Goal: Contribute content: Contribute content

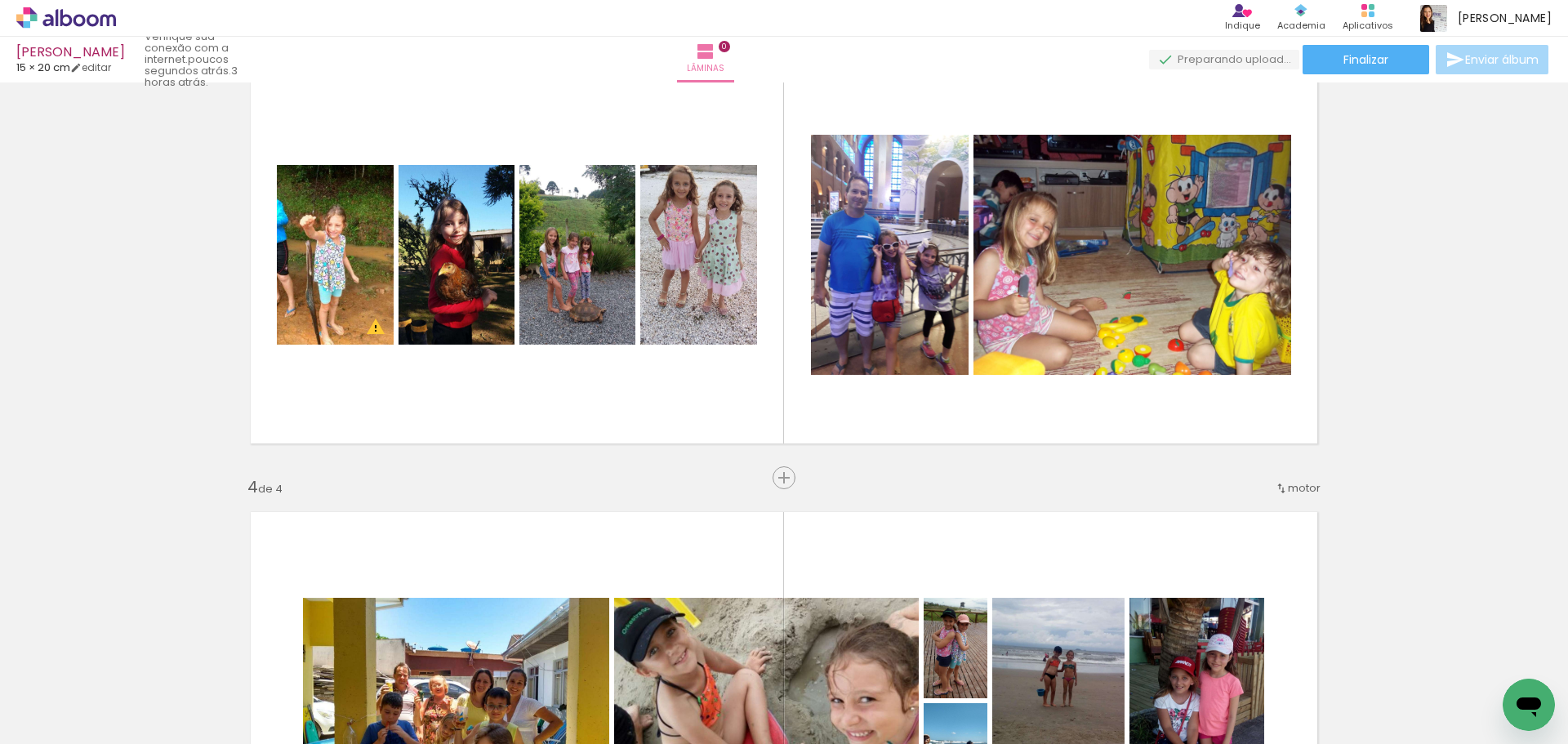
scroll to position [899, 0]
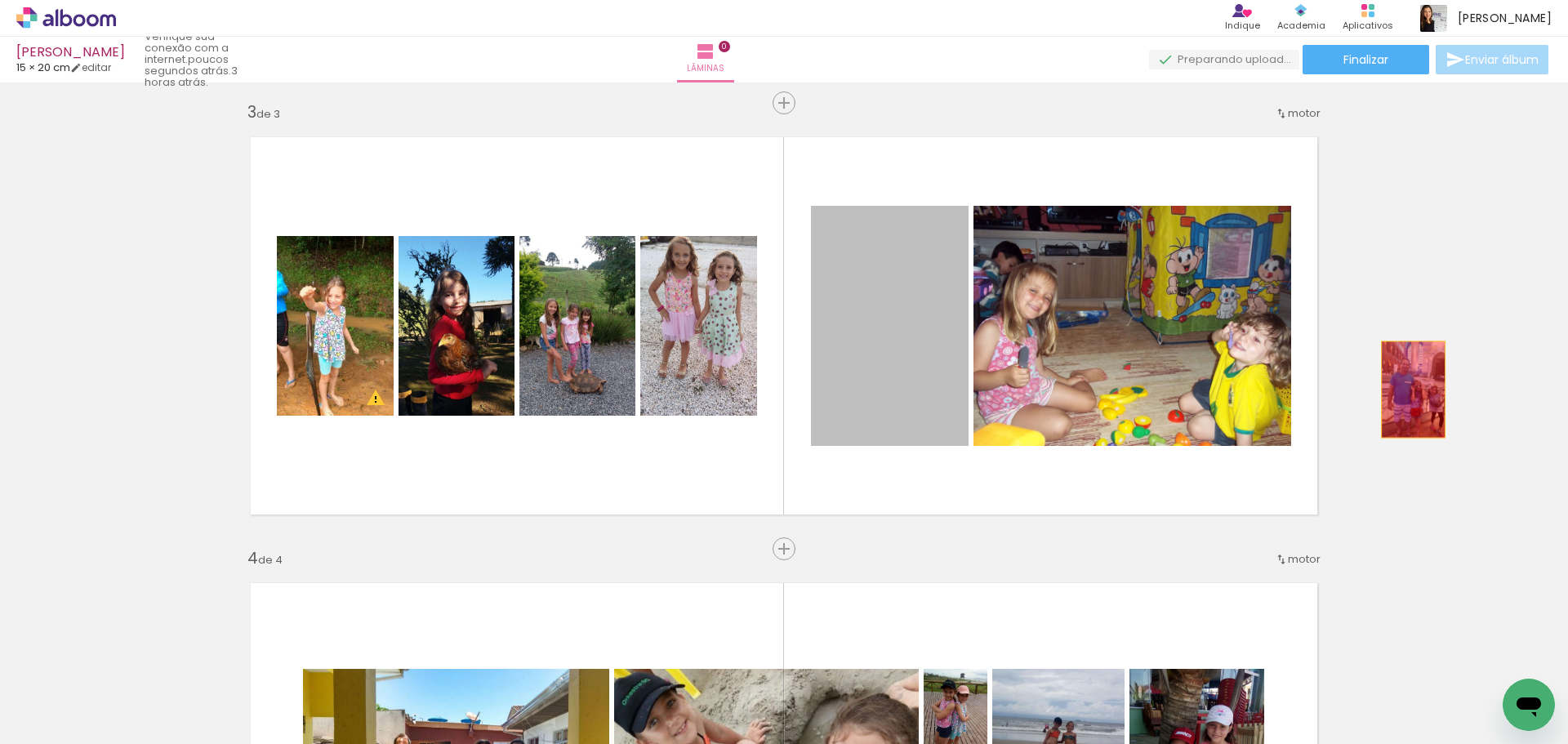
drag, startPoint x: 895, startPoint y: 339, endPoint x: 1407, endPoint y: 390, distance: 514.5
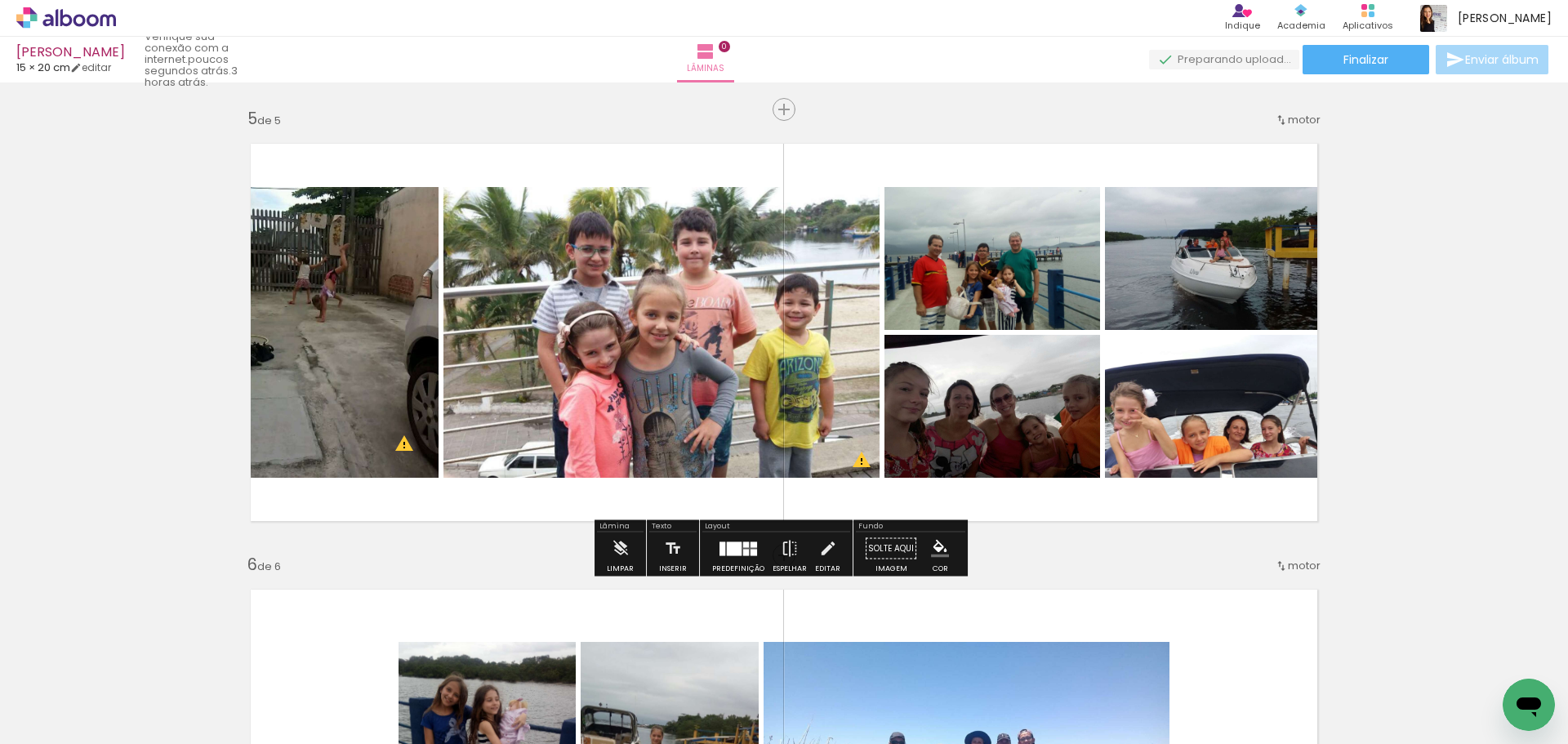
scroll to position [1961, 0]
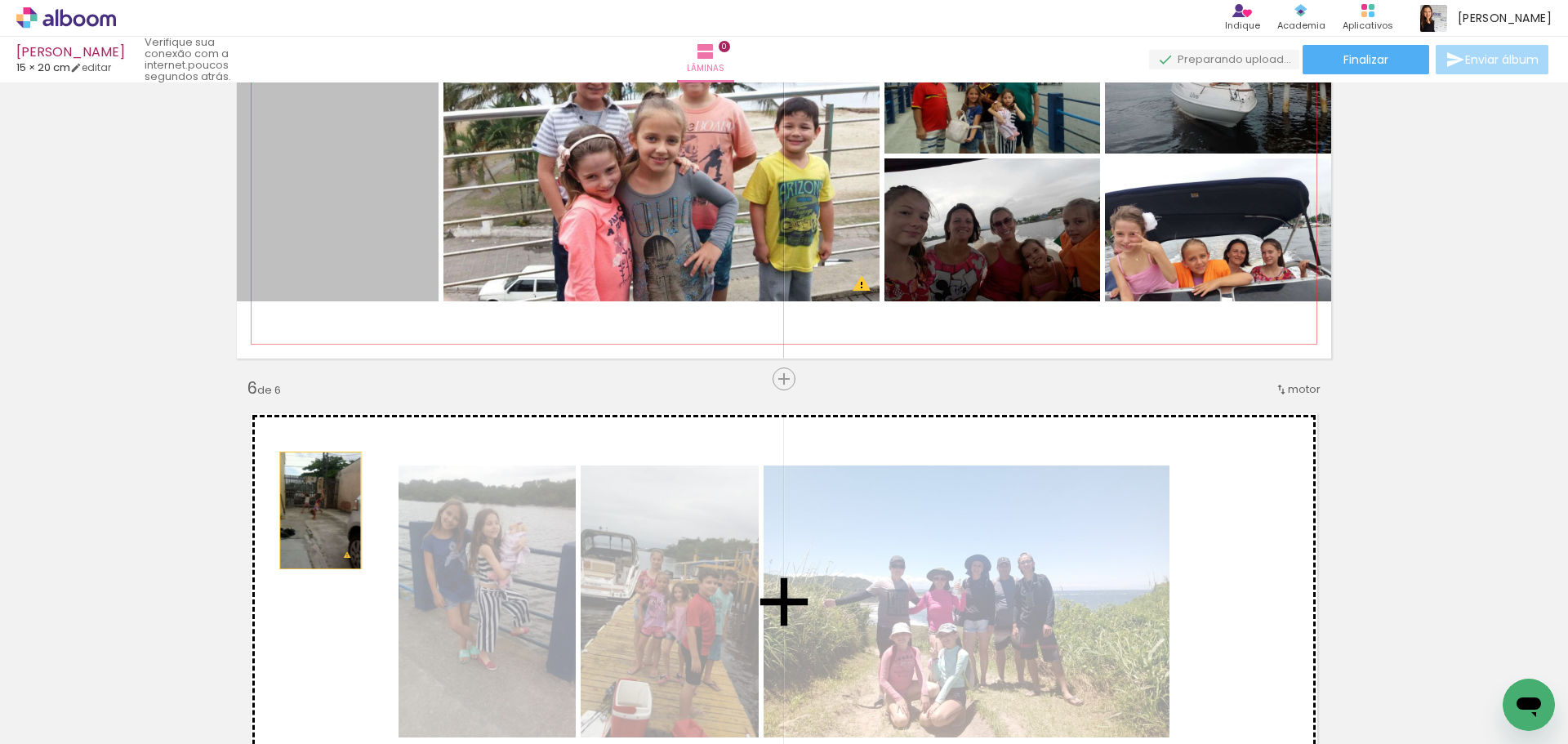
drag, startPoint x: 370, startPoint y: 221, endPoint x: 314, endPoint y: 511, distance: 295.4
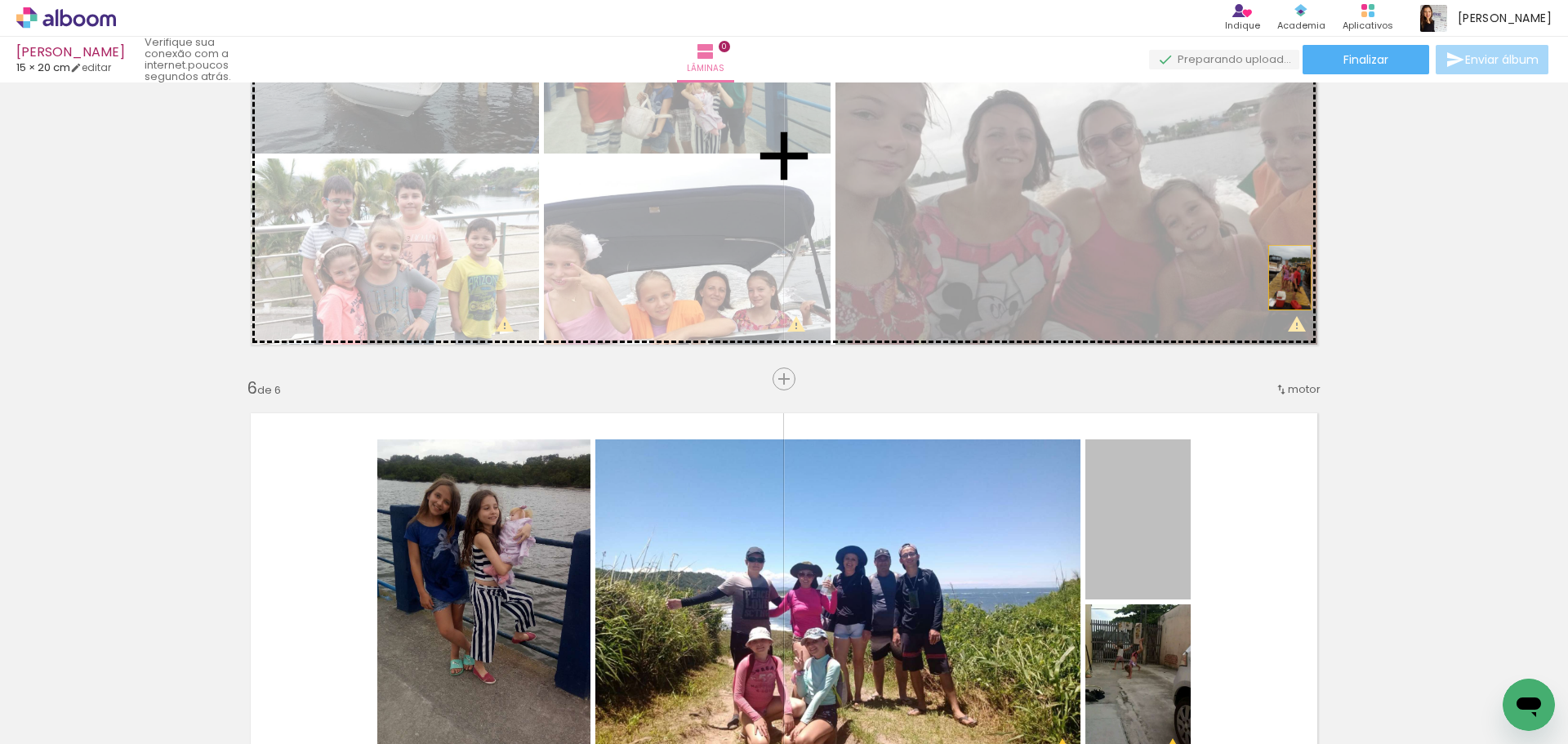
drag, startPoint x: 1164, startPoint y: 527, endPoint x: 1280, endPoint y: 277, distance: 275.6
click at [1283, 277] on div "Inserir lâmina 1 de 1 Inserir lâmina 2 de 2 Inserir lâmina 3 de 3 Inserir lâmin…" at bounding box center [784, 581] width 1568 height 4908
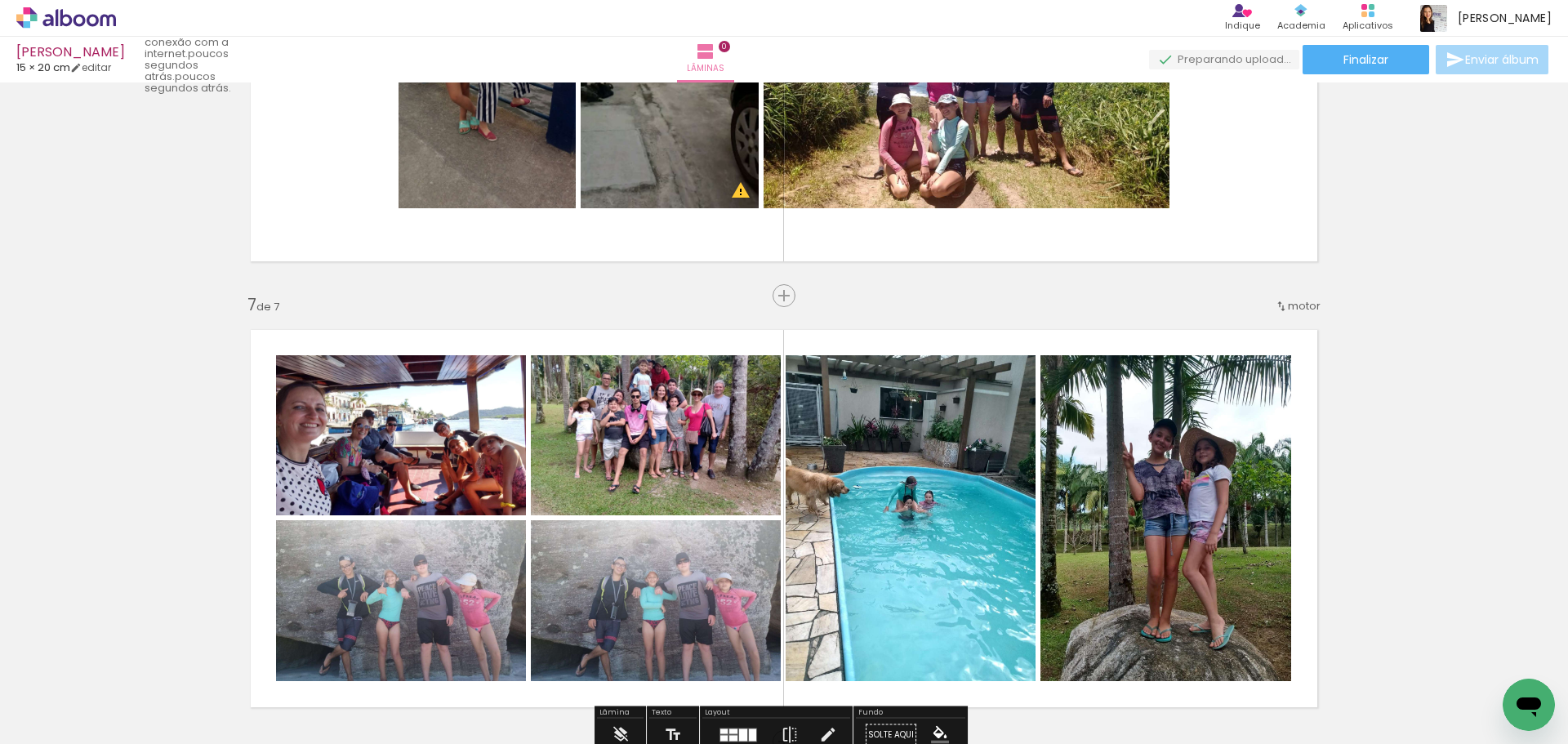
scroll to position [2451, 0]
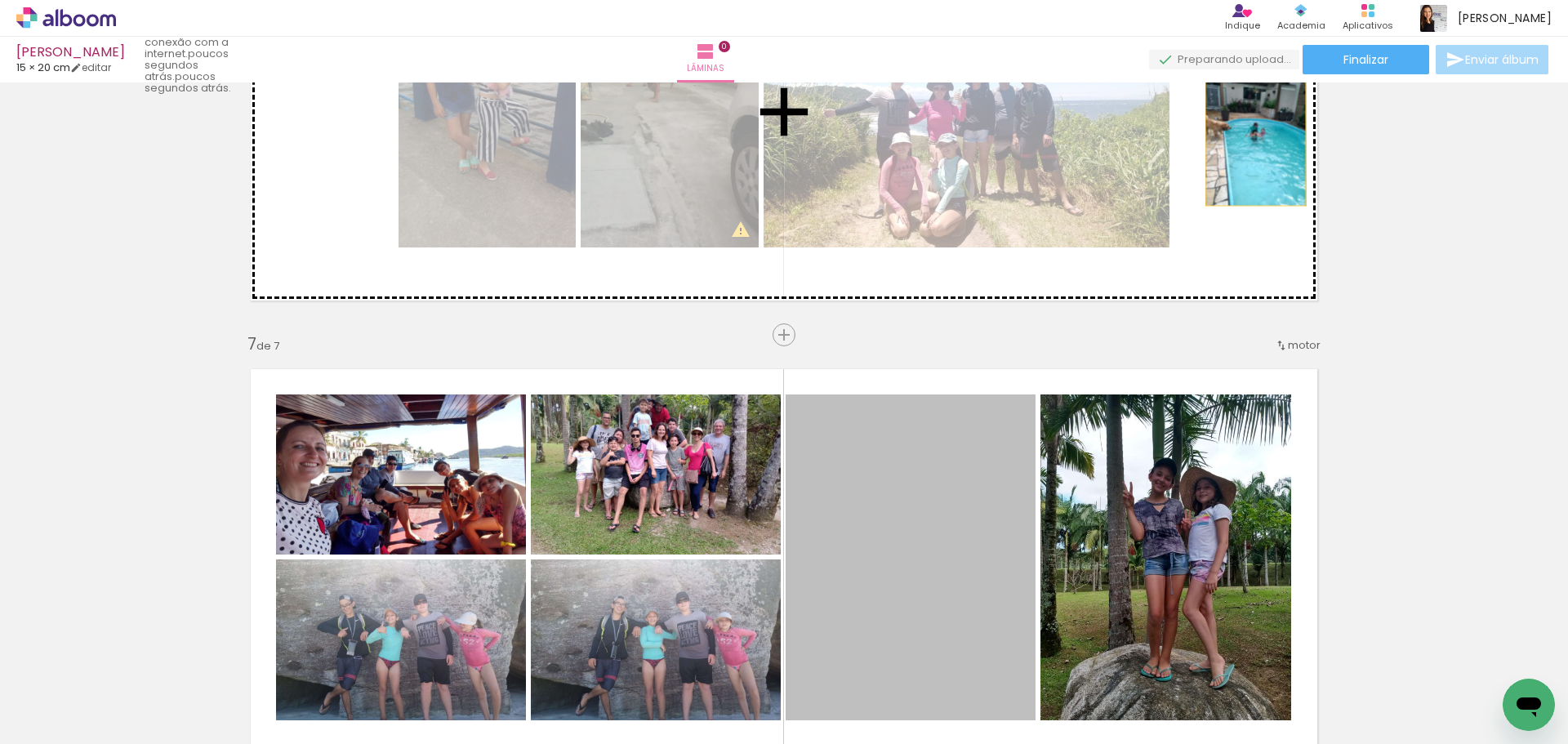
drag, startPoint x: 892, startPoint y: 505, endPoint x: 1250, endPoint y: 141, distance: 510.5
click at [1250, 141] on div "Inserir lâmina 1 de 1 Inserir lâmina 2 de 2 Inserir lâmina 3 de 3 Inserir lâmin…" at bounding box center [784, 91] width 1568 height 4908
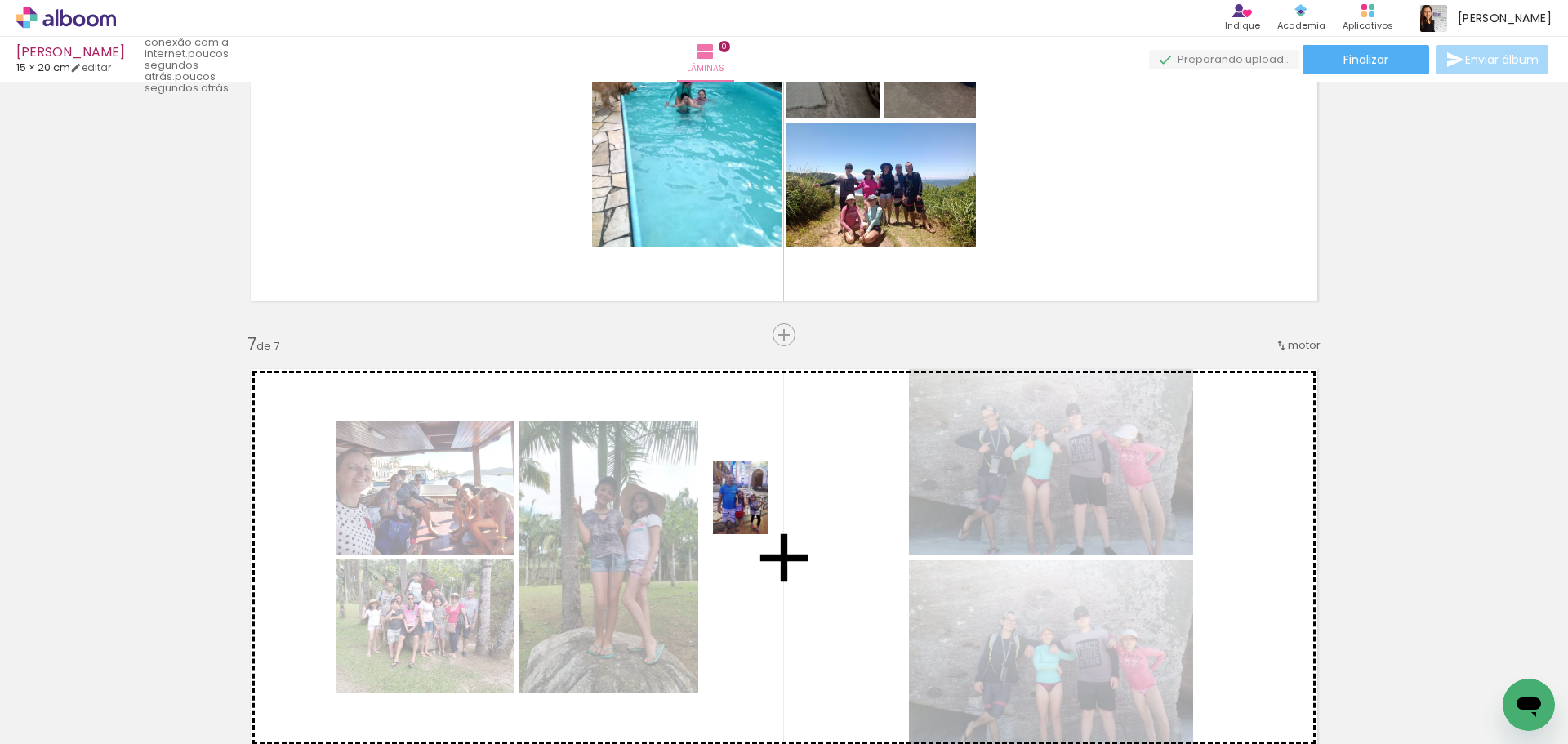
drag, startPoint x: 232, startPoint y: 703, endPoint x: 763, endPoint y: 510, distance: 565.0
click at [763, 510] on quentale-workspace at bounding box center [784, 372] width 1568 height 744
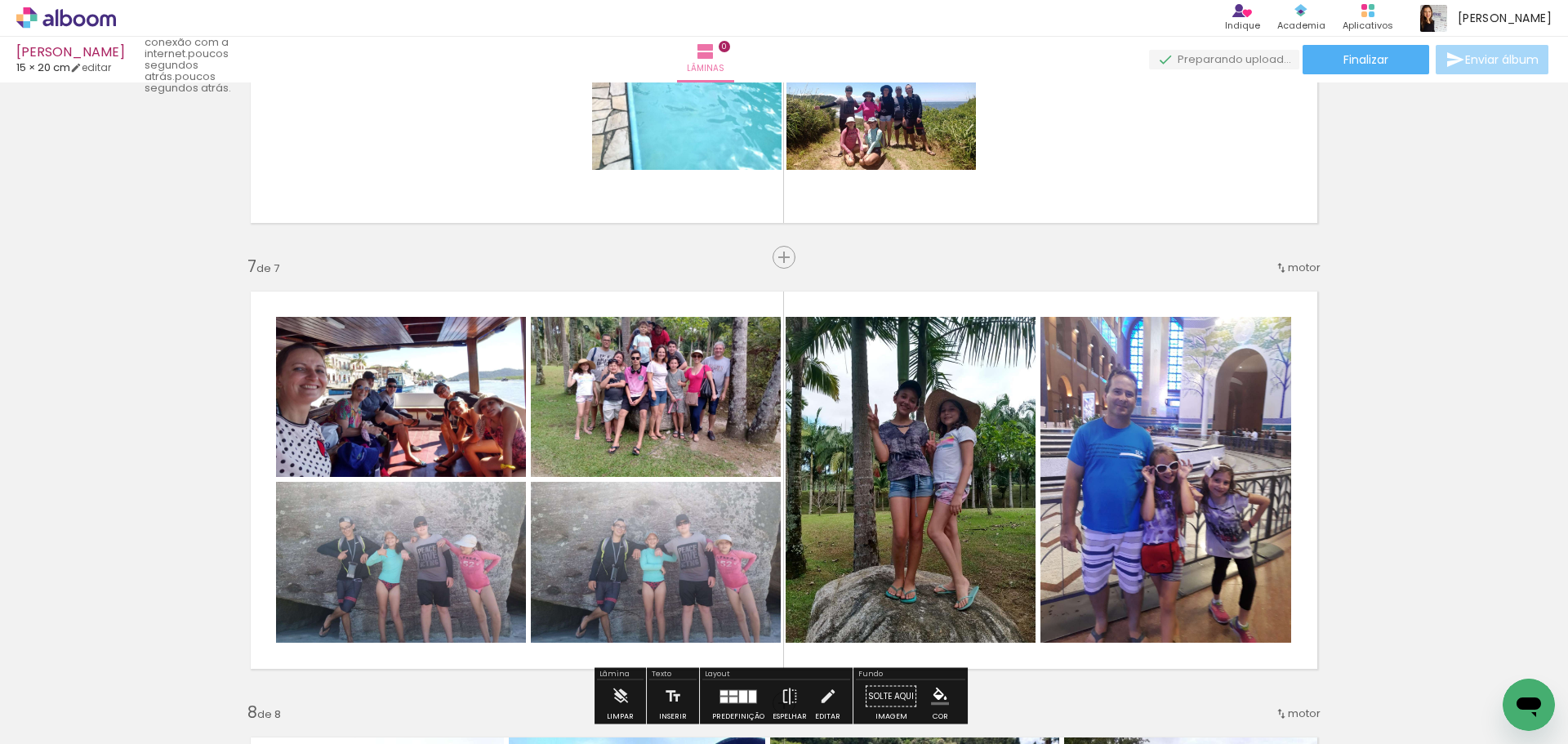
scroll to position [2533, 0]
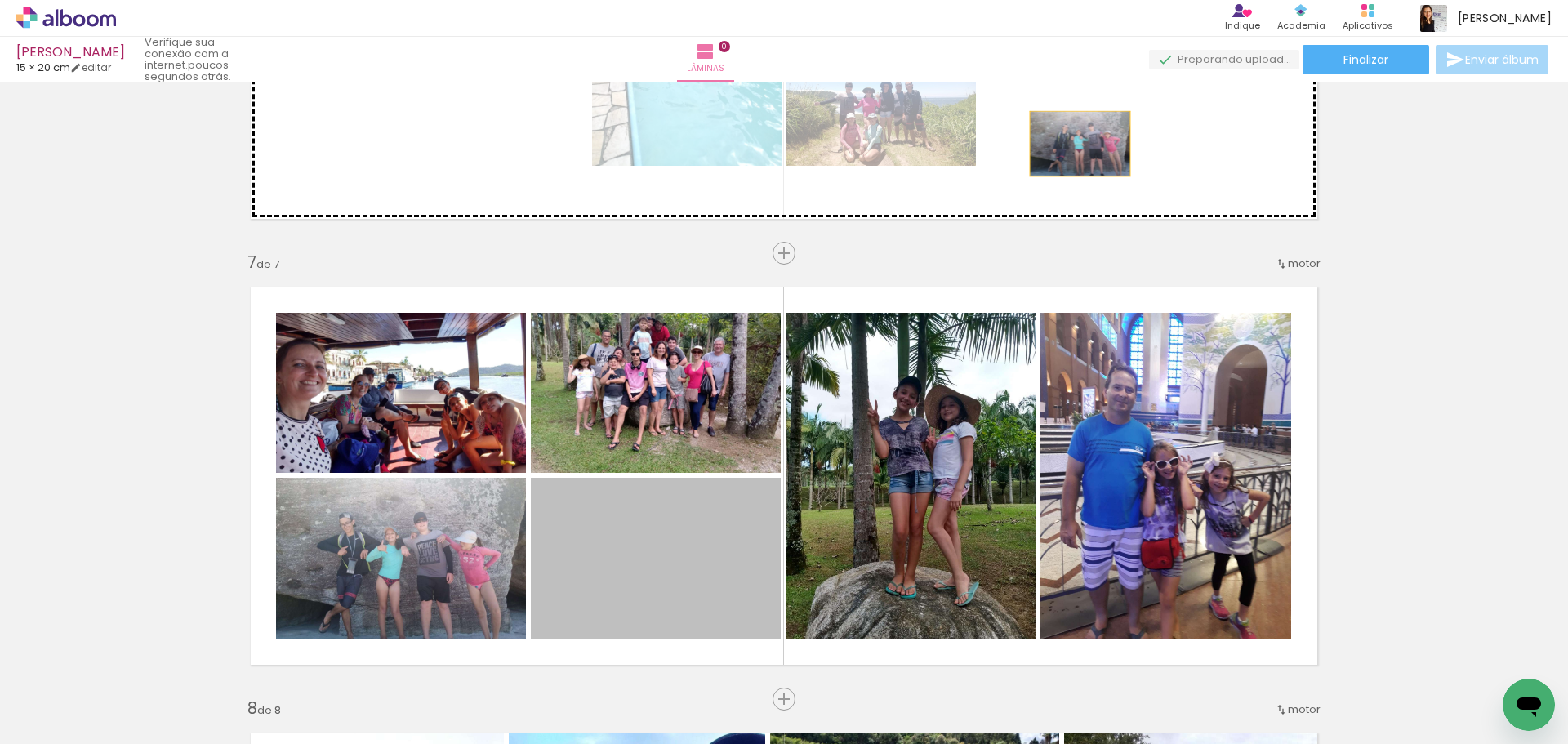
drag, startPoint x: 728, startPoint y: 547, endPoint x: 1083, endPoint y: 133, distance: 545.4
click at [1083, 133] on div "Inserir lâmina 1 de 1 Inserir lâmina 2 de 2 Inserir lâmina 3 de 3 Inserir lâmin…" at bounding box center [784, 9] width 1568 height 4908
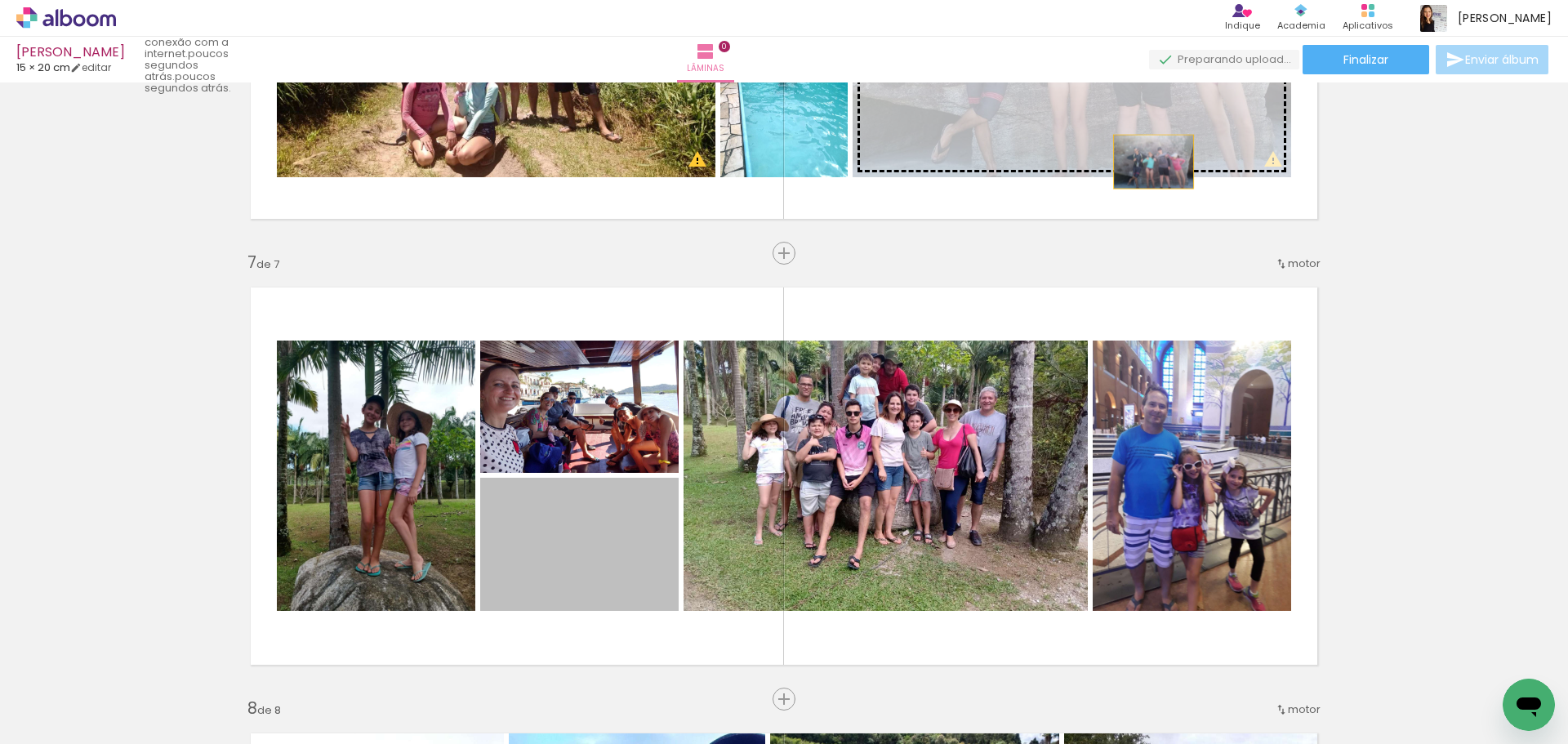
drag, startPoint x: 611, startPoint y: 563, endPoint x: 1148, endPoint y: 165, distance: 668.4
click at [1148, 162] on div "Inserir lâmina 1 de 1 Inserir lâmina 2 de 2 Inserir lâmina 3 de 3 Inserir lâmin…" at bounding box center [784, 9] width 1568 height 4908
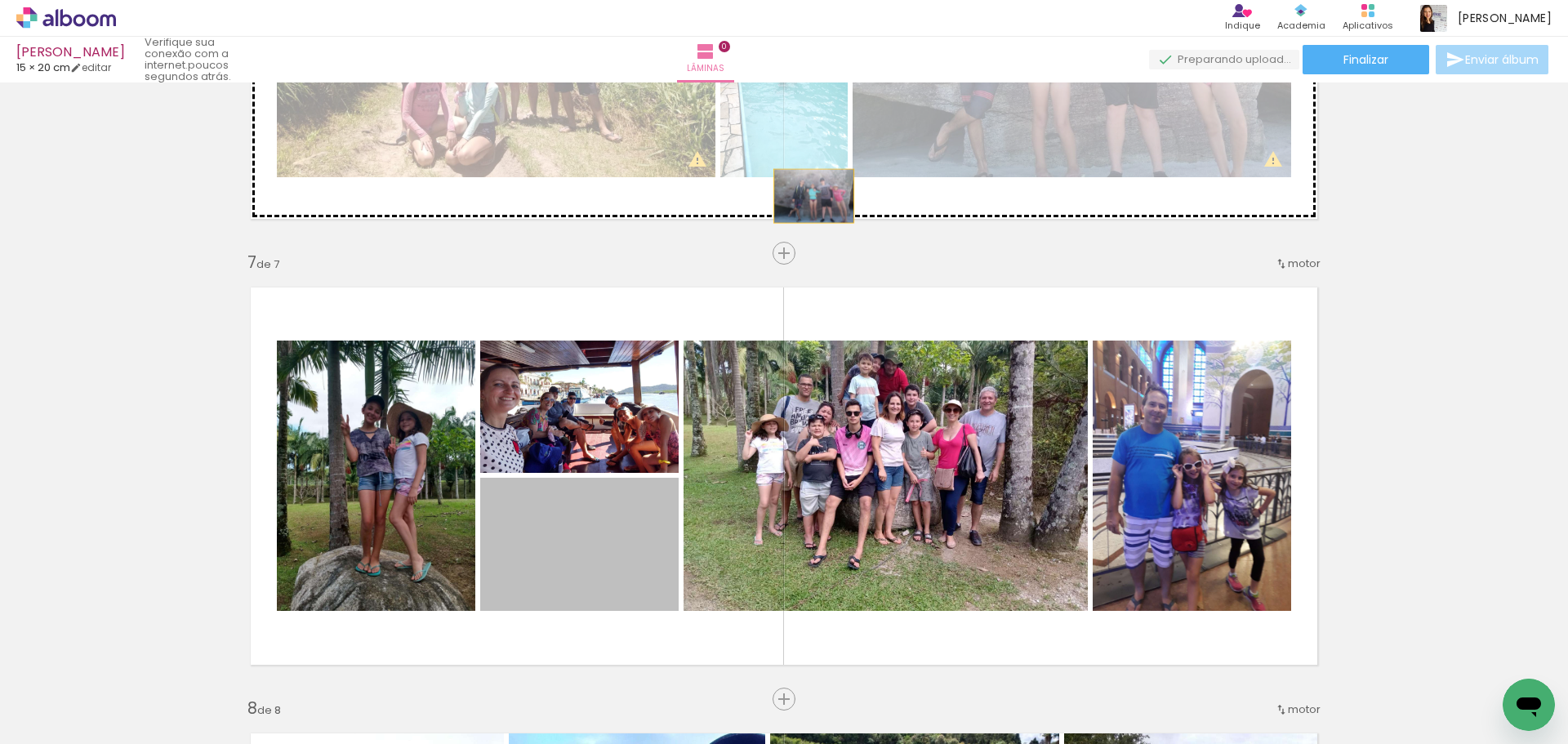
drag, startPoint x: 610, startPoint y: 546, endPoint x: 808, endPoint y: 196, distance: 402.1
click at [808, 196] on div "Inserir lâmina 1 de 1 Inserir lâmina 2 de 2 Inserir lâmina 3 de 3 Inserir lâmin…" at bounding box center [784, 9] width 1568 height 4908
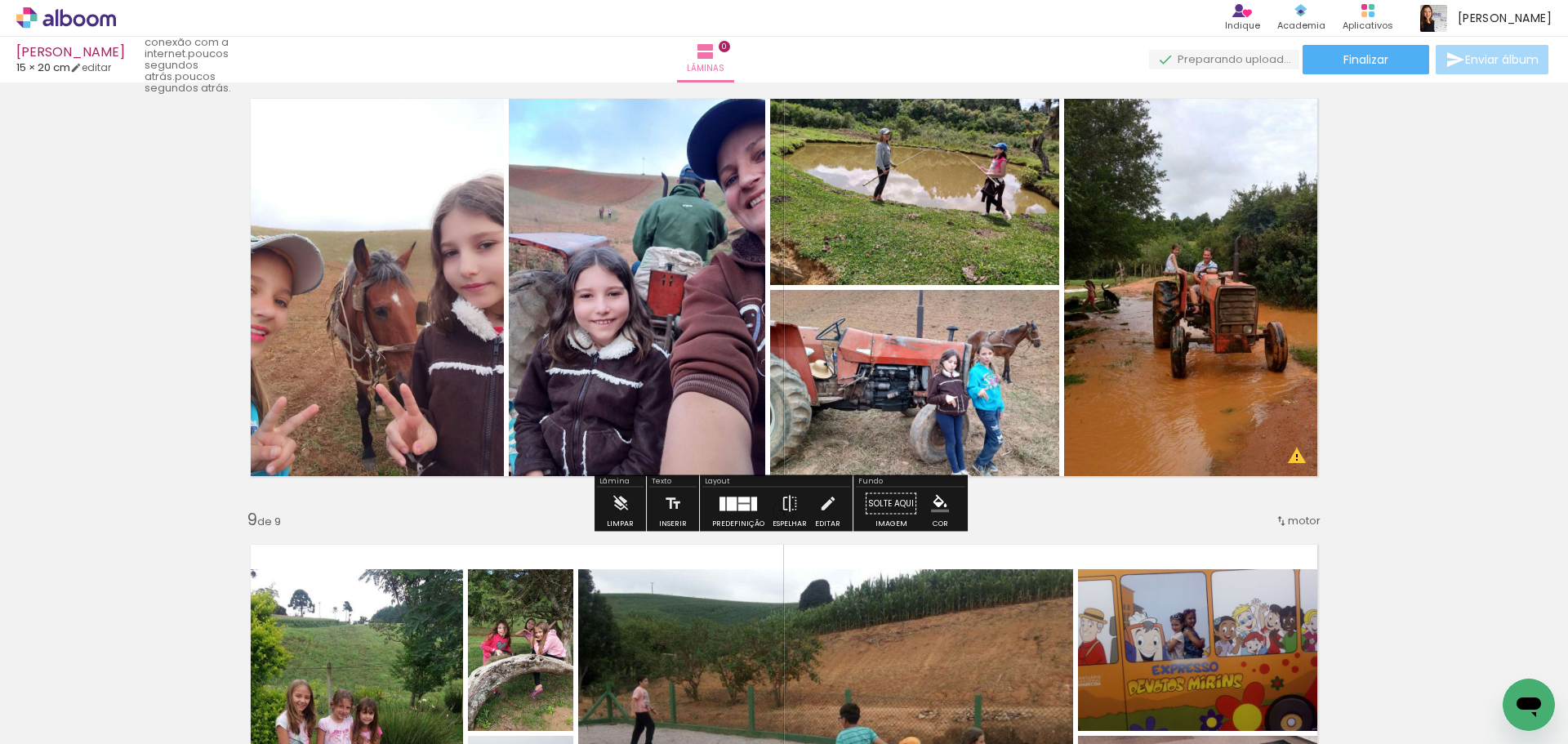
scroll to position [3350, 0]
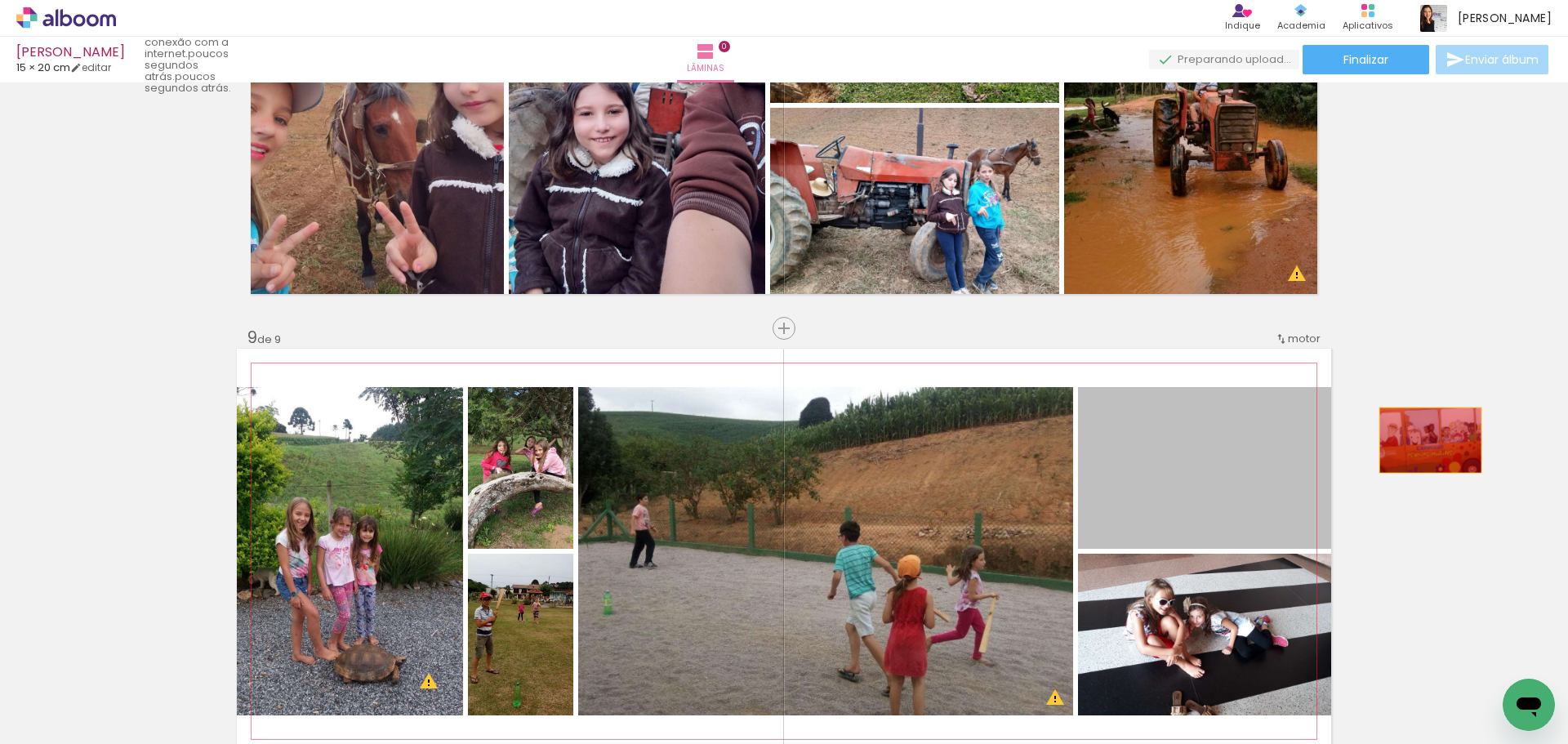
drag, startPoint x: 1219, startPoint y: 484, endPoint x: 1425, endPoint y: 441, distance: 210.4
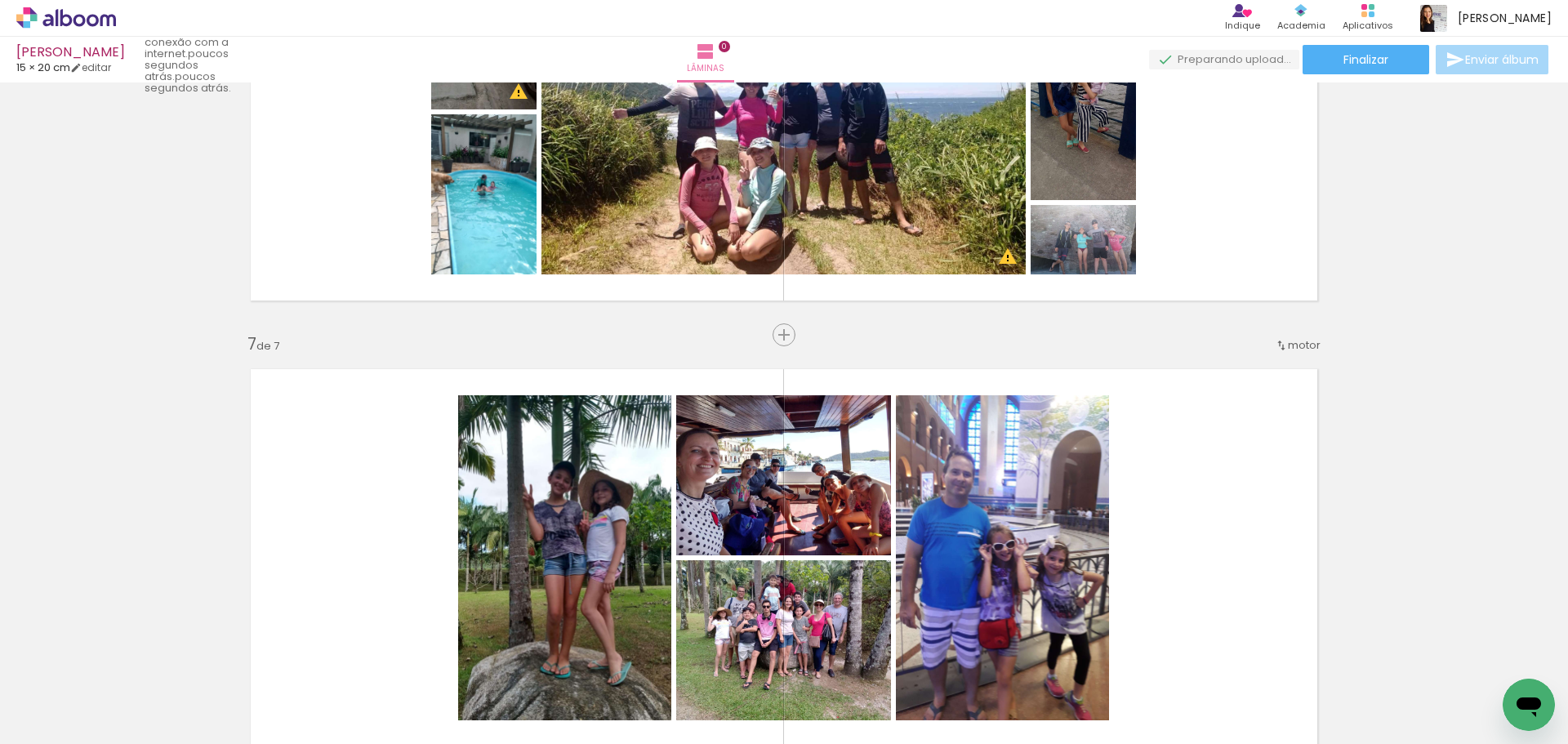
scroll to position [0, 2358]
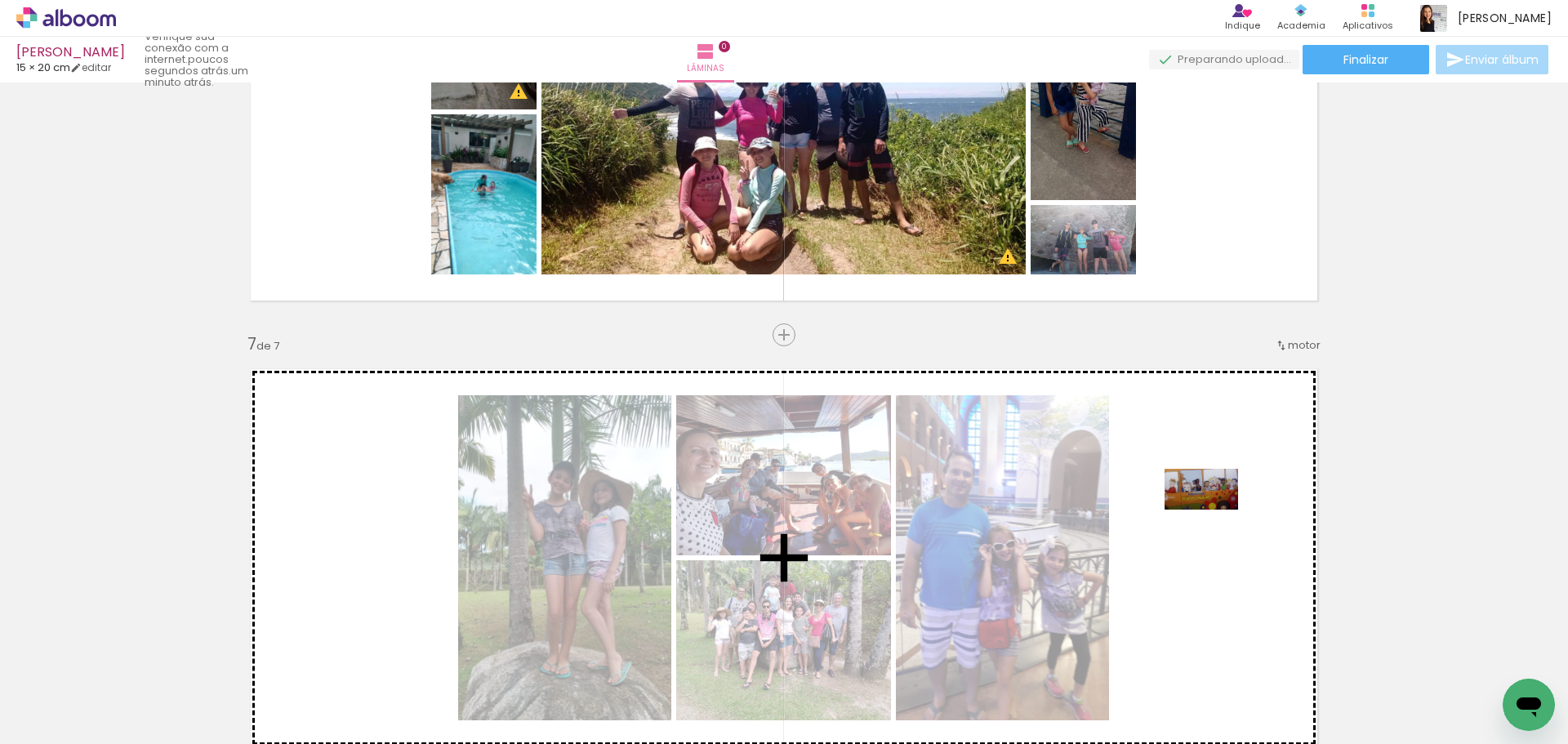
drag, startPoint x: 927, startPoint y: 691, endPoint x: 1214, endPoint y: 513, distance: 337.7
click at [1213, 517] on quentale-workspace at bounding box center [784, 372] width 1568 height 744
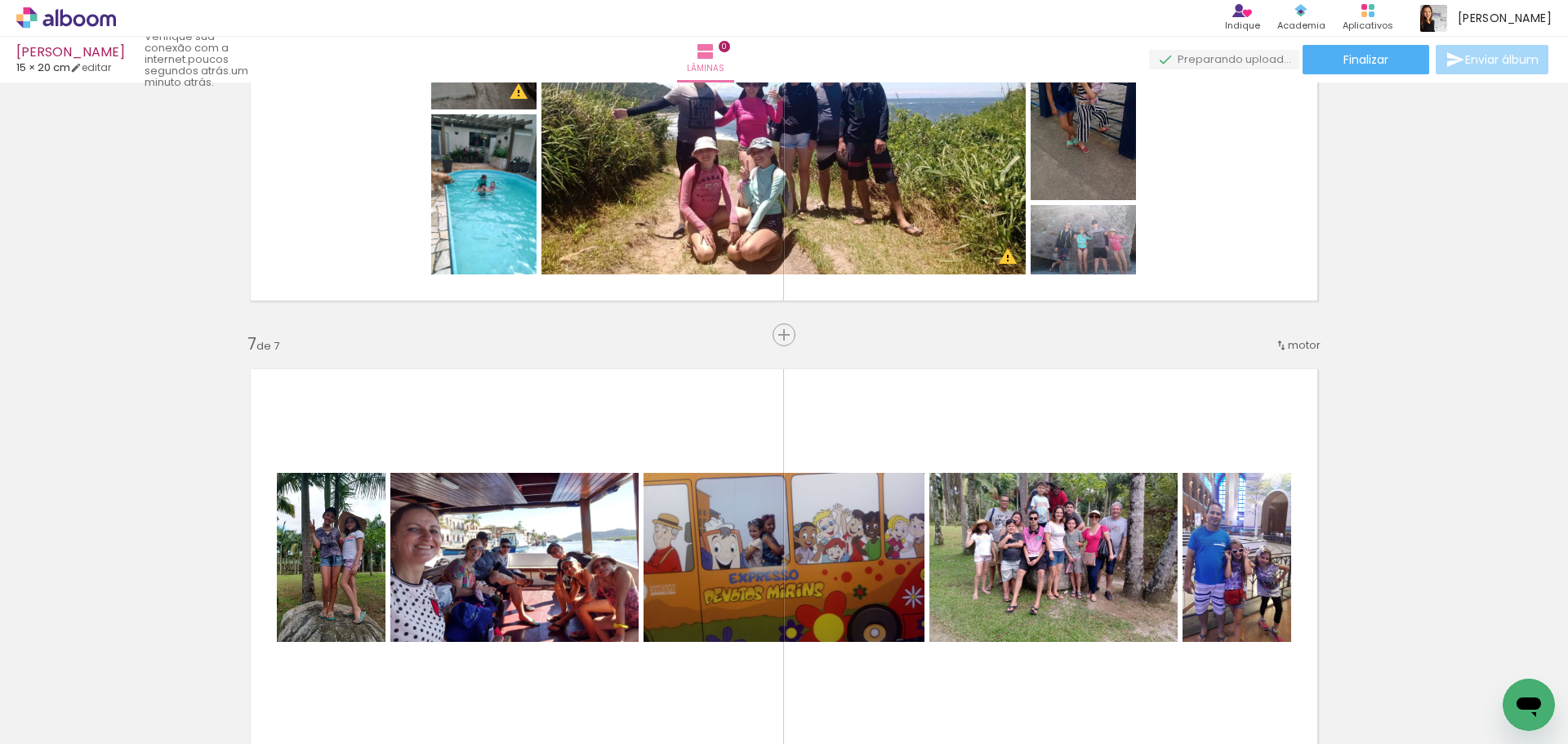
scroll to position [2697, 0]
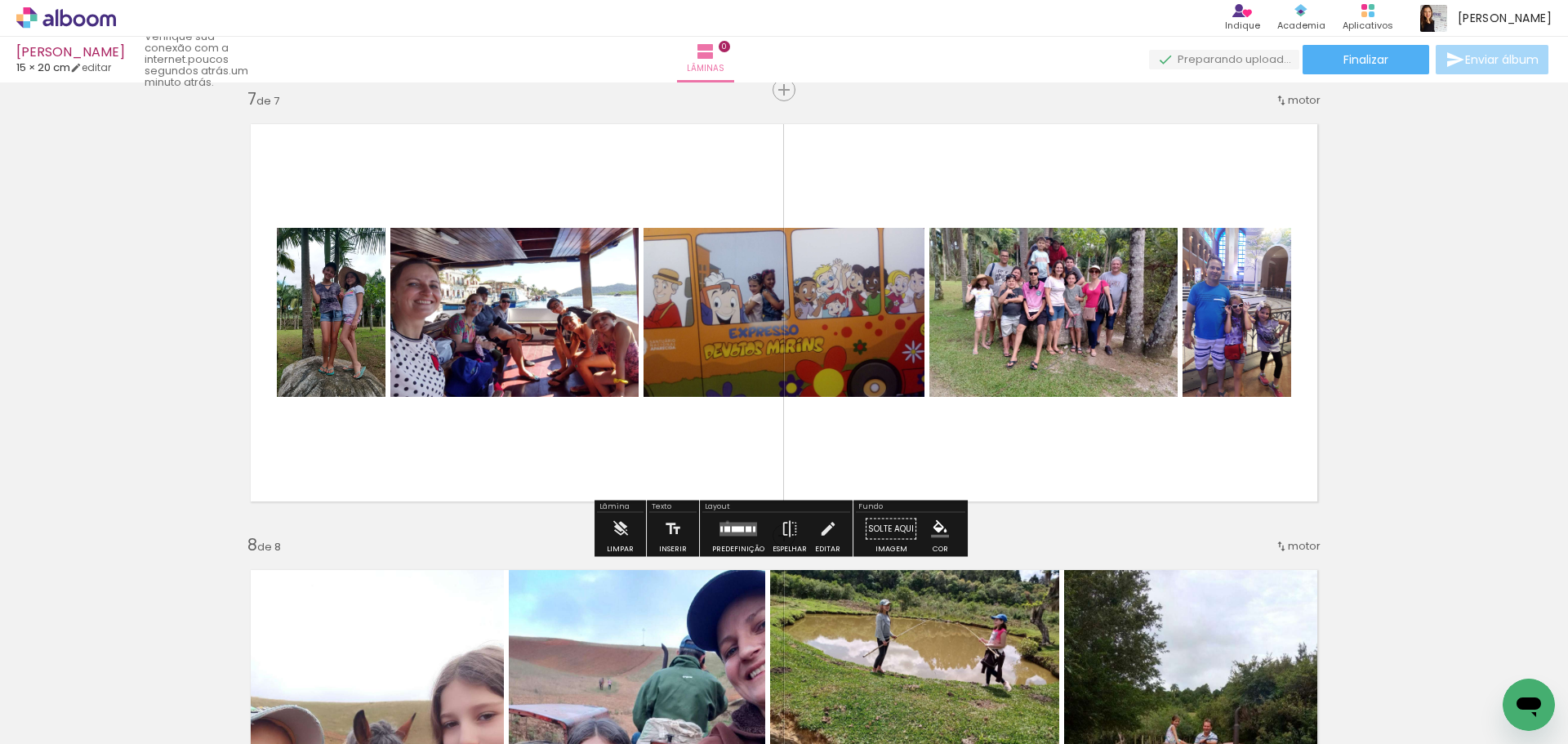
click at [723, 522] on quentale-layouter at bounding box center [738, 530] width 37 height 14
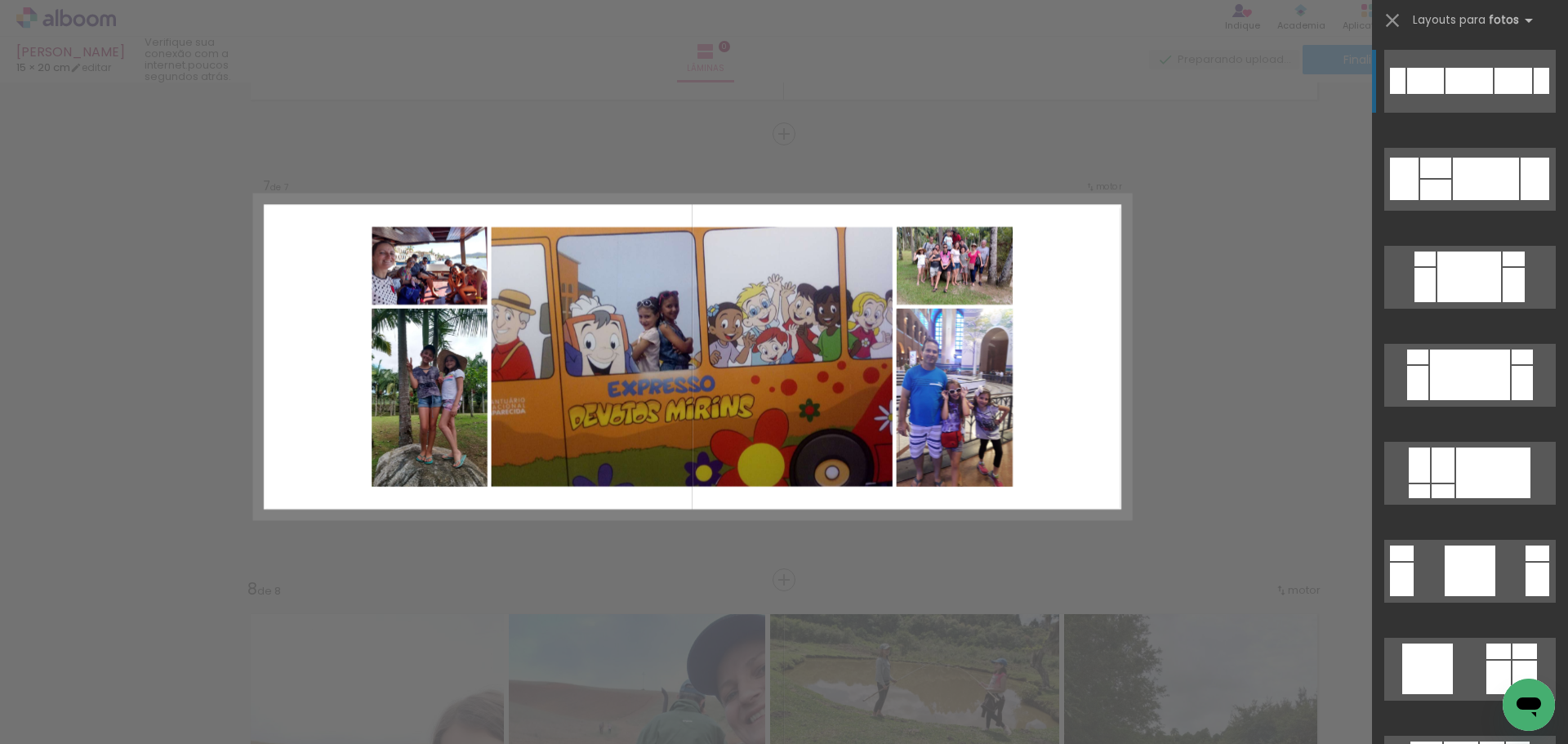
scroll to position [2647, 0]
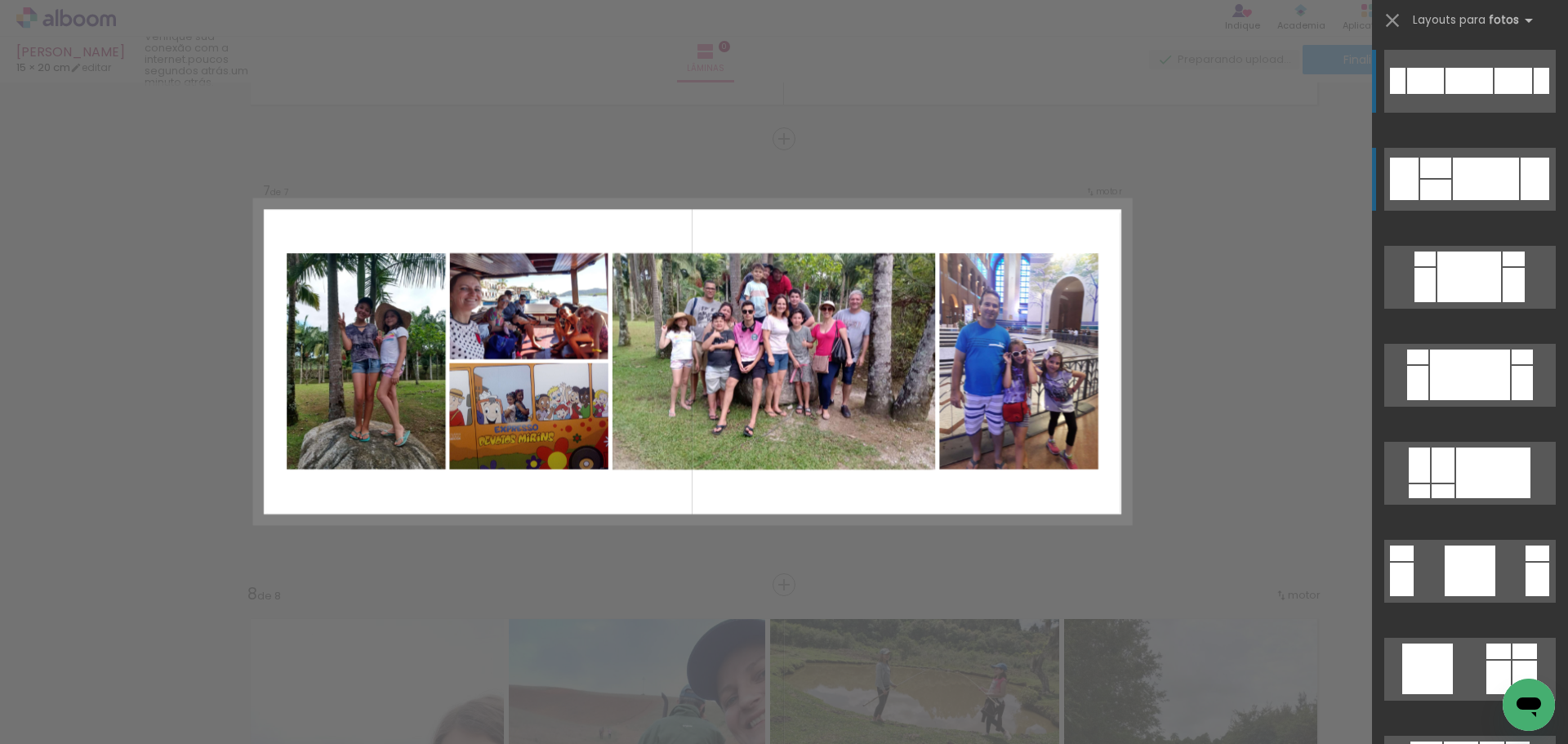
click at [1478, 174] on div at bounding box center [1485, 179] width 66 height 43
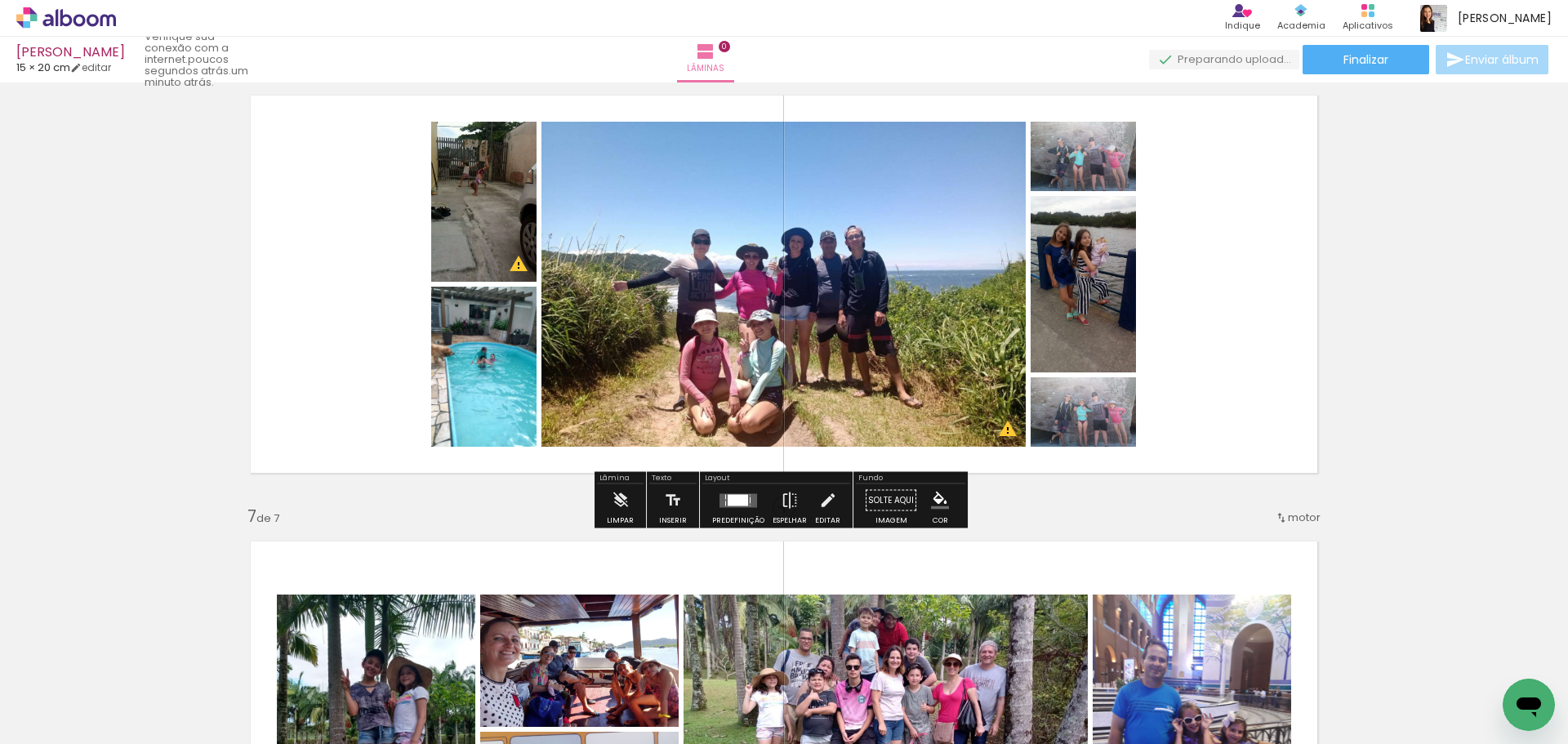
scroll to position [2238, 0]
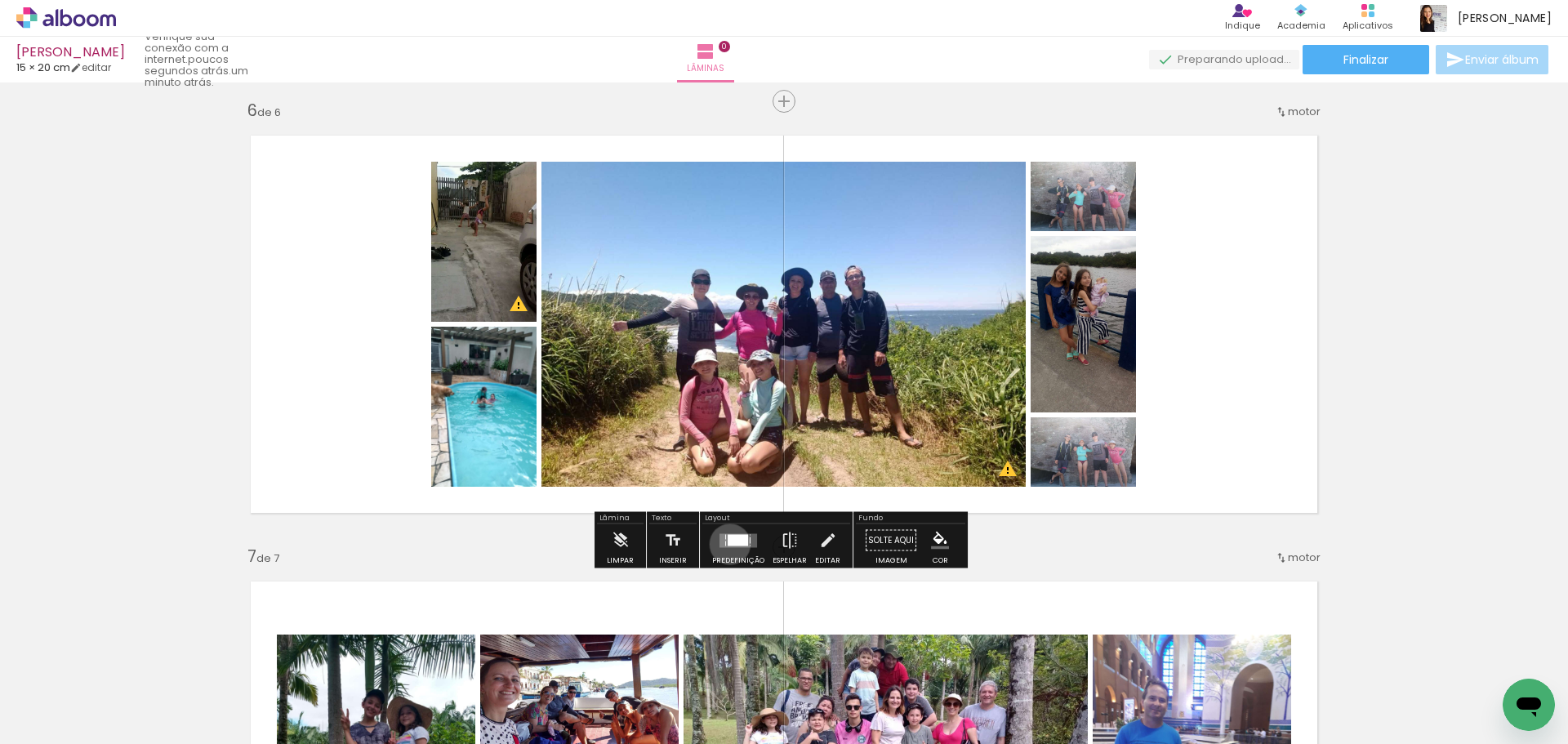
click at [728, 543] on div at bounding box center [737, 539] width 20 height 12
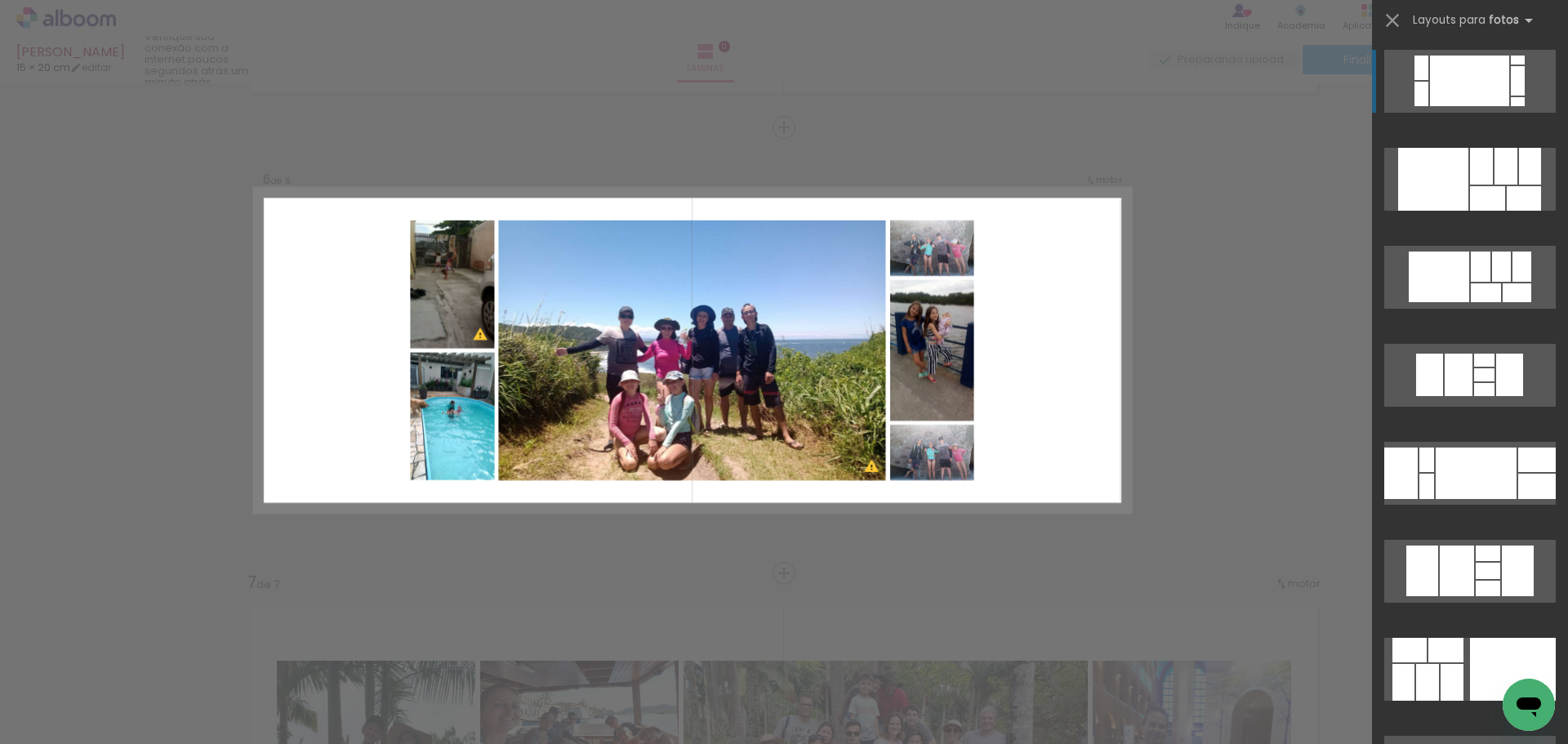
scroll to position [2201, 0]
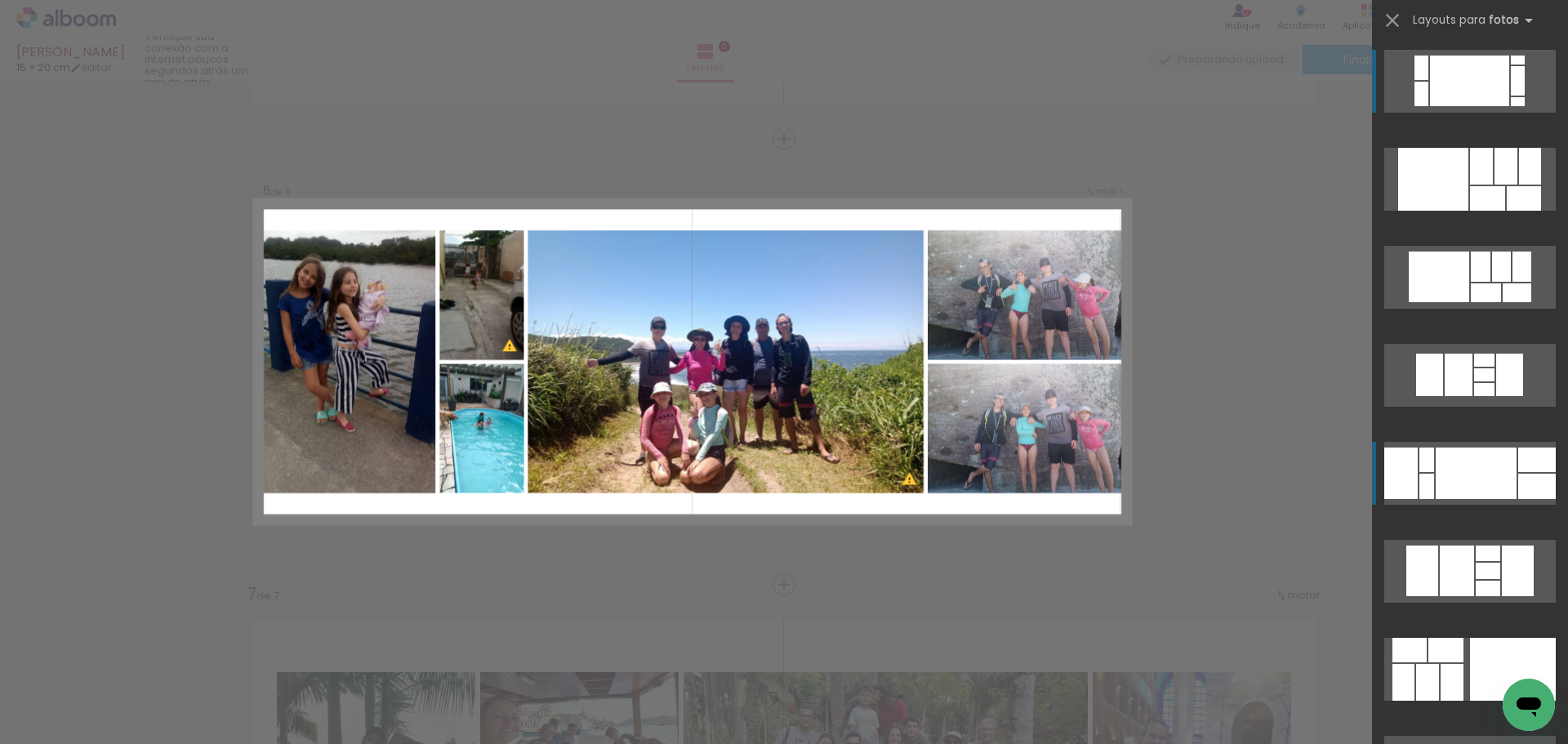
click at [1446, 465] on div at bounding box center [1476, 473] width 81 height 52
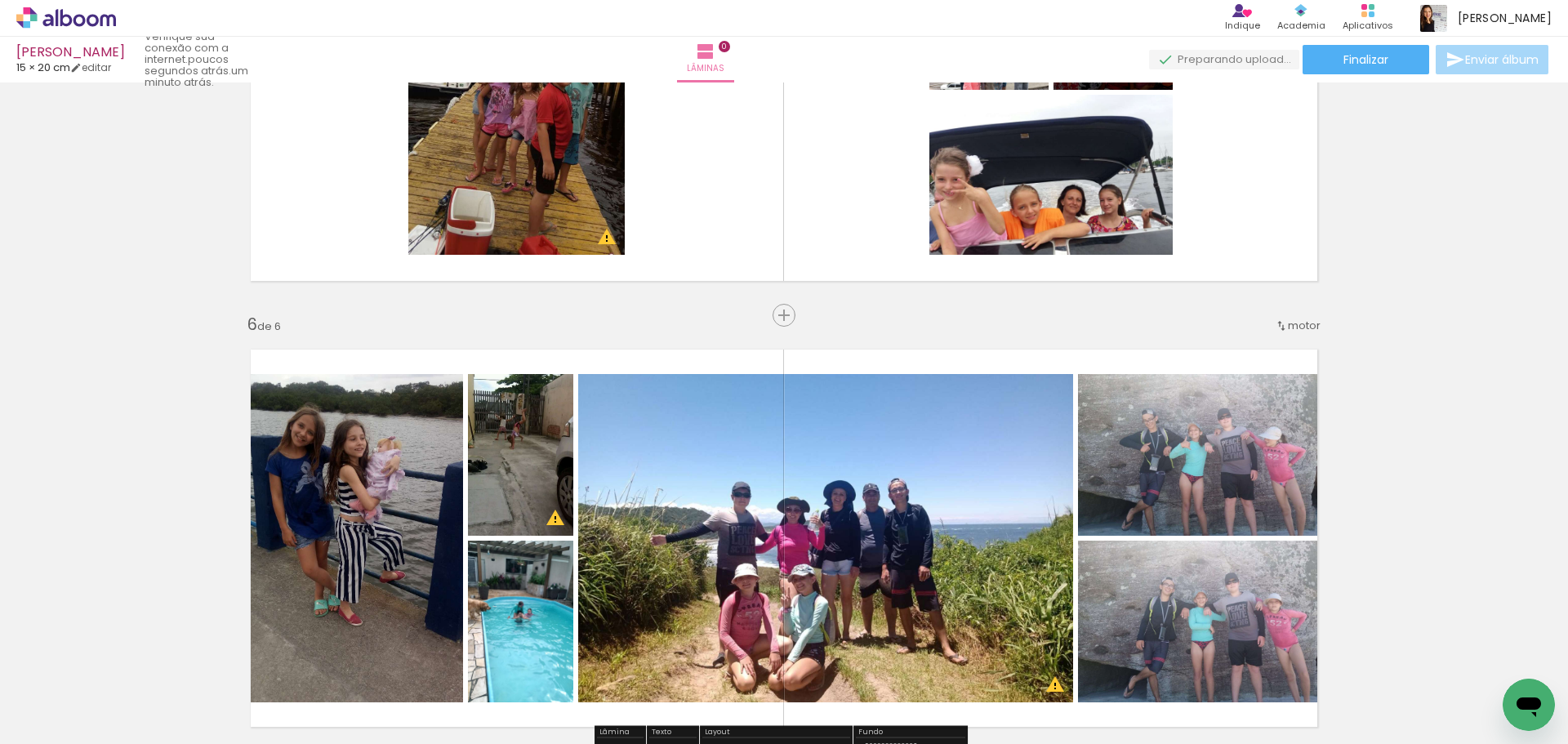
scroll to position [1792, 0]
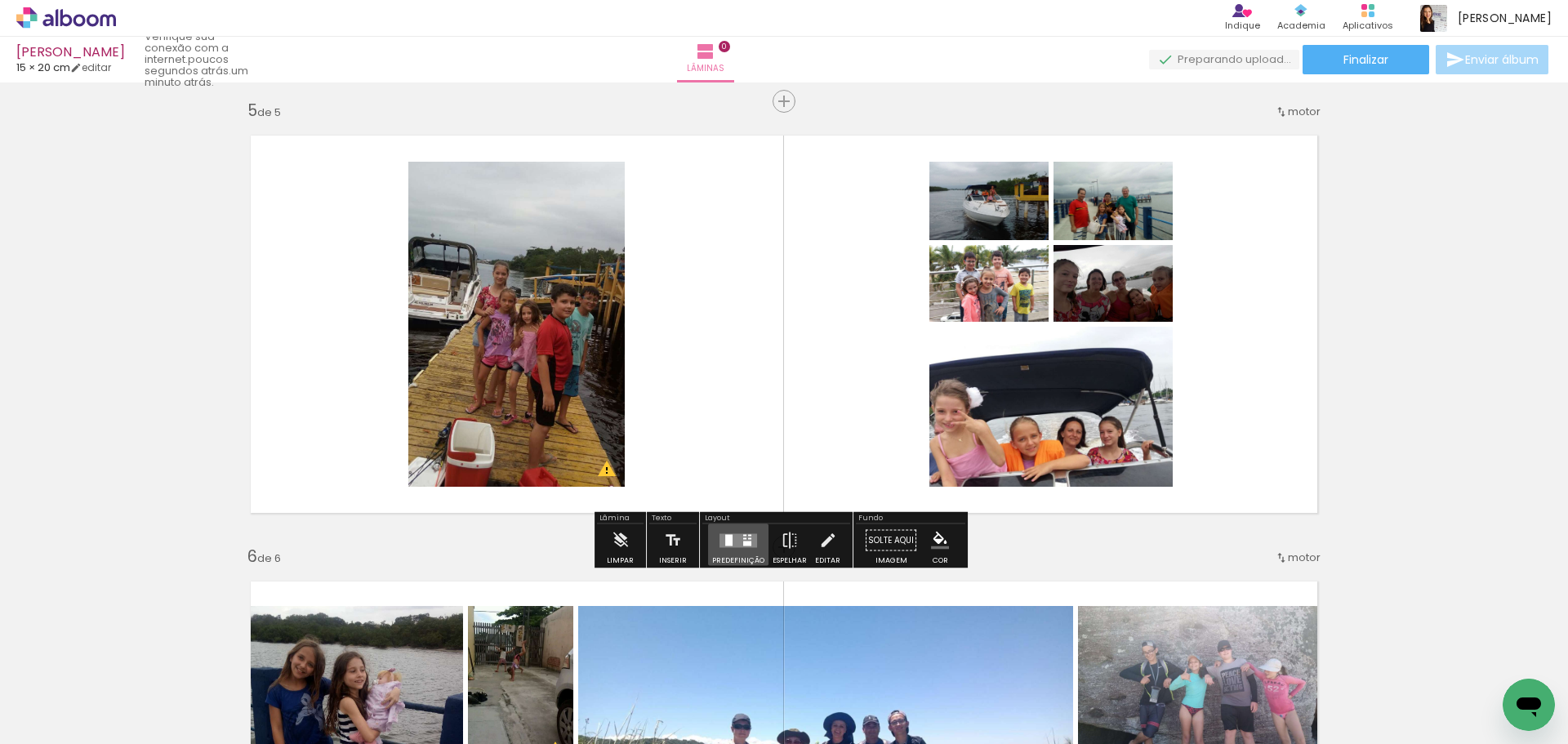
click at [736, 543] on quentale-layouter at bounding box center [738, 540] width 37 height 14
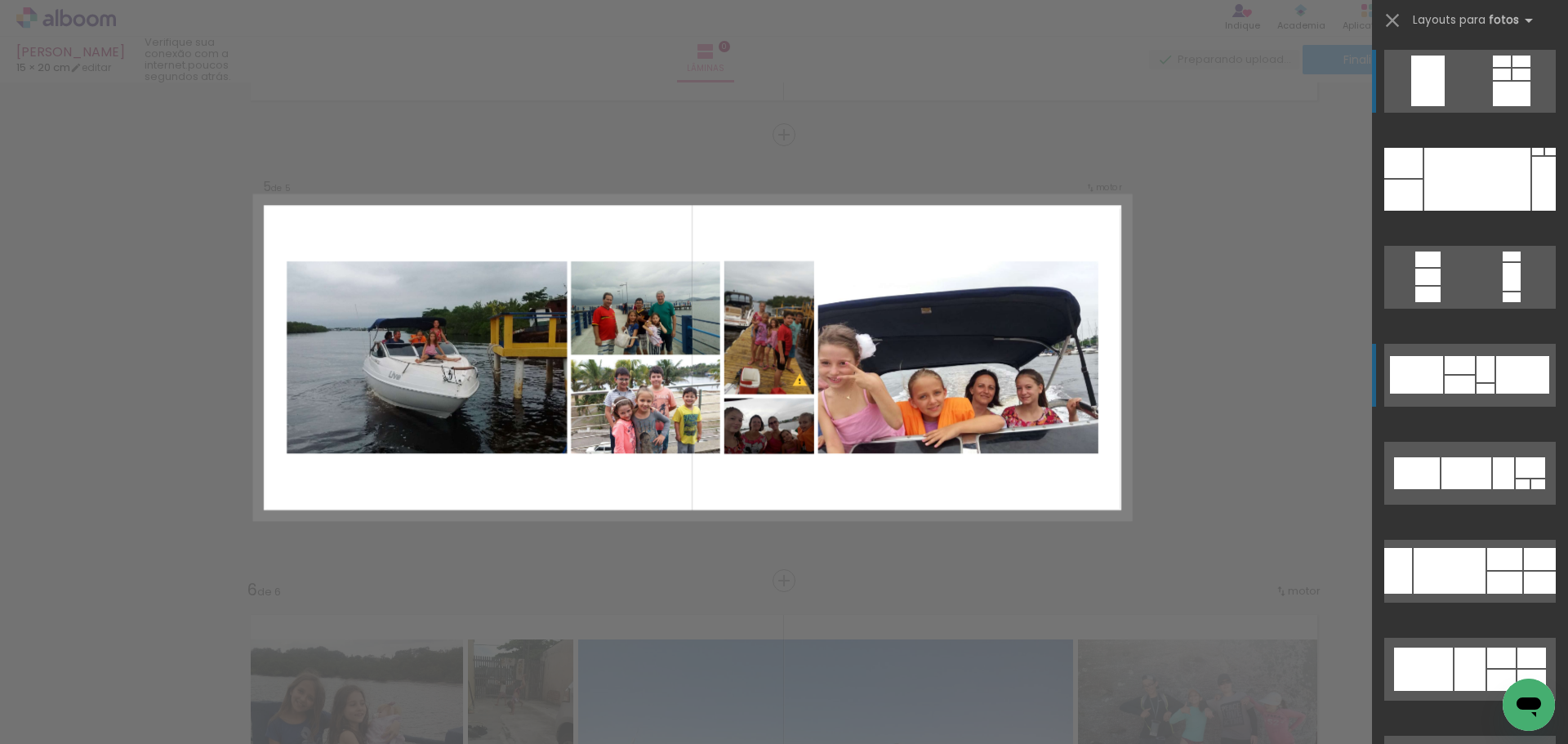
scroll to position [1755, 0]
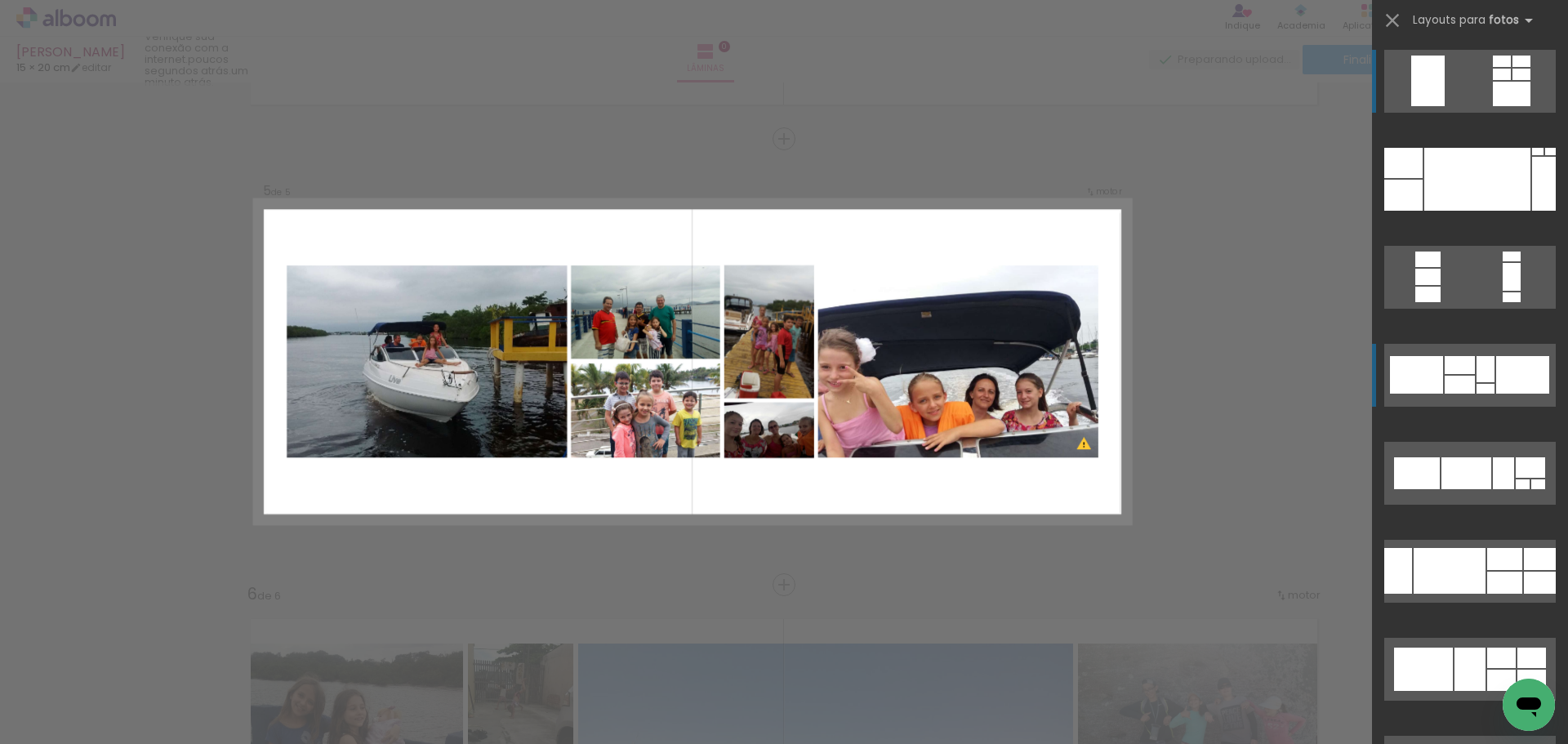
click at [1434, 379] on div at bounding box center [1417, 375] width 53 height 37
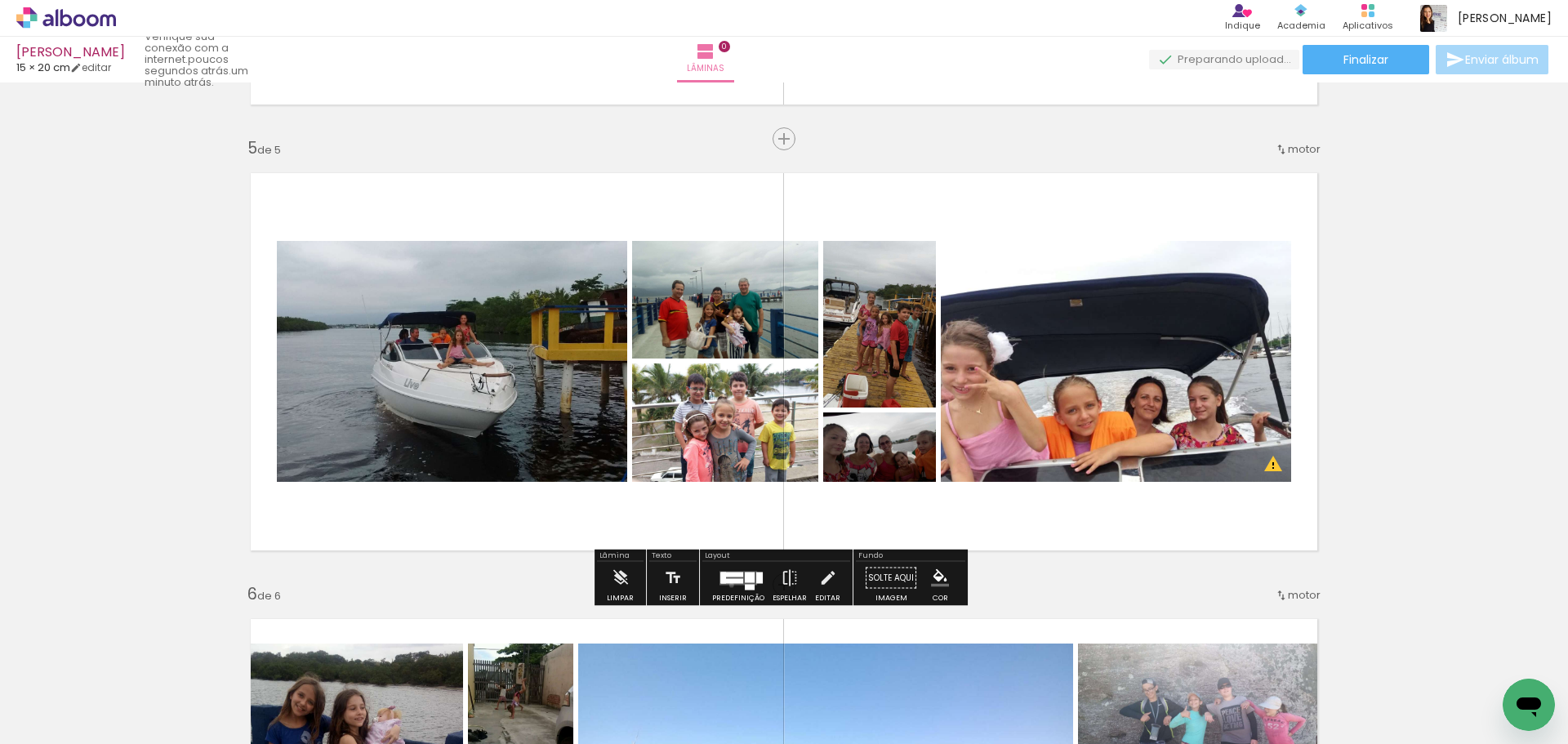
drag, startPoint x: 728, startPoint y: 585, endPoint x: 1380, endPoint y: 579, distance: 652.0
click at [733, 583] on div at bounding box center [738, 578] width 44 height 33
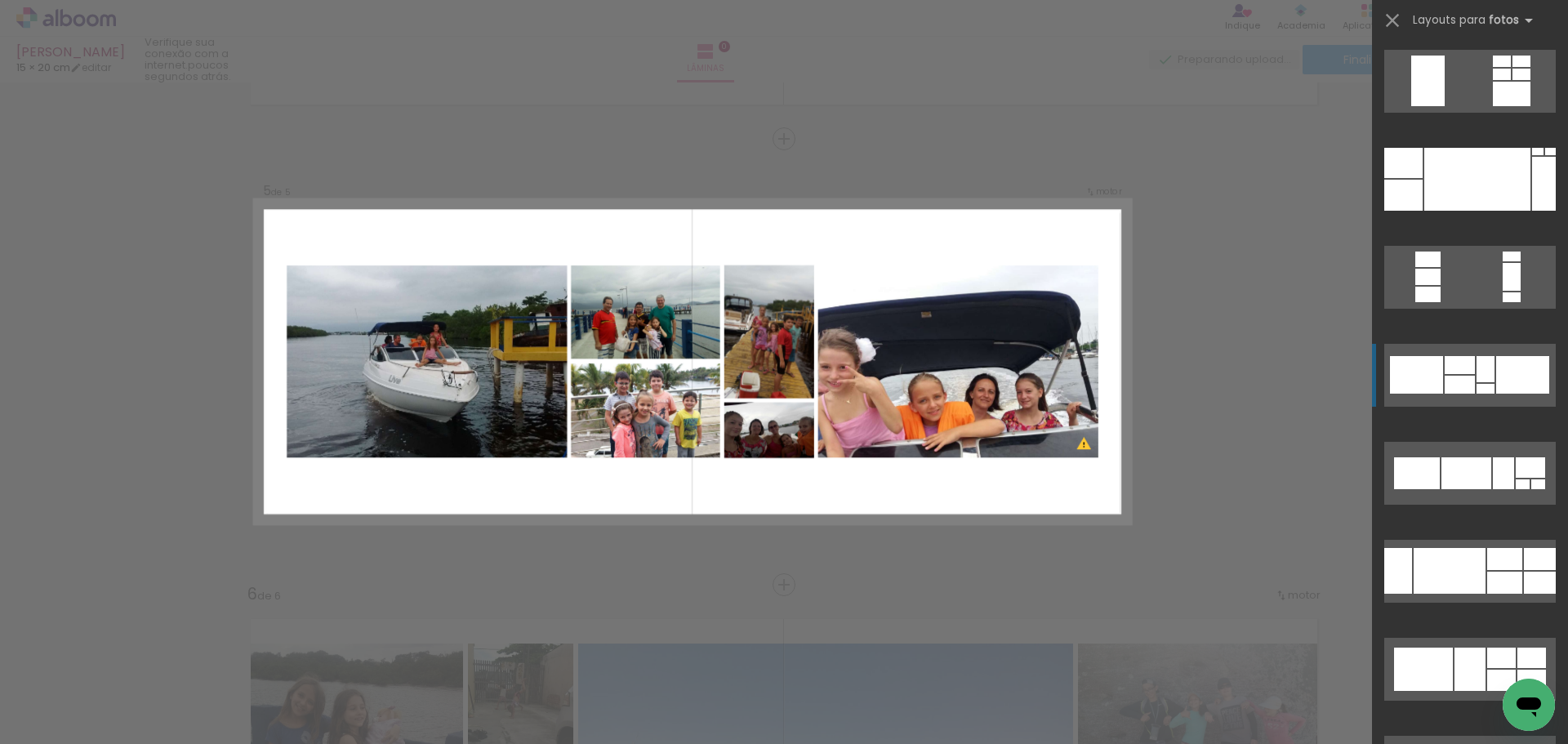
scroll to position [294, 0]
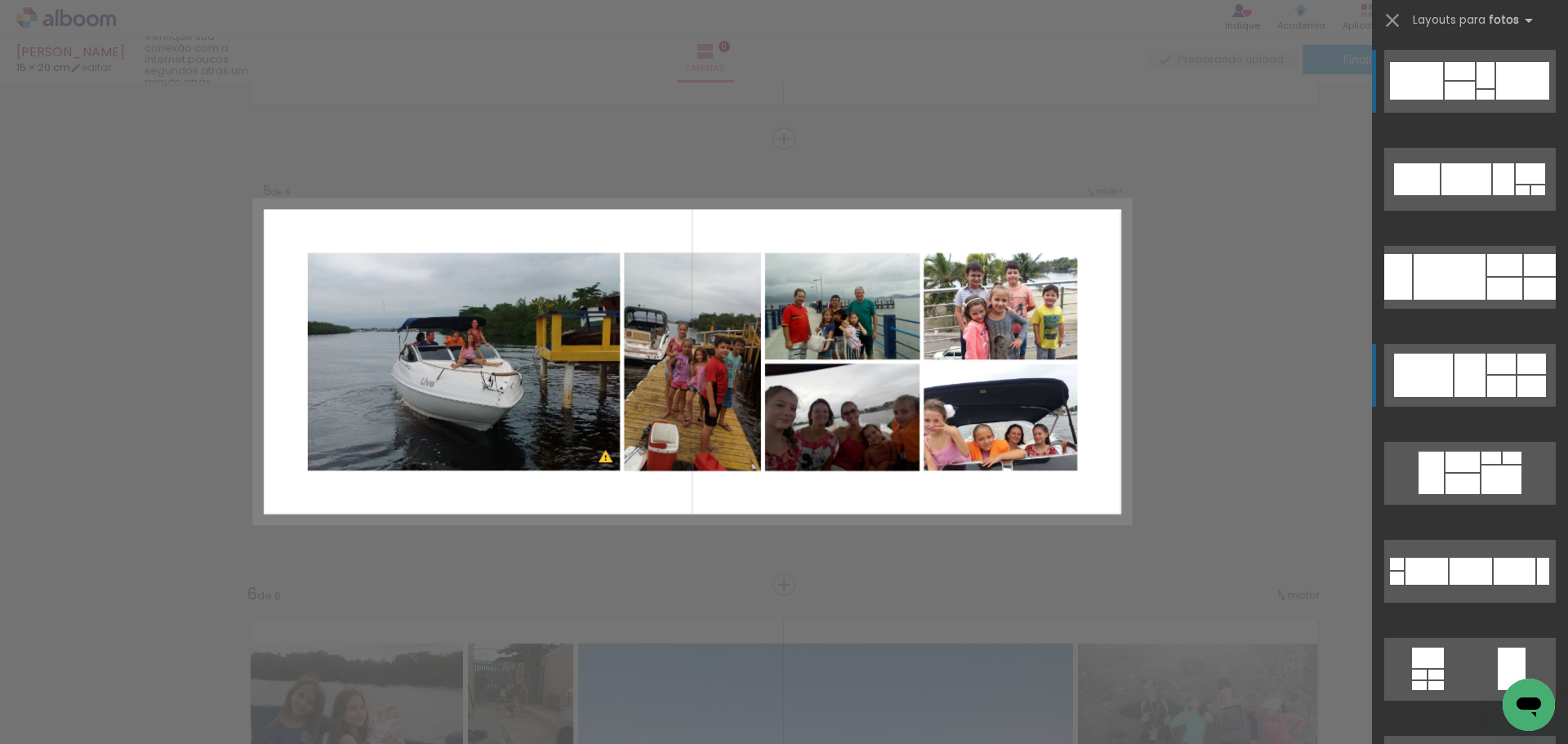
click at [1487, 373] on div at bounding box center [1501, 364] width 28 height 20
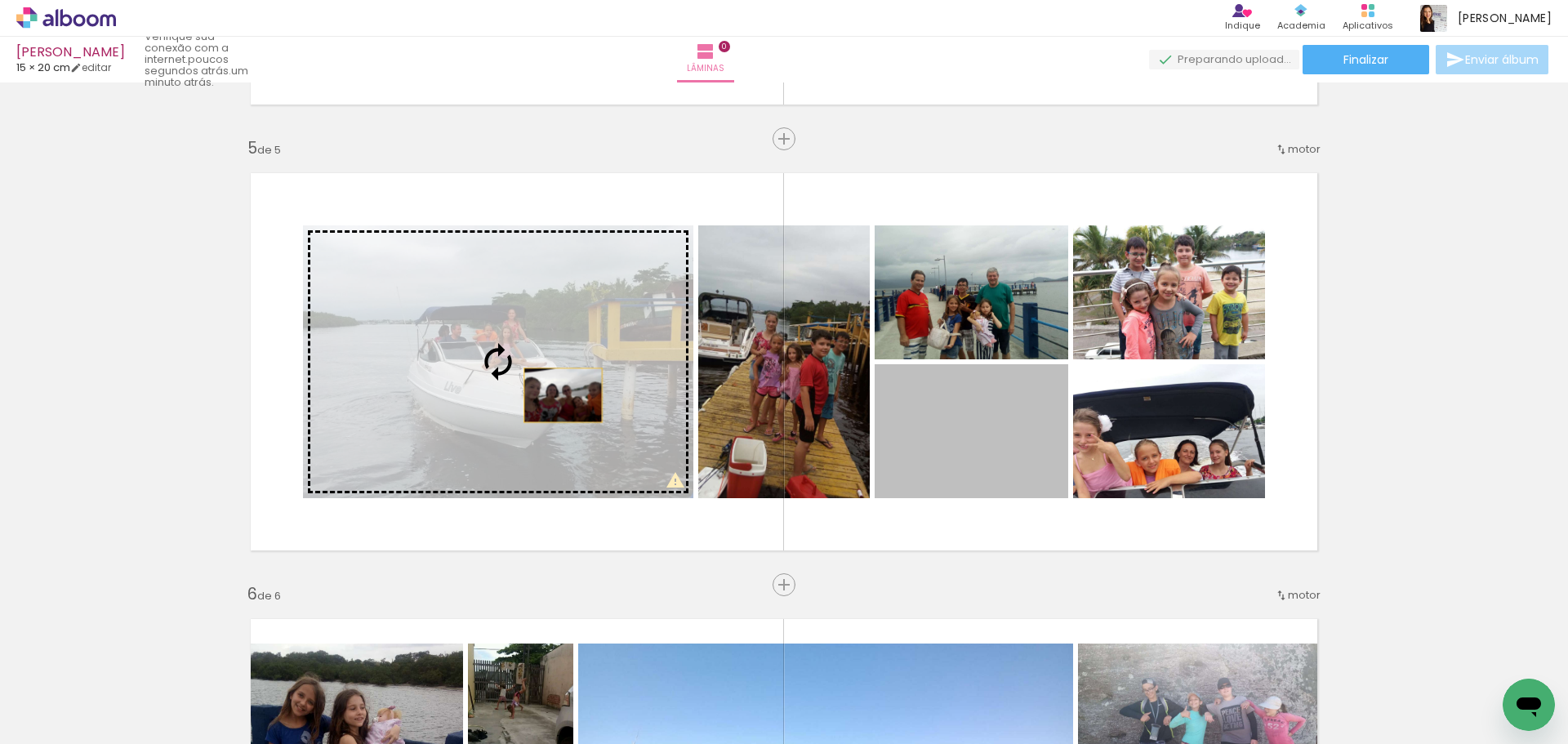
drag, startPoint x: 1025, startPoint y: 444, endPoint x: 532, endPoint y: 398, distance: 495.1
click at [0, 0] on slot at bounding box center [0, 0] width 0 height 0
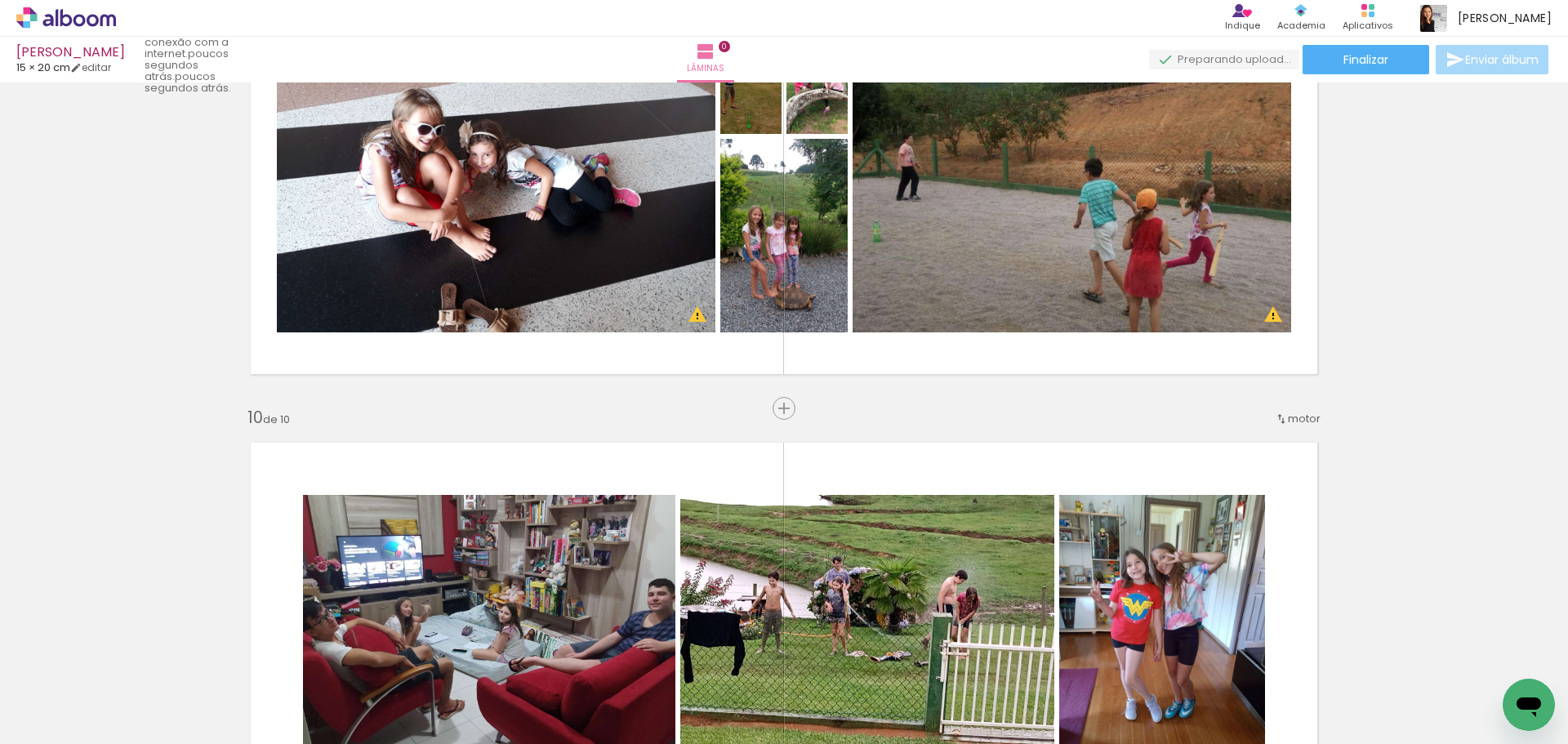
scroll to position [3634, 0]
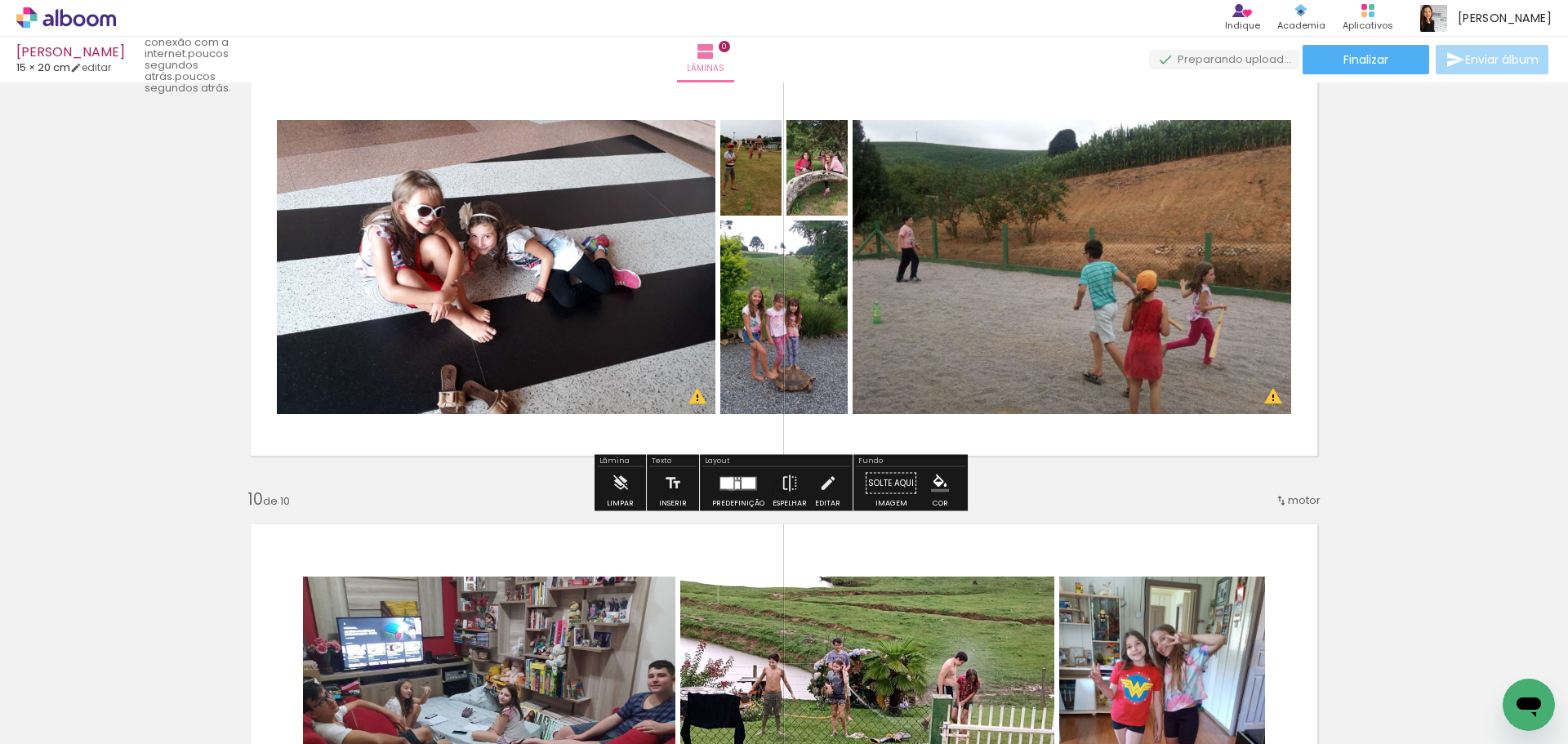
click at [728, 483] on div at bounding box center [727, 482] width 13 height 12
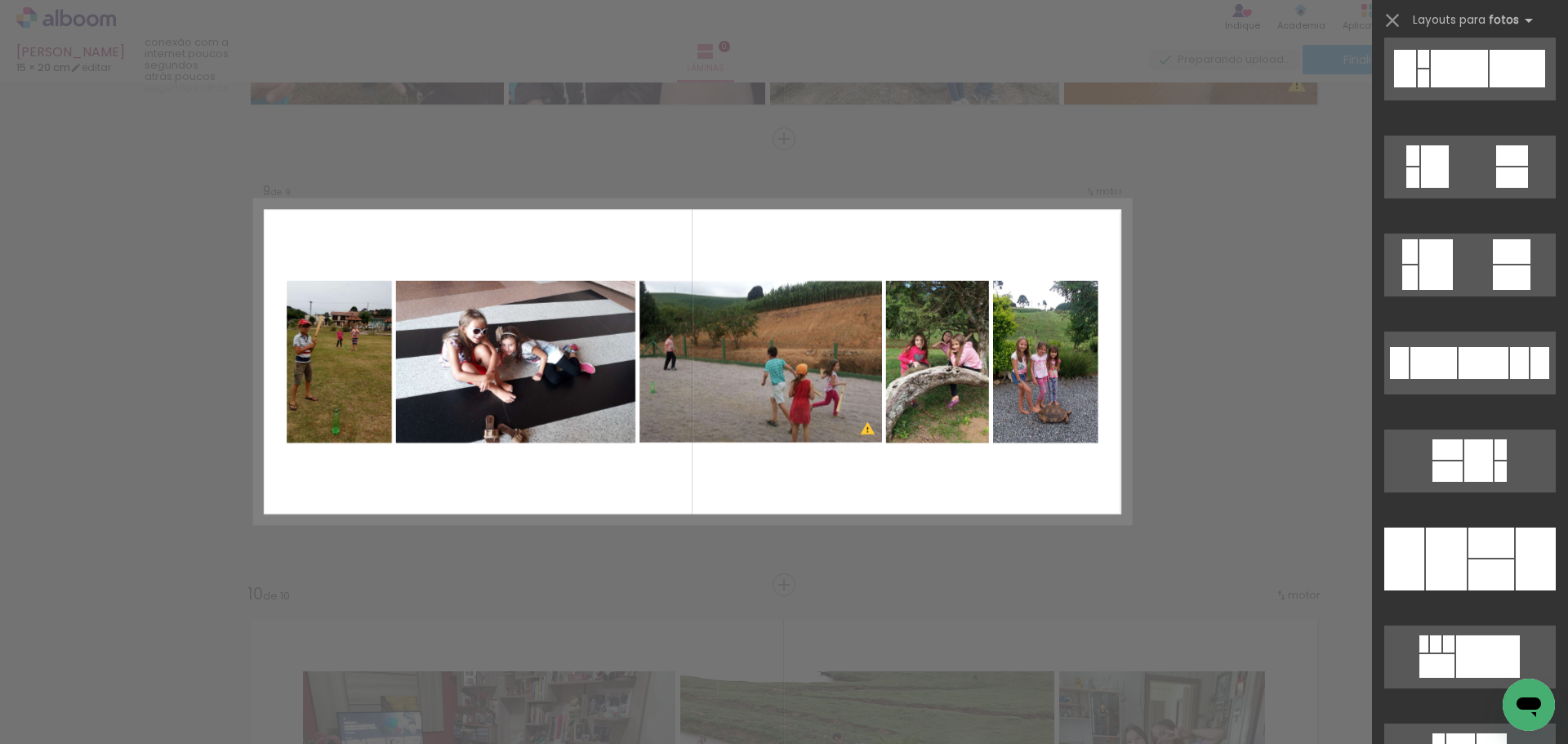
scroll to position [981, 0]
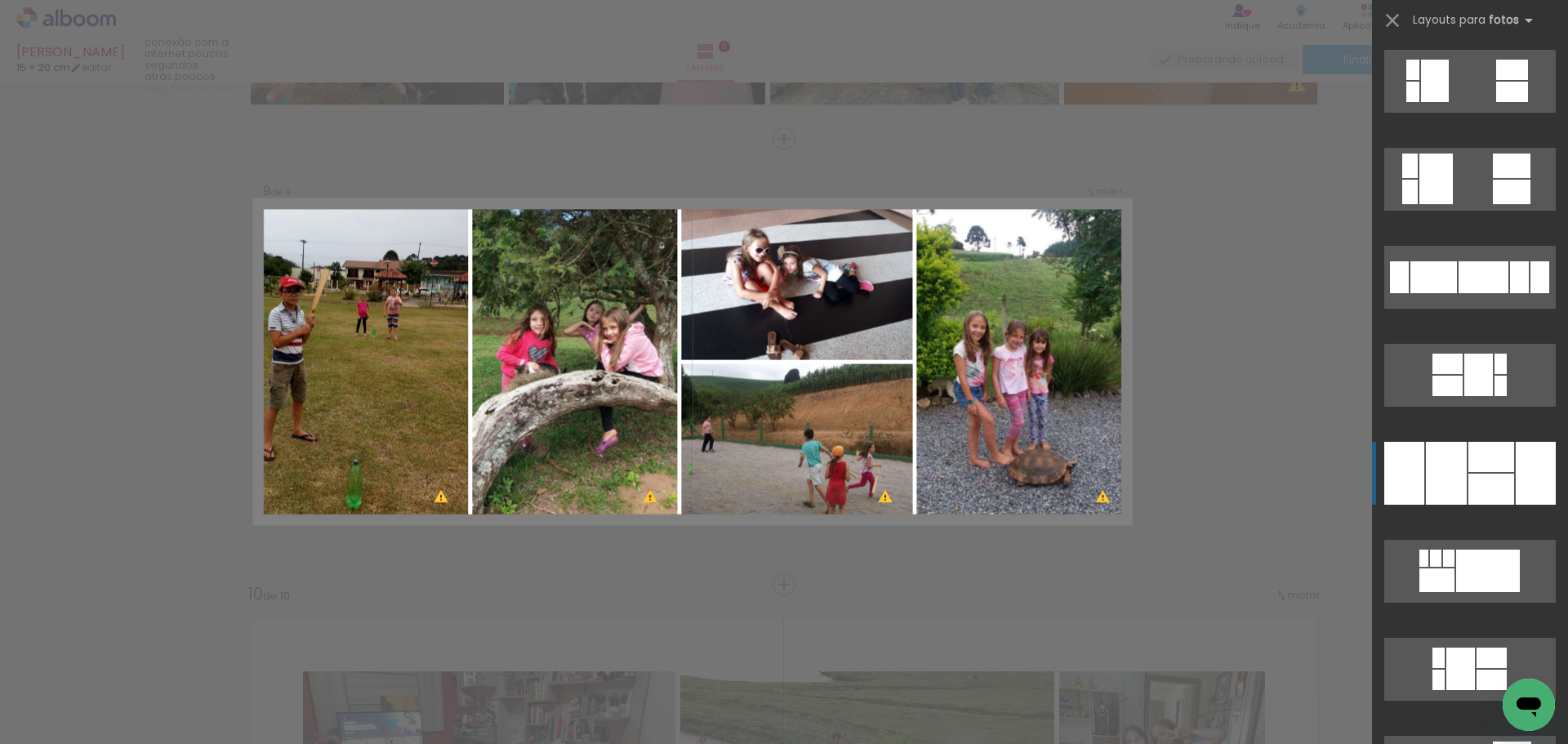
click at [1490, 452] on div at bounding box center [1491, 457] width 45 height 30
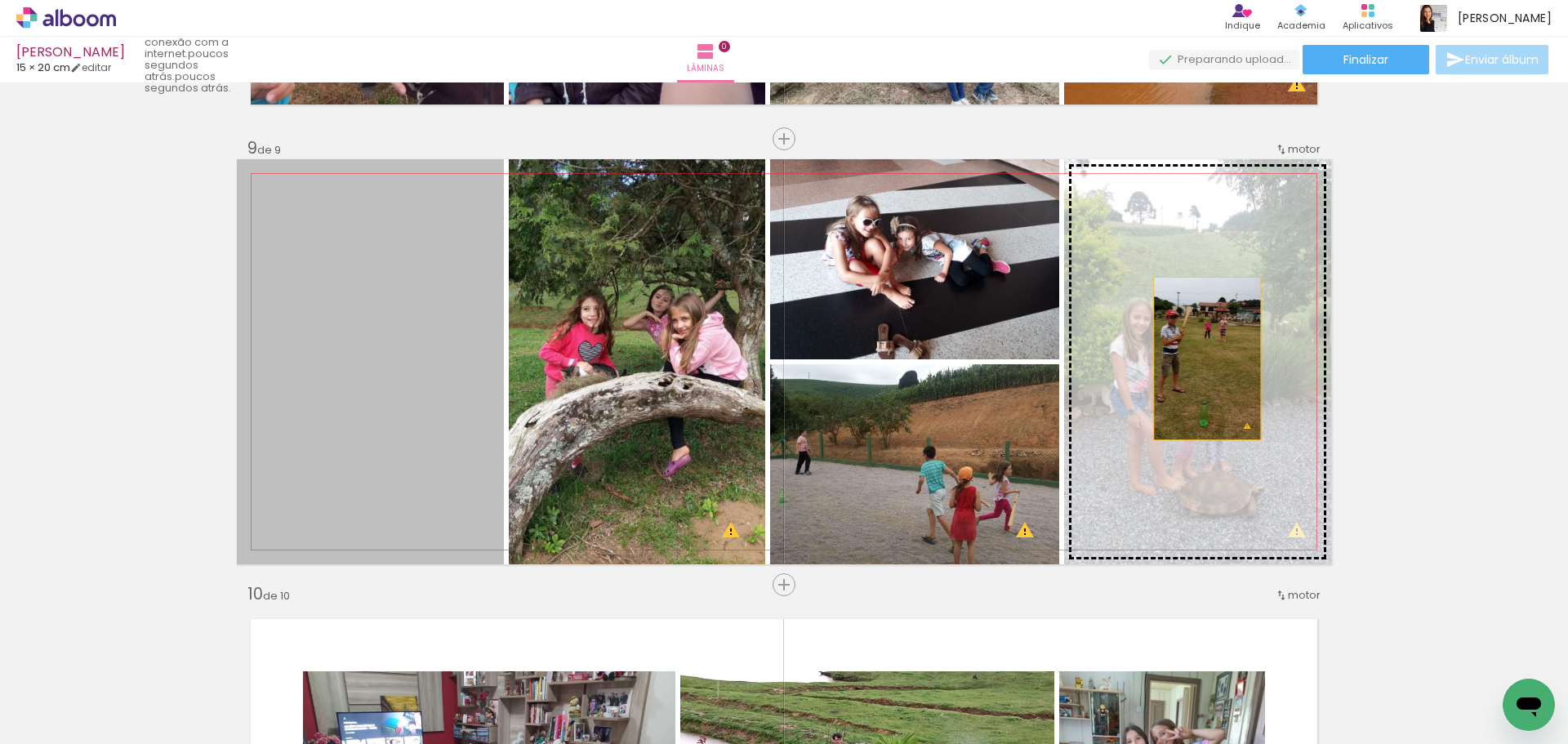
drag, startPoint x: 414, startPoint y: 344, endPoint x: 1204, endPoint y: 358, distance: 790.1
click at [0, 0] on slot at bounding box center [0, 0] width 0 height 0
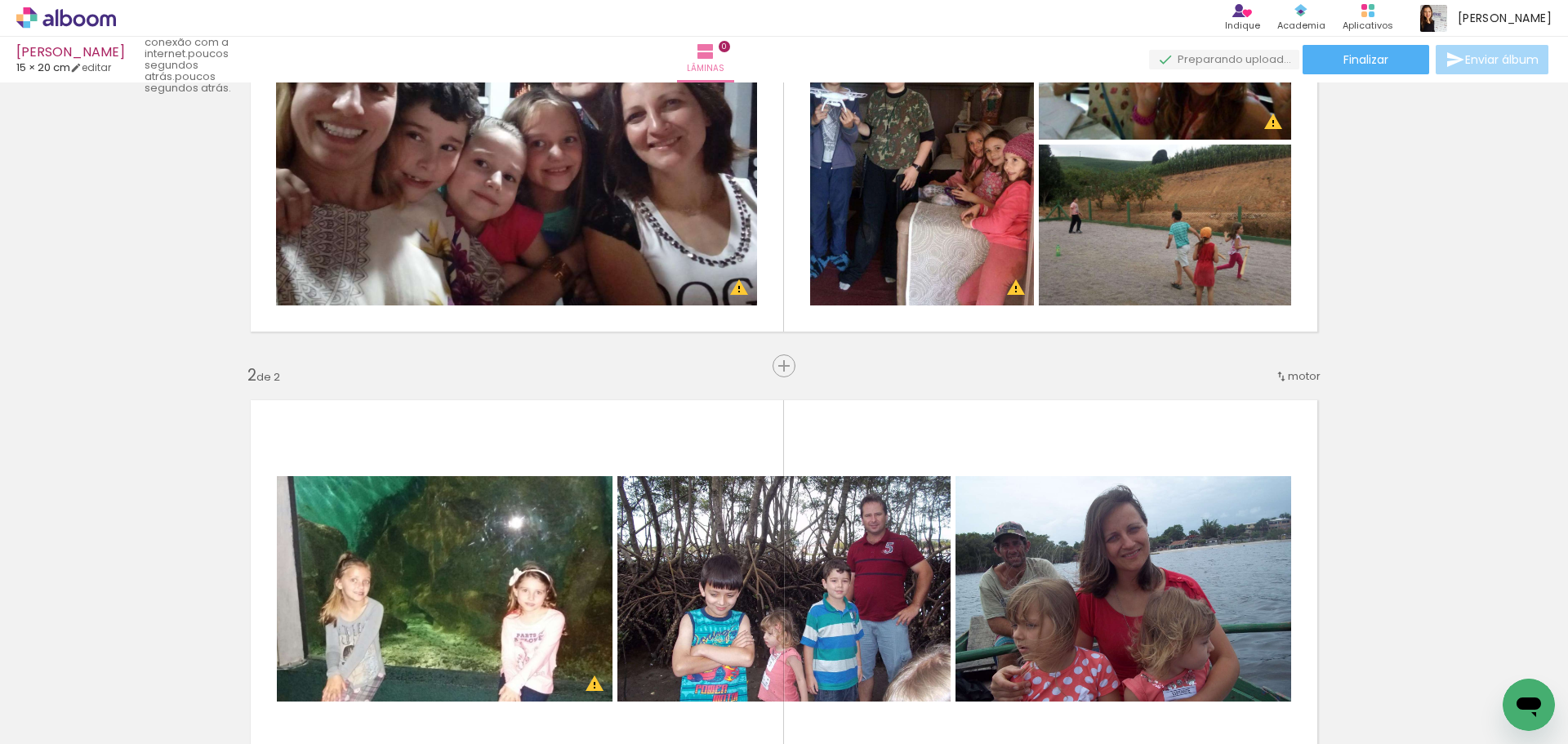
scroll to position [176, 0]
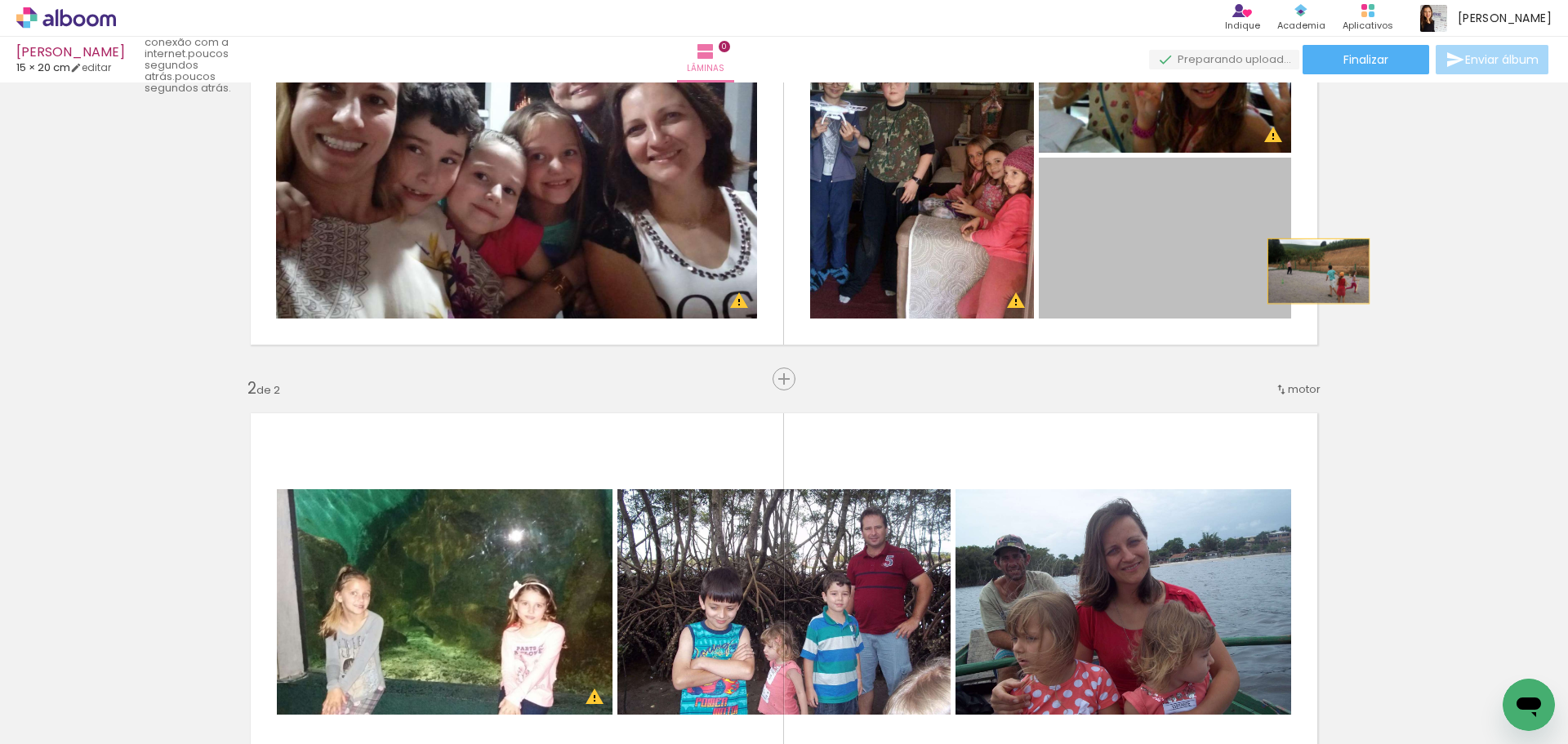
drag, startPoint x: 1297, startPoint y: 272, endPoint x: 1403, endPoint y: 250, distance: 108.3
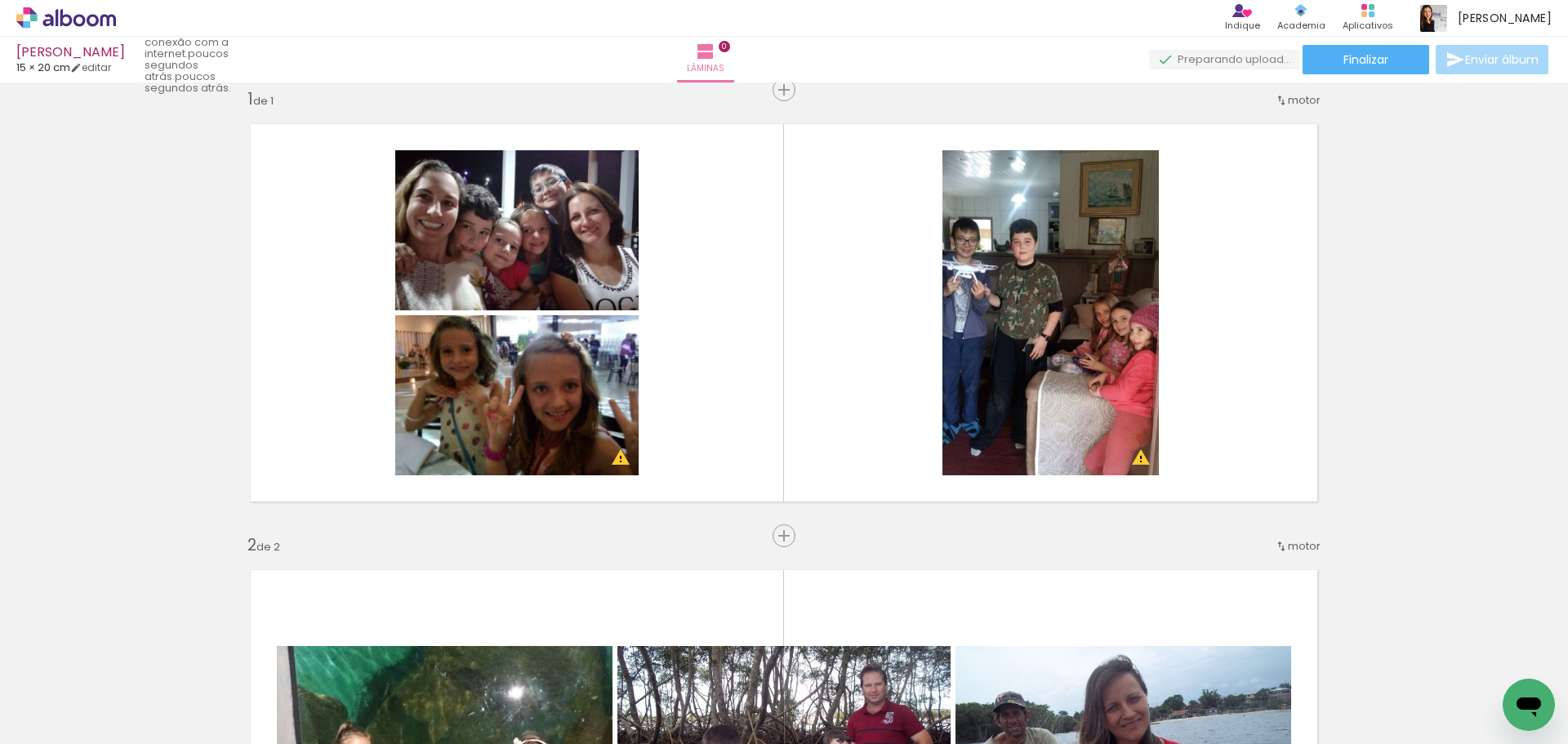
scroll to position [0, 0]
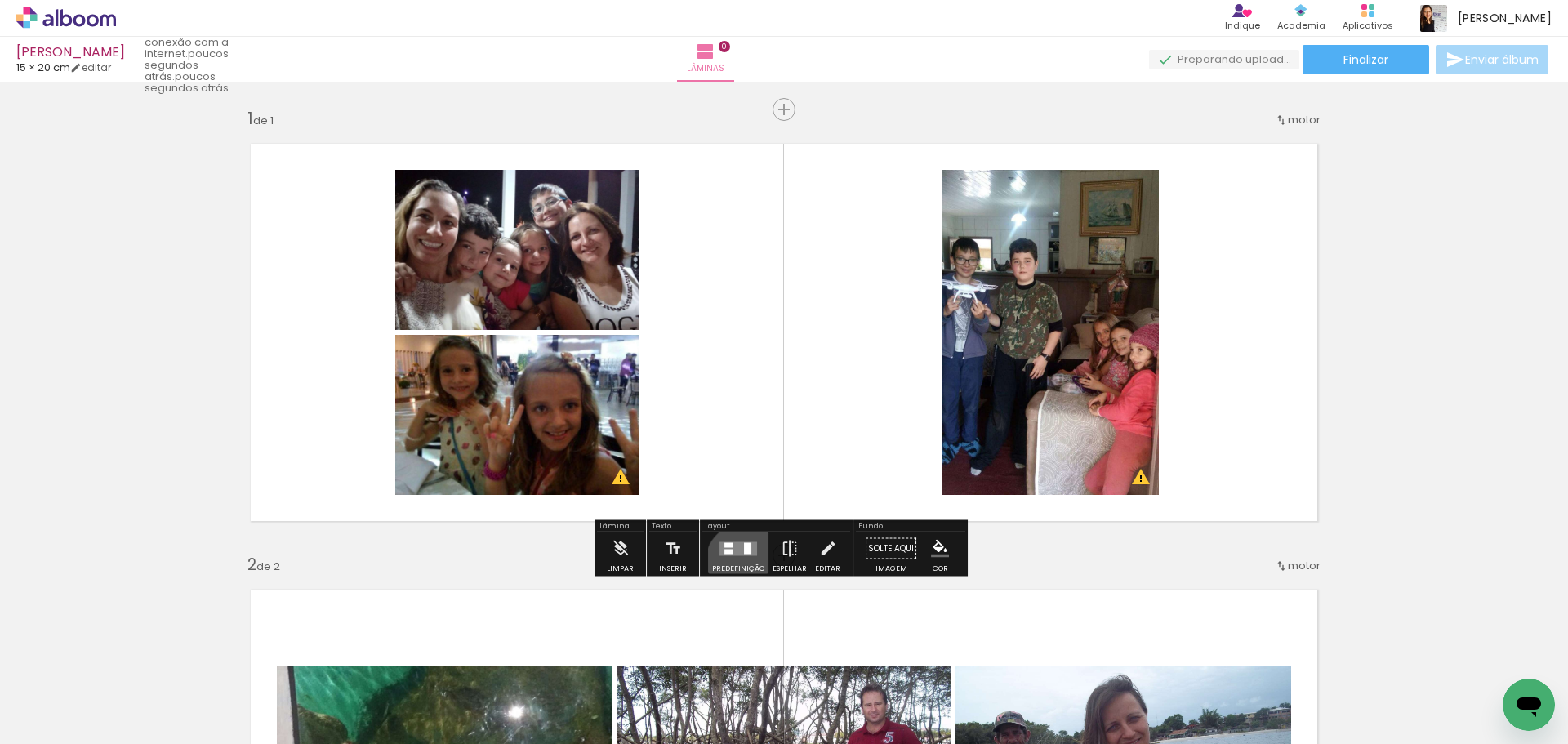
click at [740, 562] on div at bounding box center [738, 549] width 44 height 33
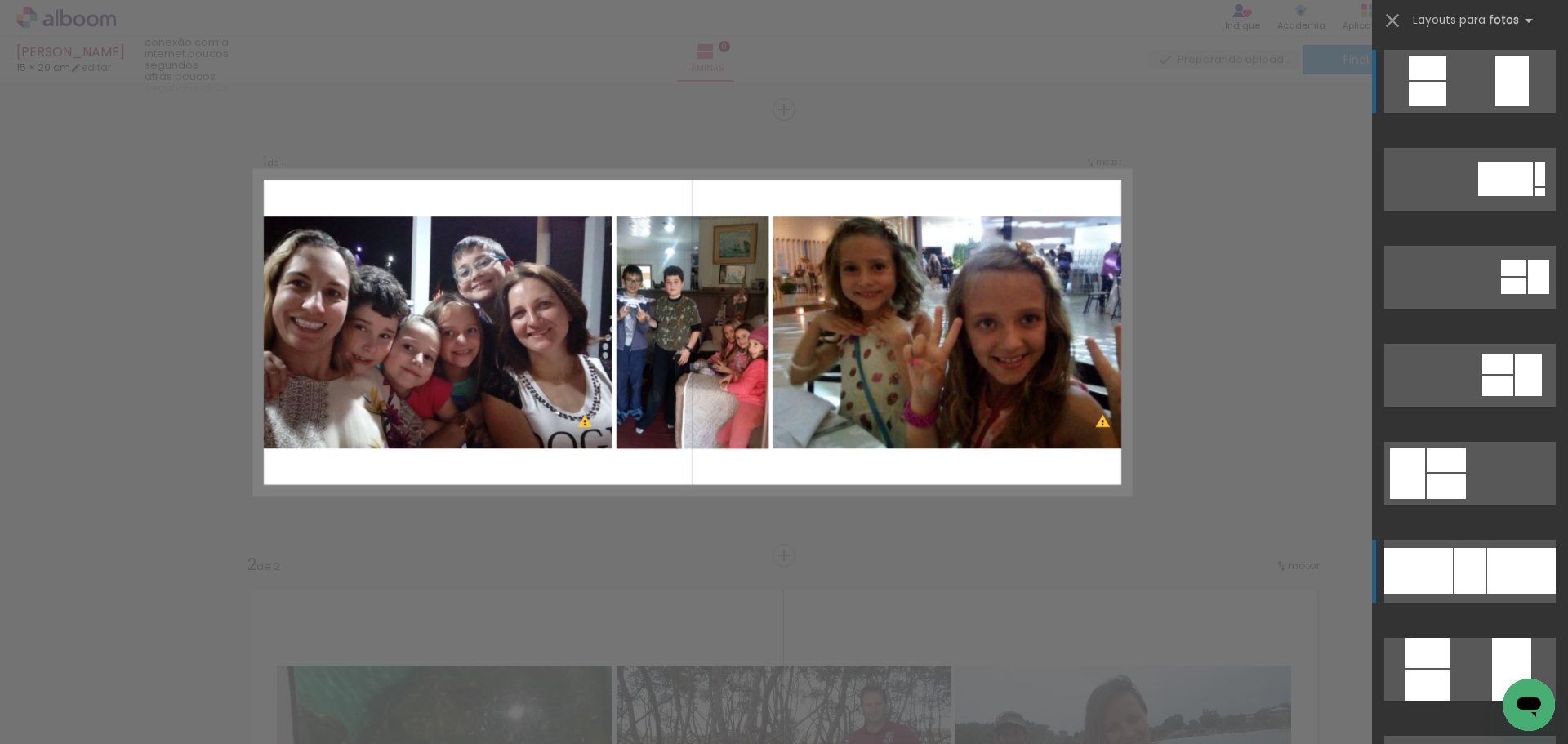
click at [1442, 570] on div at bounding box center [1418, 570] width 68 height 45
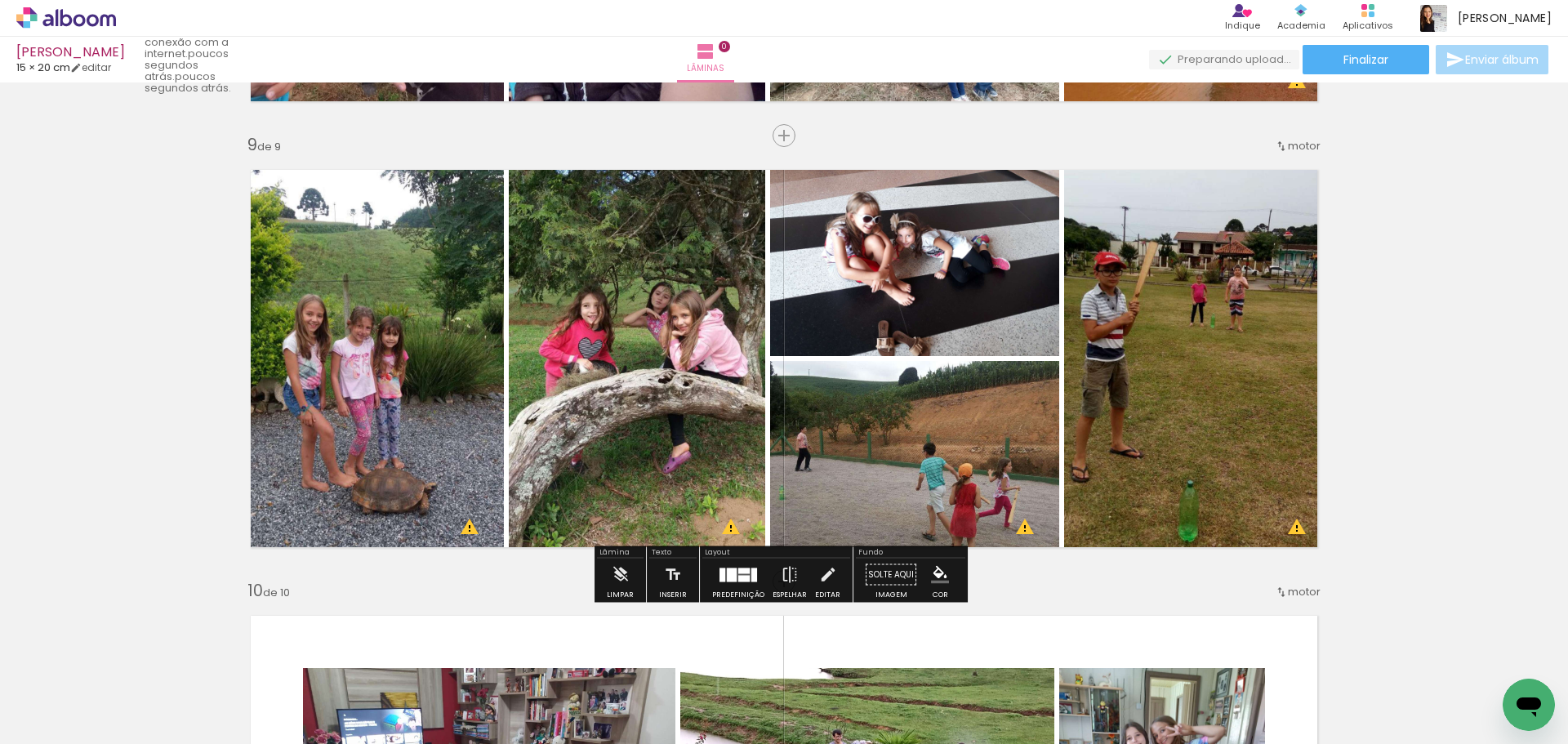
scroll to position [3514, 0]
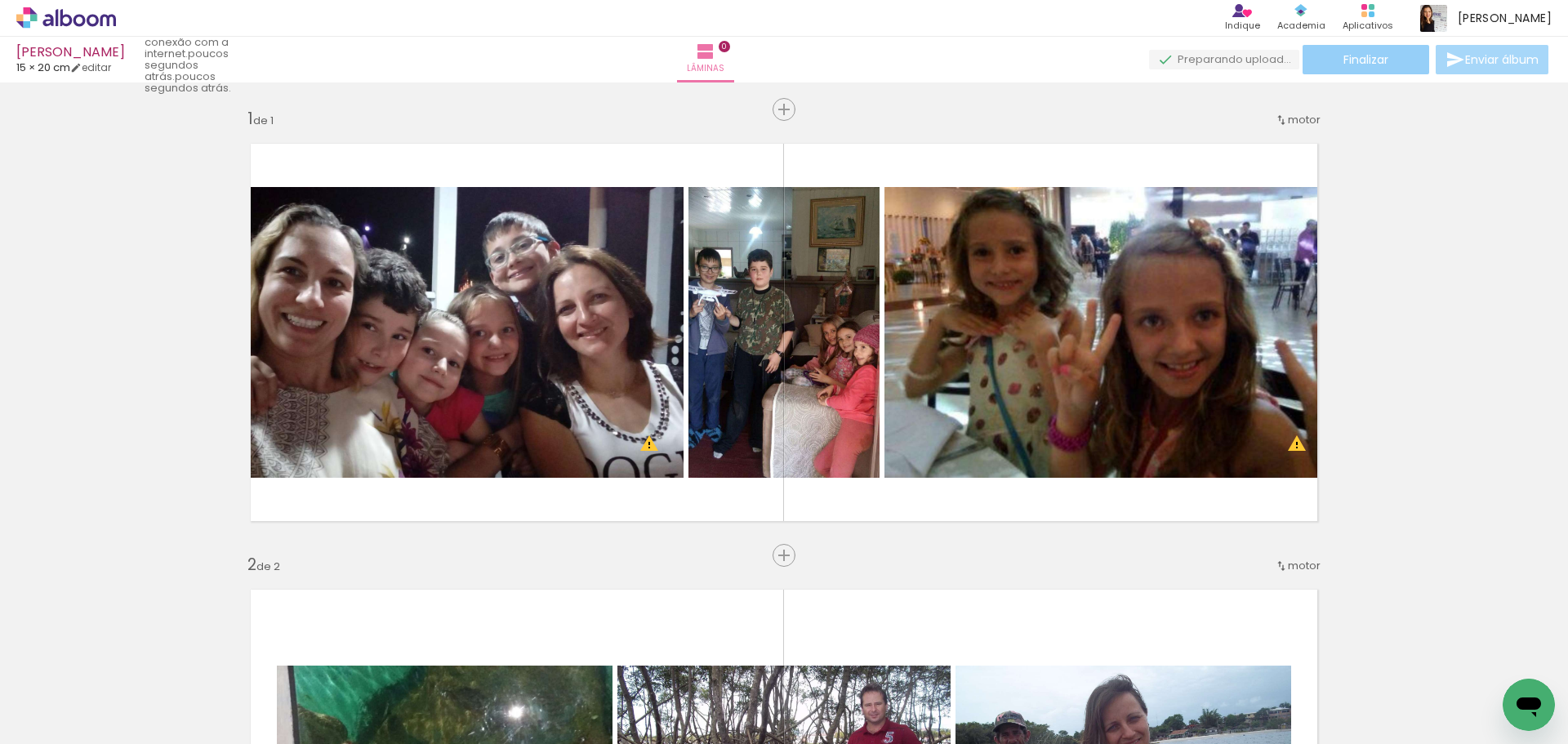
scroll to position [3514, 0]
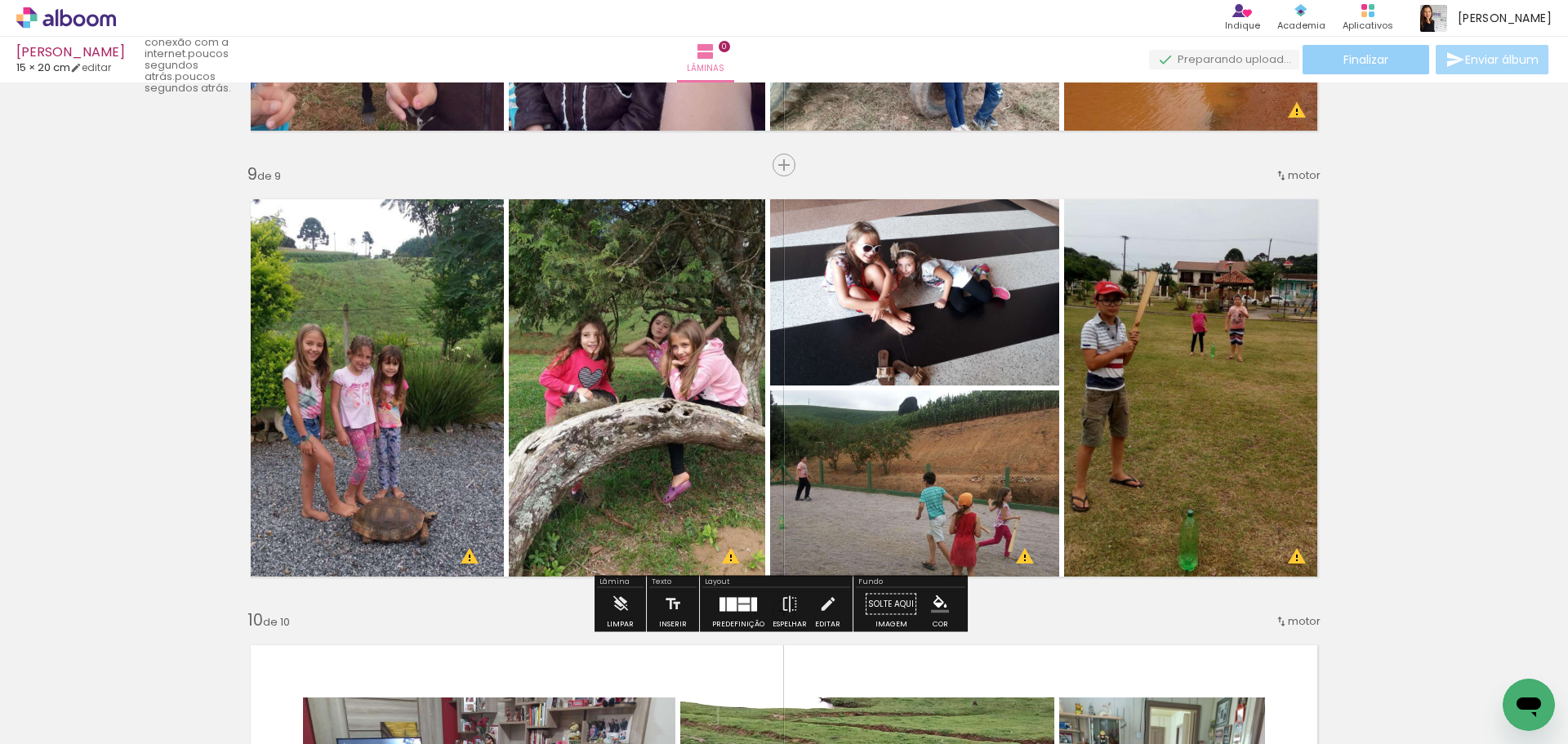
click at [1390, 59] on paper-button "Finalizar" at bounding box center [1365, 59] width 126 height 29
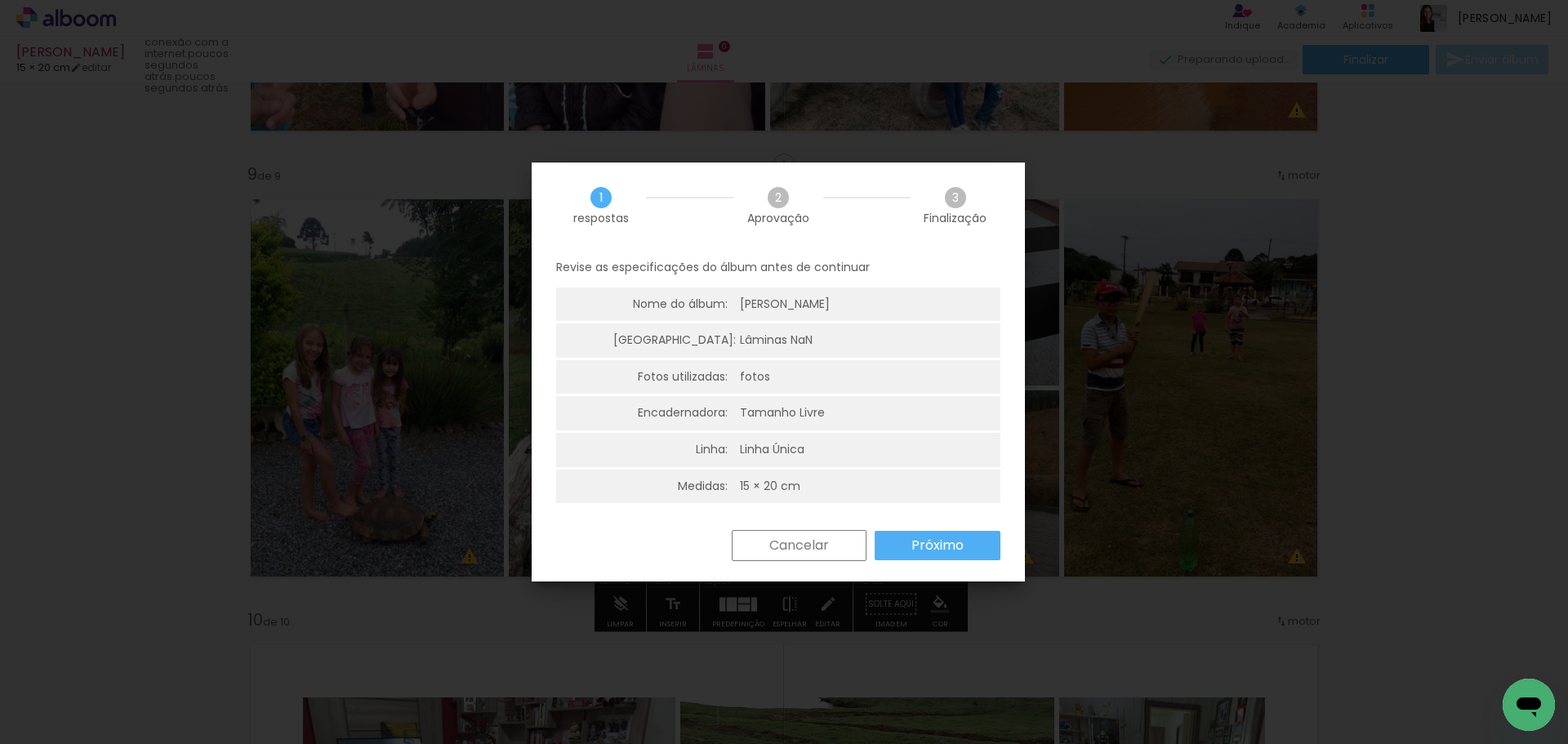
click at [916, 546] on font "Próximo" at bounding box center [937, 545] width 52 height 19
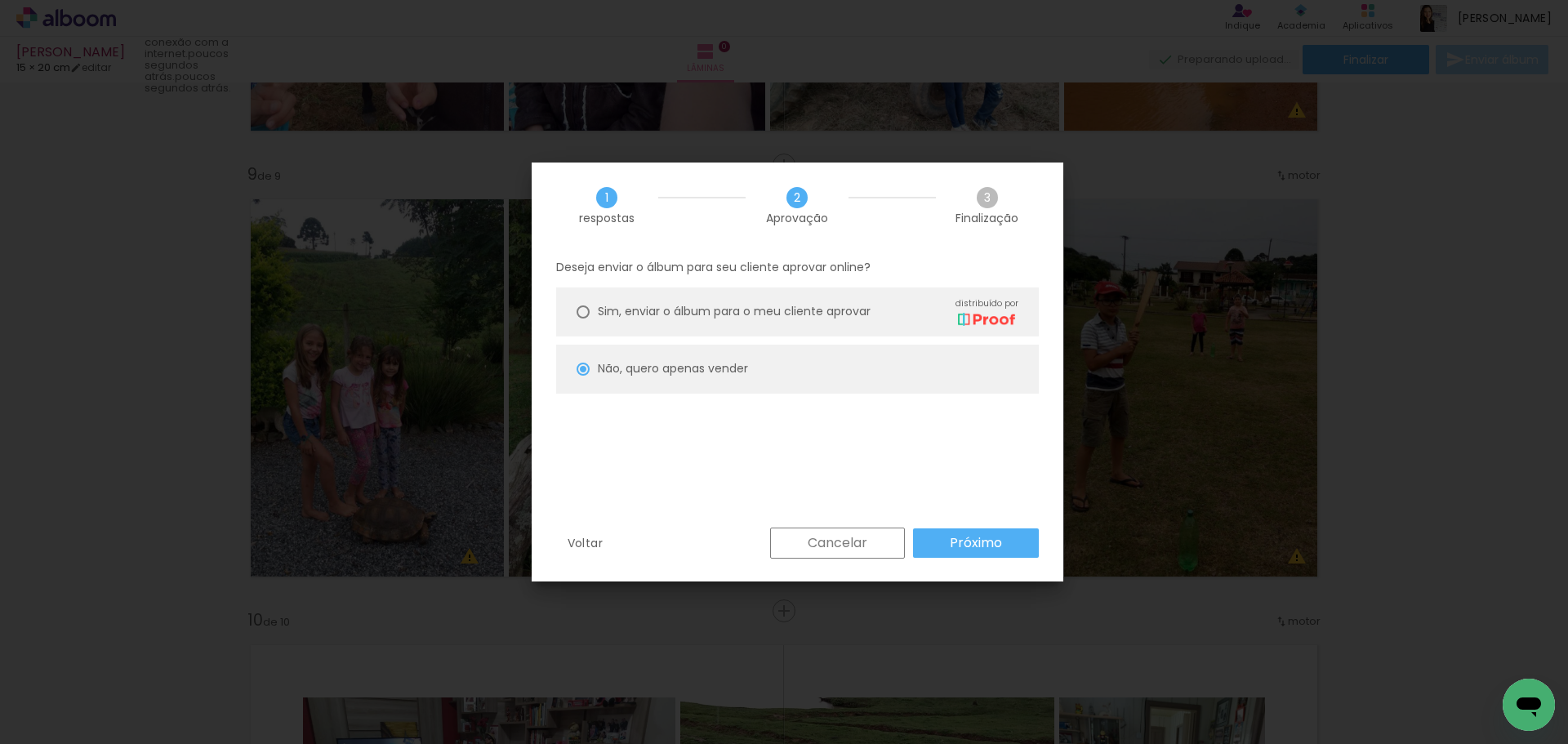
drag, startPoint x: 668, startPoint y: 308, endPoint x: 682, endPoint y: 351, distance: 45.2
click at [0, 0] on slot "Sim, enviar o álbum para o meu cliente aprovar distribuído por Não, quero apena…" at bounding box center [0, 0] width 0 height 0
click at [591, 309] on paper-radio-button "Sim, enviar o álbum para o meu cliente aprovar distribuído por" at bounding box center [797, 311] width 483 height 49
type paper-radio-button "on"
drag, startPoint x: 588, startPoint y: 355, endPoint x: 599, endPoint y: 363, distance: 13.6
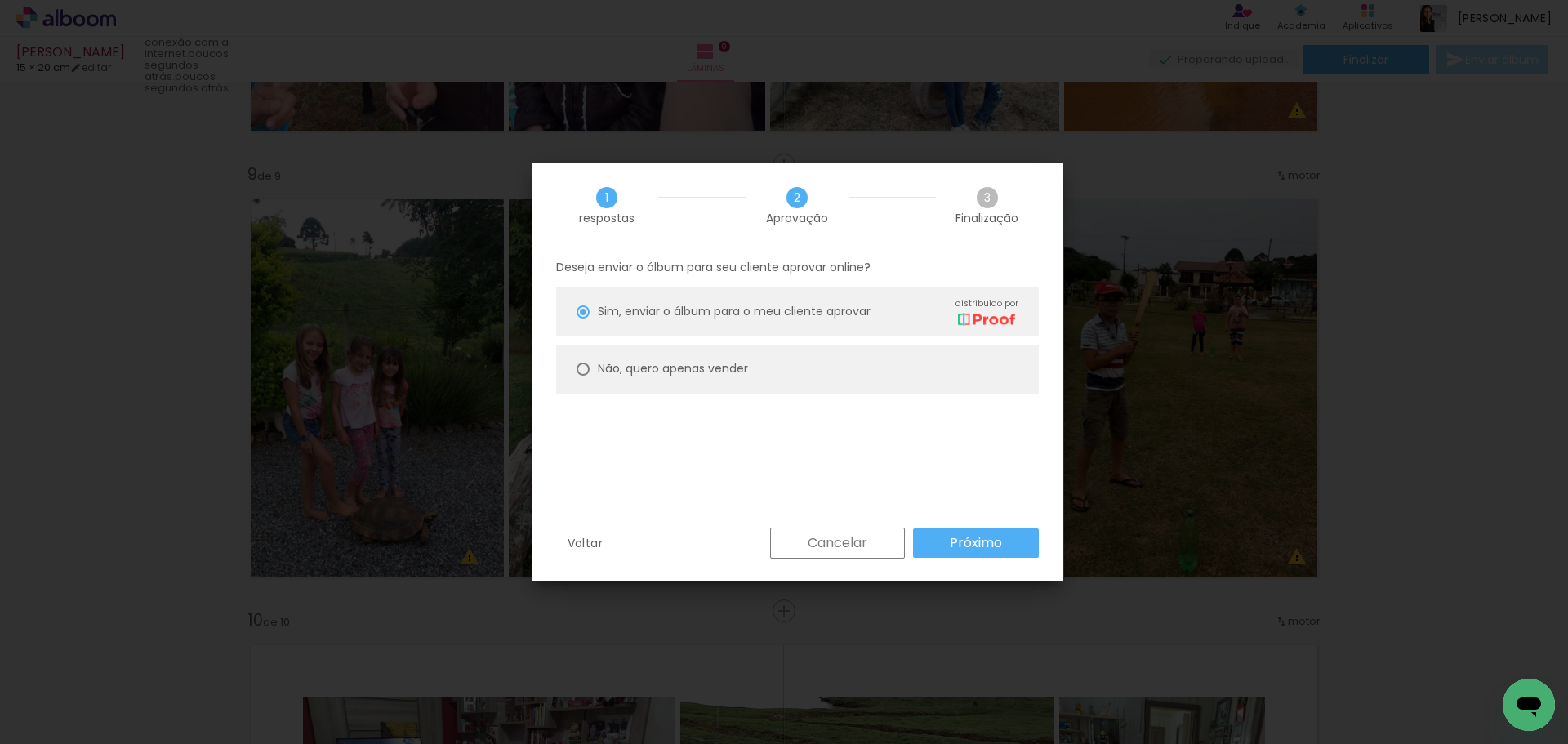
click at [589, 357] on paper-radio-button "Não, quero apenas vender" at bounding box center [797, 368] width 483 height 49
type paper-radio-button "on"
click at [956, 547] on font "Próximo" at bounding box center [976, 542] width 52 height 19
type input "Alta, 300 DPI"
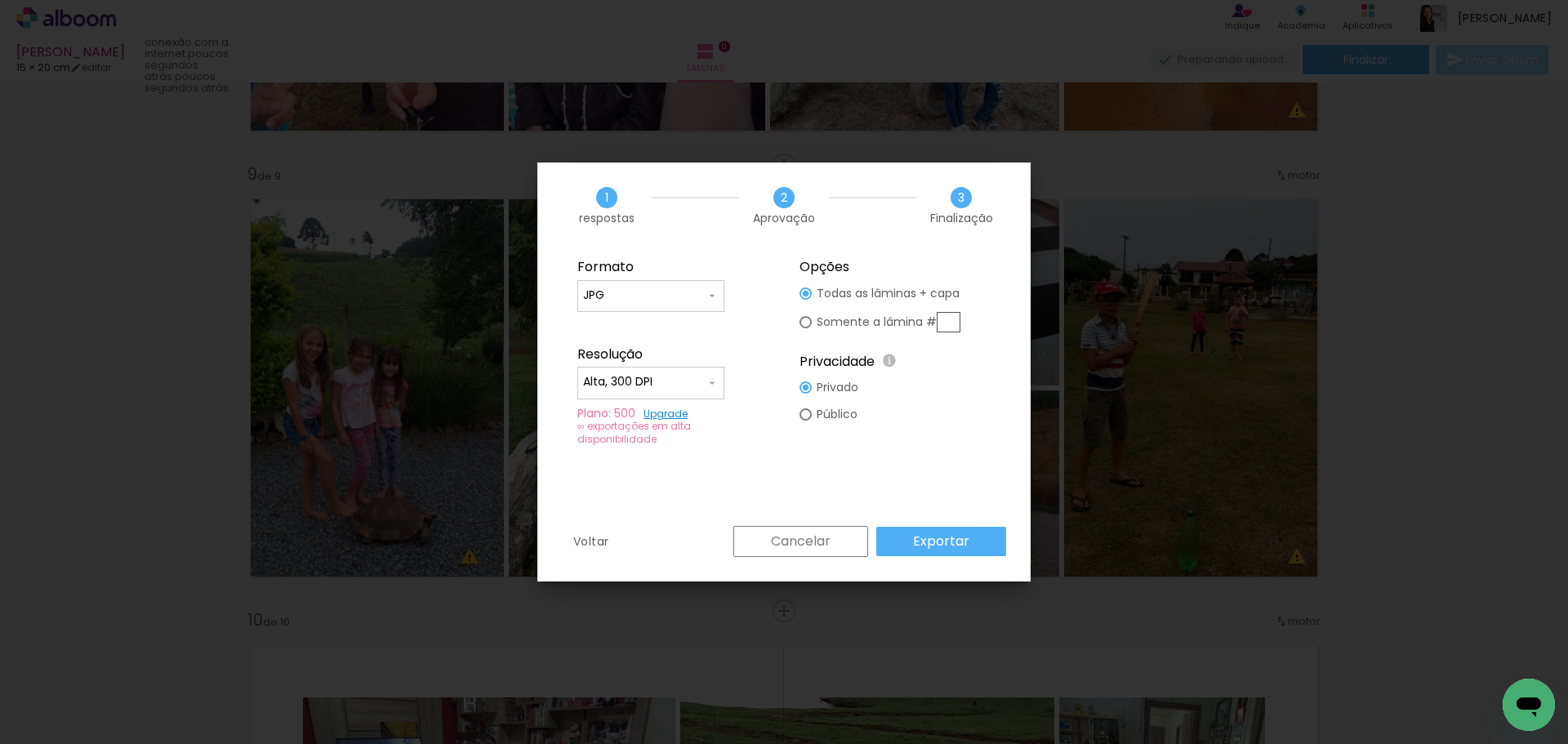
click at [946, 321] on input "text" at bounding box center [948, 322] width 24 height 20
type paper-radio-button "on"
type input "9"
click at [945, 537] on font "Exportar" at bounding box center [940, 541] width 56 height 19
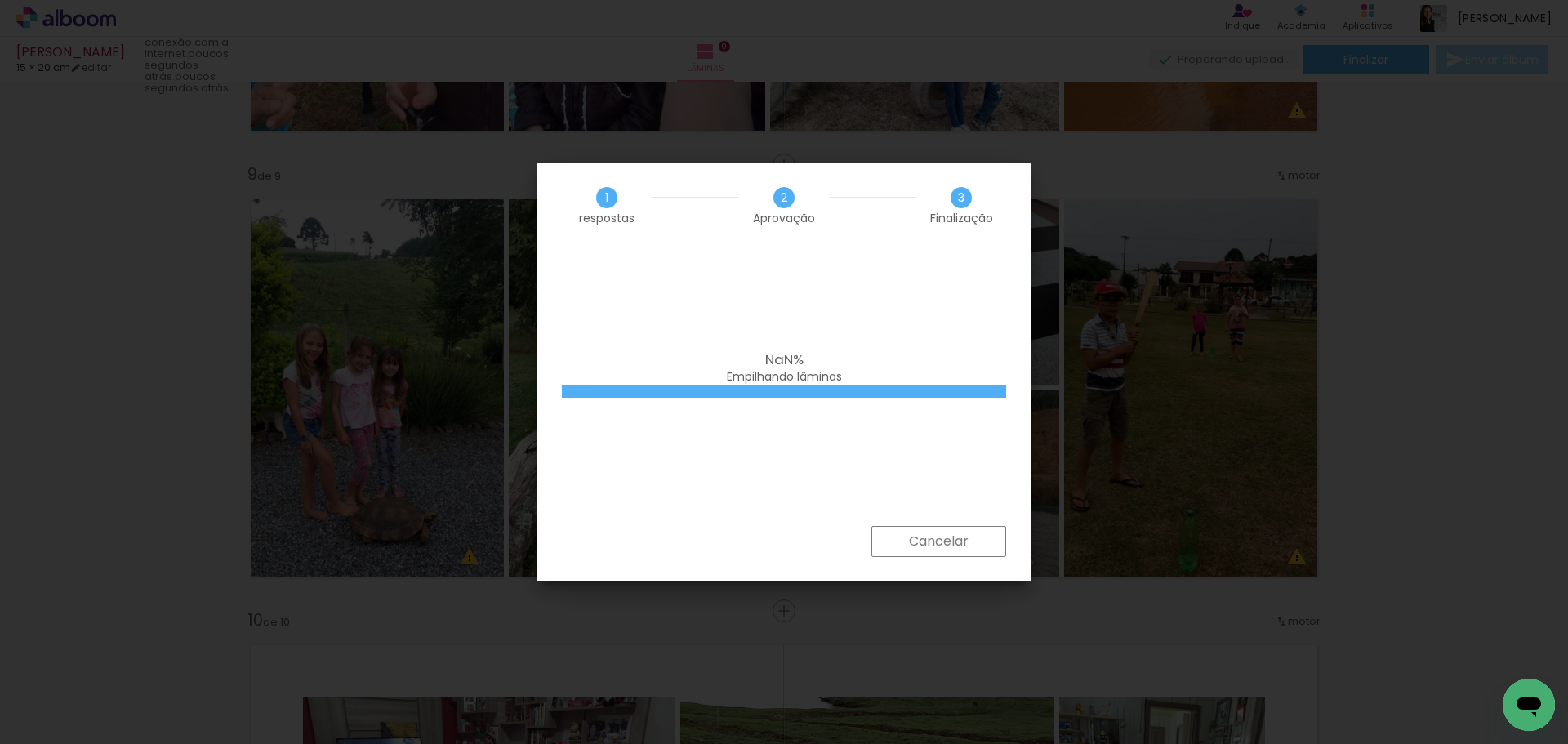
click at [981, 602] on iron-overlay-backdrop at bounding box center [784, 372] width 1568 height 744
drag, startPoint x: 1086, startPoint y: 461, endPoint x: 1073, endPoint y: 541, distance: 81.0
click at [1087, 461] on iron-overlay-backdrop at bounding box center [784, 372] width 1568 height 744
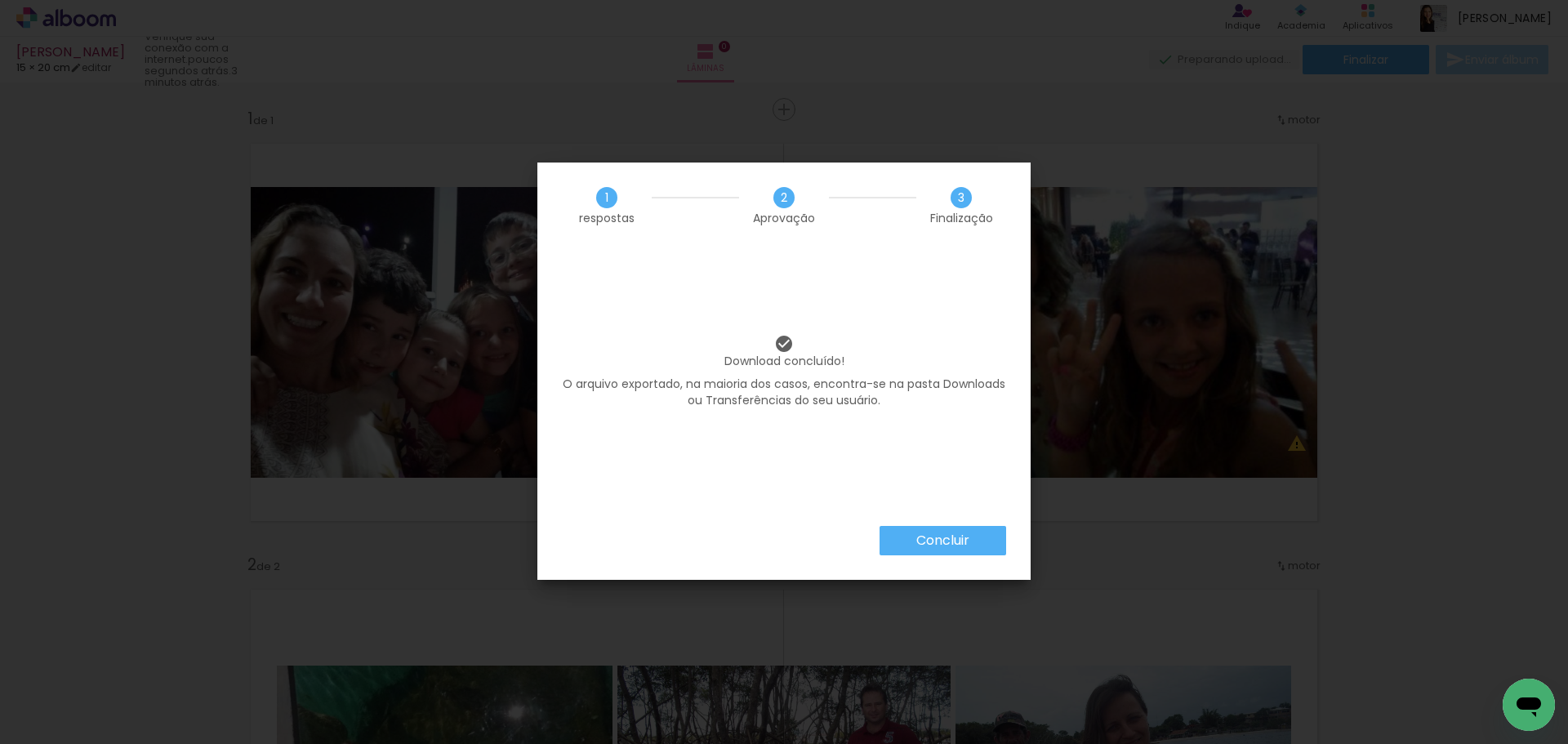
scroll to position [3514, 0]
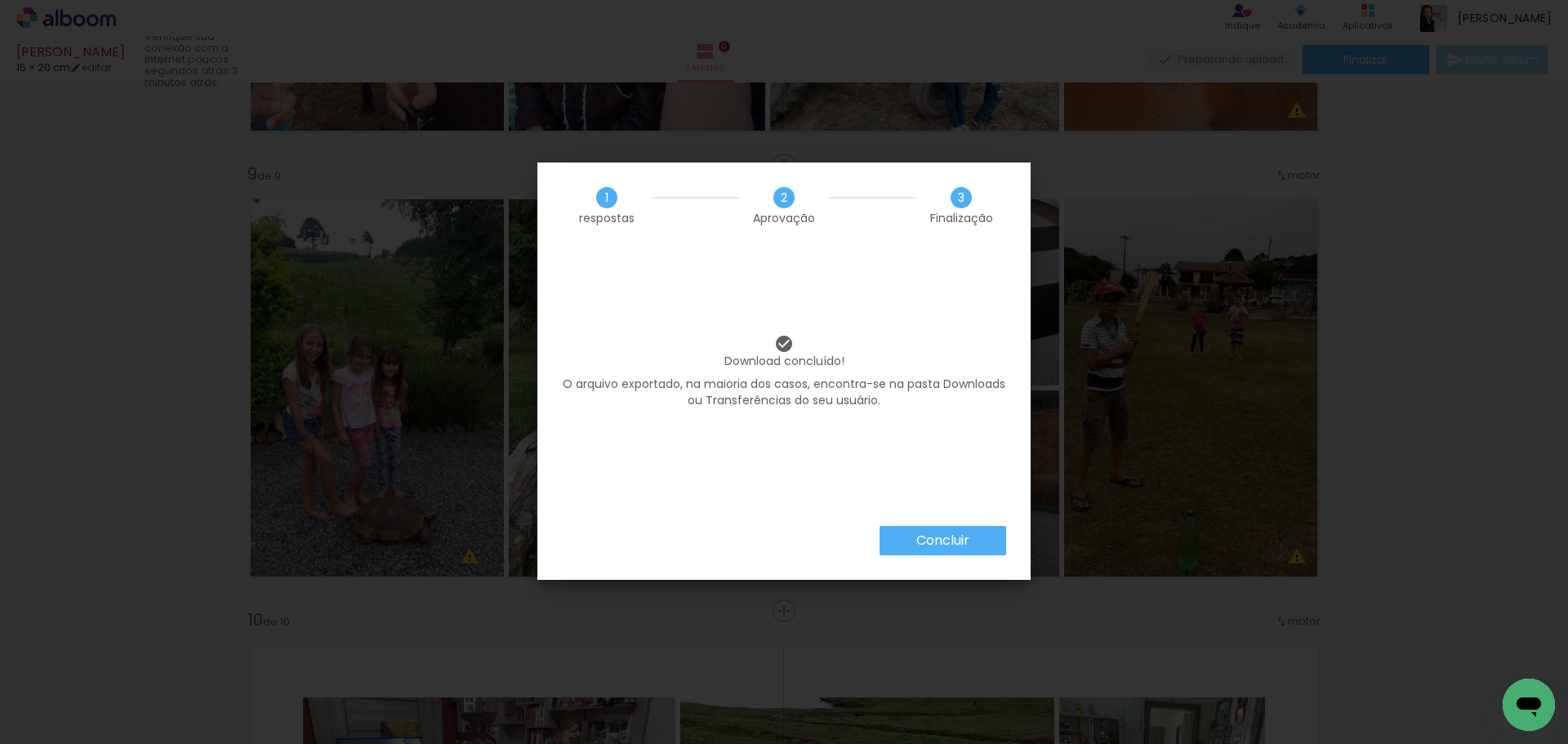
click at [949, 541] on font "Concluir" at bounding box center [943, 540] width 53 height 19
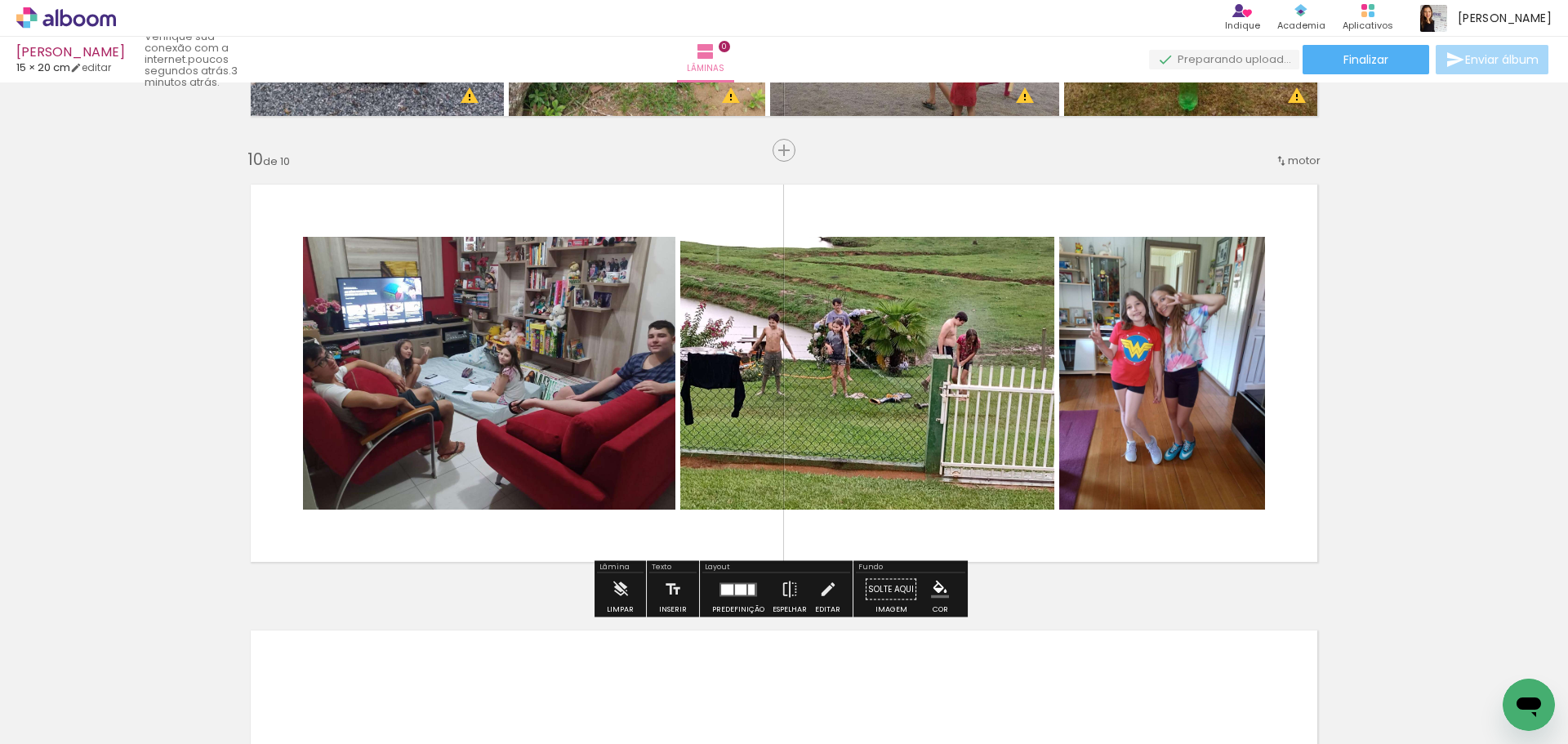
scroll to position [4002, 0]
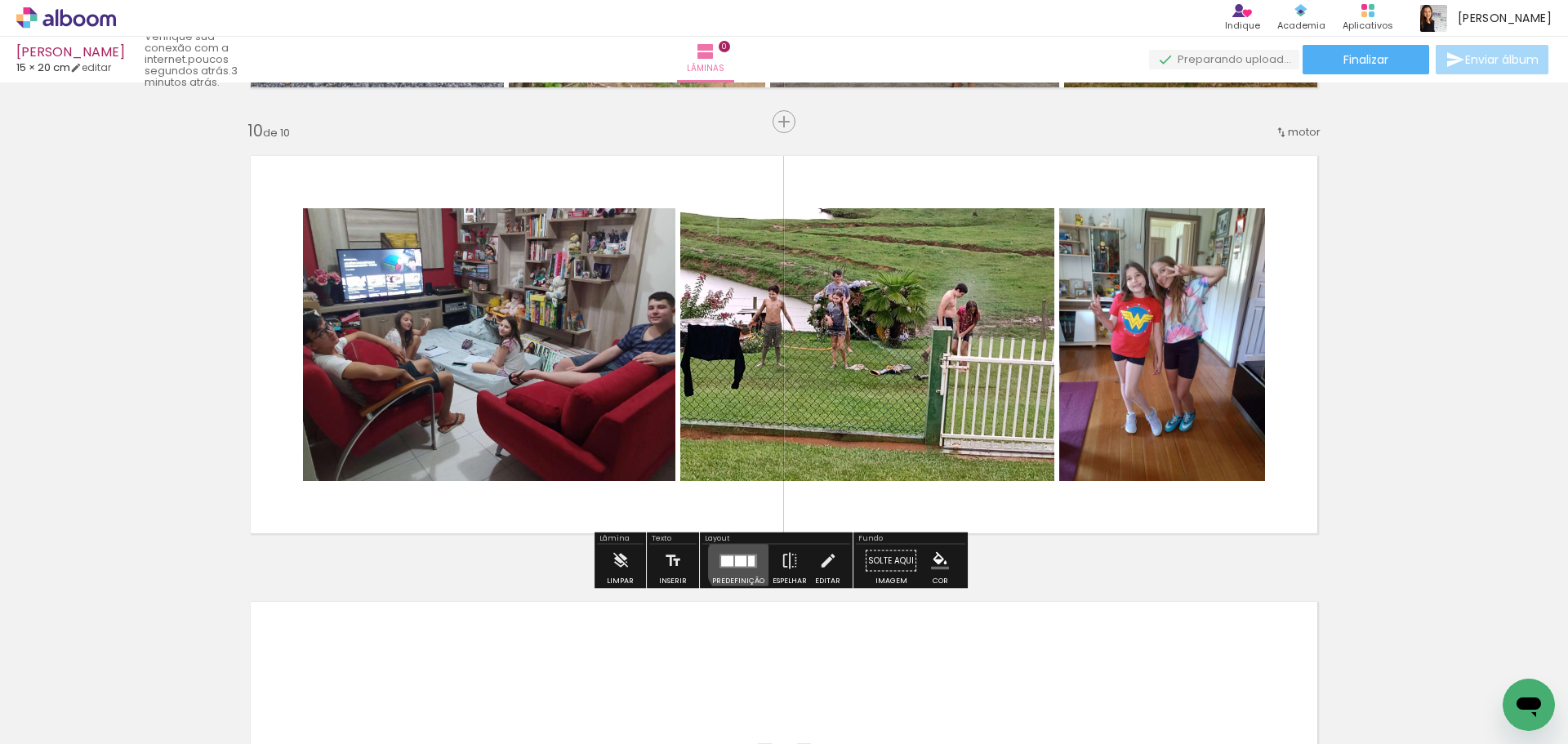
click at [0, 0] on slot at bounding box center [0, 0] width 0 height 0
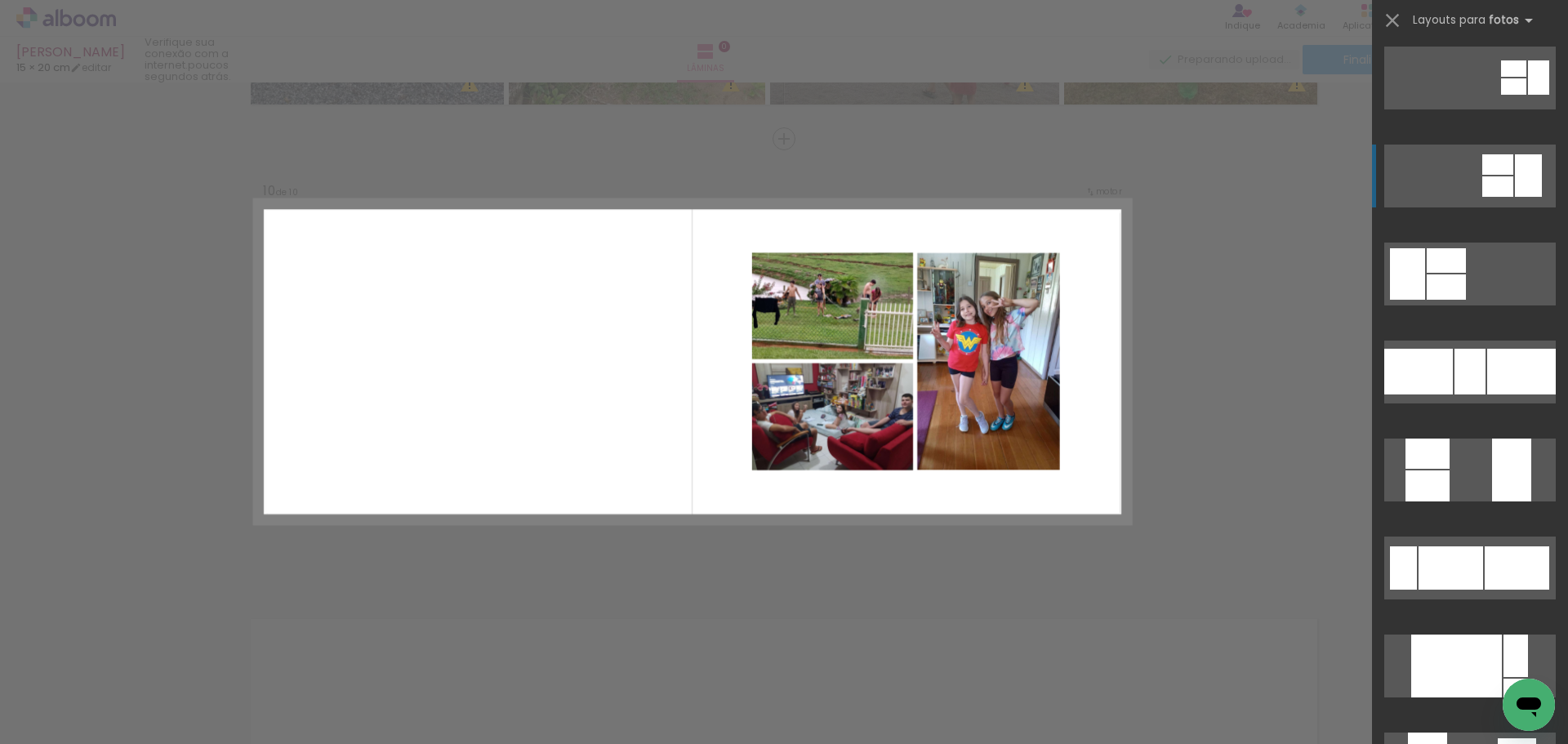
scroll to position [490, 0]
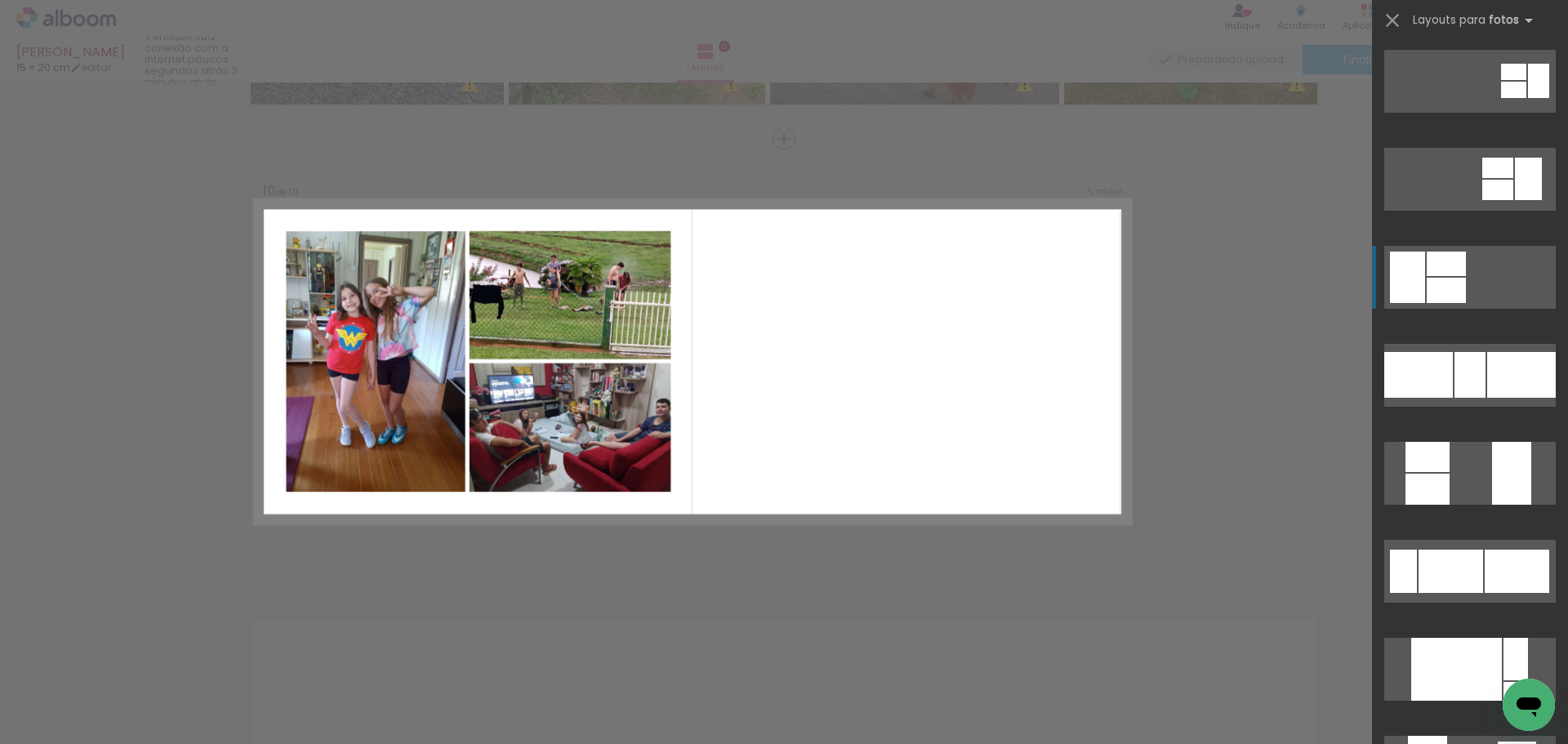
click at [1452, 288] on div at bounding box center [1446, 290] width 39 height 25
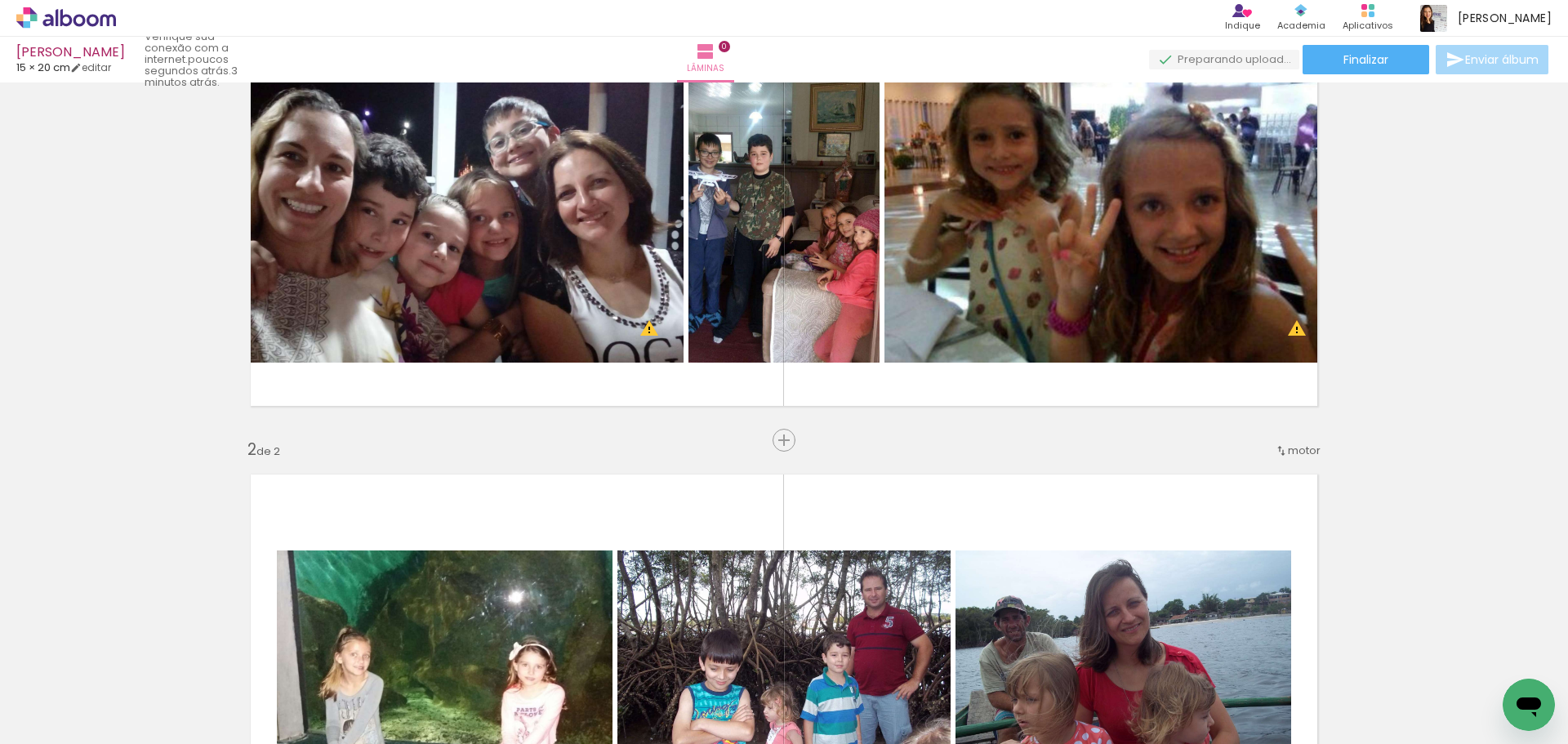
scroll to position [0, 0]
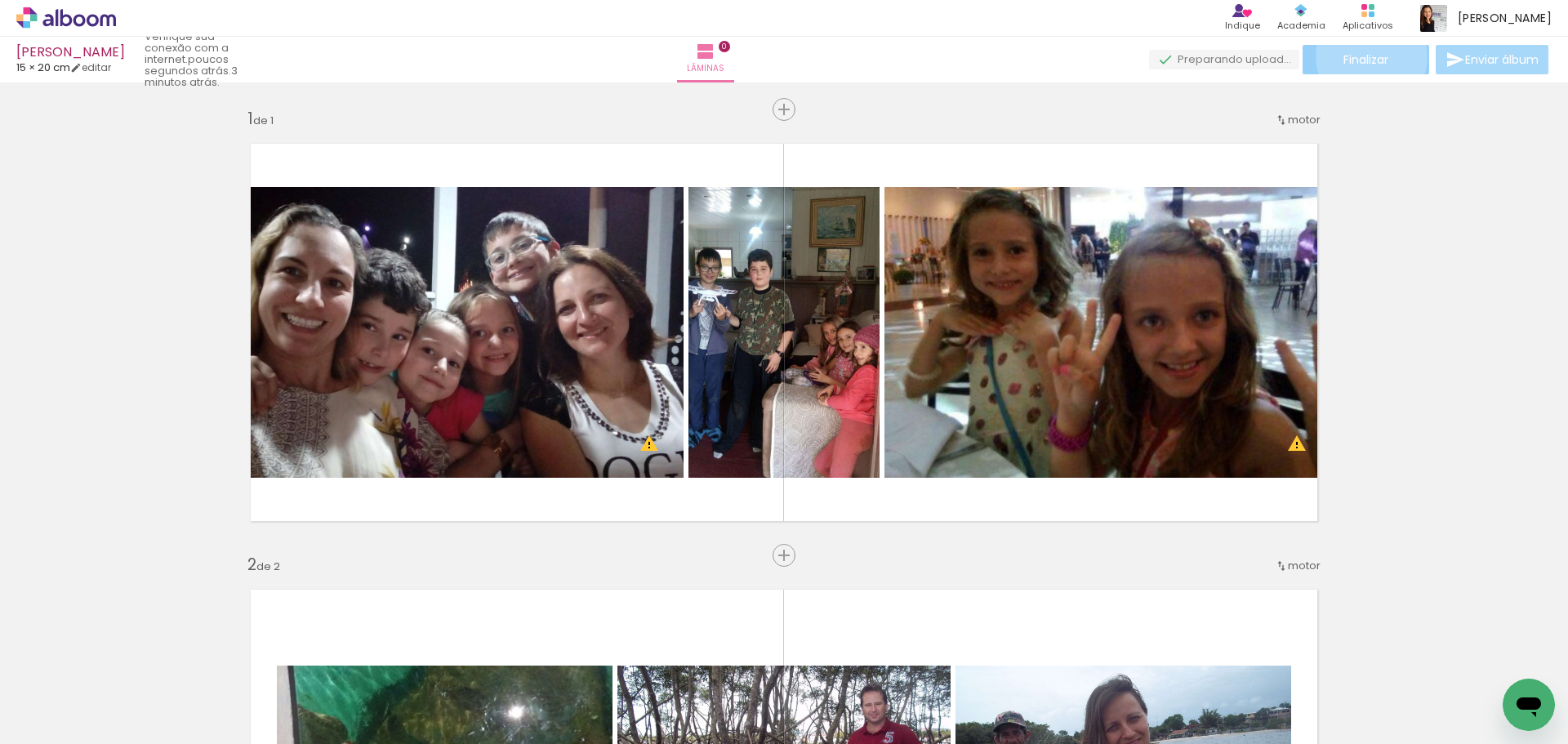
click at [1365, 56] on font "Finalizar" at bounding box center [1365, 60] width 44 height 16
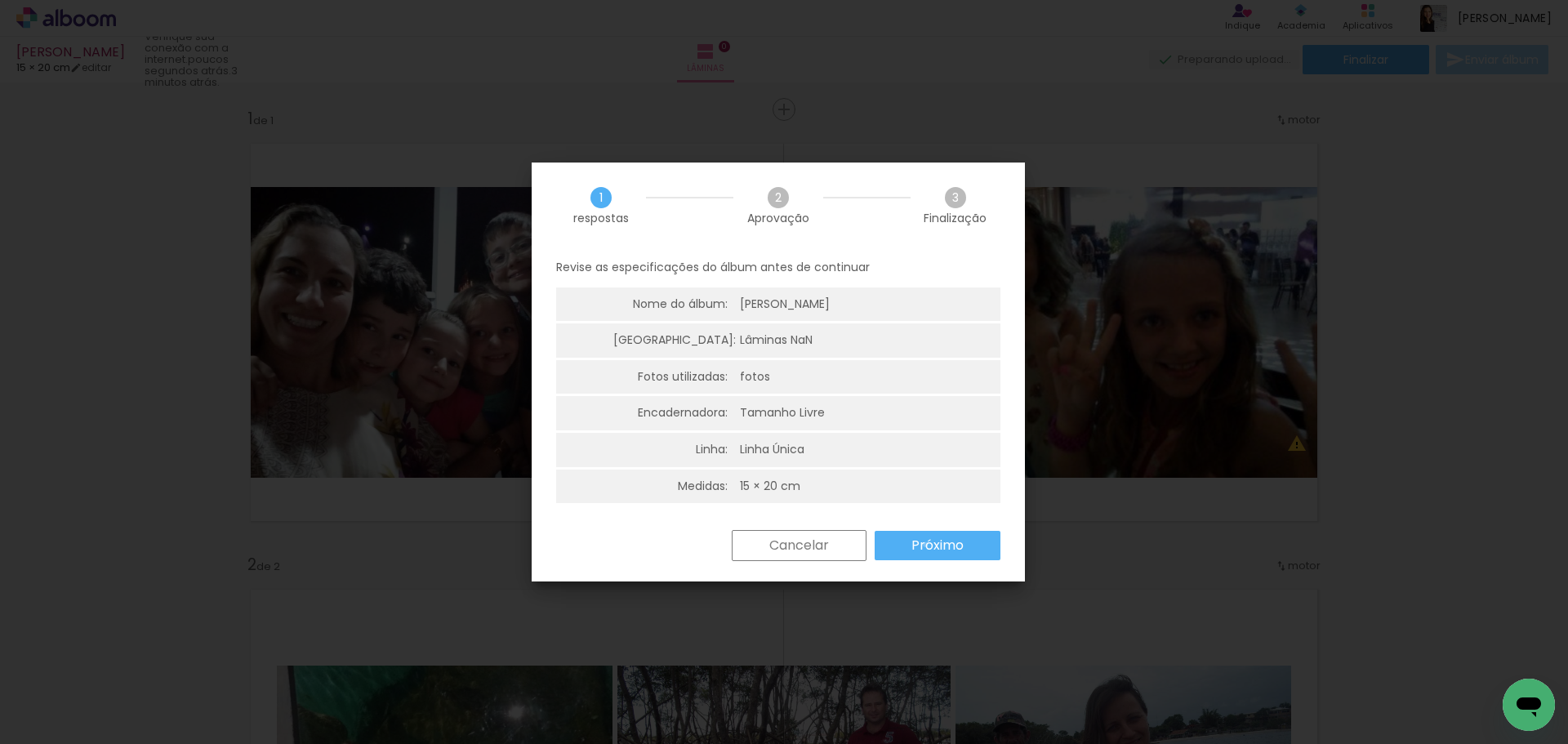
click at [925, 545] on font "Próximo" at bounding box center [937, 545] width 52 height 19
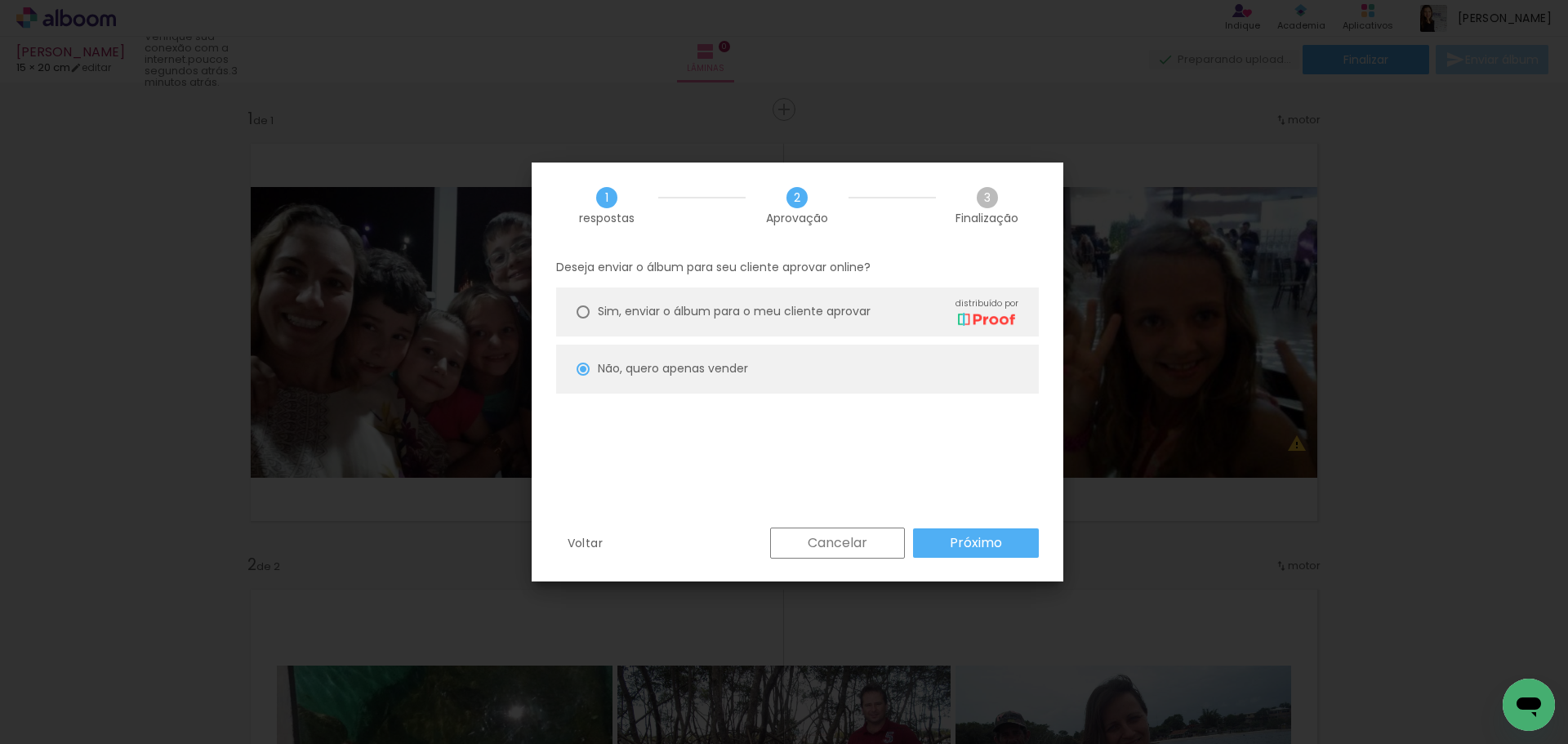
click at [1012, 539] on paper-button "Próximo" at bounding box center [975, 543] width 125 height 29
type input "Alta, 300 DPI"
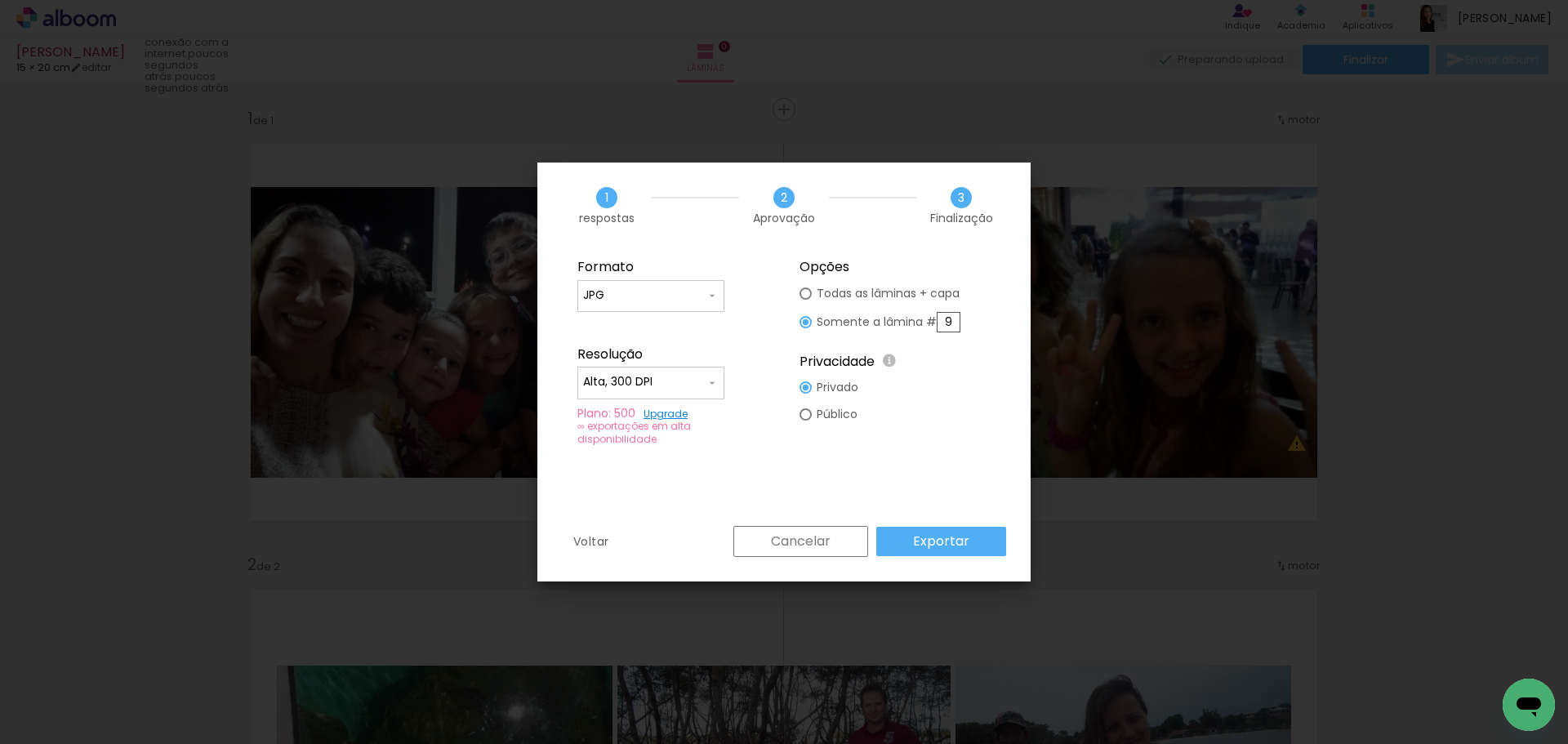
click at [800, 287] on div at bounding box center [806, 294] width 12 height 12
type paper-radio-button "on"
click at [929, 546] on font "Exportar" at bounding box center [940, 541] width 56 height 19
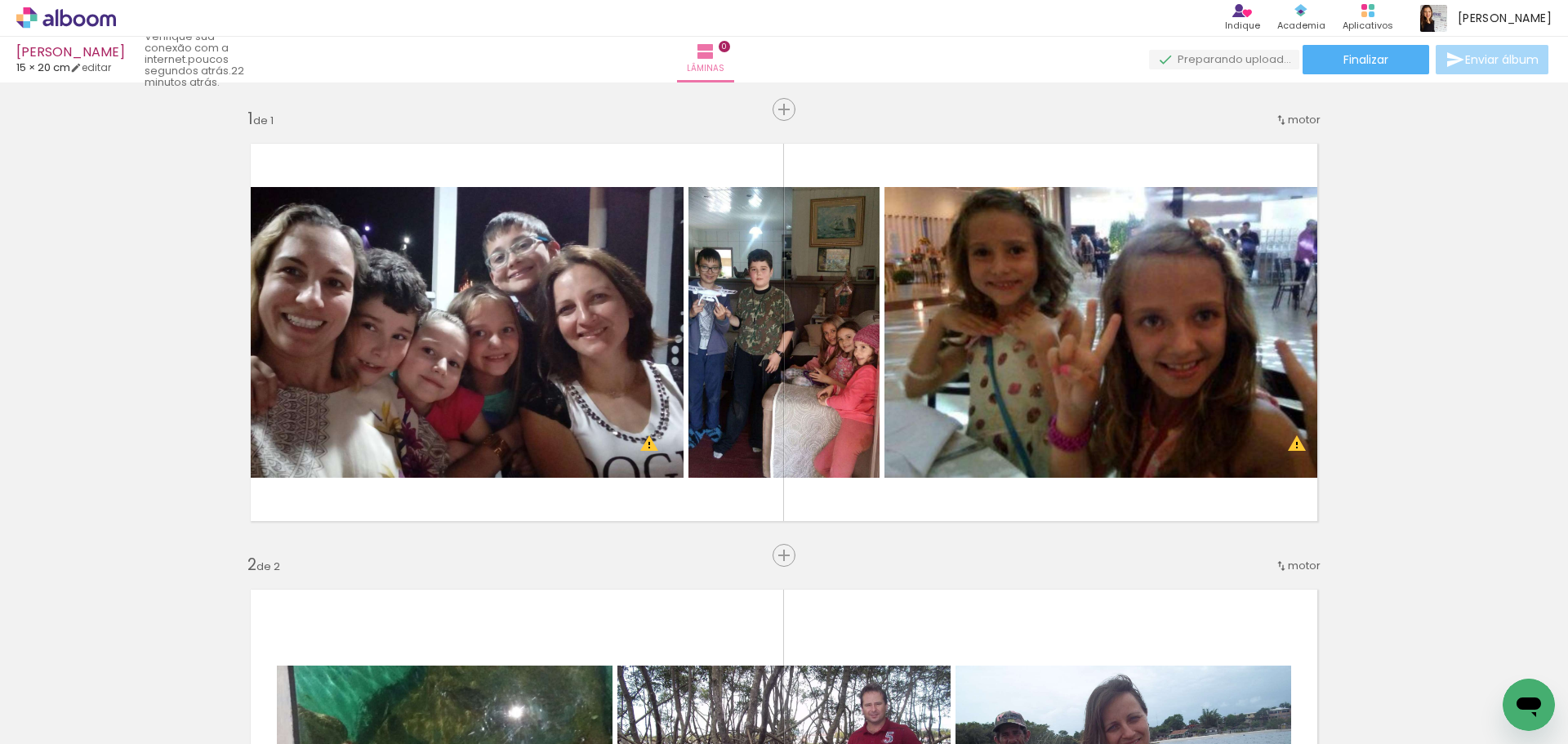
scroll to position [490, 0]
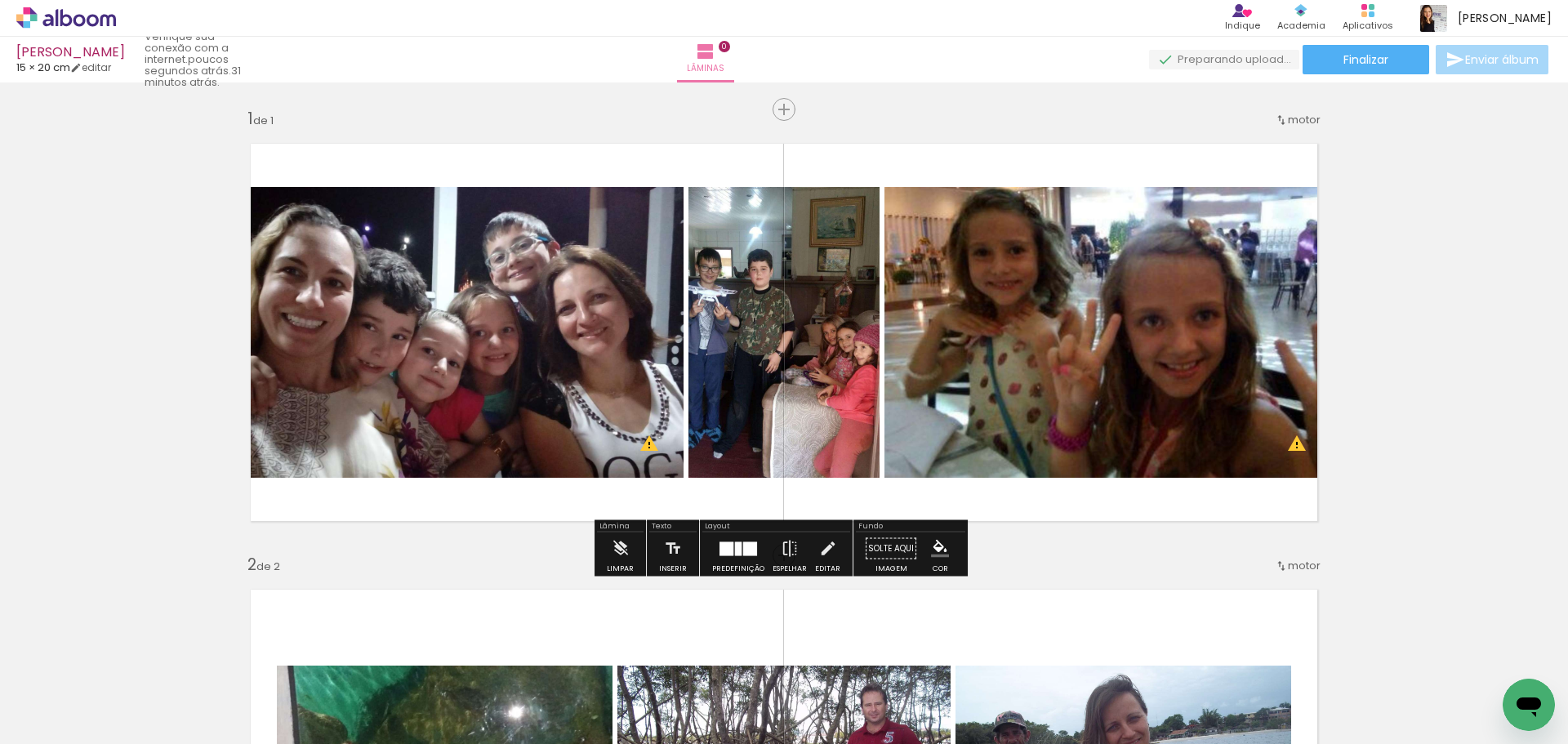
scroll to position [490, 0]
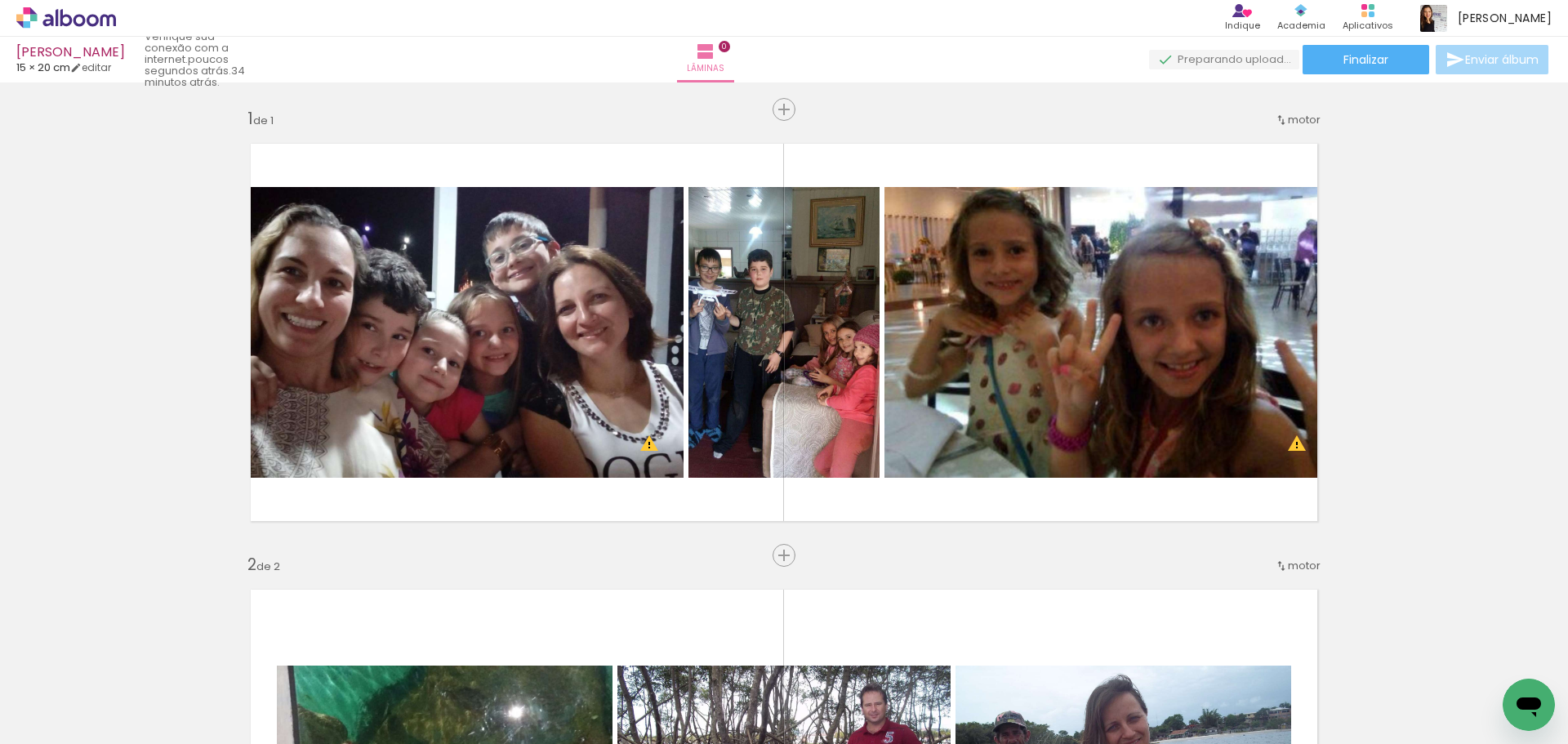
scroll to position [490, 0]
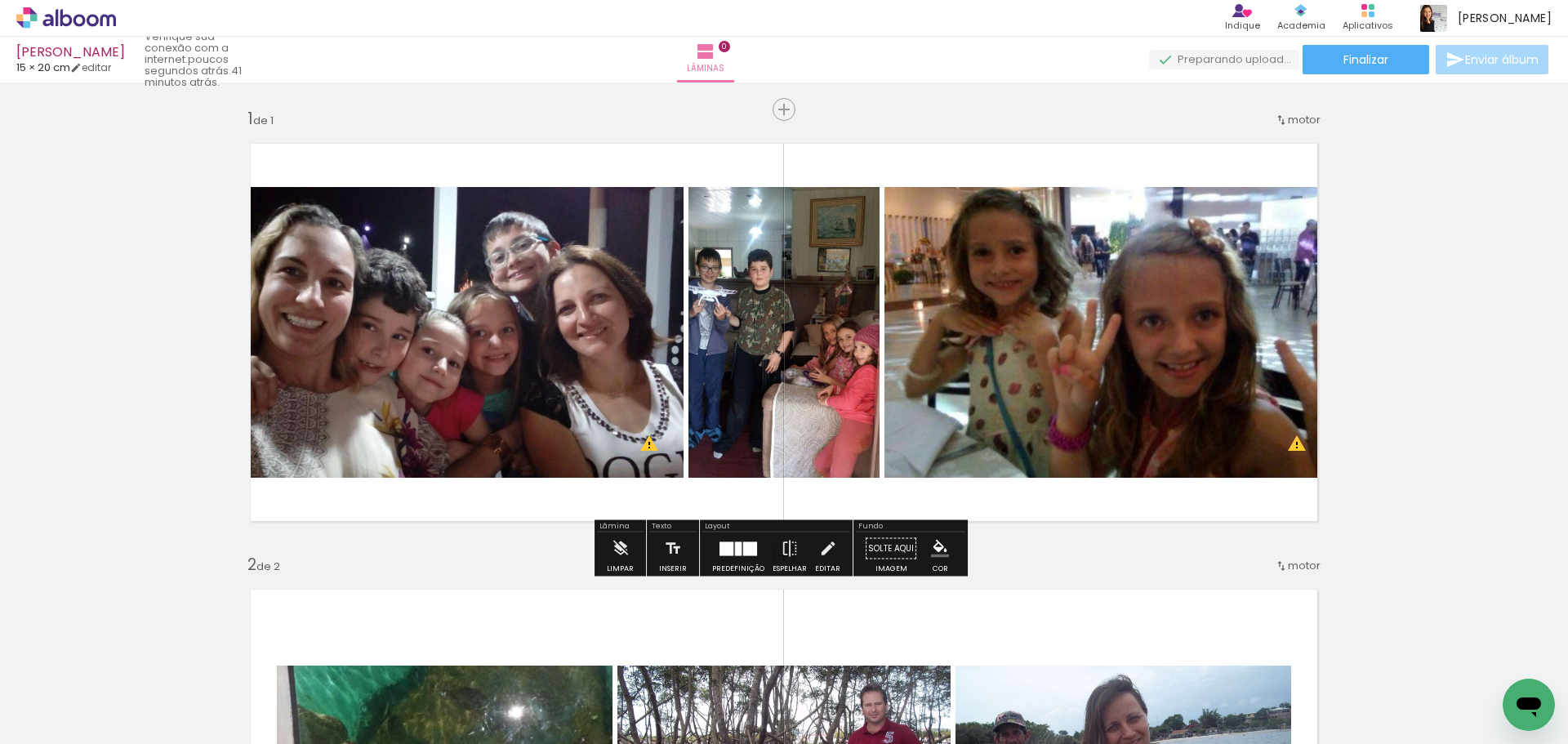
scroll to position [490, 0]
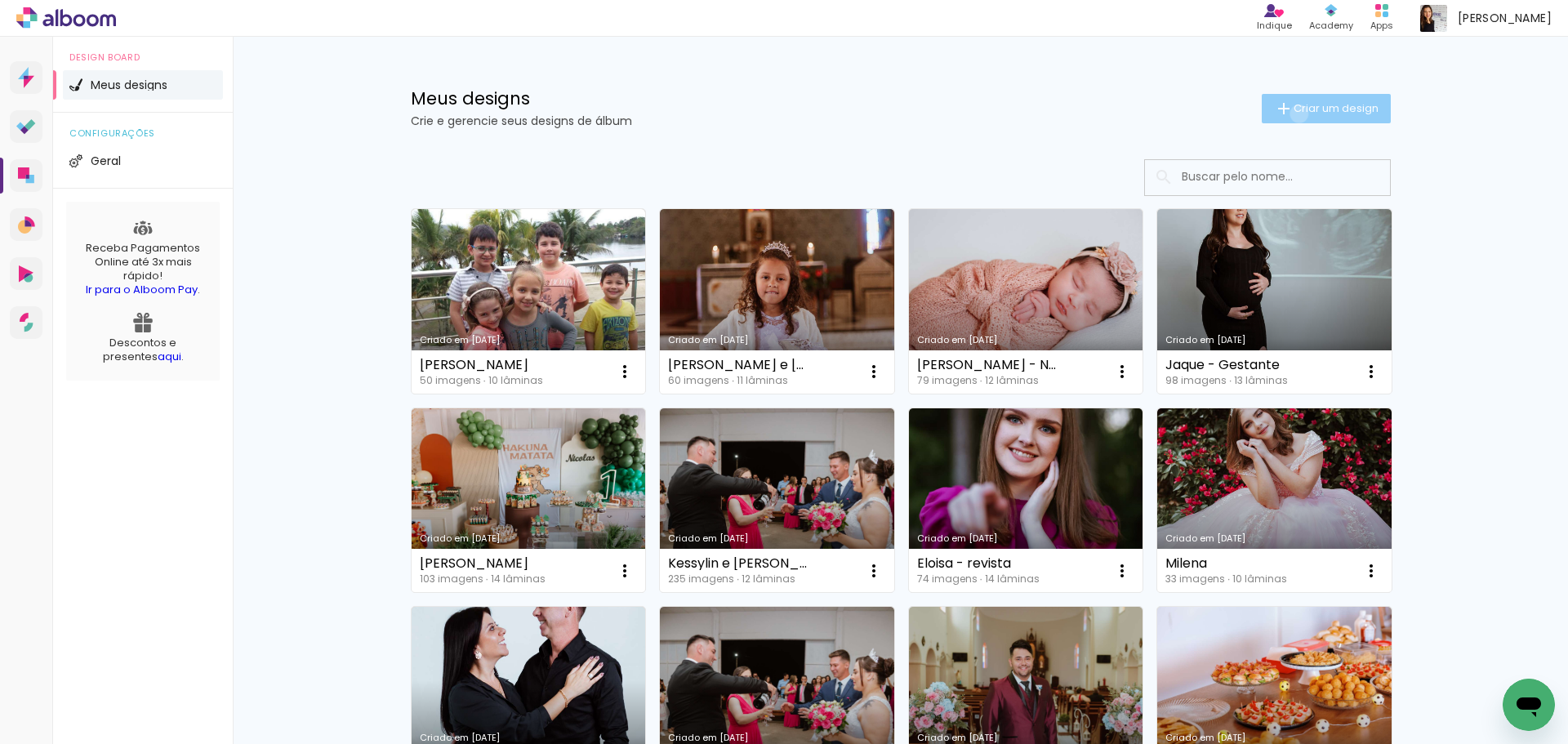
click at [1293, 114] on span "Criar um design" at bounding box center [1335, 109] width 84 height 11
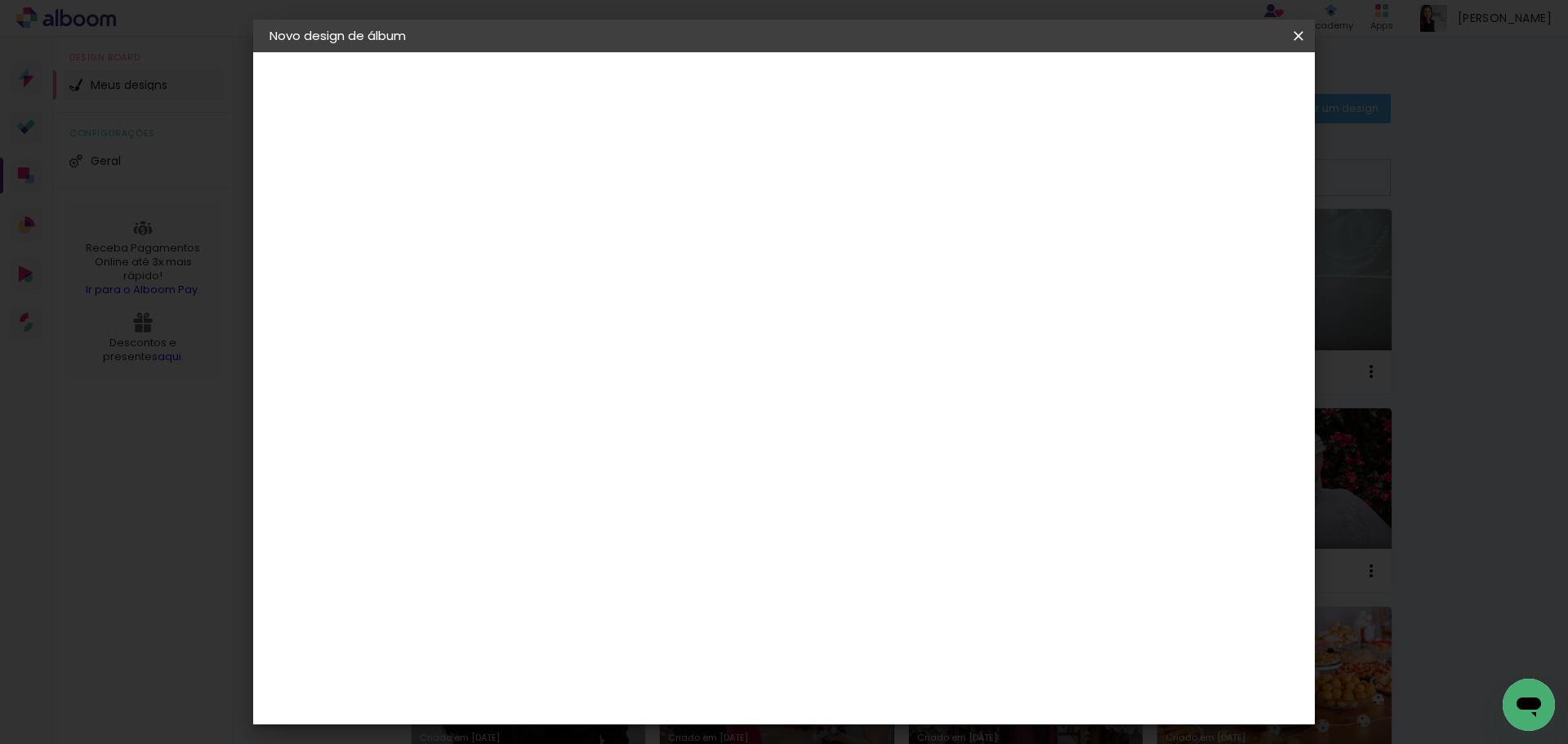
click at [536, 209] on input at bounding box center [536, 219] width 0 height 25
type input "B"
type input "Duda"
type paper-input "Duda"
click at [0, 0] on slot "Avançar" at bounding box center [0, 0] width 0 height 0
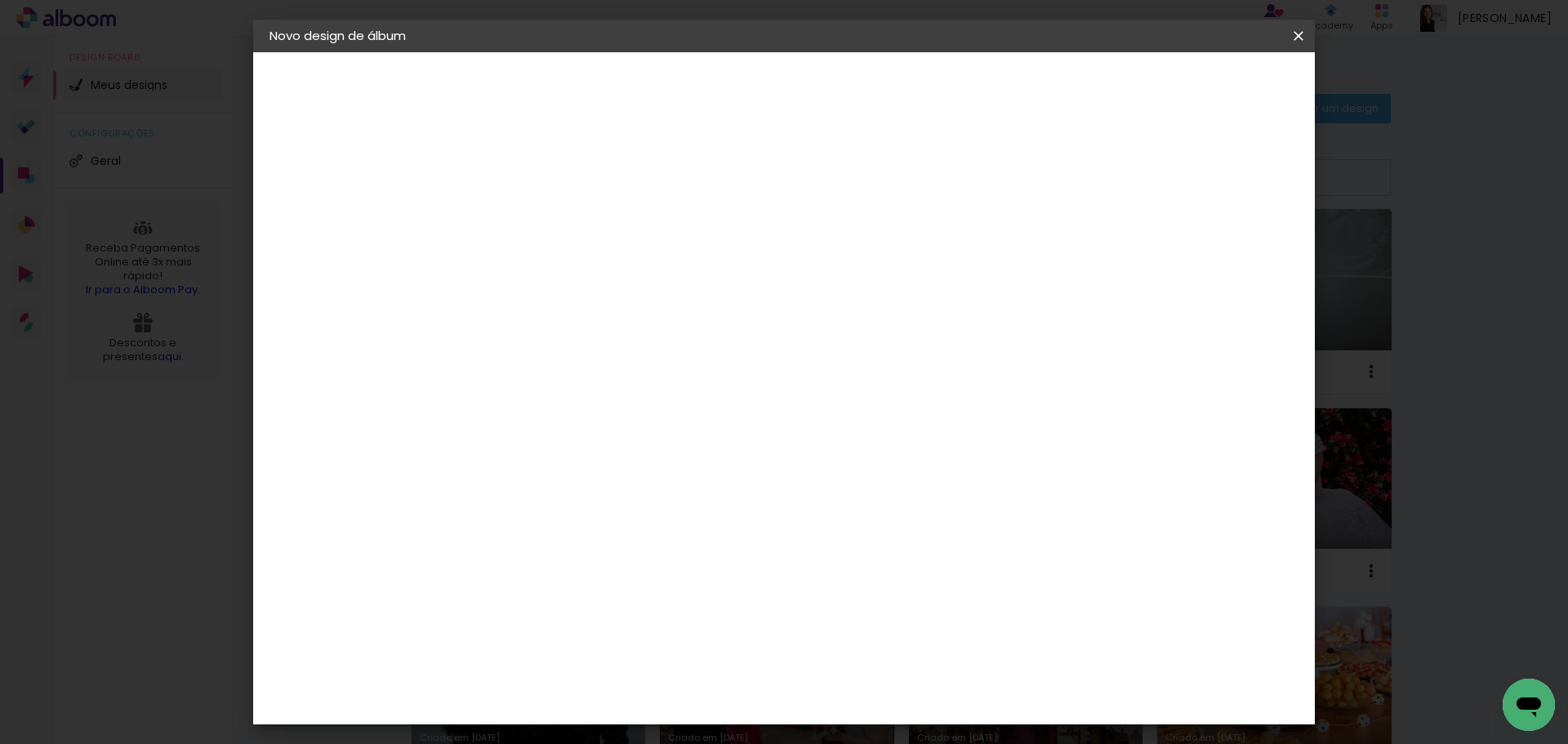
drag, startPoint x: 1088, startPoint y: 245, endPoint x: 1161, endPoint y: 178, distance: 99.1
click at [842, 245] on paper-item "Tamanho Livre" at bounding box center [764, 248] width 157 height 36
click at [0, 0] on slot "Avançar" at bounding box center [0, 0] width 0 height 0
drag, startPoint x: 511, startPoint y: 461, endPoint x: 478, endPoint y: 464, distance: 33.1
click at [478, 464] on div "30" at bounding box center [495, 465] width 62 height 25
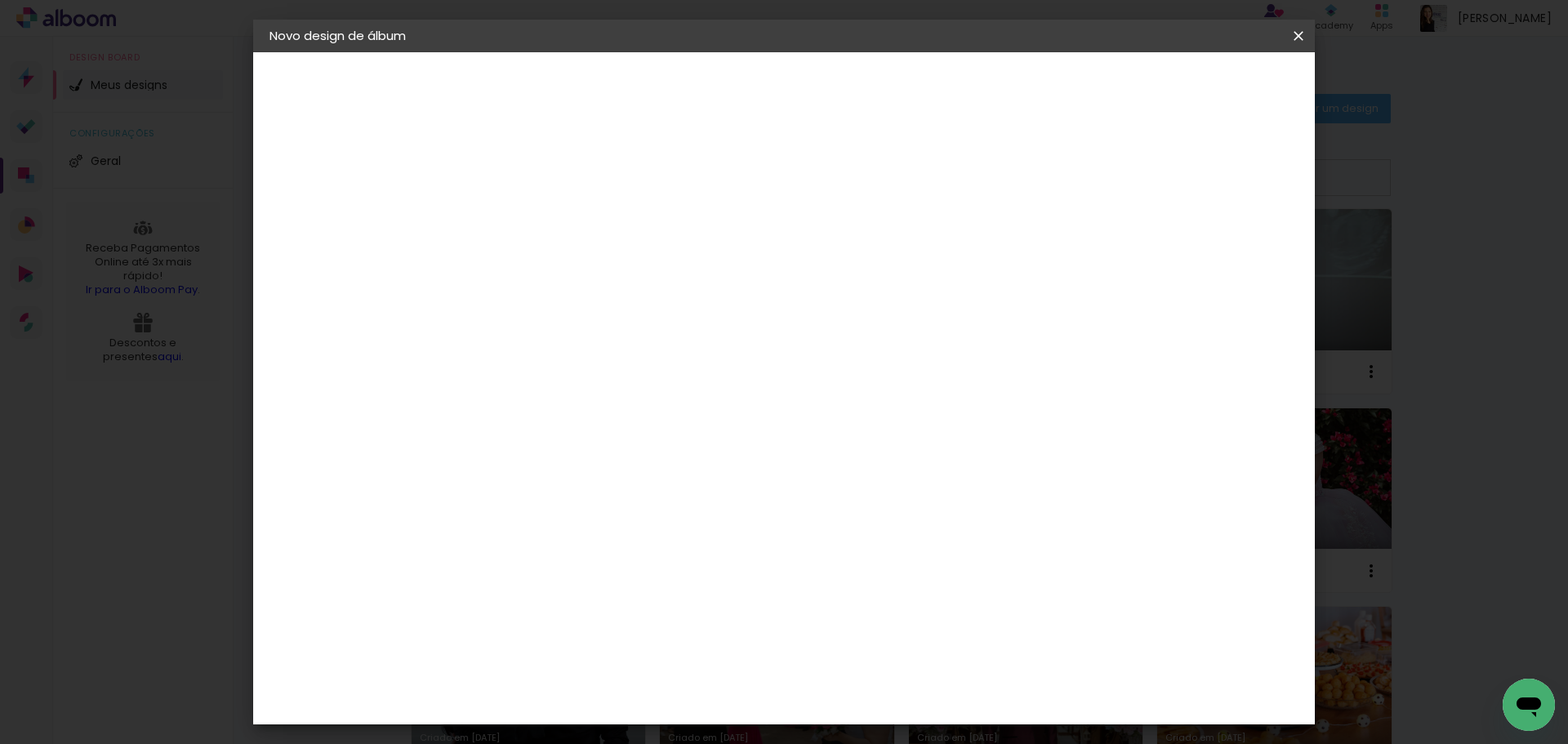
type input "3"
type input "20,3"
type paper-input "20,3"
drag, startPoint x: 878, startPoint y: 580, endPoint x: 912, endPoint y: 576, distance: 34.2
click at [912, 576] on div "60" at bounding box center [884, 578] width 62 height 25
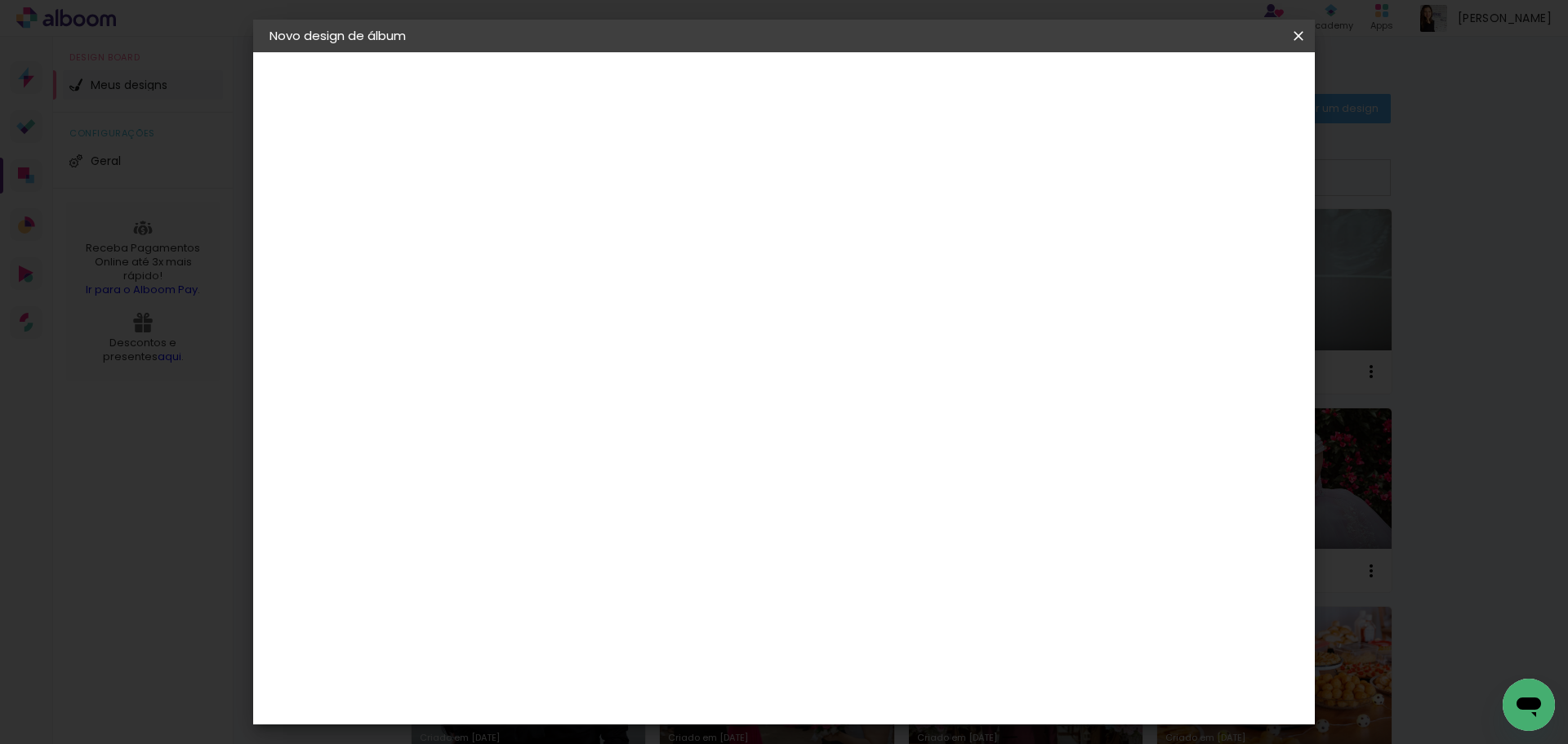
scroll to position [125, 0]
type input "51"
type paper-input "51"
click at [1196, 85] on span "Iniciar design" at bounding box center [1159, 86] width 75 height 12
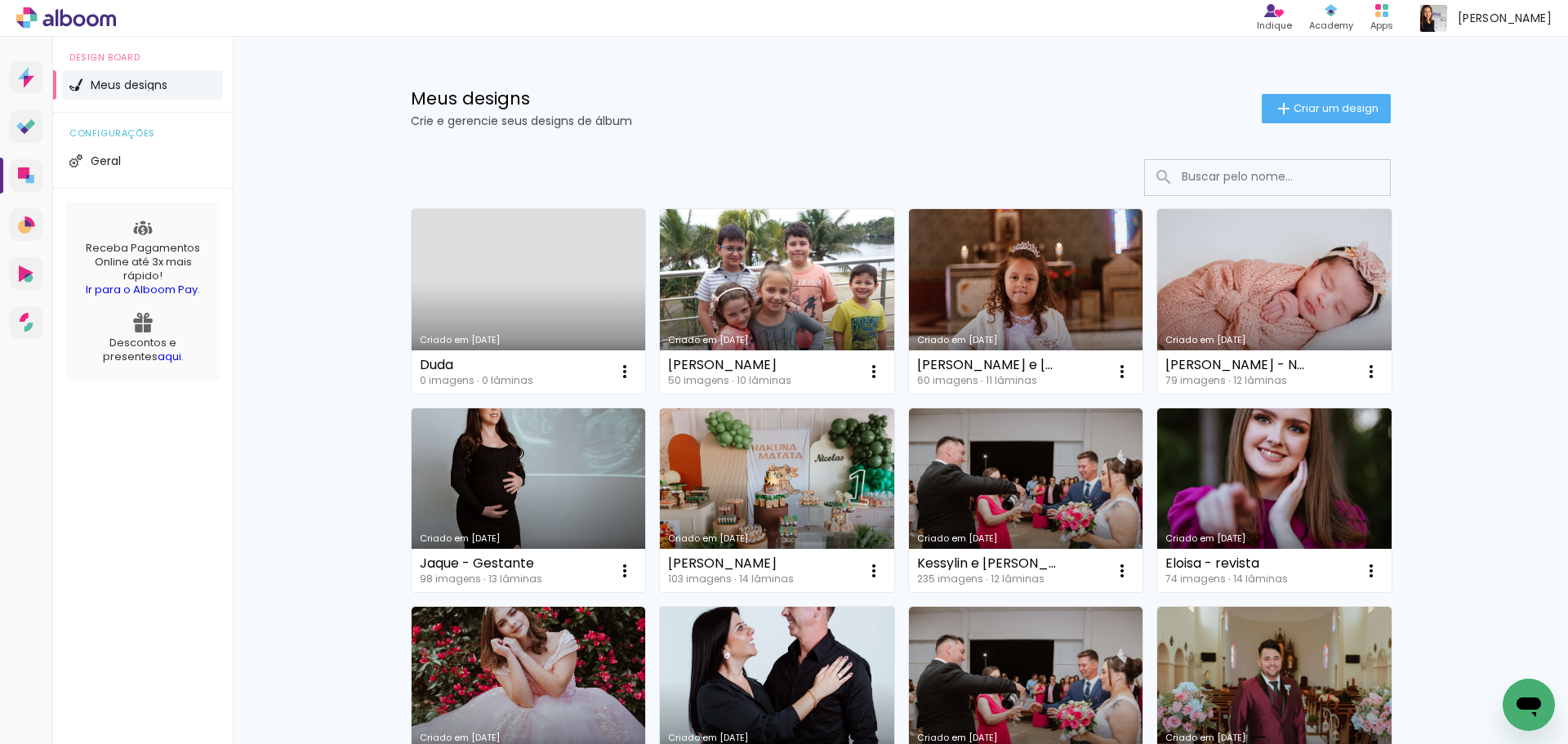
click at [548, 289] on link "Criado em 09/10/25" at bounding box center [528, 301] width 234 height 184
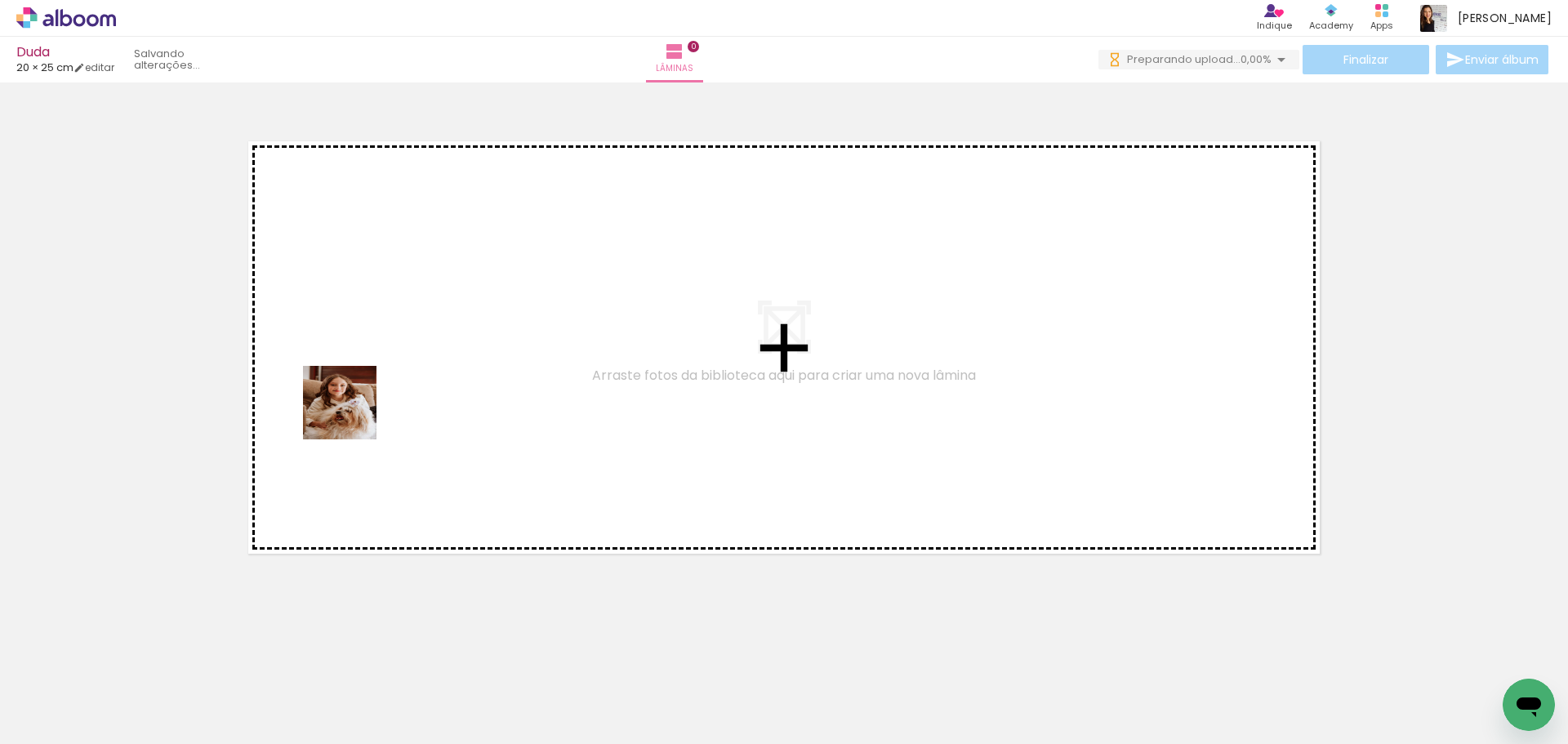
drag, startPoint x: 163, startPoint y: 677, endPoint x: 352, endPoint y: 415, distance: 323.1
click at [352, 415] on quentale-workspace at bounding box center [784, 372] width 1568 height 744
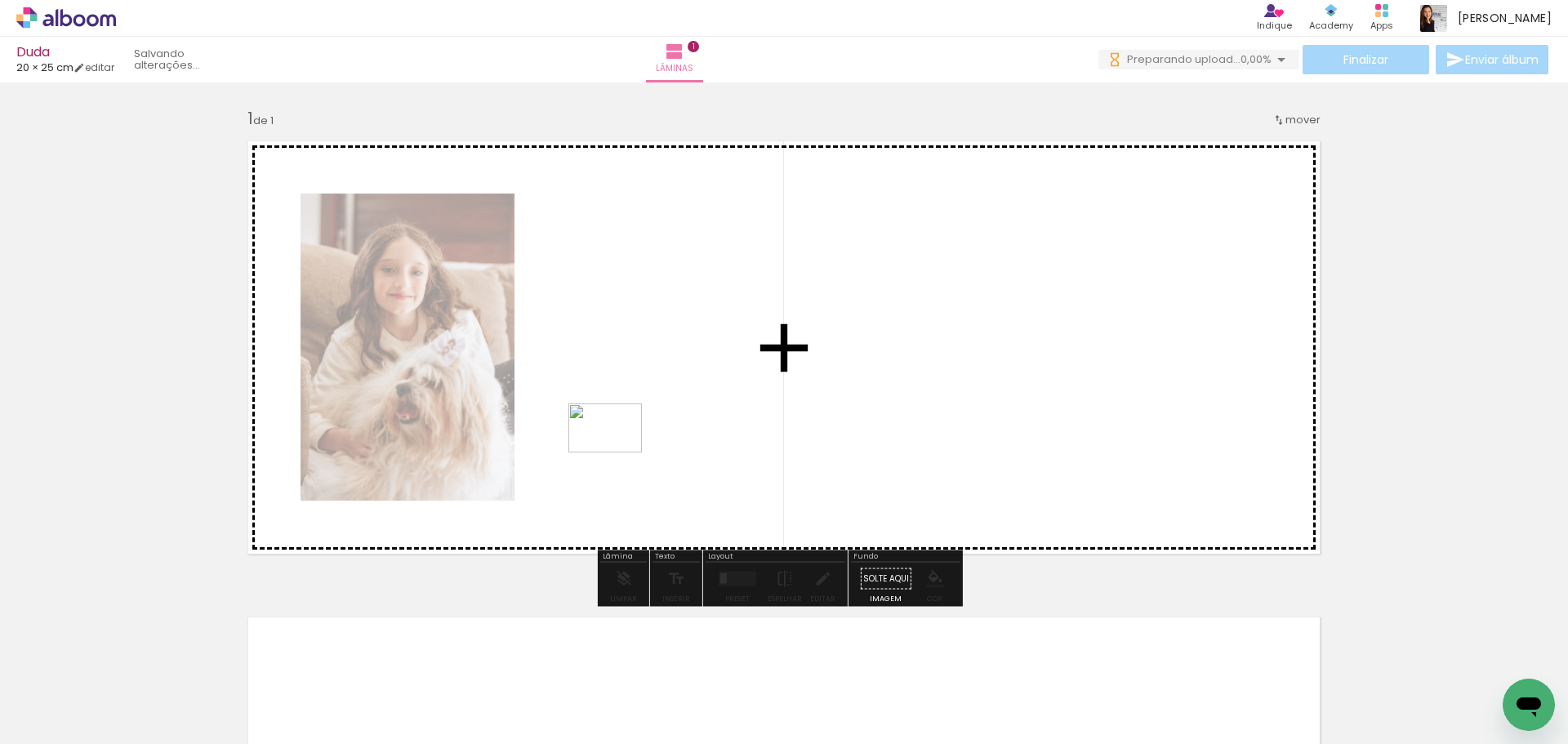
drag, startPoint x: 261, startPoint y: 703, endPoint x: 617, endPoint y: 453, distance: 435.0
click at [617, 453] on quentale-workspace at bounding box center [784, 372] width 1568 height 744
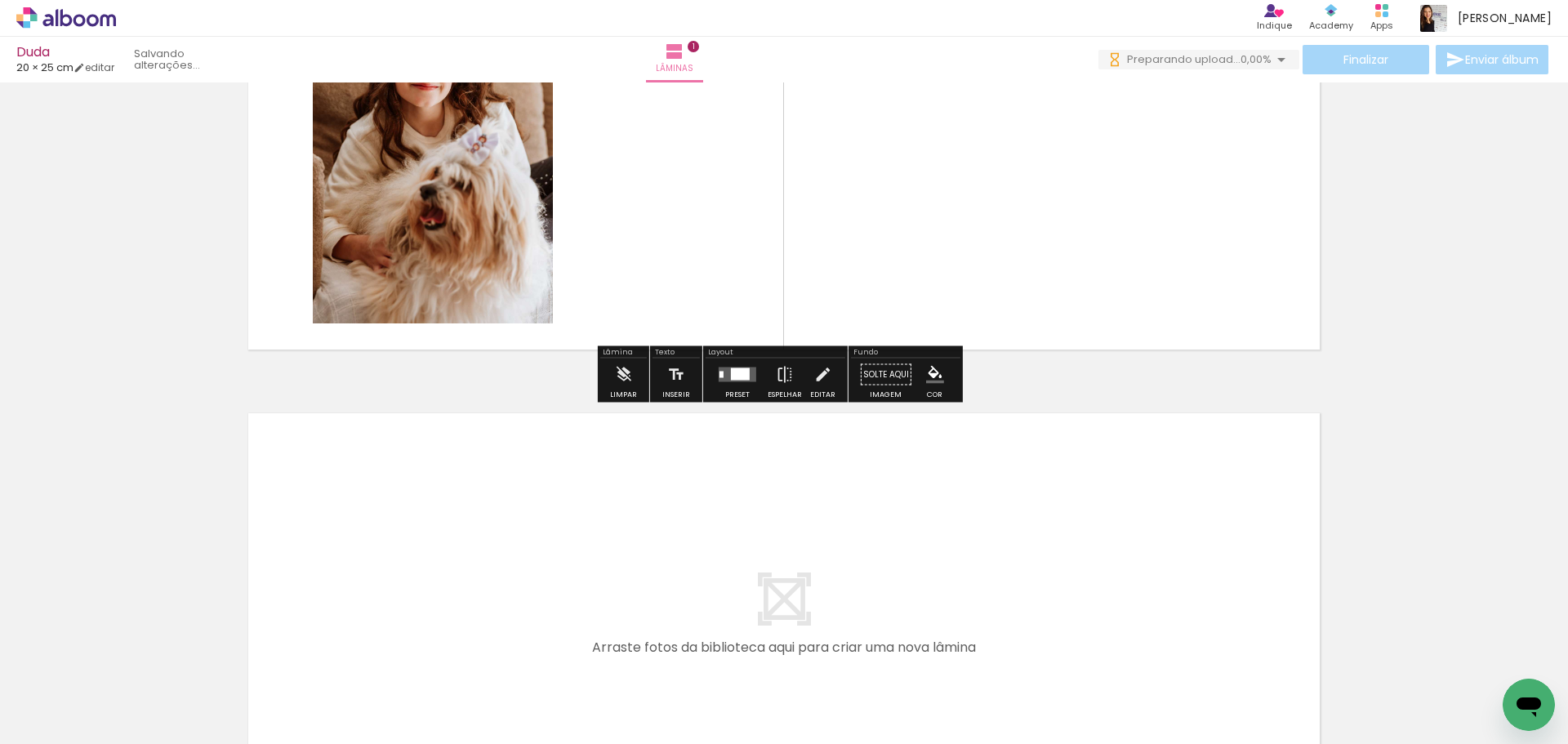
scroll to position [245, 0]
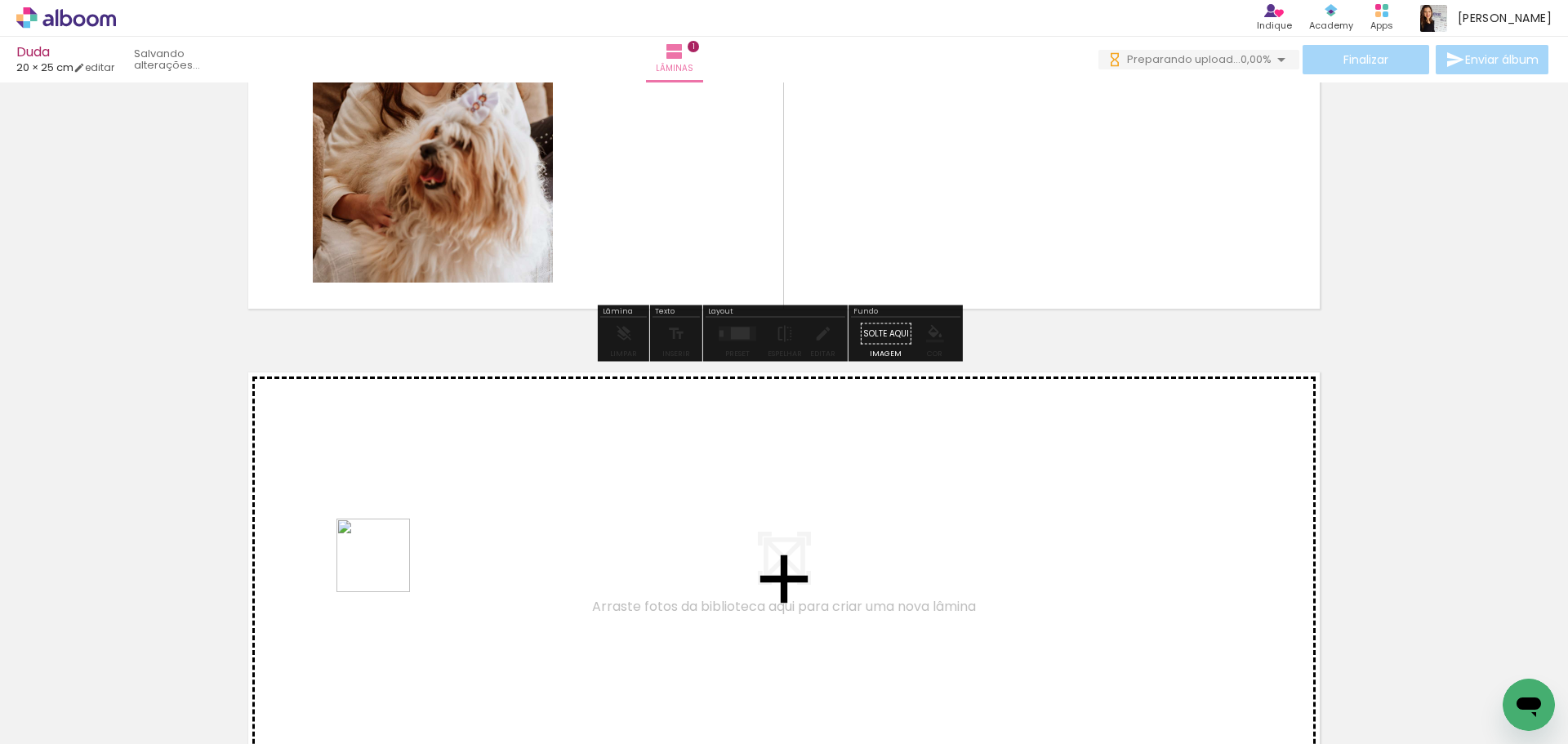
drag, startPoint x: 388, startPoint y: 624, endPoint x: 429, endPoint y: 687, distance: 75.2
click at [388, 557] on quentale-workspace at bounding box center [784, 372] width 1568 height 744
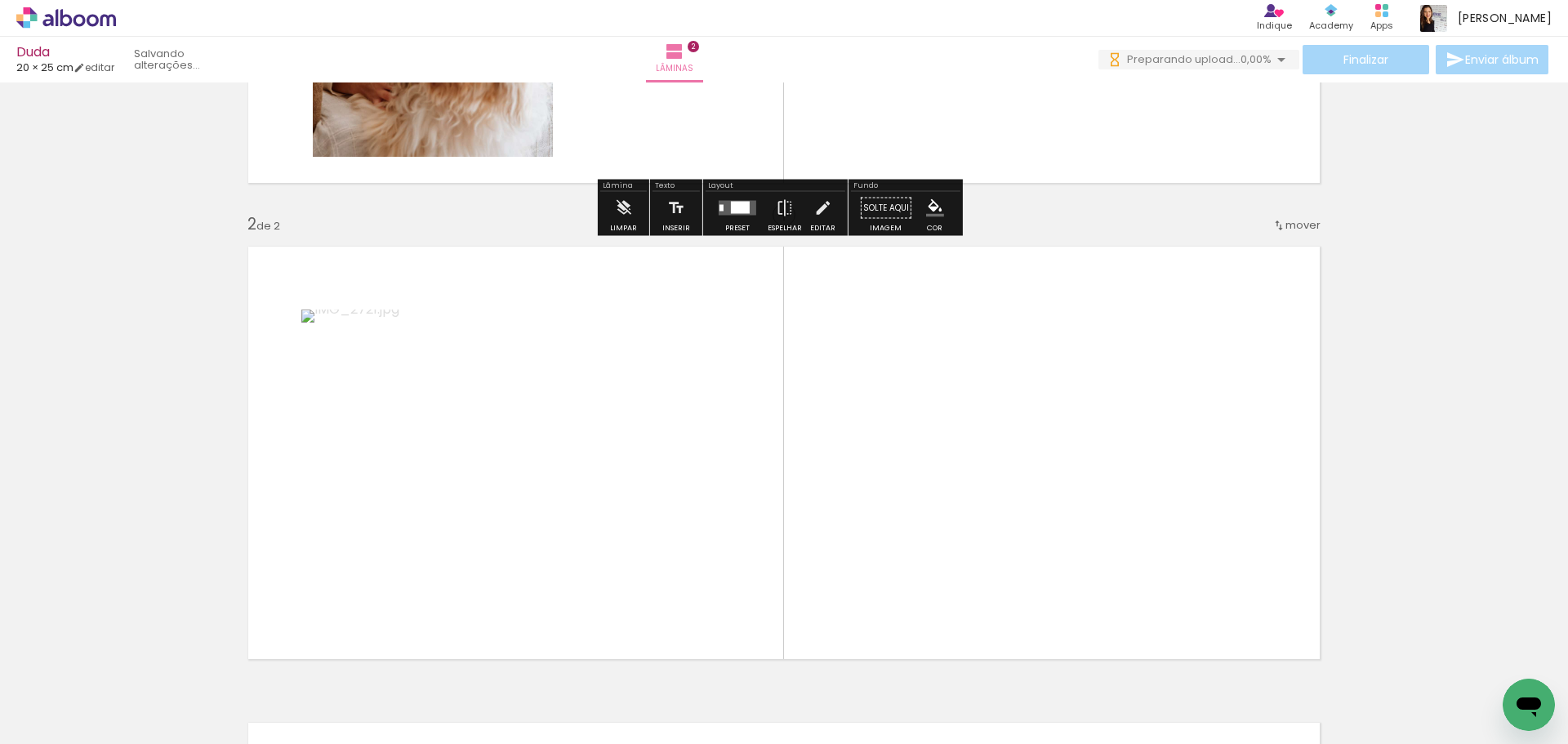
scroll to position [462, 0]
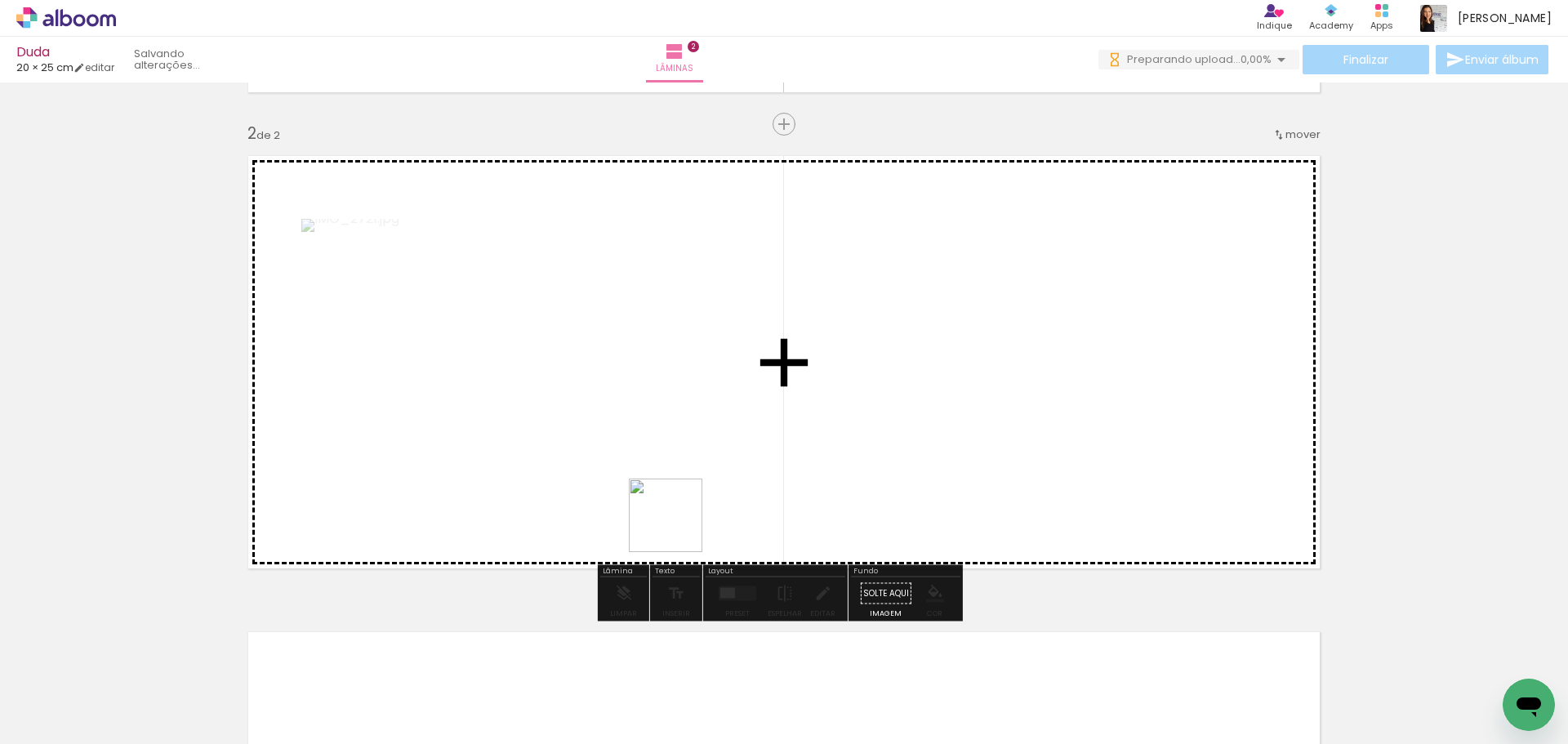
drag, startPoint x: 454, startPoint y: 688, endPoint x: 734, endPoint y: 512, distance: 330.7
click at [734, 512] on quentale-workspace at bounding box center [784, 372] width 1568 height 744
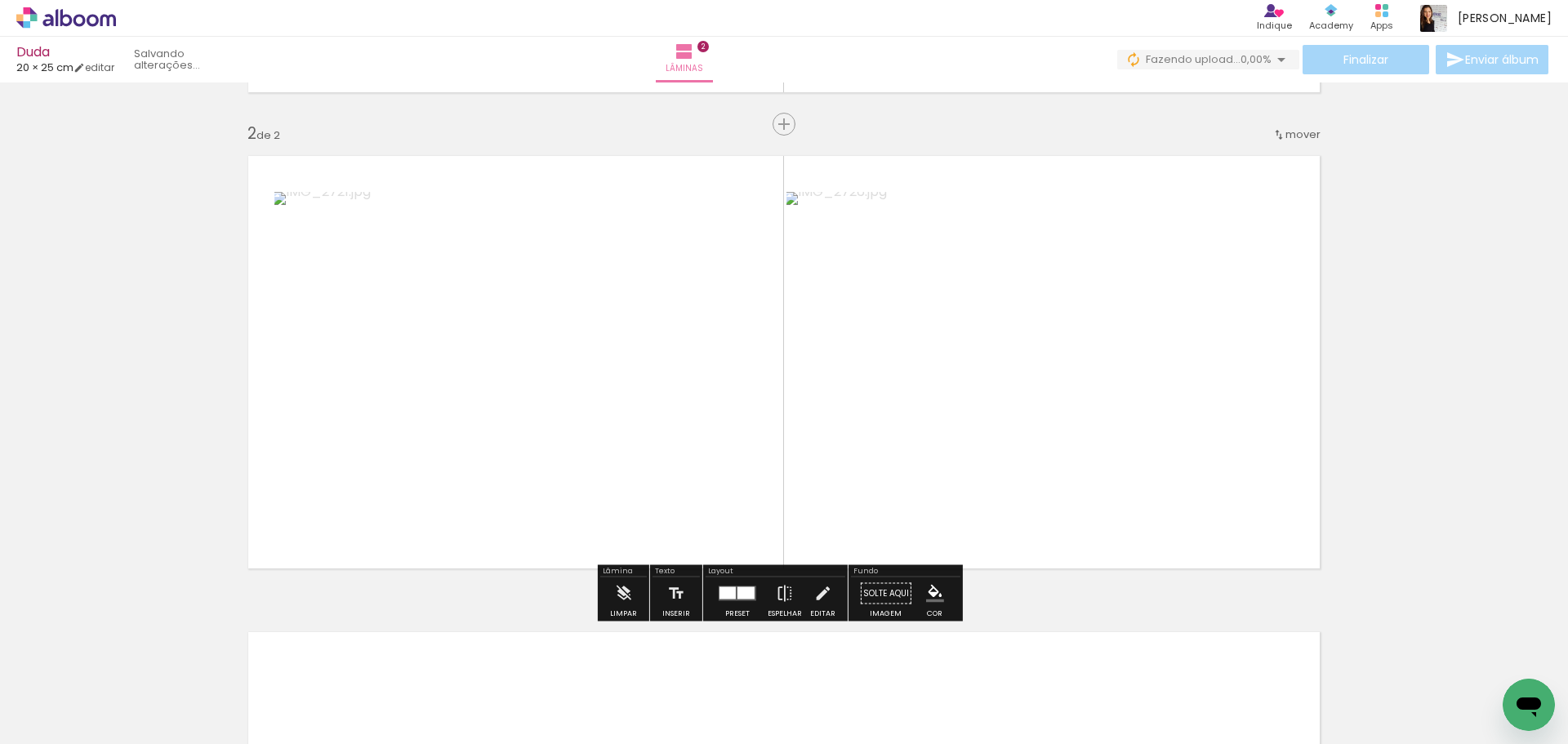
scroll to position [0, 0]
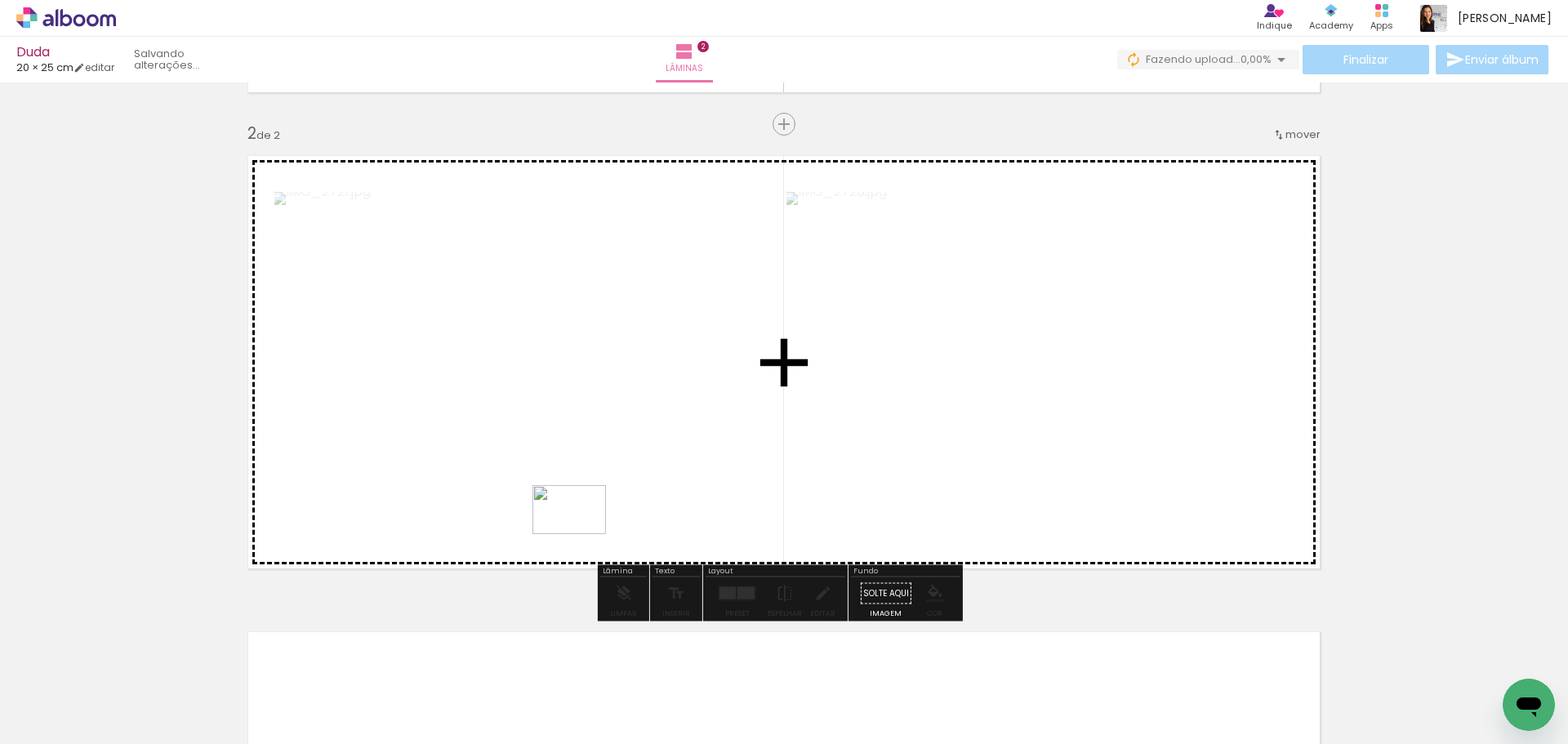
drag, startPoint x: 543, startPoint y: 692, endPoint x: 574, endPoint y: 605, distance: 92.4
click at [575, 533] on quentale-workspace at bounding box center [784, 372] width 1568 height 744
drag, startPoint x: 627, startPoint y: 683, endPoint x: 750, endPoint y: 651, distance: 127.1
click at [779, 476] on quentale-workspace at bounding box center [784, 372] width 1568 height 744
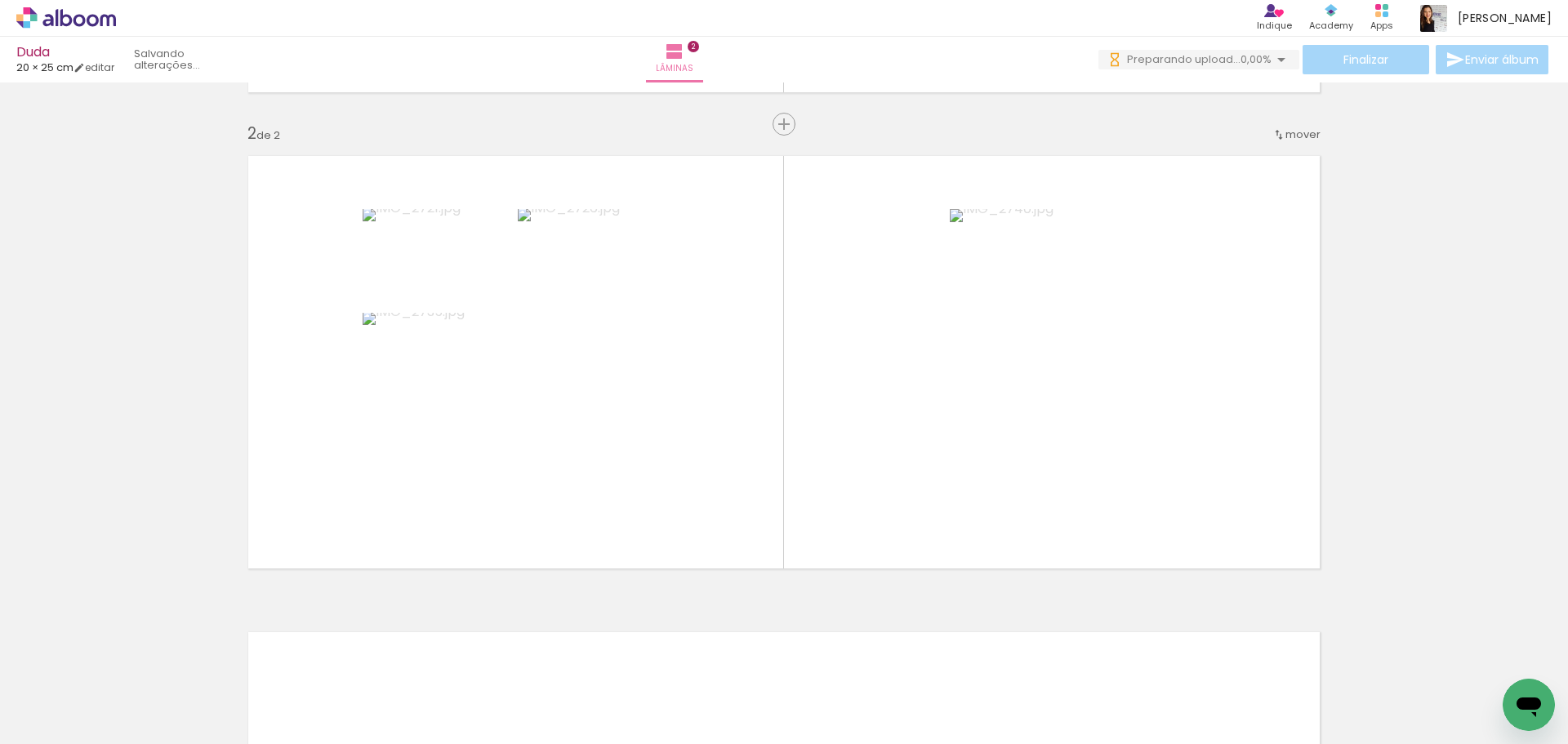
click at [718, 696] on div at bounding box center [712, 690] width 81 height 54
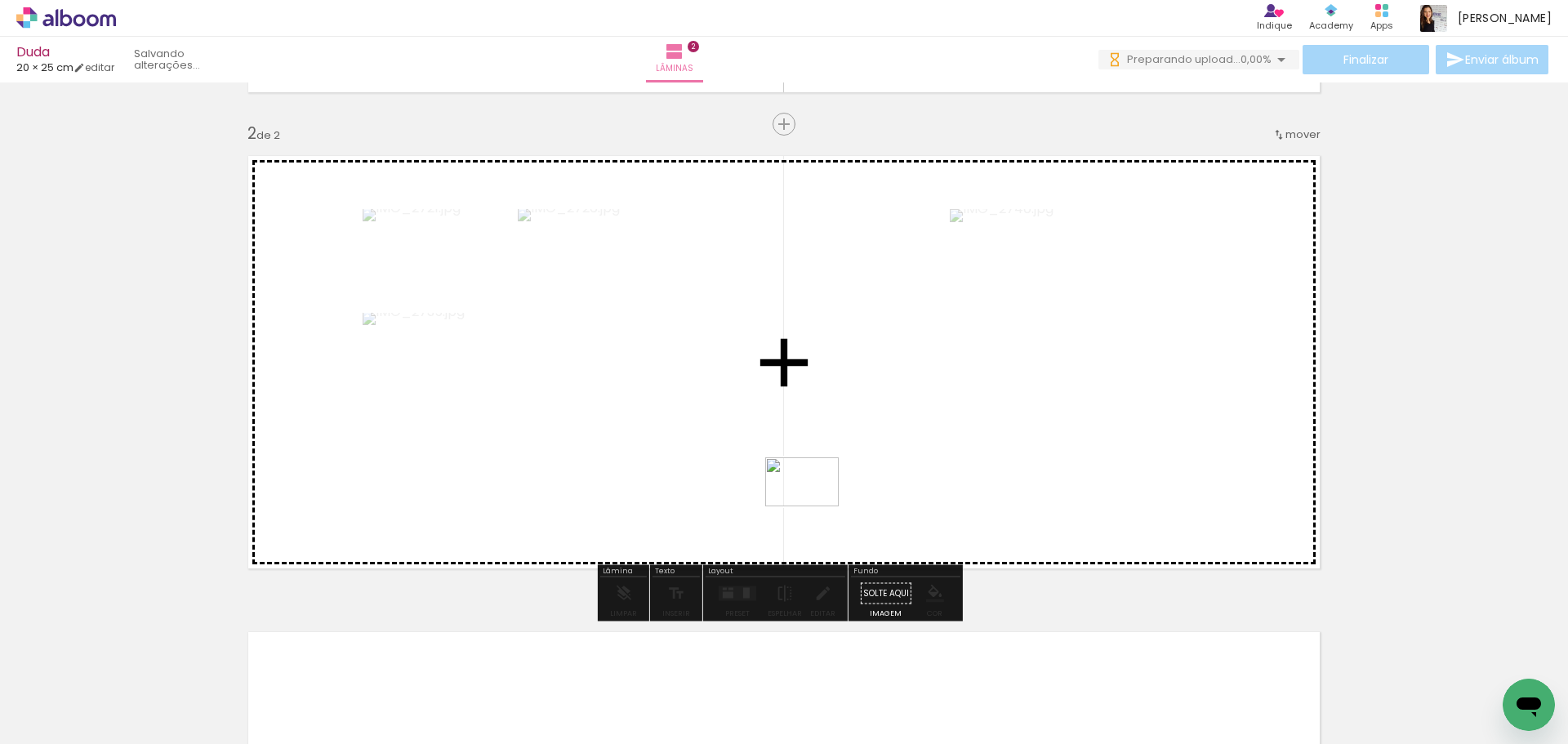
drag, startPoint x: 824, startPoint y: 706, endPoint x: 814, endPoint y: 506, distance: 200.2
click at [814, 506] on quentale-workspace at bounding box center [784, 372] width 1568 height 744
drag, startPoint x: 904, startPoint y: 607, endPoint x: 880, endPoint y: 495, distance: 114.5
click at [879, 493] on quentale-workspace at bounding box center [784, 372] width 1568 height 744
drag, startPoint x: 990, startPoint y: 689, endPoint x: 1128, endPoint y: 491, distance: 241.3
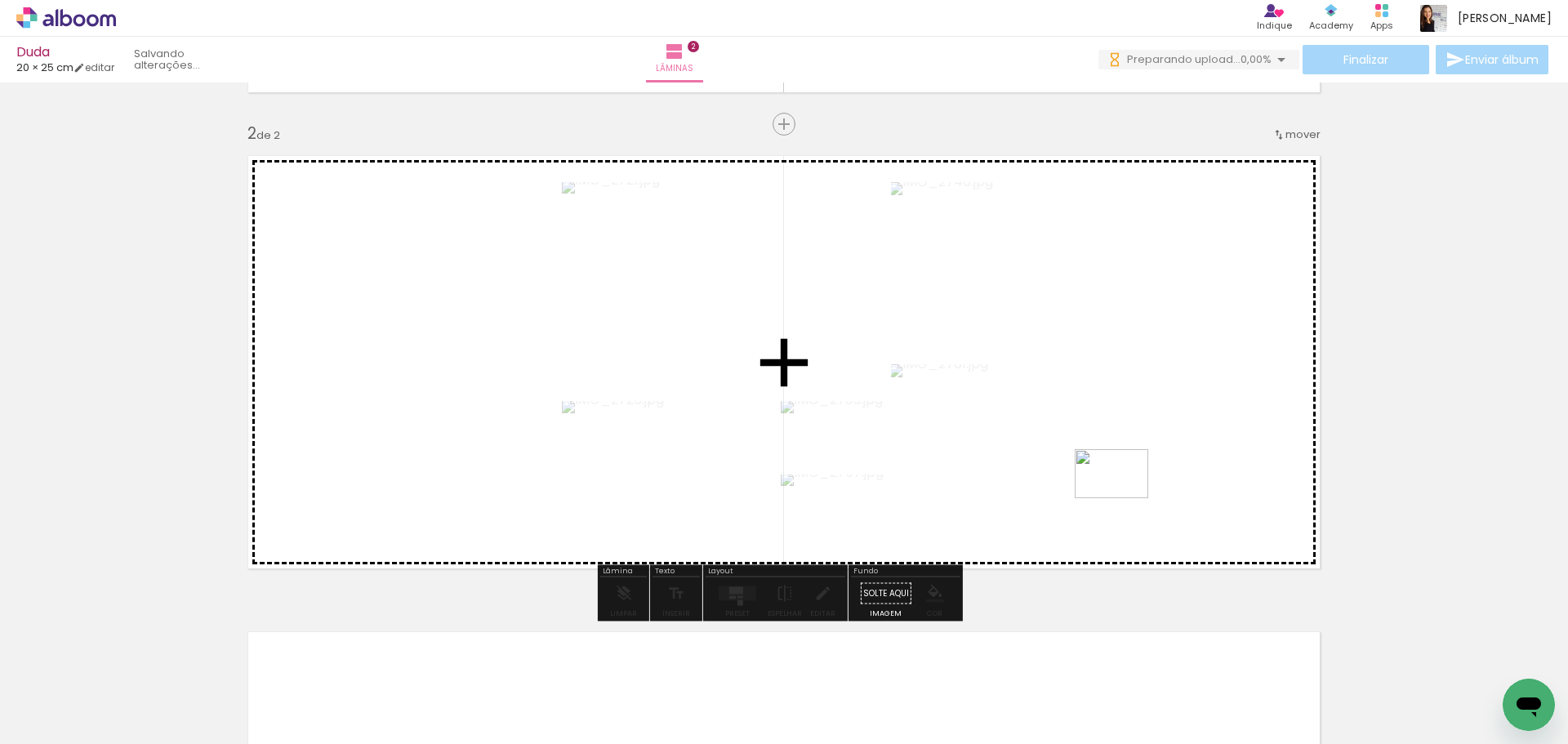
click at [1128, 491] on quentale-workspace at bounding box center [784, 372] width 1568 height 744
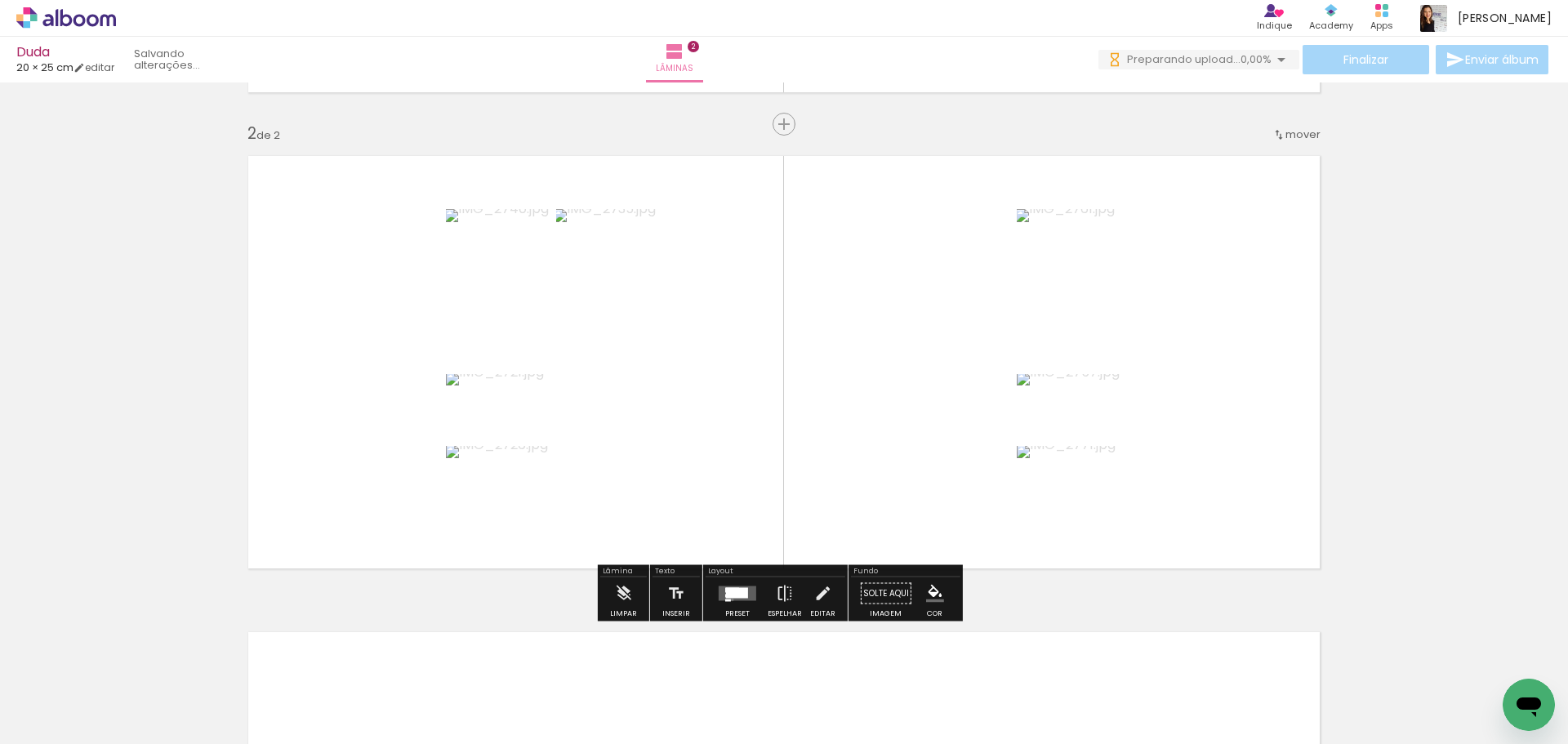
click at [729, 600] on quentale-layouter at bounding box center [737, 594] width 37 height 15
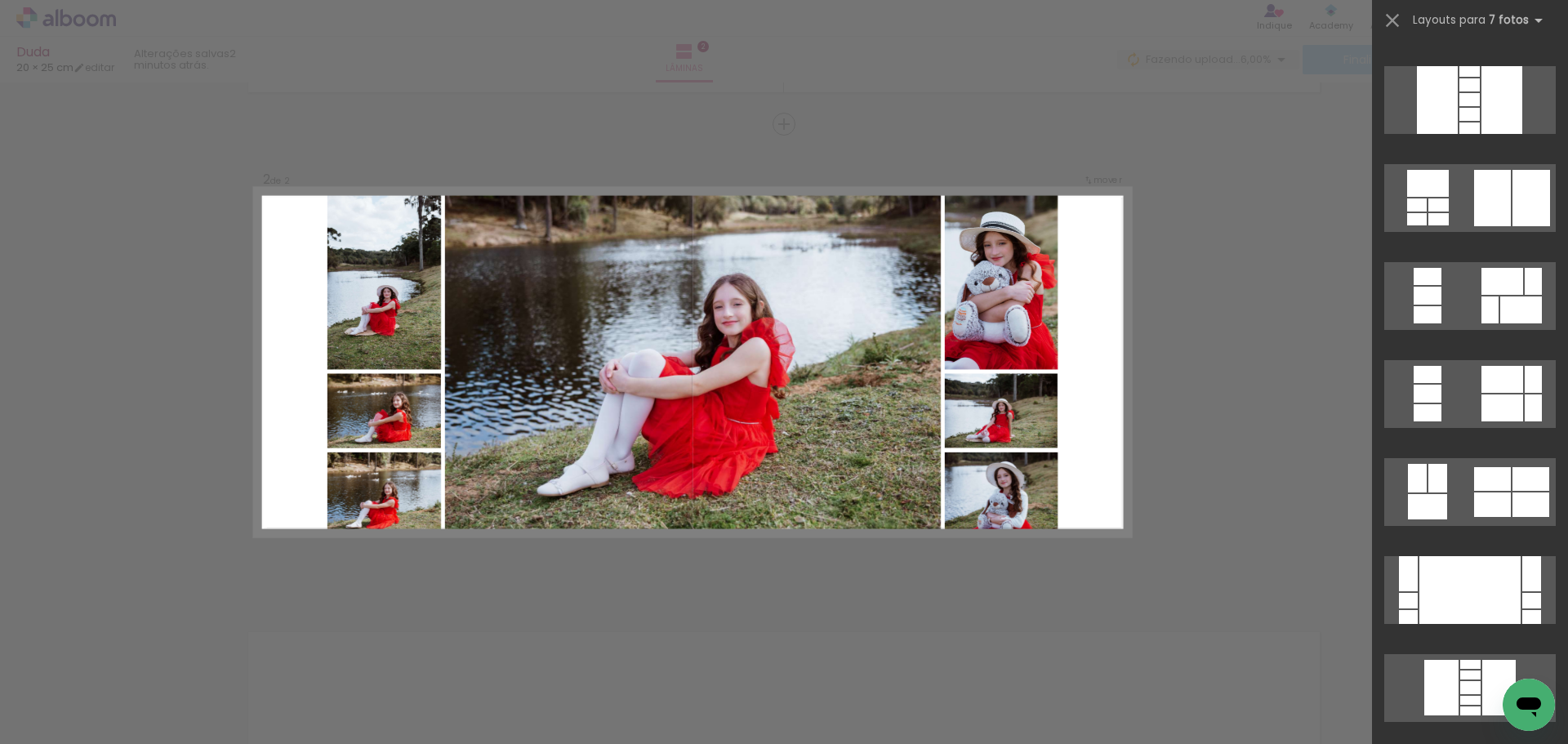
click at [1153, 433] on div "Confirmar Cancelar" at bounding box center [784, 355] width 1568 height 1468
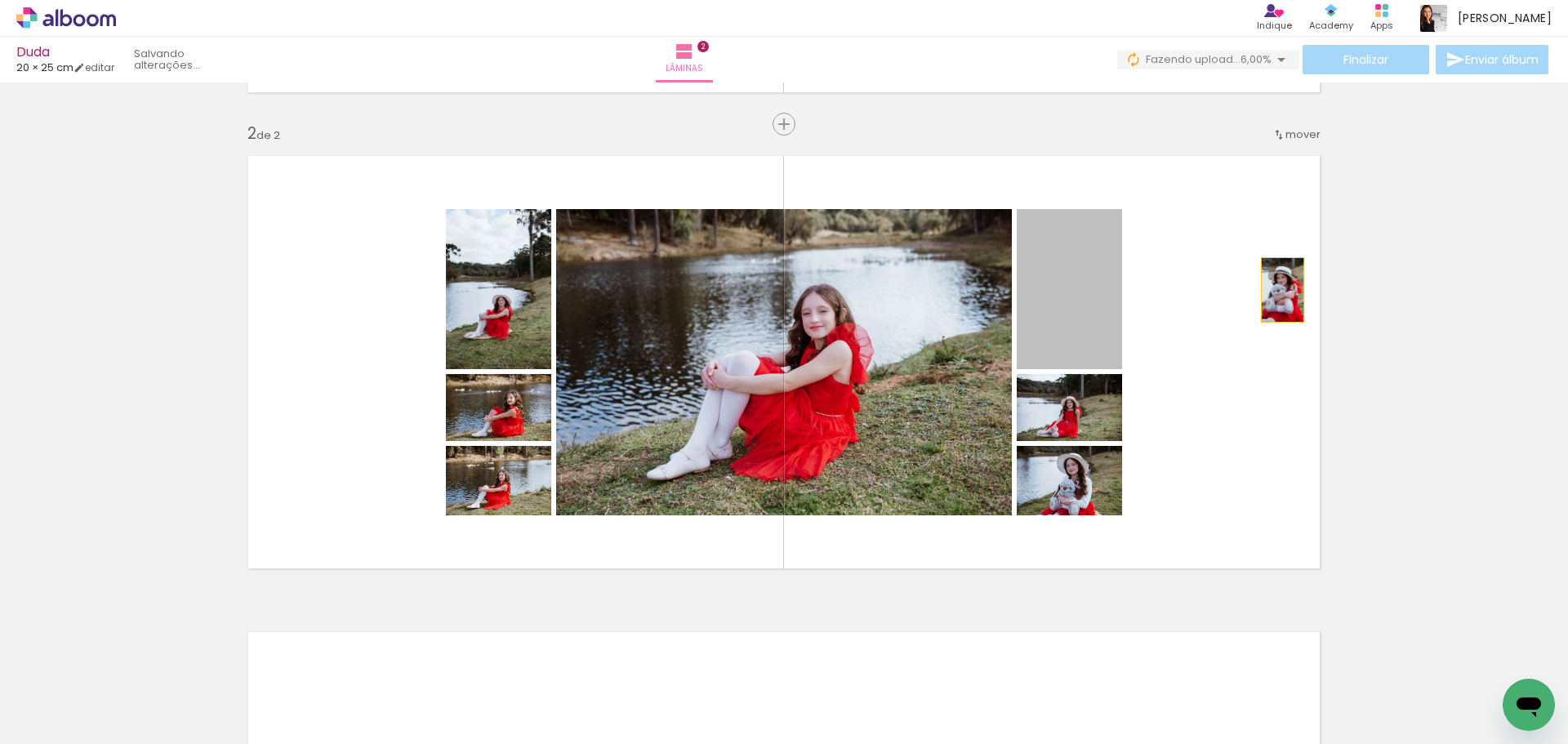
drag, startPoint x: 1061, startPoint y: 304, endPoint x: 1271, endPoint y: 291, distance: 210.4
click at [1275, 290] on quentale-layouter at bounding box center [784, 361] width 1094 height 435
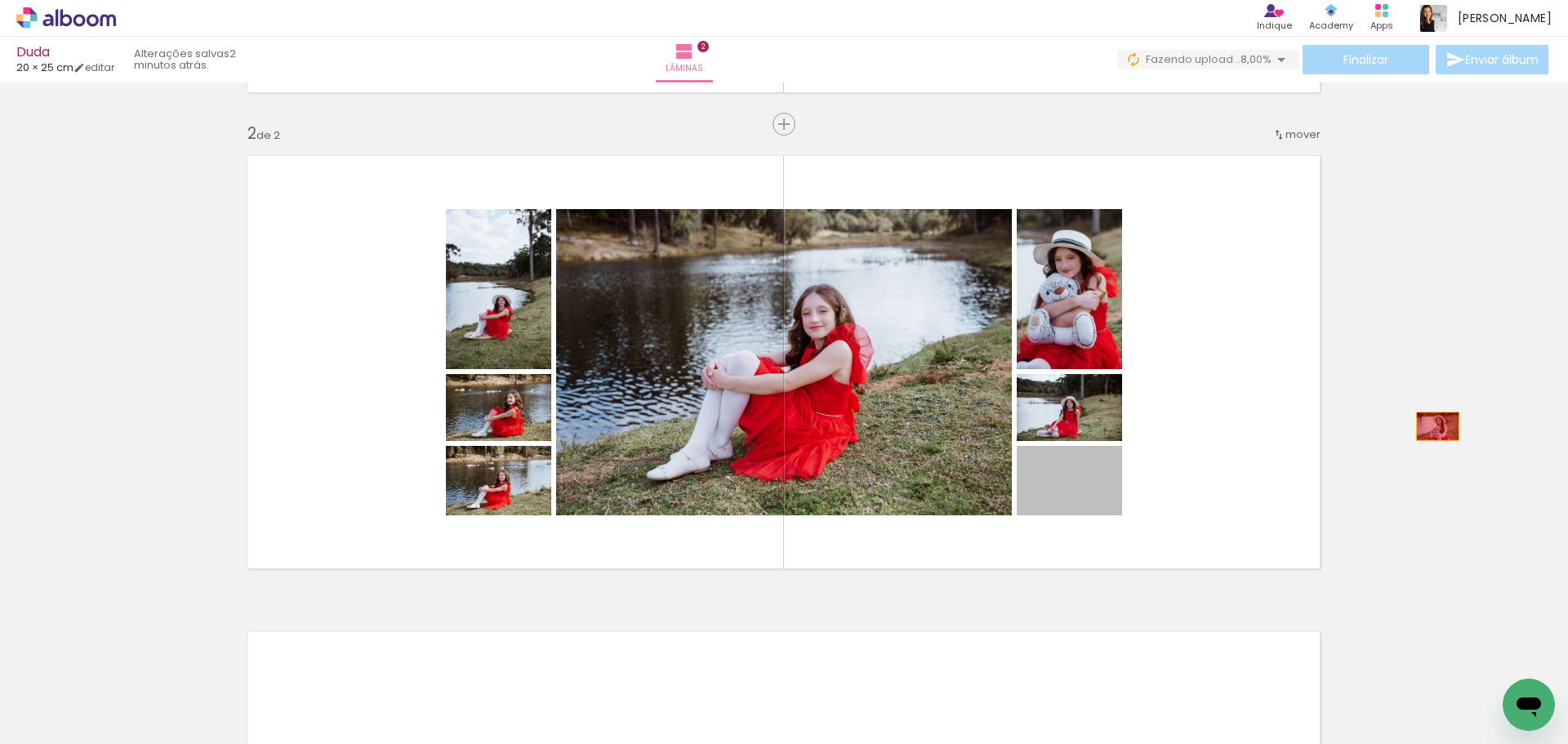
drag, startPoint x: 1090, startPoint y: 479, endPoint x: 1431, endPoint y: 426, distance: 345.1
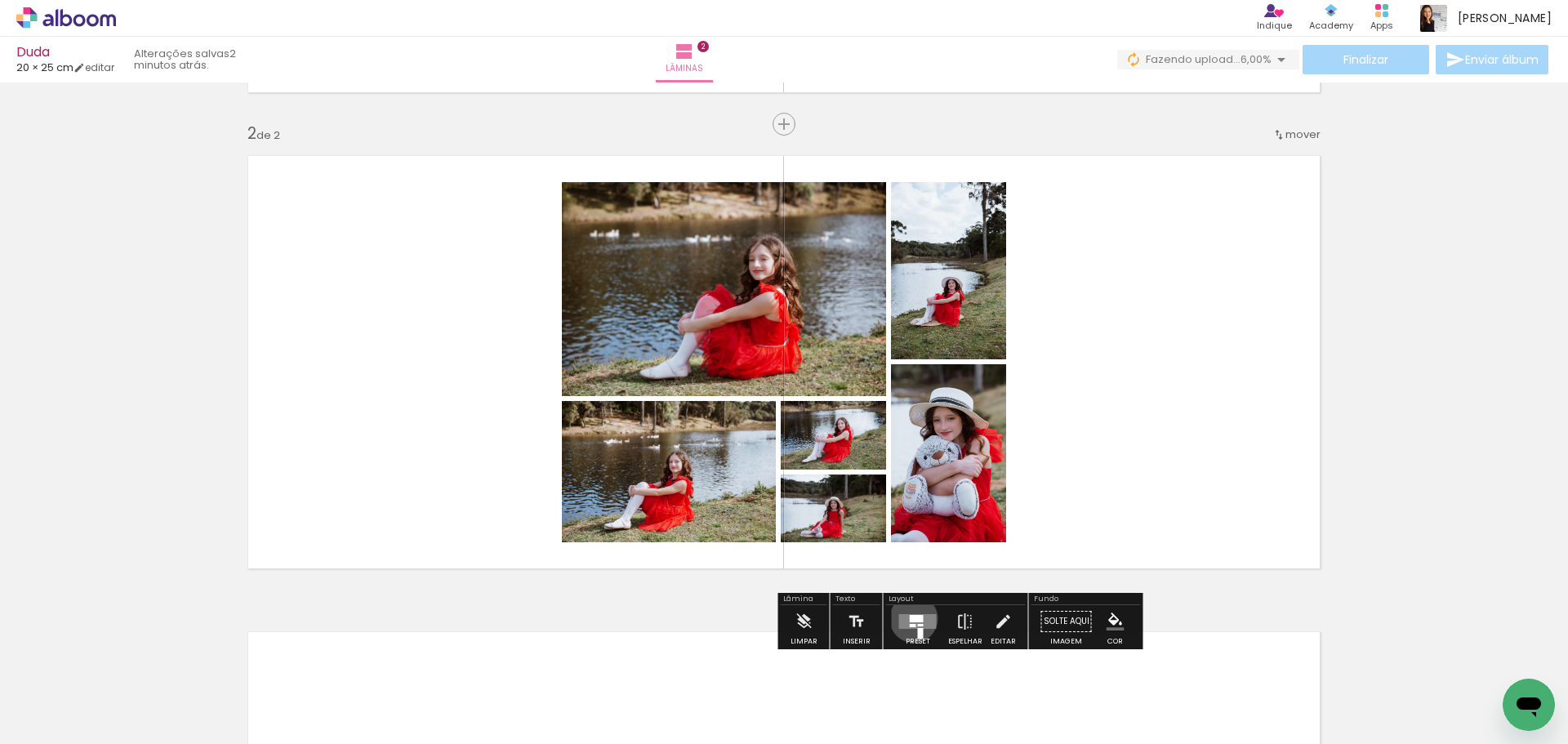
click at [910, 619] on div at bounding box center [917, 619] width 14 height 7
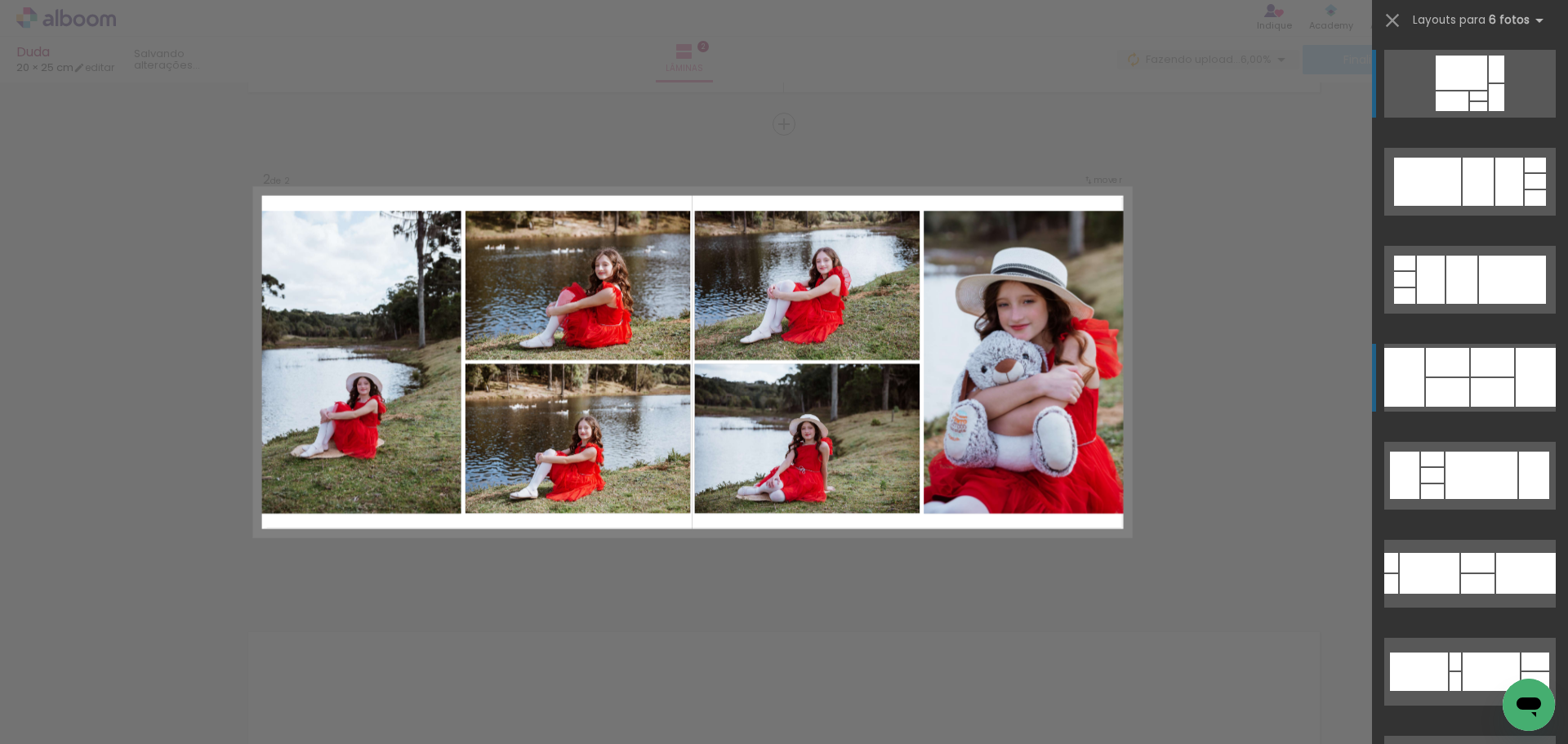
click at [1470, 376] on div at bounding box center [1492, 362] width 44 height 28
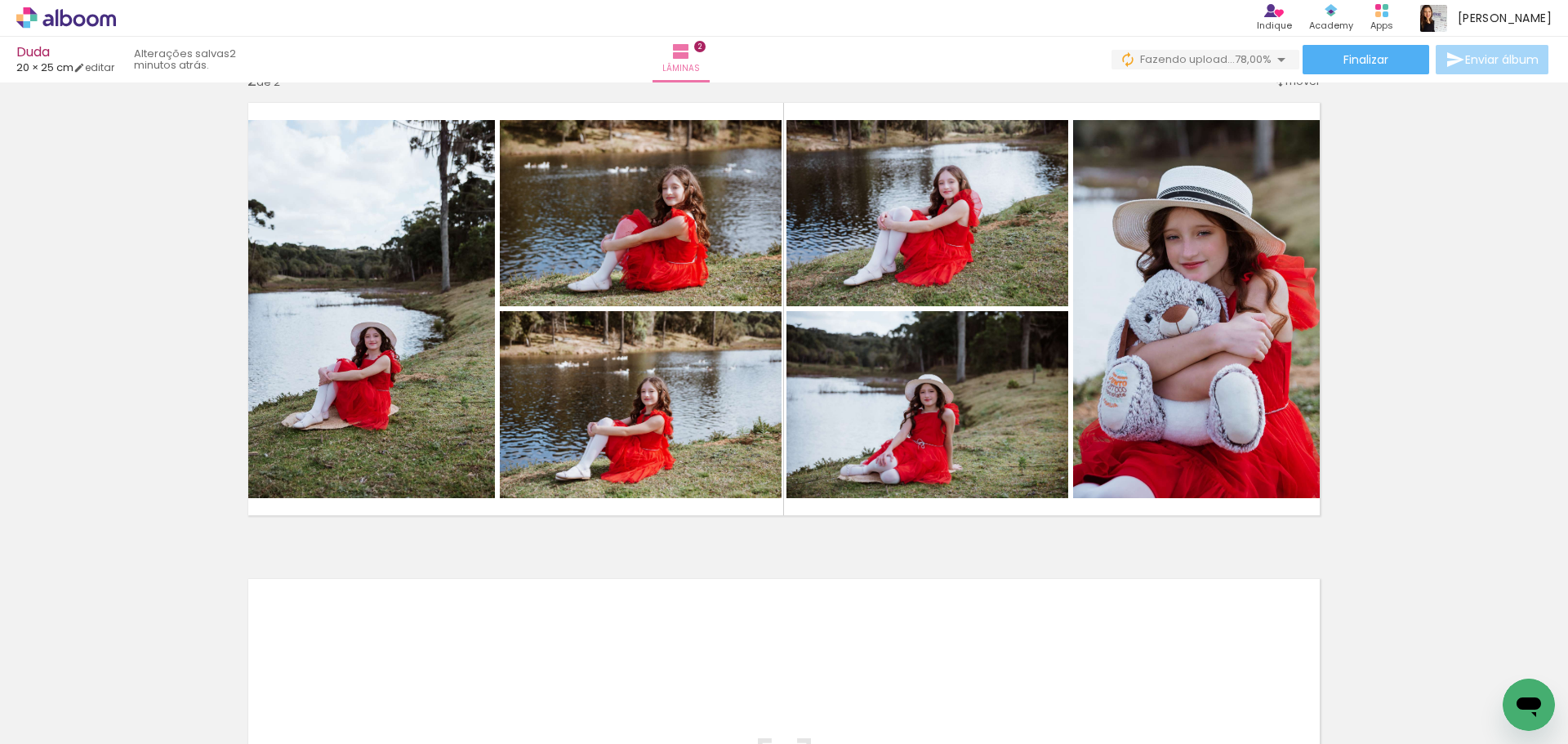
scroll to position [543, 0]
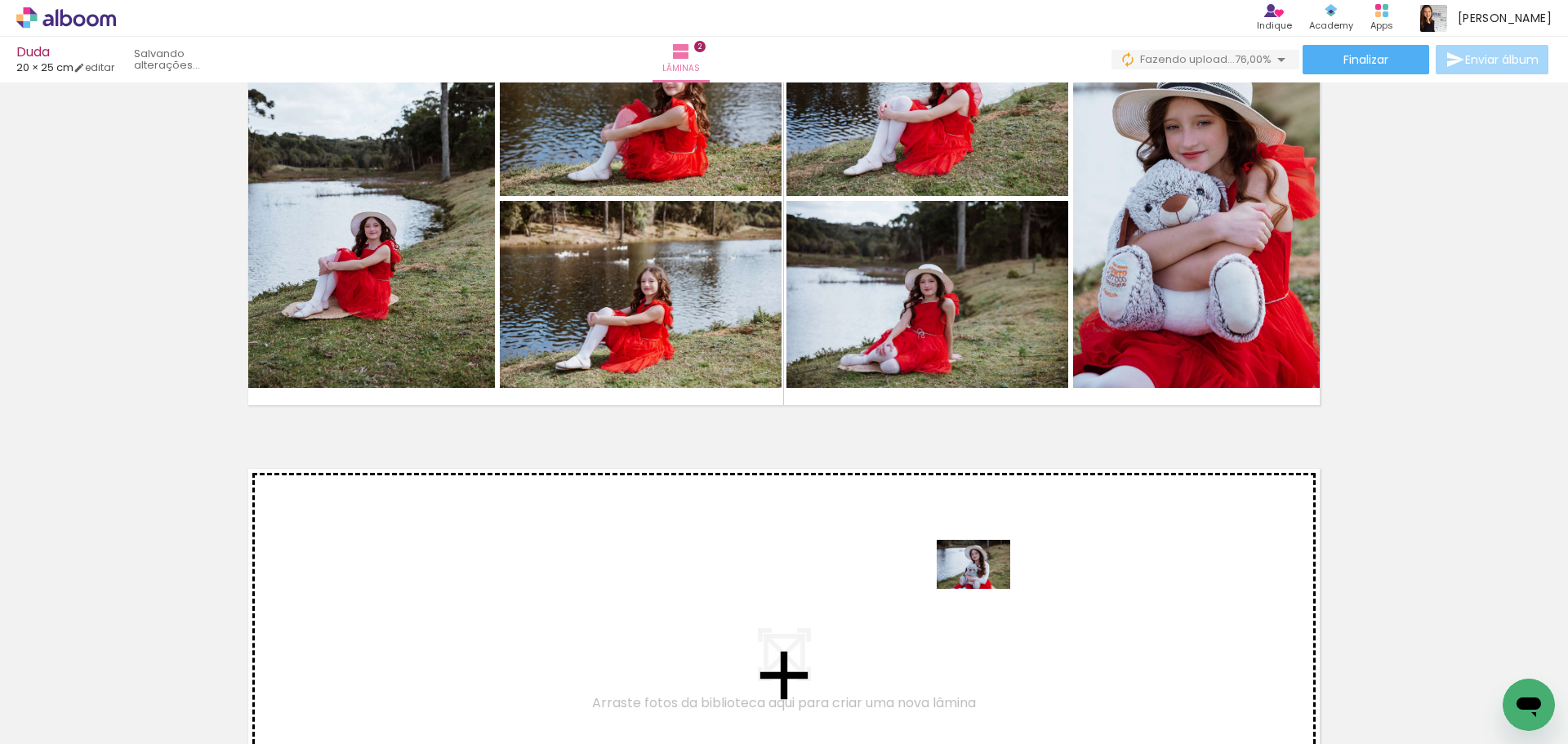
drag, startPoint x: 1001, startPoint y: 695, endPoint x: 985, endPoint y: 588, distance: 108.2
click at [985, 588] on quentale-workspace at bounding box center [784, 372] width 1568 height 744
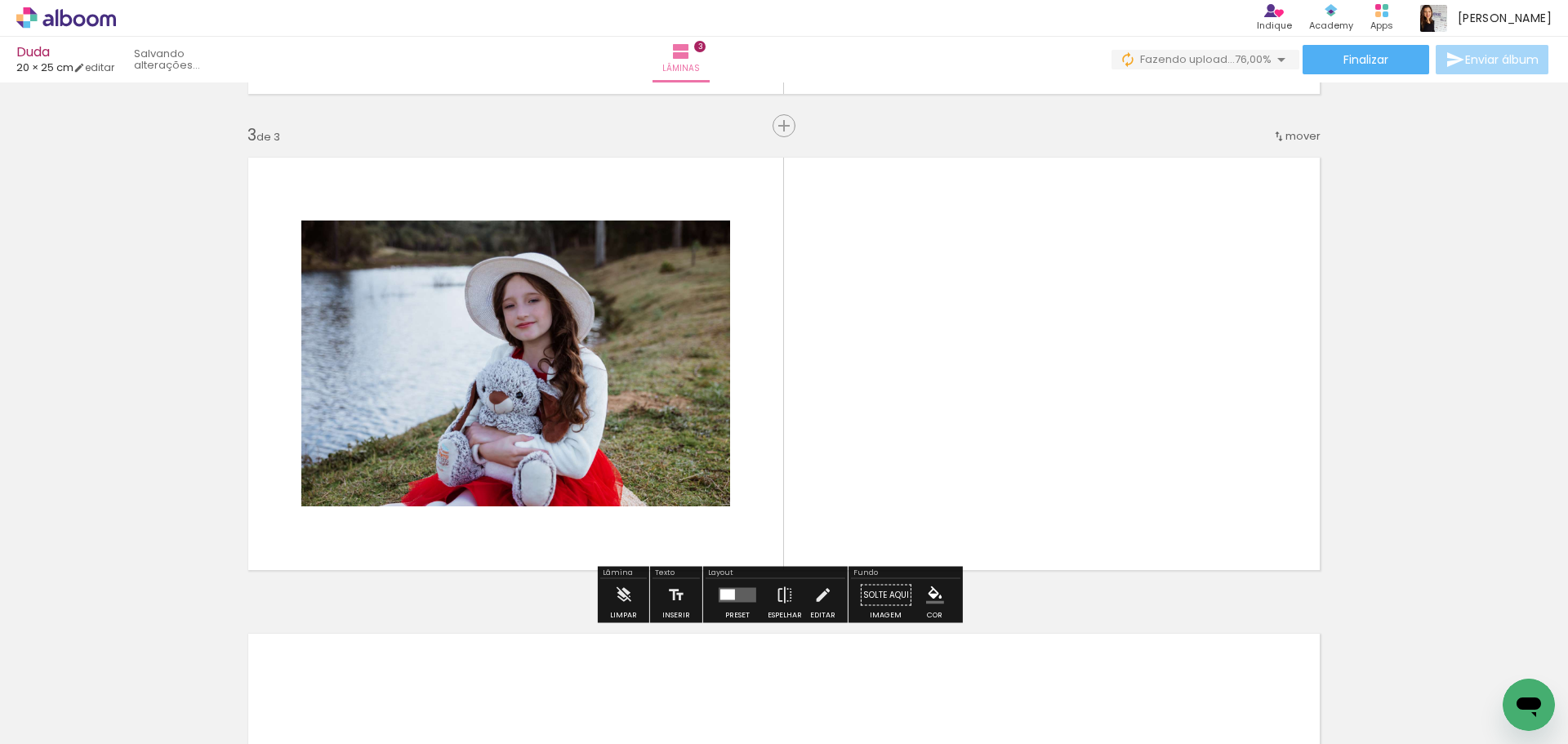
scroll to position [938, 0]
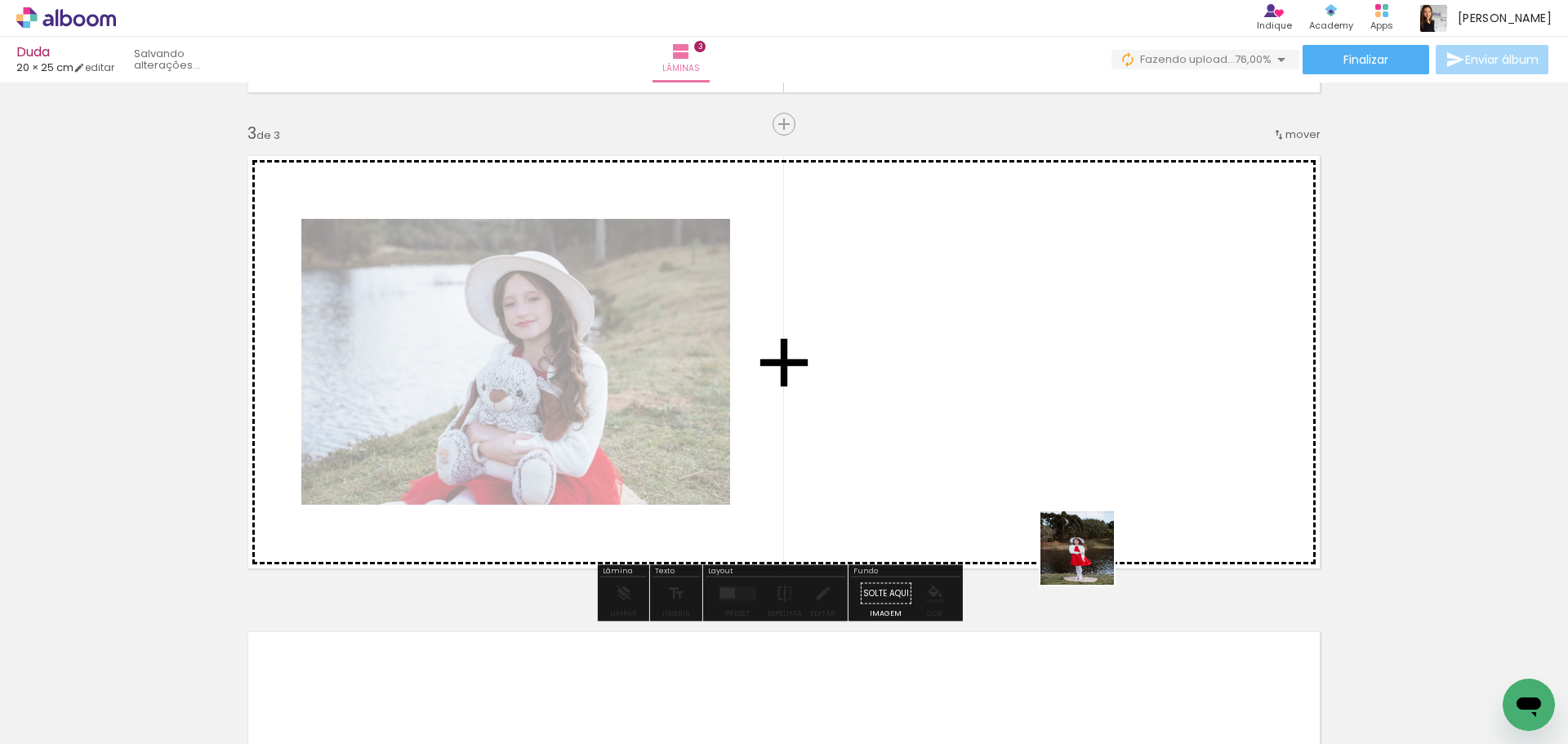
drag, startPoint x: 1100, startPoint y: 638, endPoint x: 1089, endPoint y: 562, distance: 76.8
click at [1073, 504] on quentale-workspace at bounding box center [784, 372] width 1568 height 744
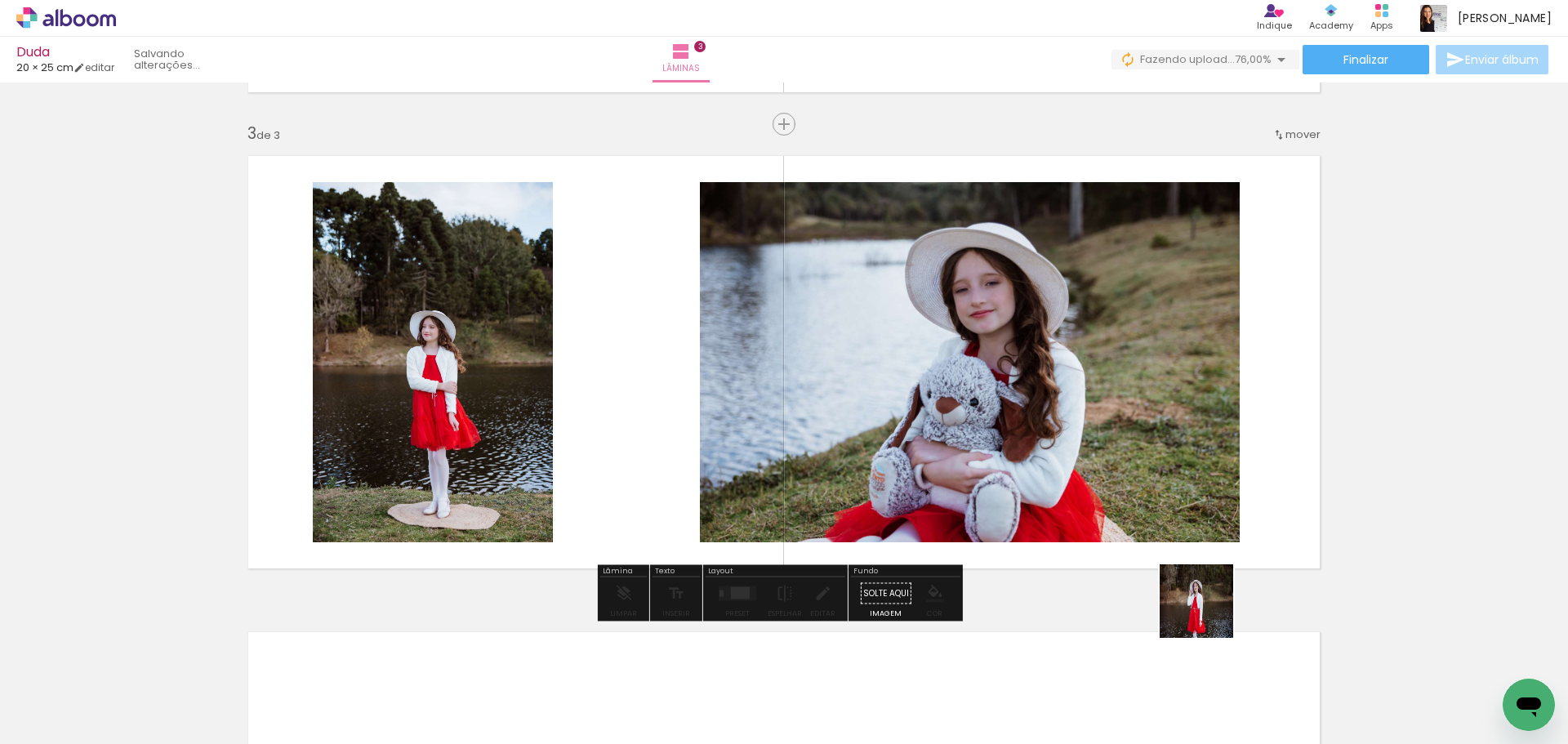
drag, startPoint x: 1192, startPoint y: 680, endPoint x: 1246, endPoint y: 491, distance: 196.6
click at [1246, 491] on quentale-workspace at bounding box center [784, 372] width 1568 height 744
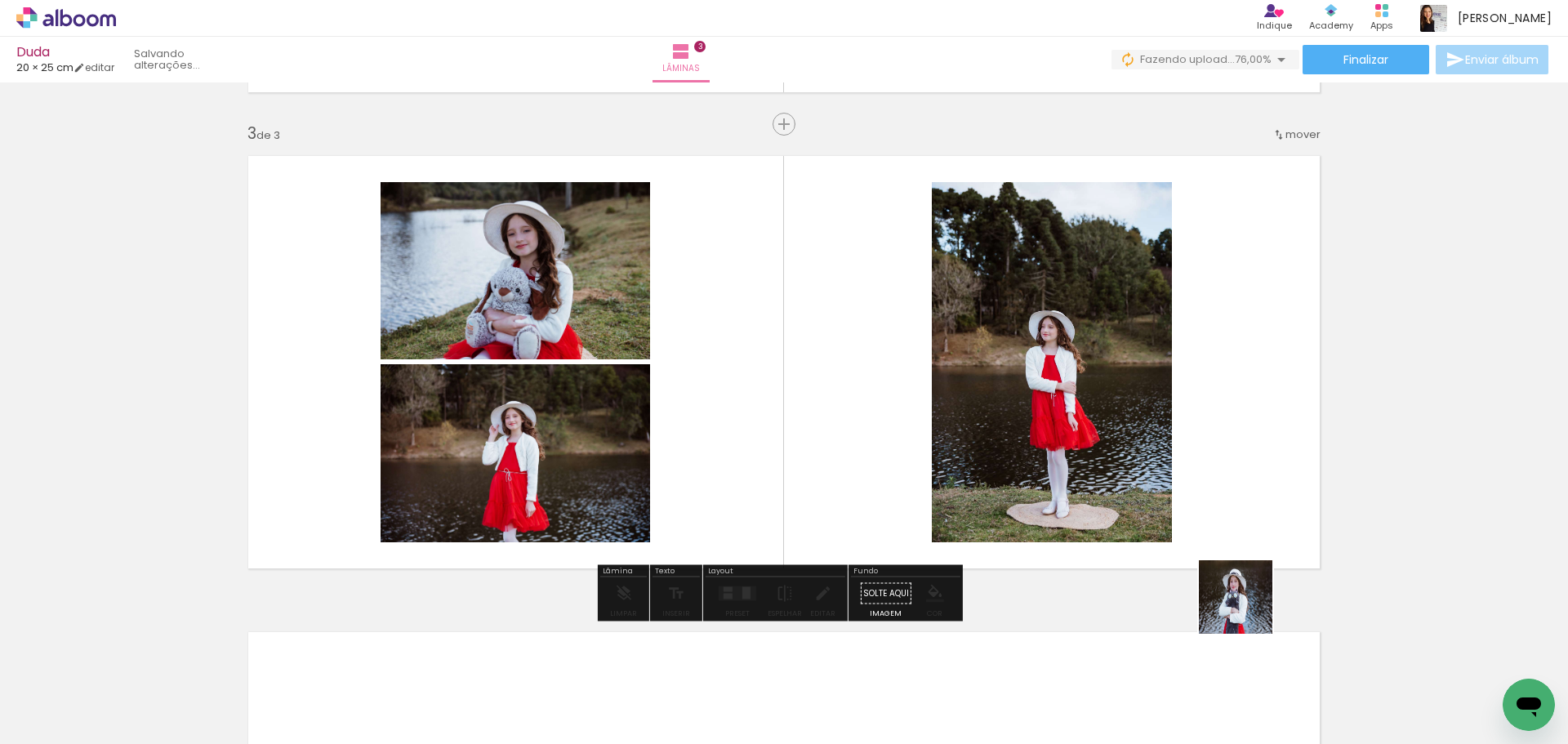
drag, startPoint x: 1258, startPoint y: 678, endPoint x: 1241, endPoint y: 530, distance: 149.0
click at [1228, 492] on quentale-workspace at bounding box center [784, 372] width 1568 height 744
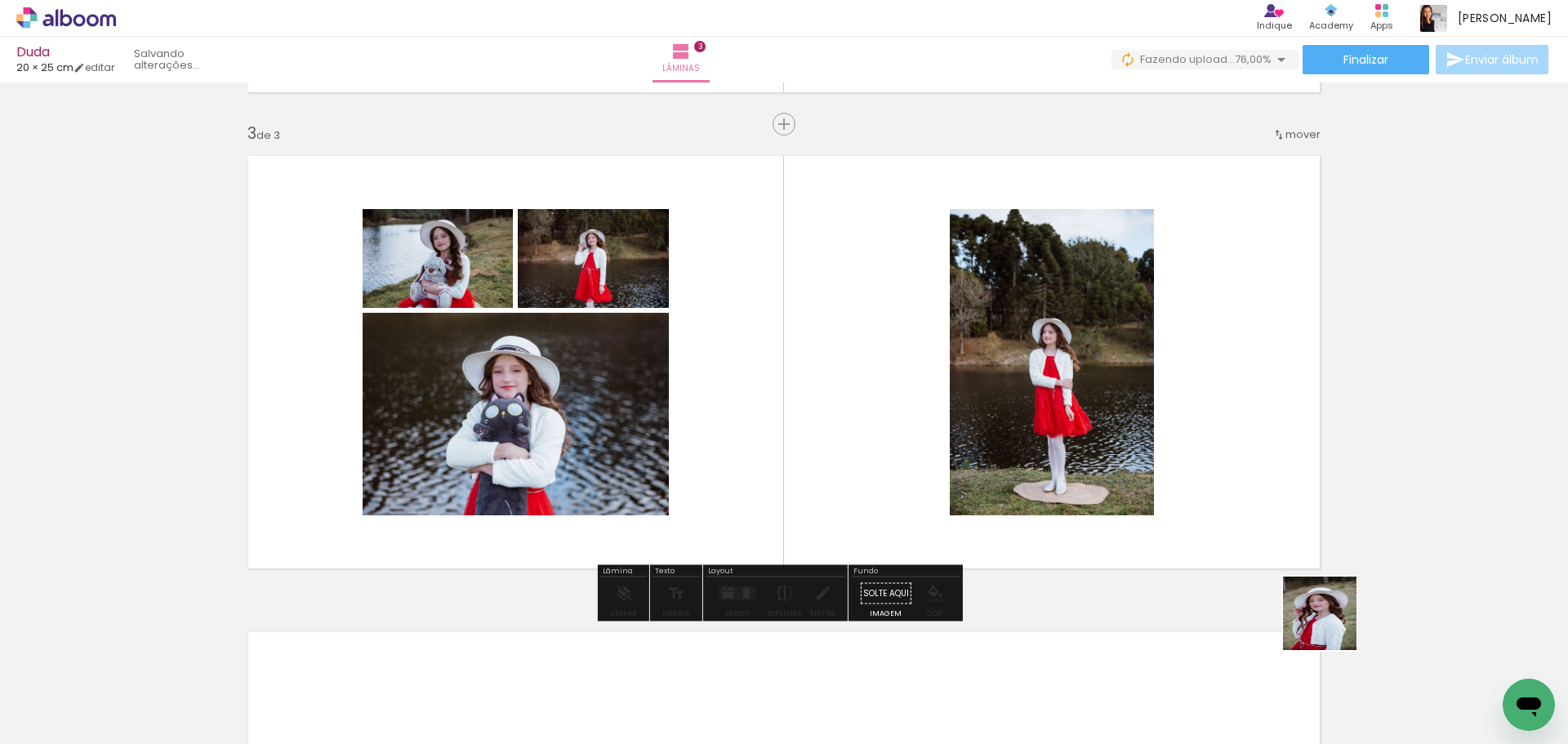
drag, startPoint x: 1352, startPoint y: 667, endPoint x: 1291, endPoint y: 532, distance: 148.1
click at [1267, 503] on quentale-workspace at bounding box center [784, 372] width 1568 height 744
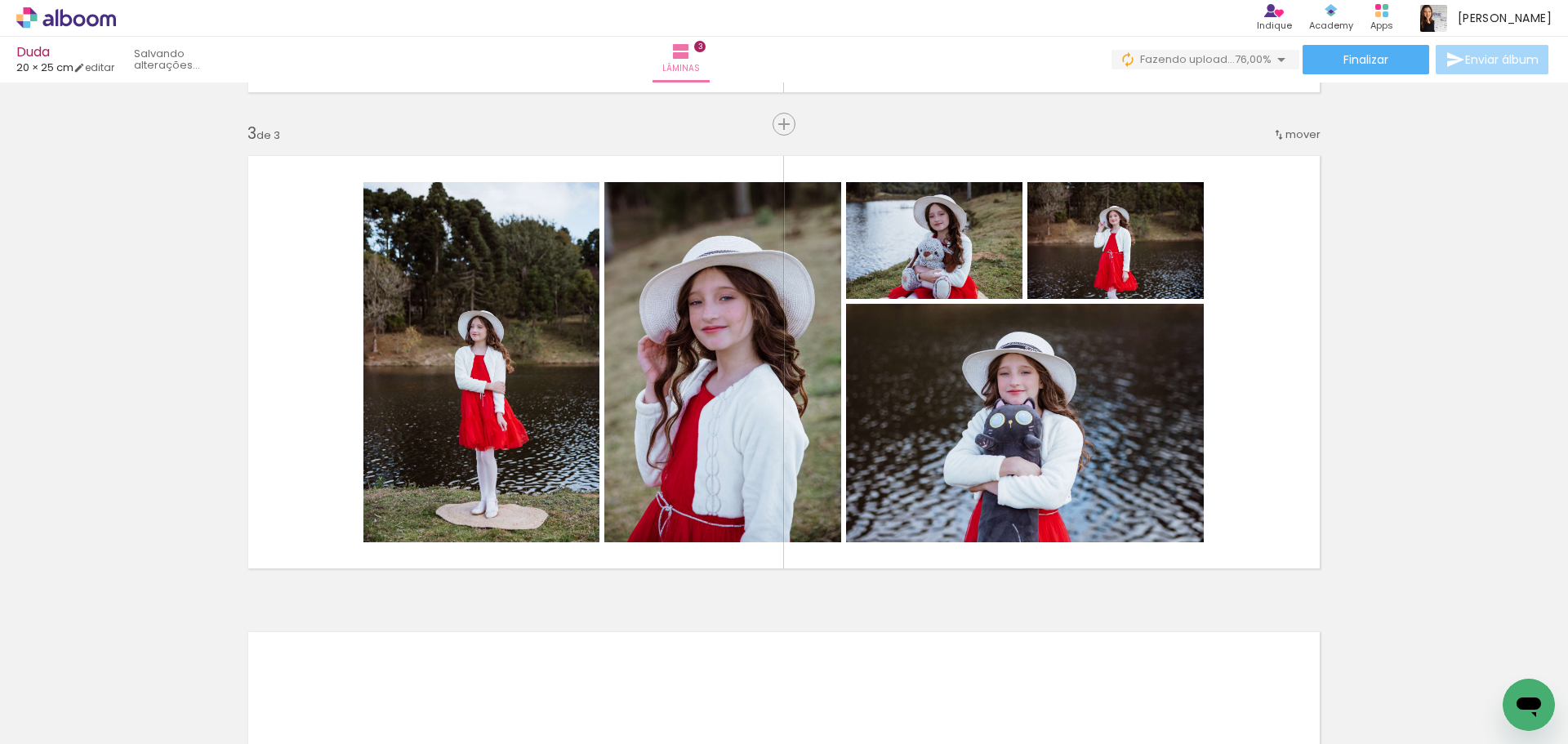
scroll to position [0, 796]
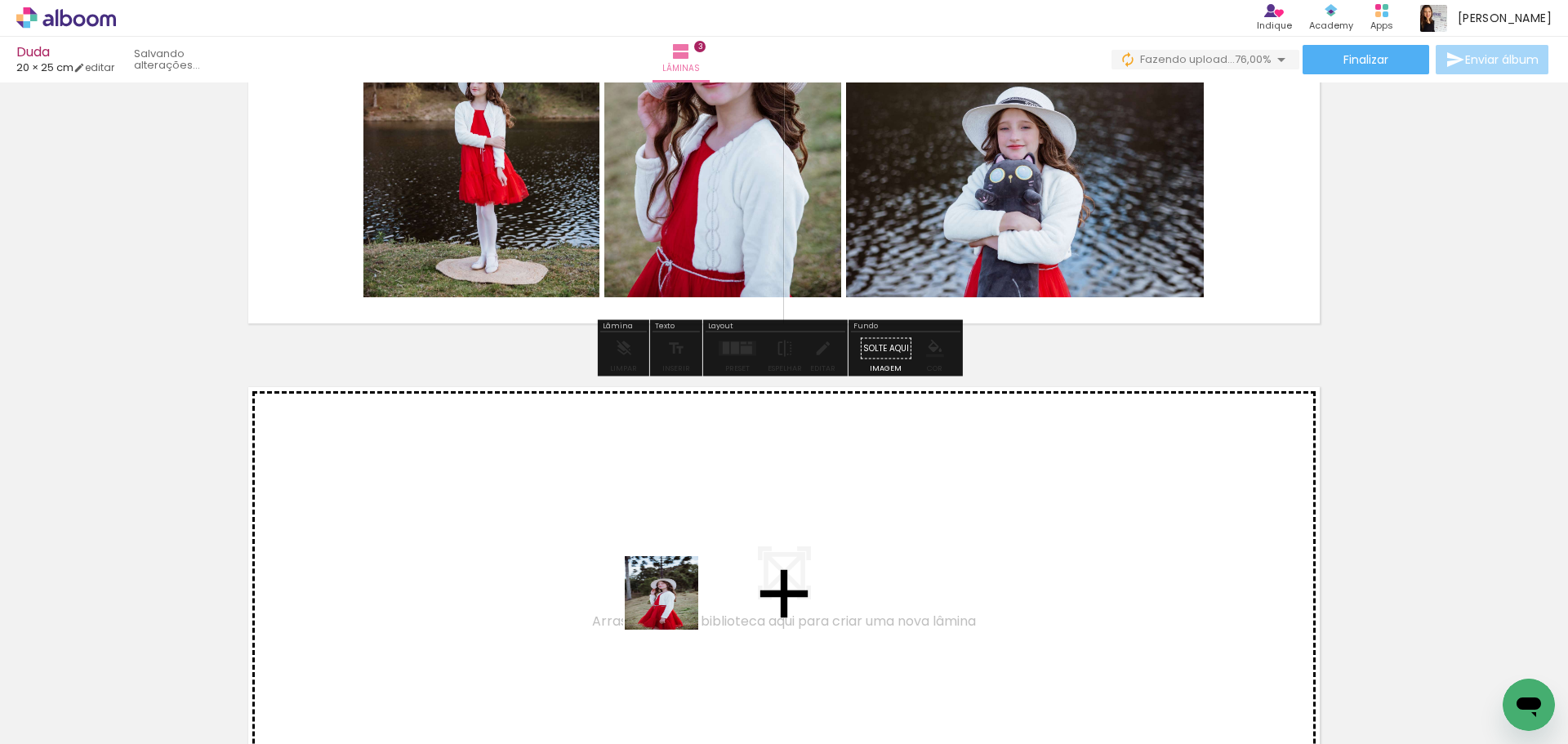
drag, startPoint x: 667, startPoint y: 641, endPoint x: 760, endPoint y: 649, distance: 93.3
click at [673, 552] on quentale-workspace at bounding box center [784, 372] width 1568 height 744
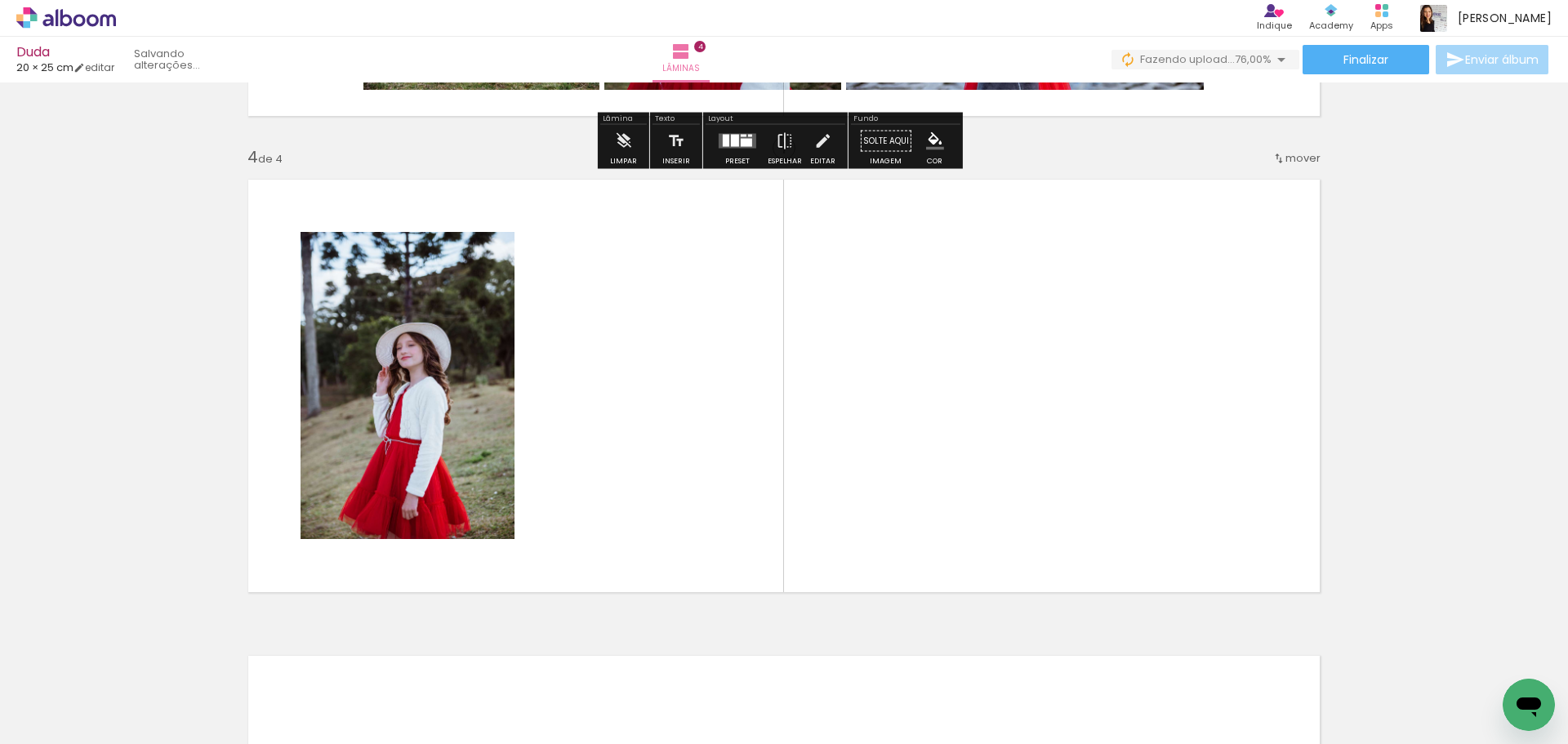
scroll to position [1414, 0]
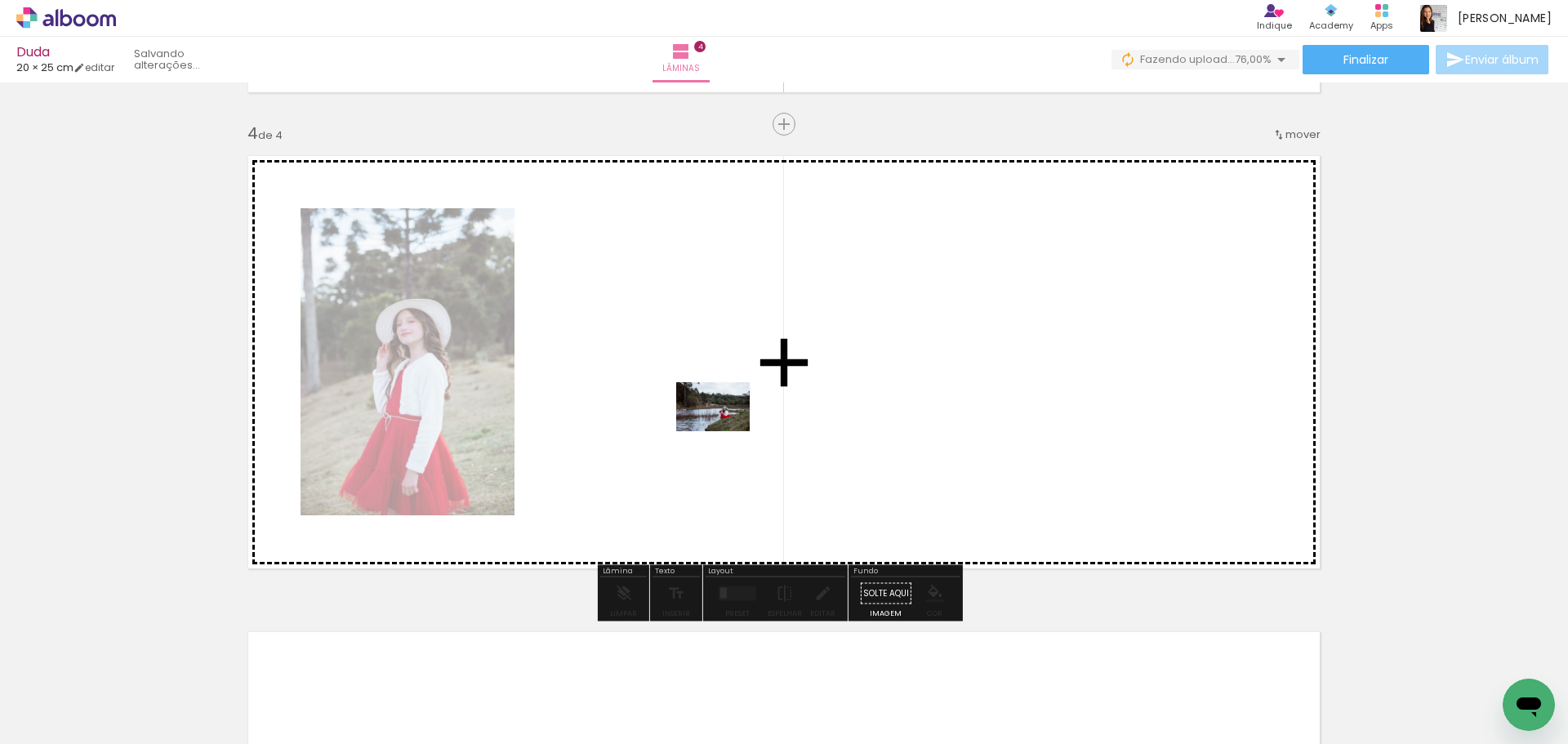
drag, startPoint x: 774, startPoint y: 679, endPoint x: 725, endPoint y: 432, distance: 251.8
click at [725, 432] on quentale-workspace at bounding box center [784, 372] width 1568 height 744
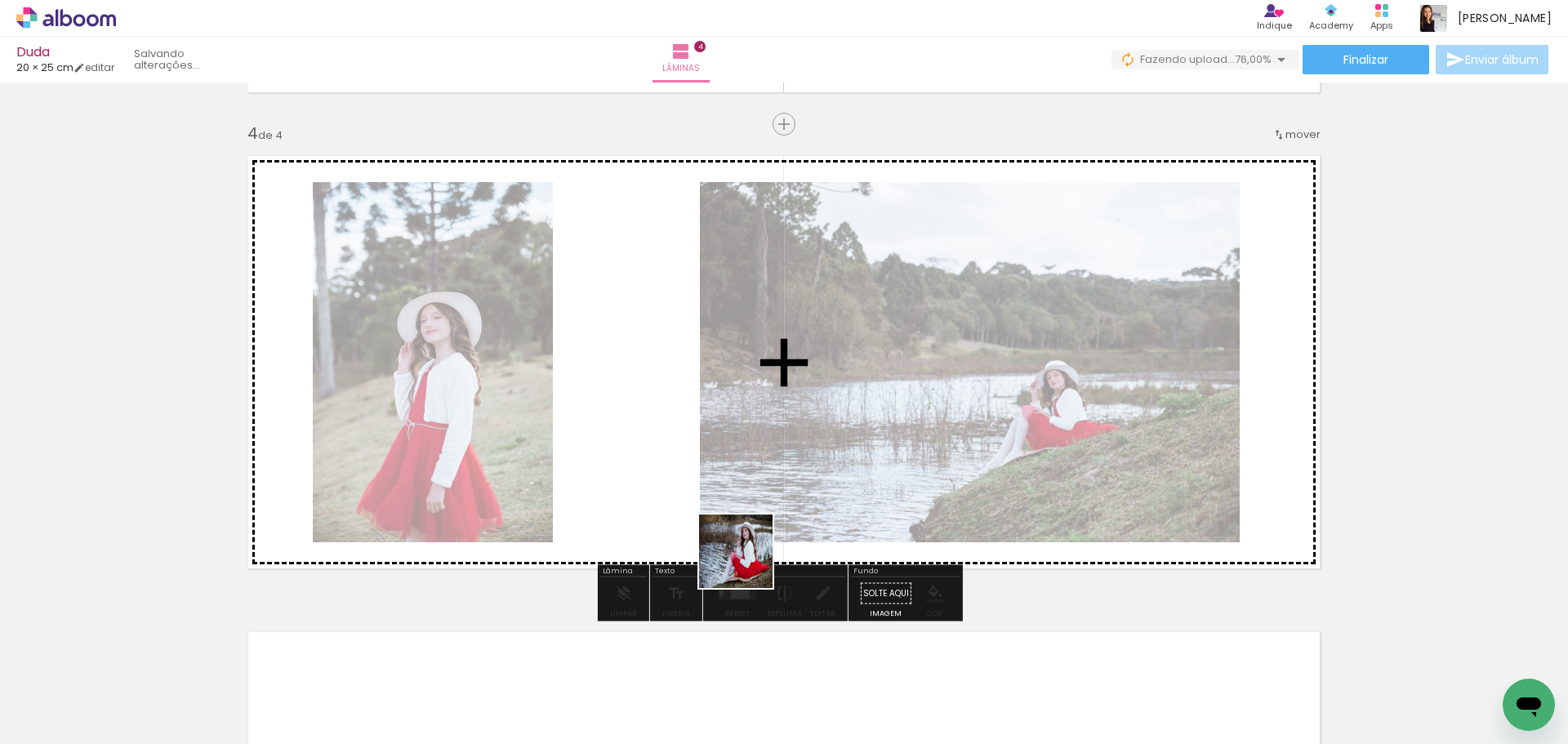
drag, startPoint x: 842, startPoint y: 698, endPoint x: 772, endPoint y: 640, distance: 90.9
click at [632, 505] on quentale-workspace at bounding box center [784, 372] width 1568 height 744
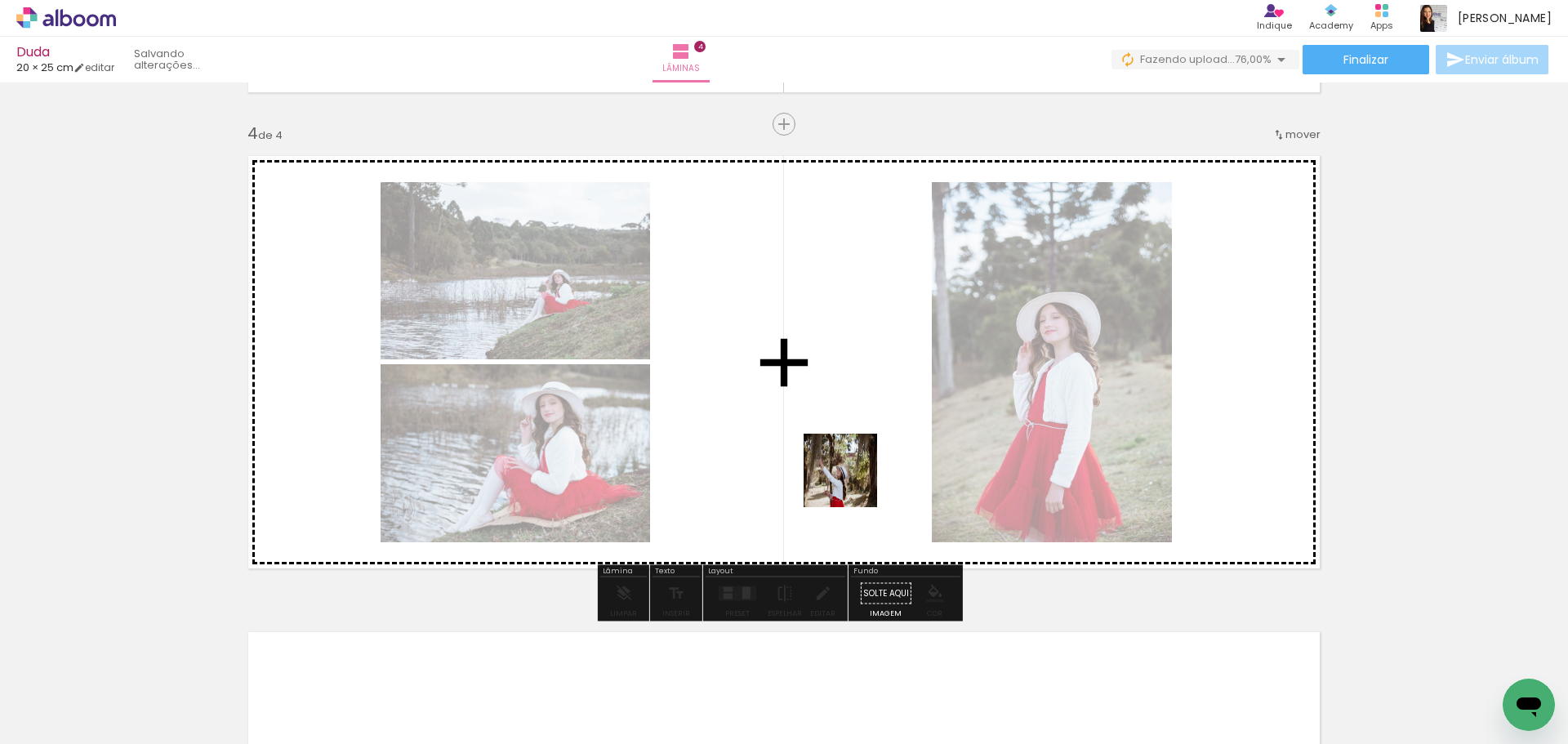
drag, startPoint x: 943, startPoint y: 687, endPoint x: 860, endPoint y: 481, distance: 222.1
click at [851, 481] on quentale-workspace at bounding box center [784, 372] width 1568 height 744
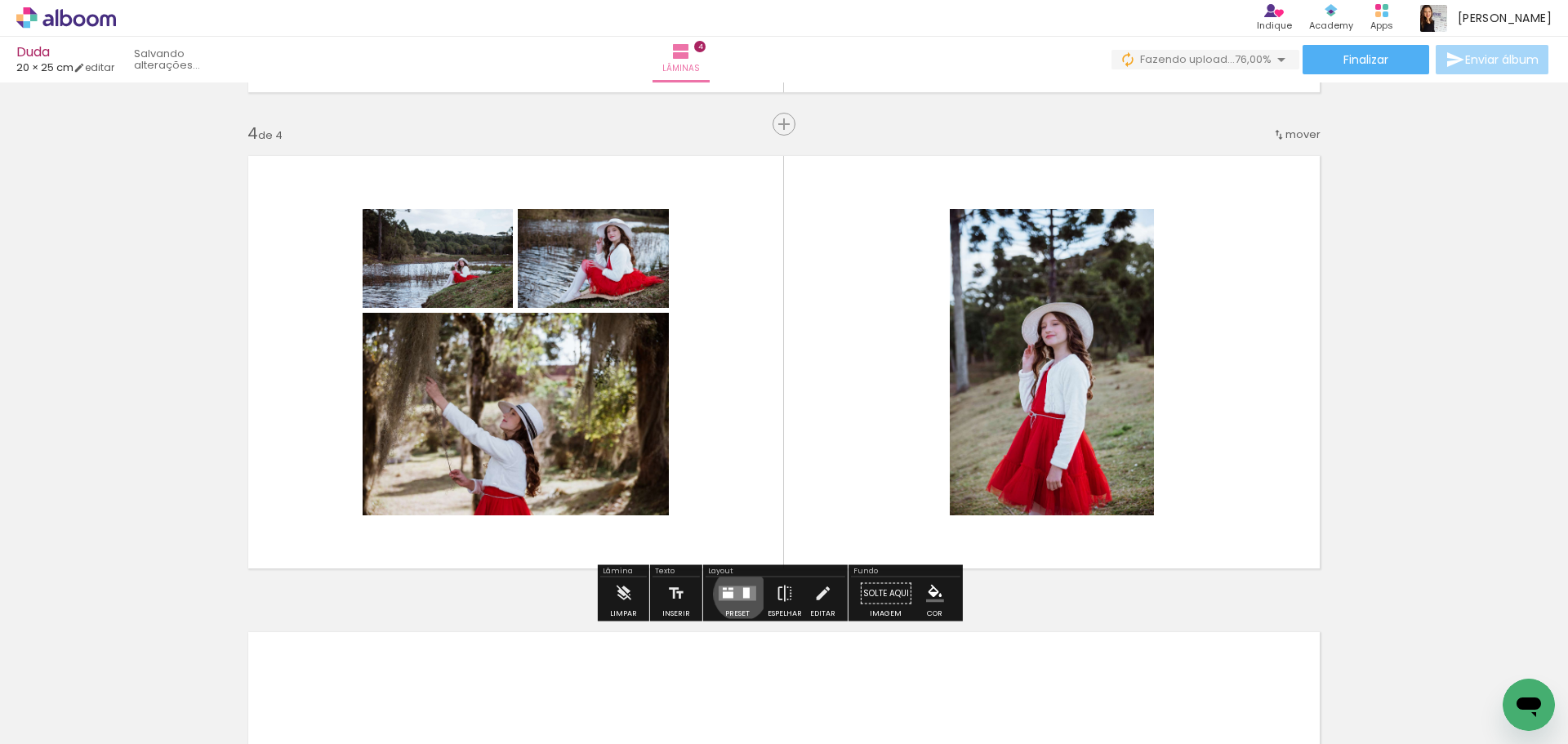
click at [736, 594] on quentale-layouter at bounding box center [737, 594] width 37 height 15
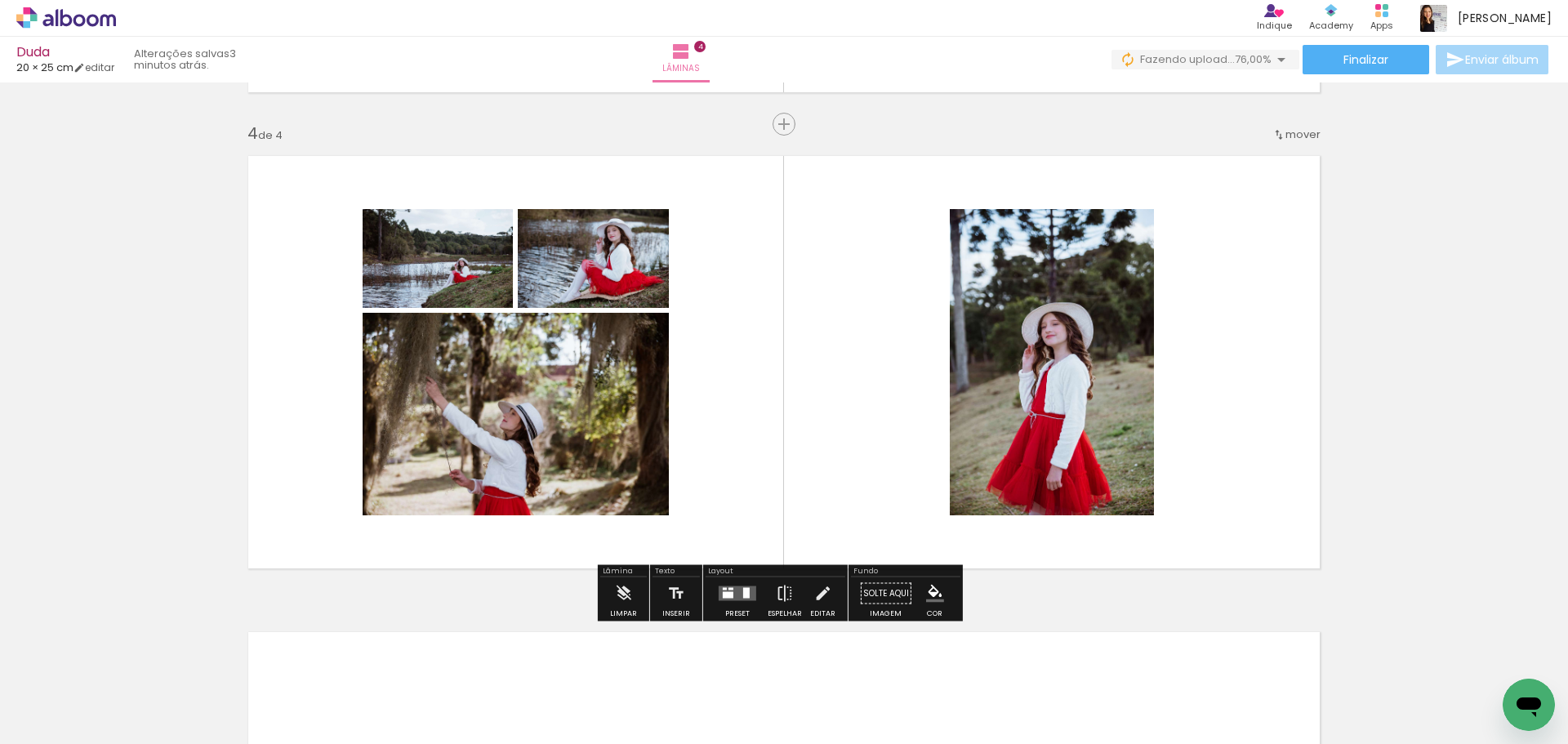
click at [736, 594] on quentale-layouter at bounding box center [737, 594] width 37 height 15
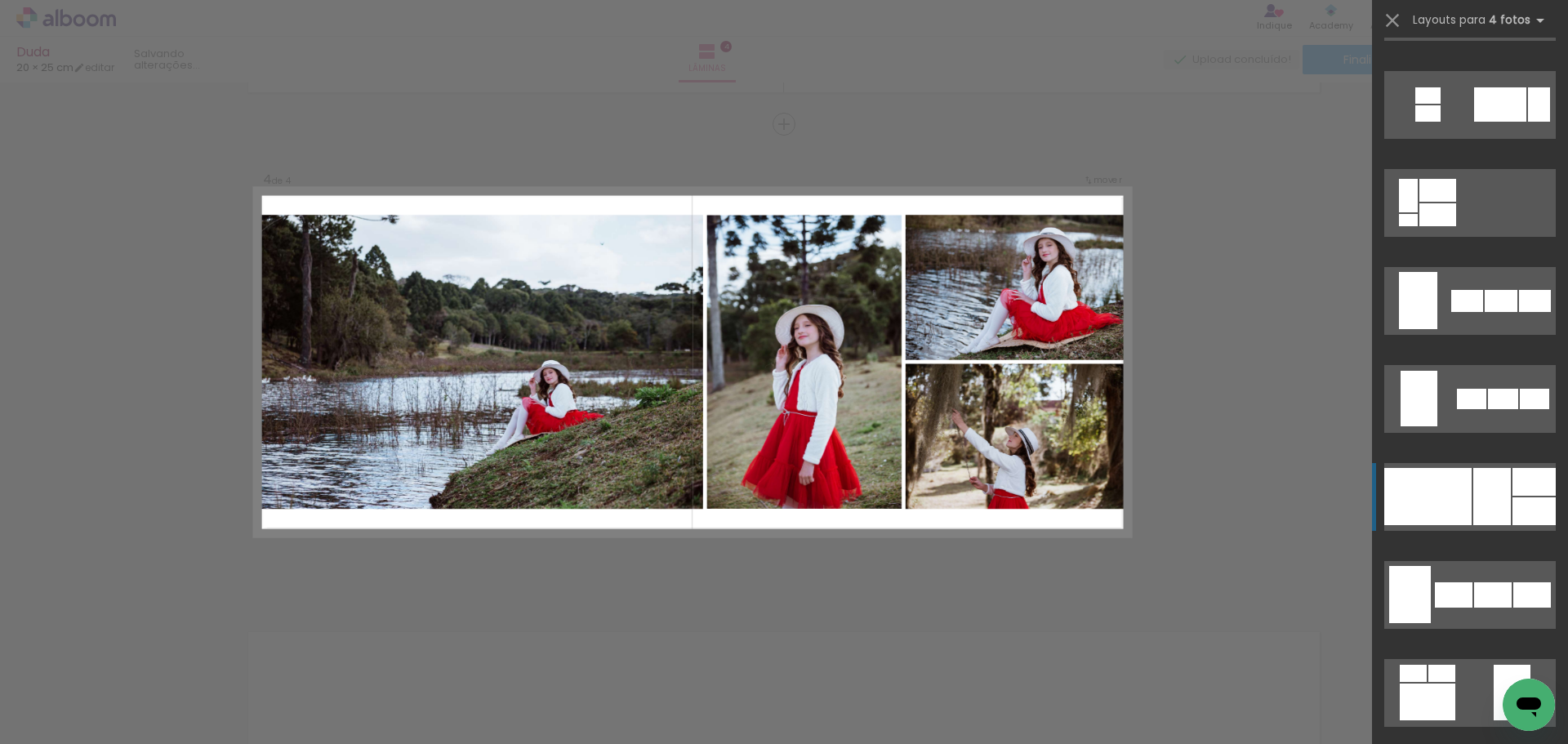
scroll to position [981, 0]
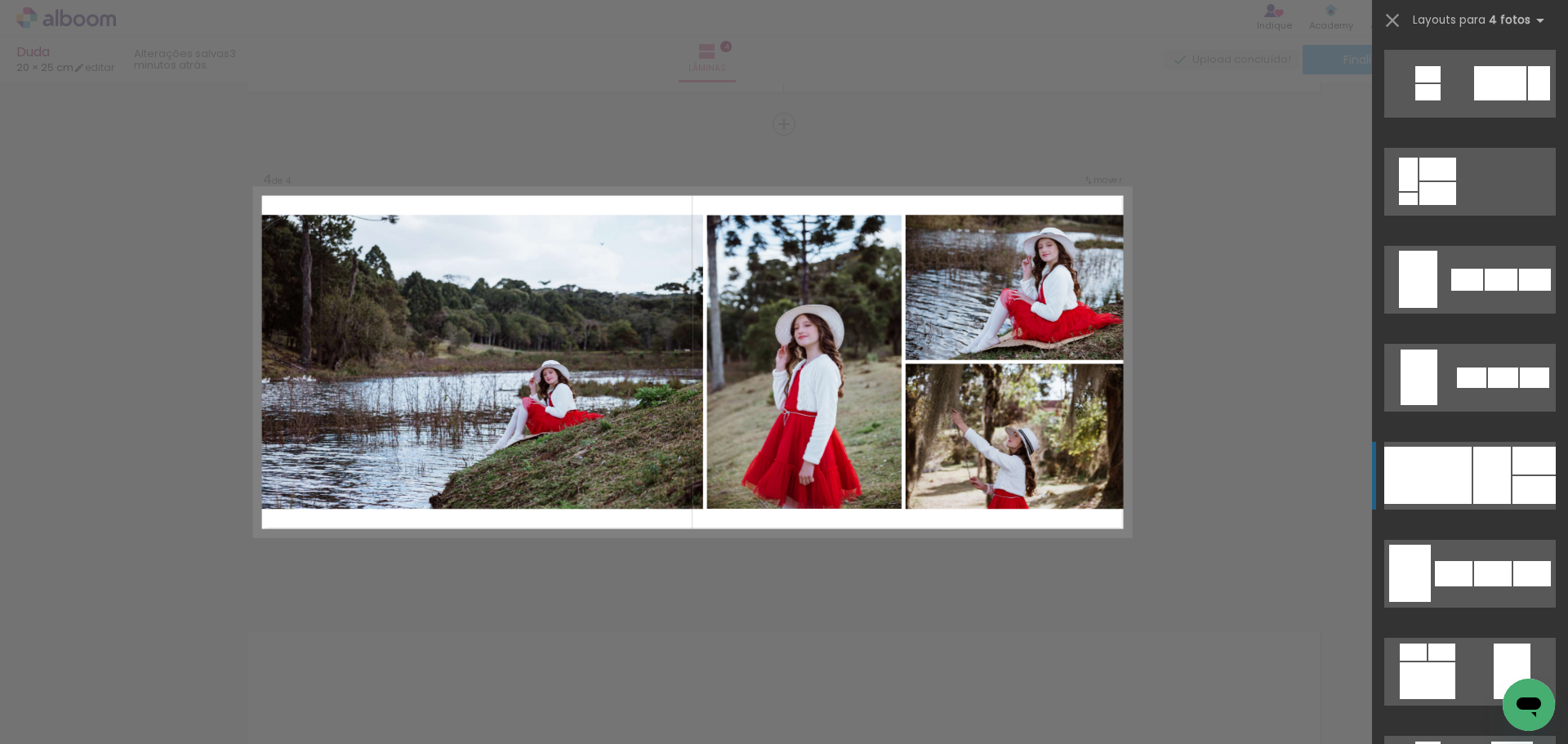
click at [1492, 482] on div at bounding box center [1492, 475] width 37 height 57
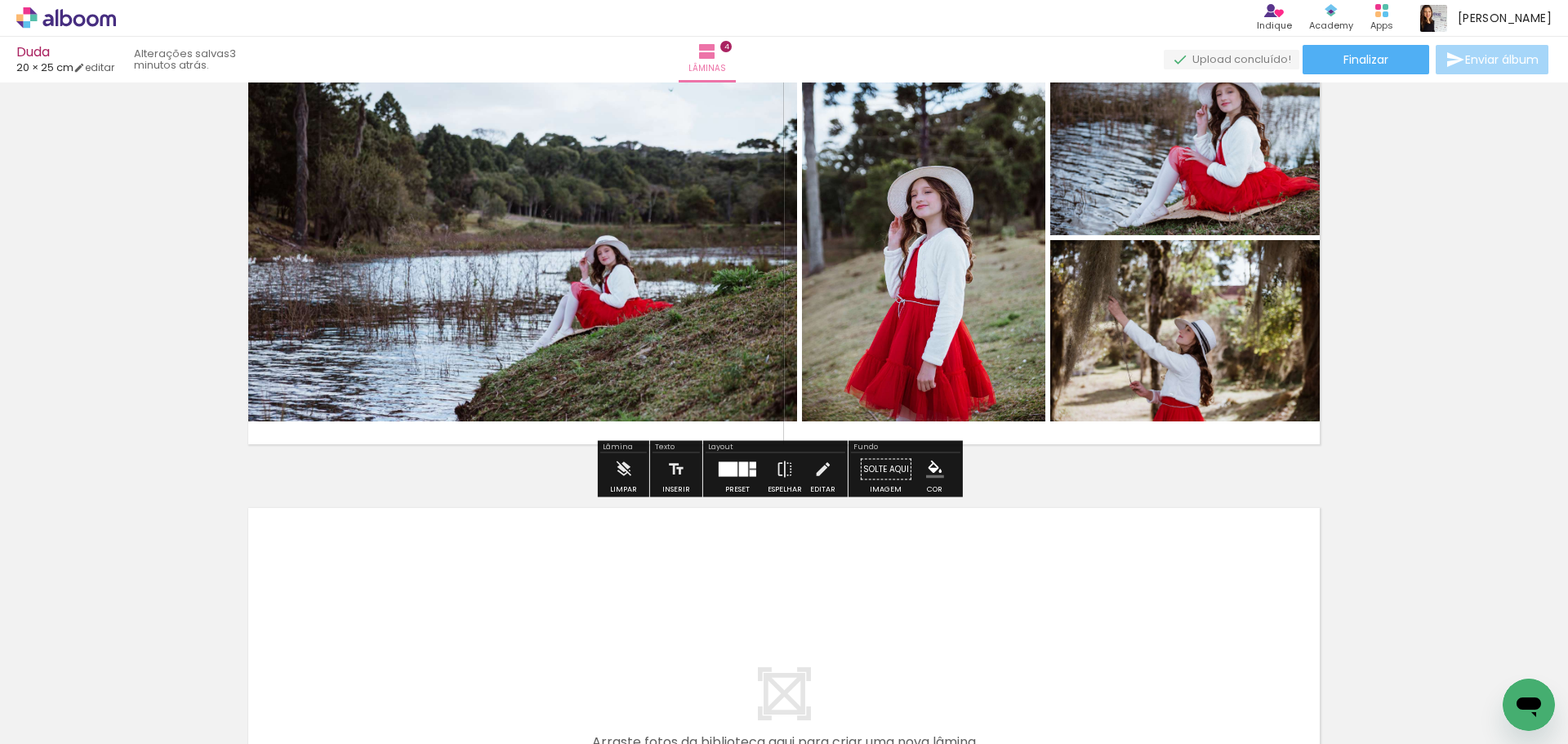
scroll to position [1578, 0]
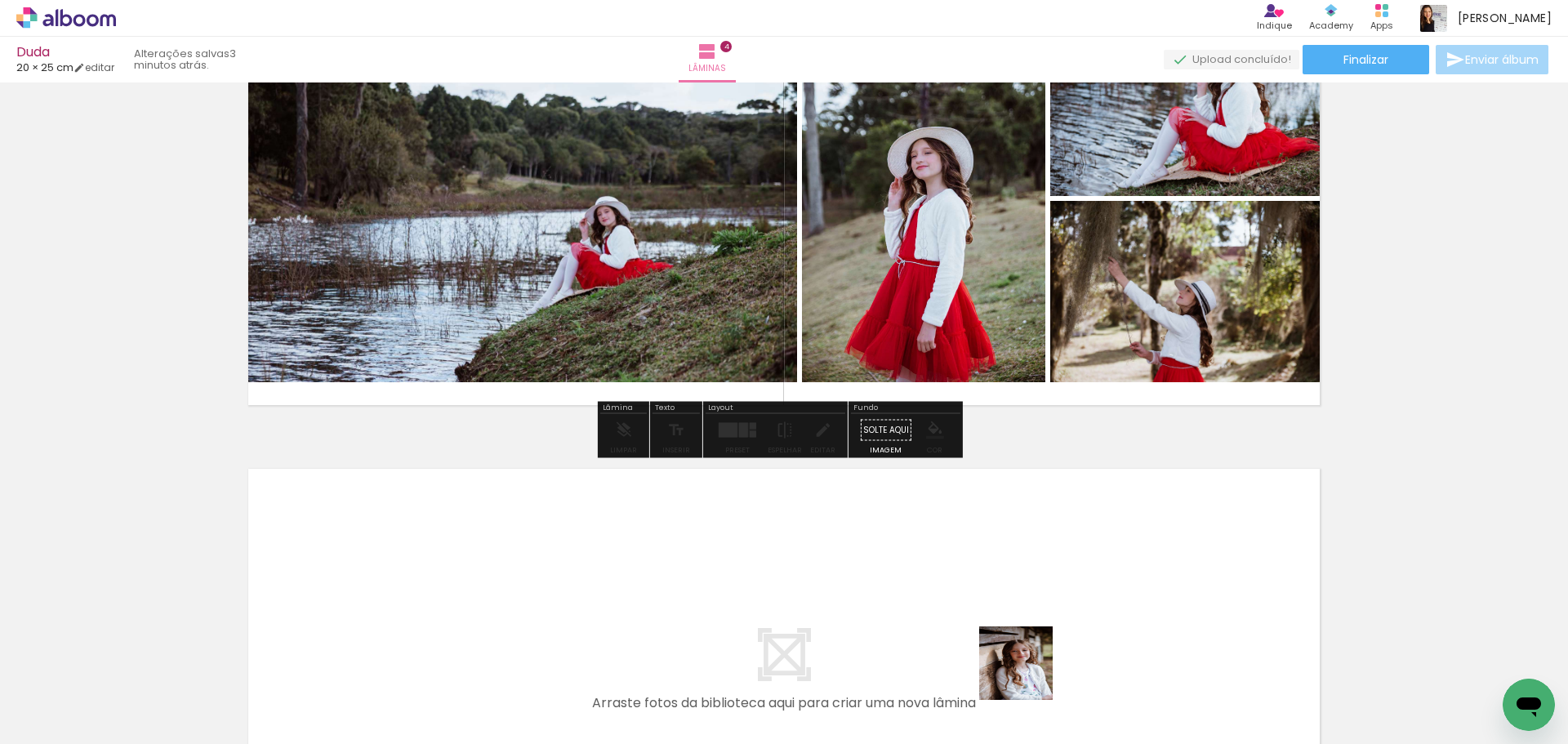
drag, startPoint x: 1028, startPoint y: 681, endPoint x: 1094, endPoint y: 643, distance: 76.2
click at [992, 583] on quentale-workspace at bounding box center [784, 372] width 1568 height 744
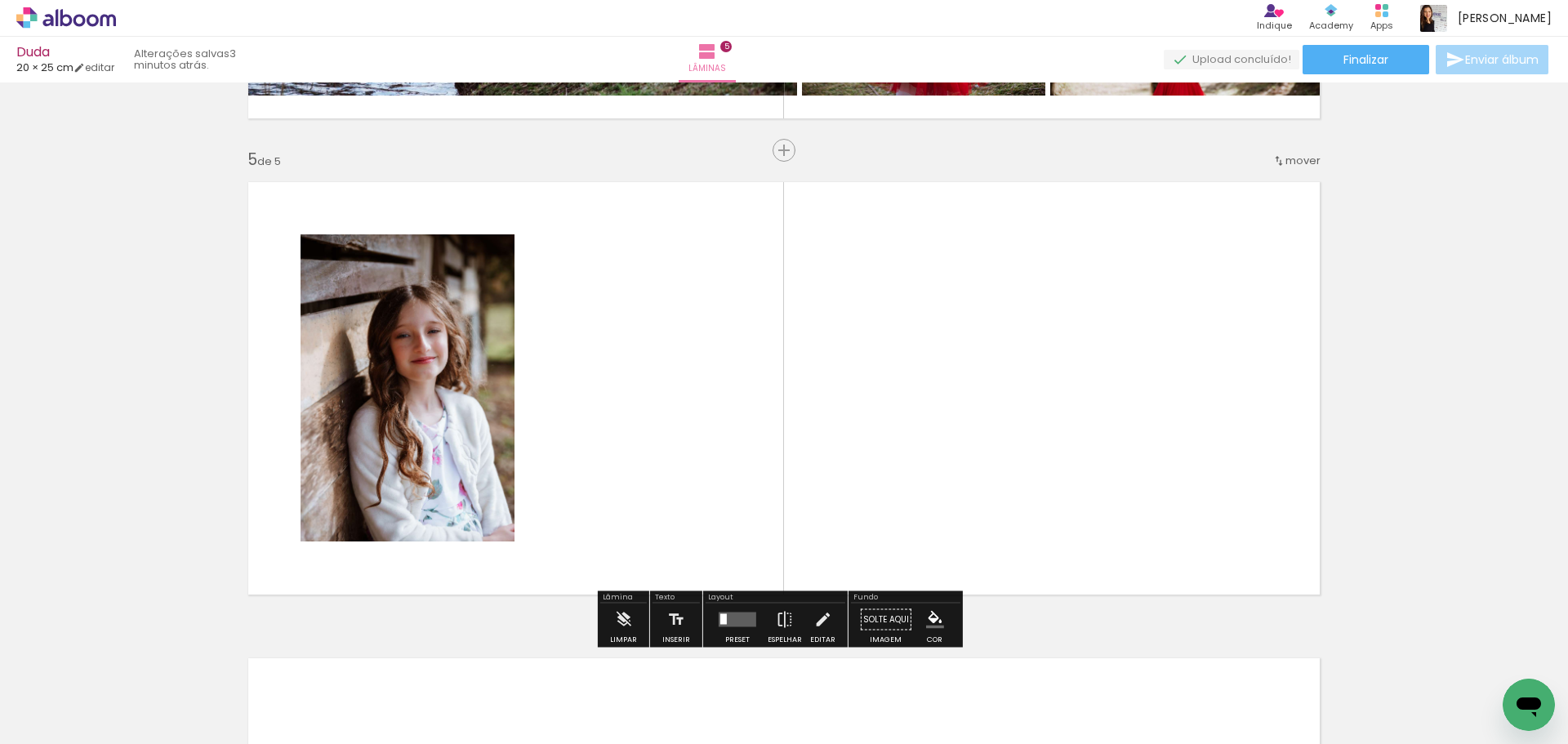
scroll to position [1890, 0]
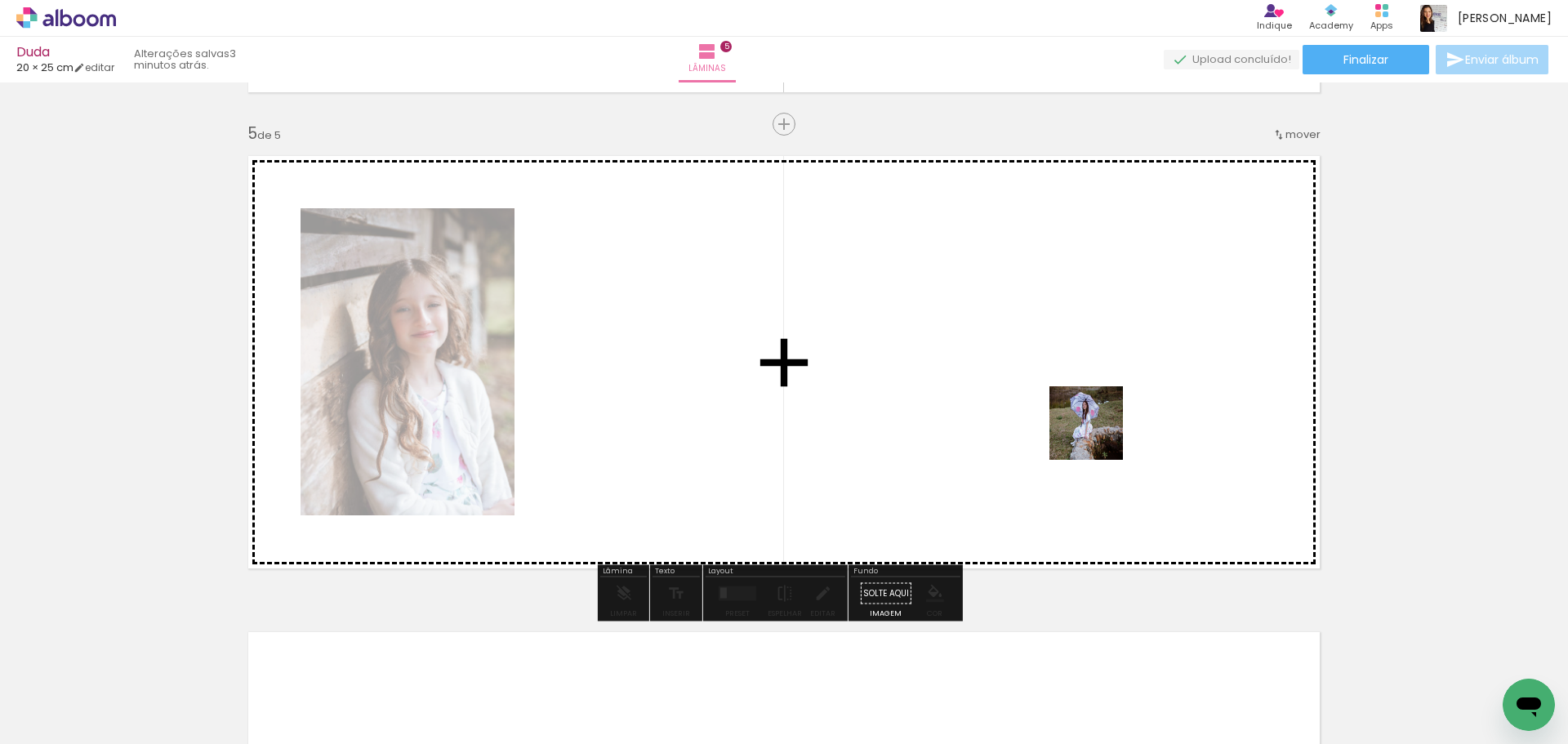
drag, startPoint x: 1118, startPoint y: 673, endPoint x: 1101, endPoint y: 424, distance: 249.6
click at [1101, 424] on quentale-workspace at bounding box center [784, 372] width 1568 height 744
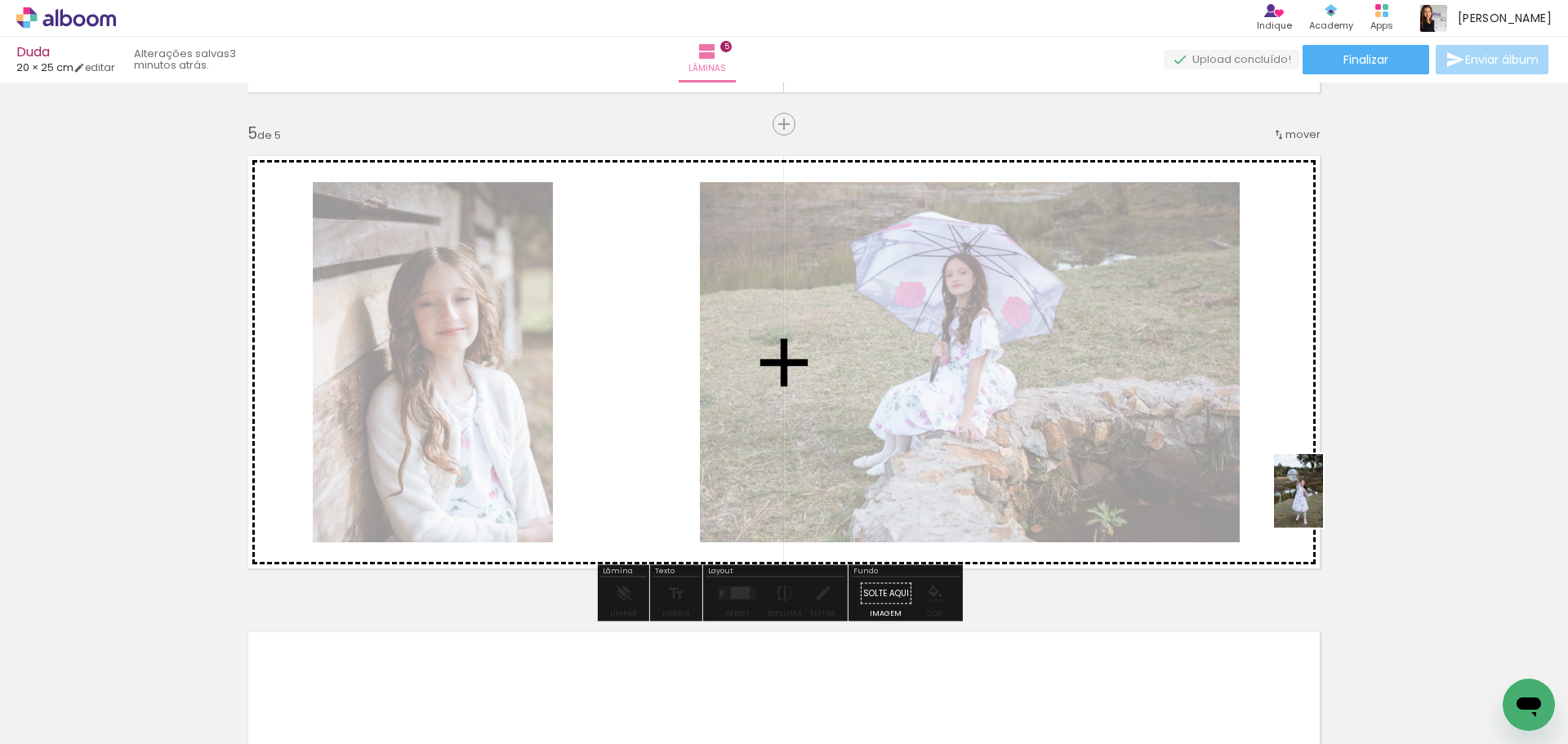
drag, startPoint x: 1208, startPoint y: 692, endPoint x: 1323, endPoint y: 504, distance: 220.4
click at [1323, 504] on quentale-workspace at bounding box center [784, 372] width 1568 height 744
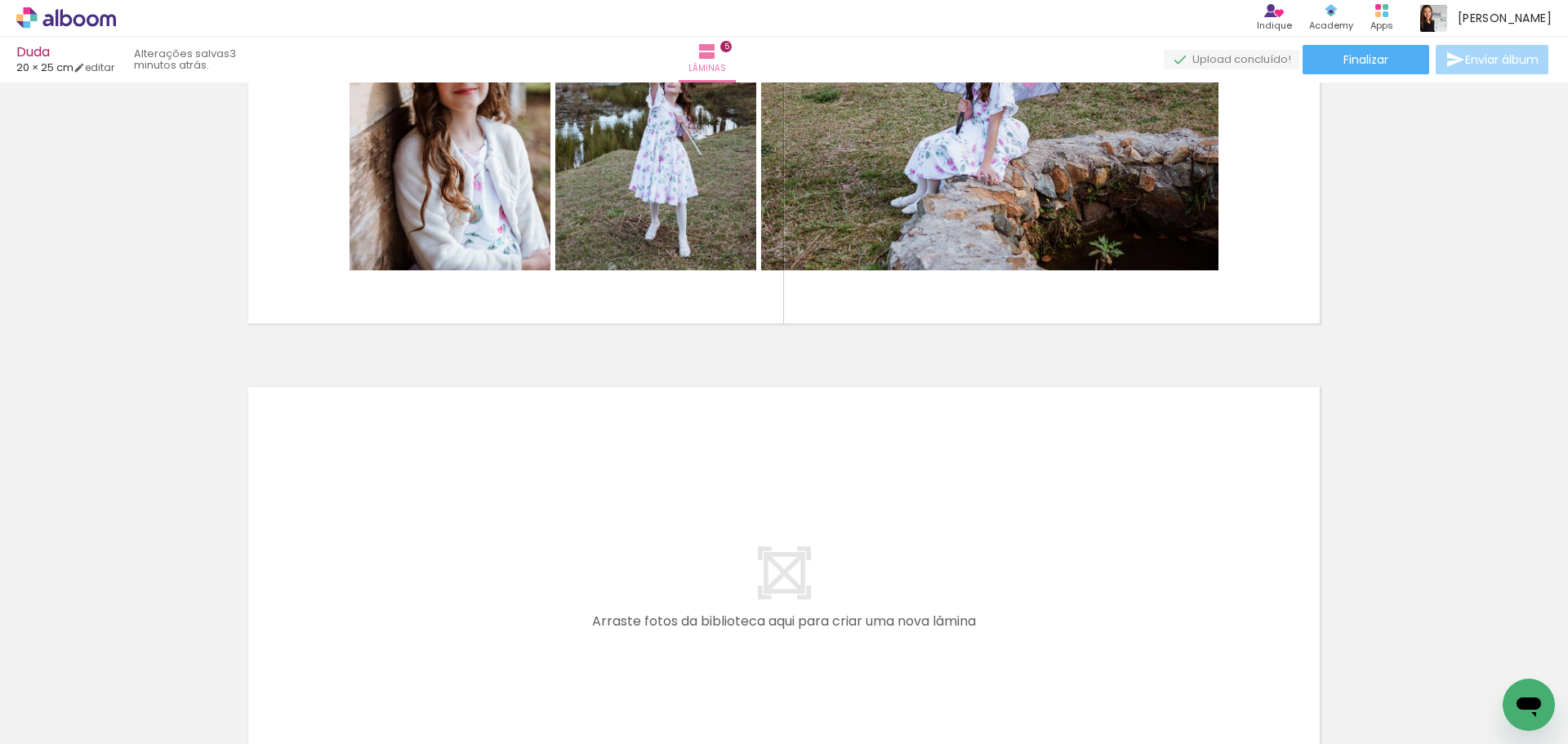
scroll to position [0, 1610]
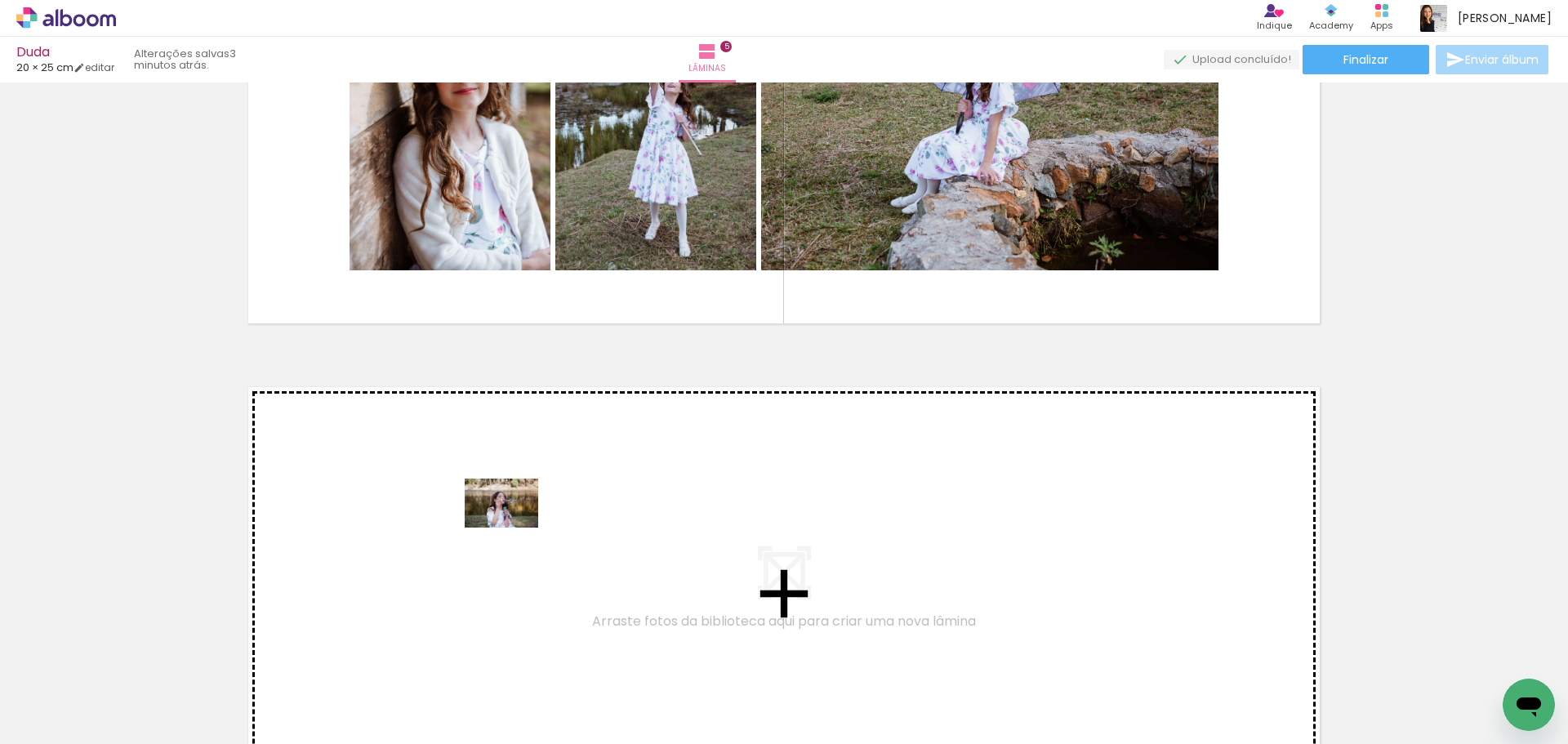
drag, startPoint x: 510, startPoint y: 700, endPoint x: 591, endPoint y: 659, distance: 90.8
click at [513, 530] on quentale-workspace at bounding box center [784, 372] width 1568 height 744
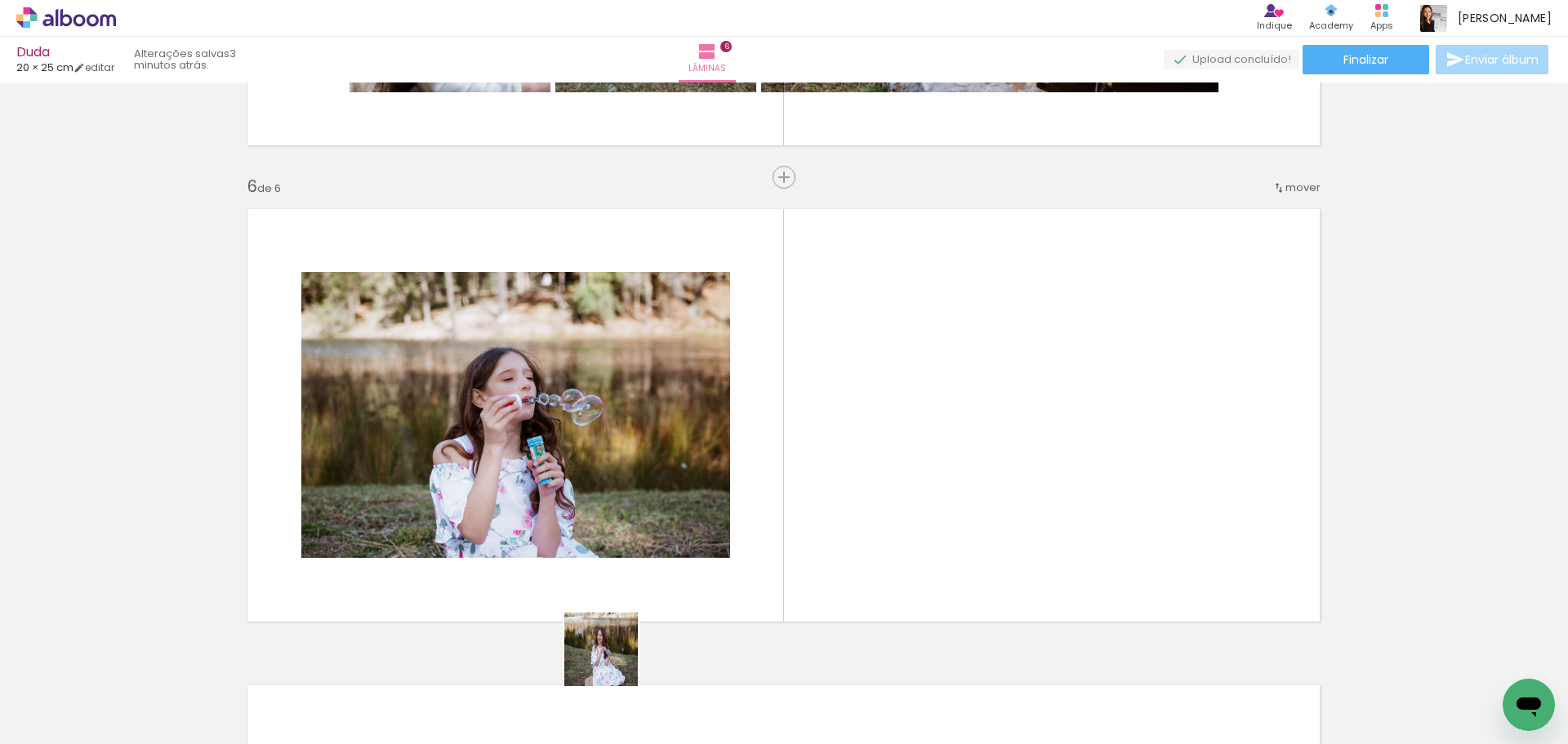
scroll to position [2367, 0]
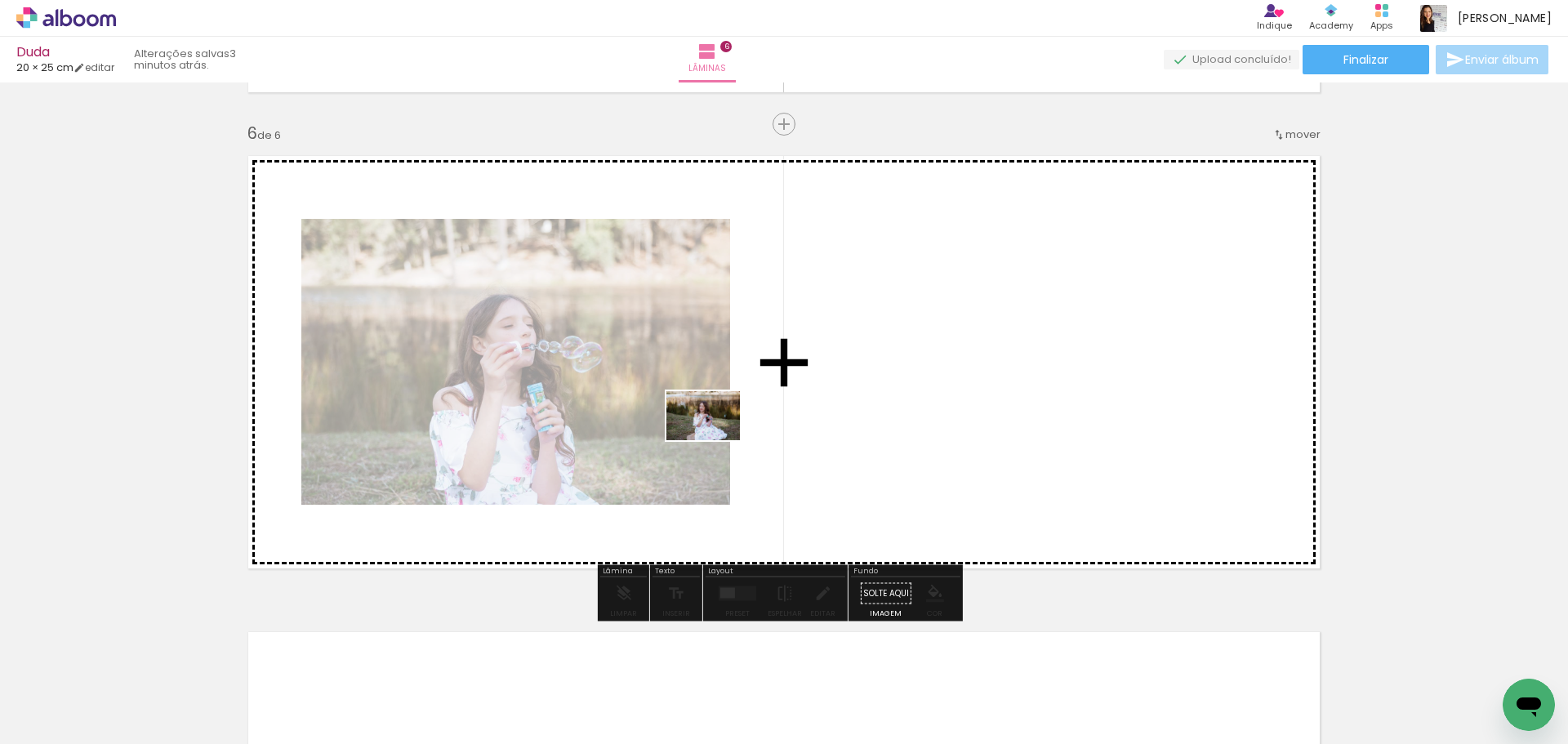
drag, startPoint x: 603, startPoint y: 696, endPoint x: 693, endPoint y: 592, distance: 137.5
click at [715, 440] on quentale-workspace at bounding box center [784, 372] width 1568 height 744
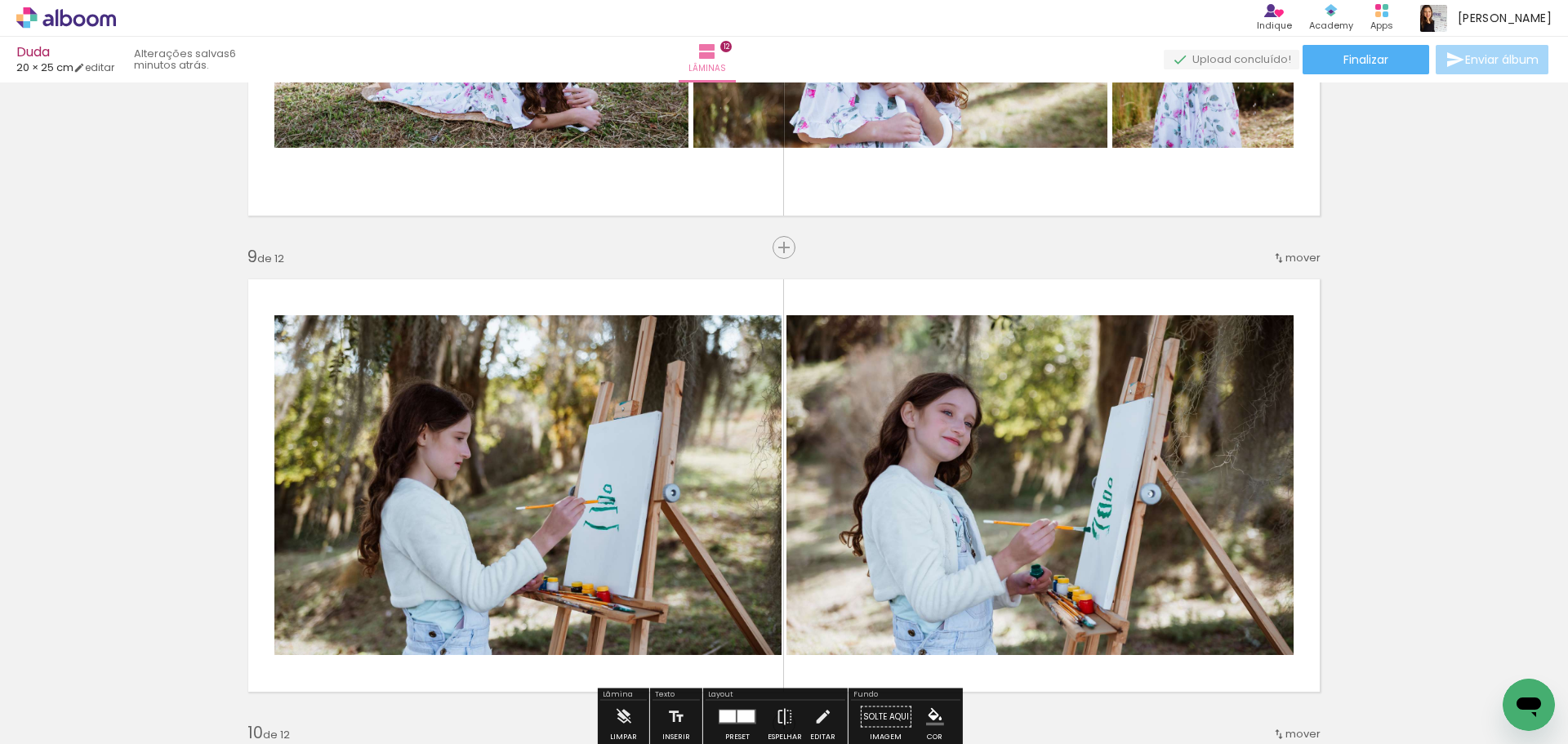
scroll to position [0, 3143]
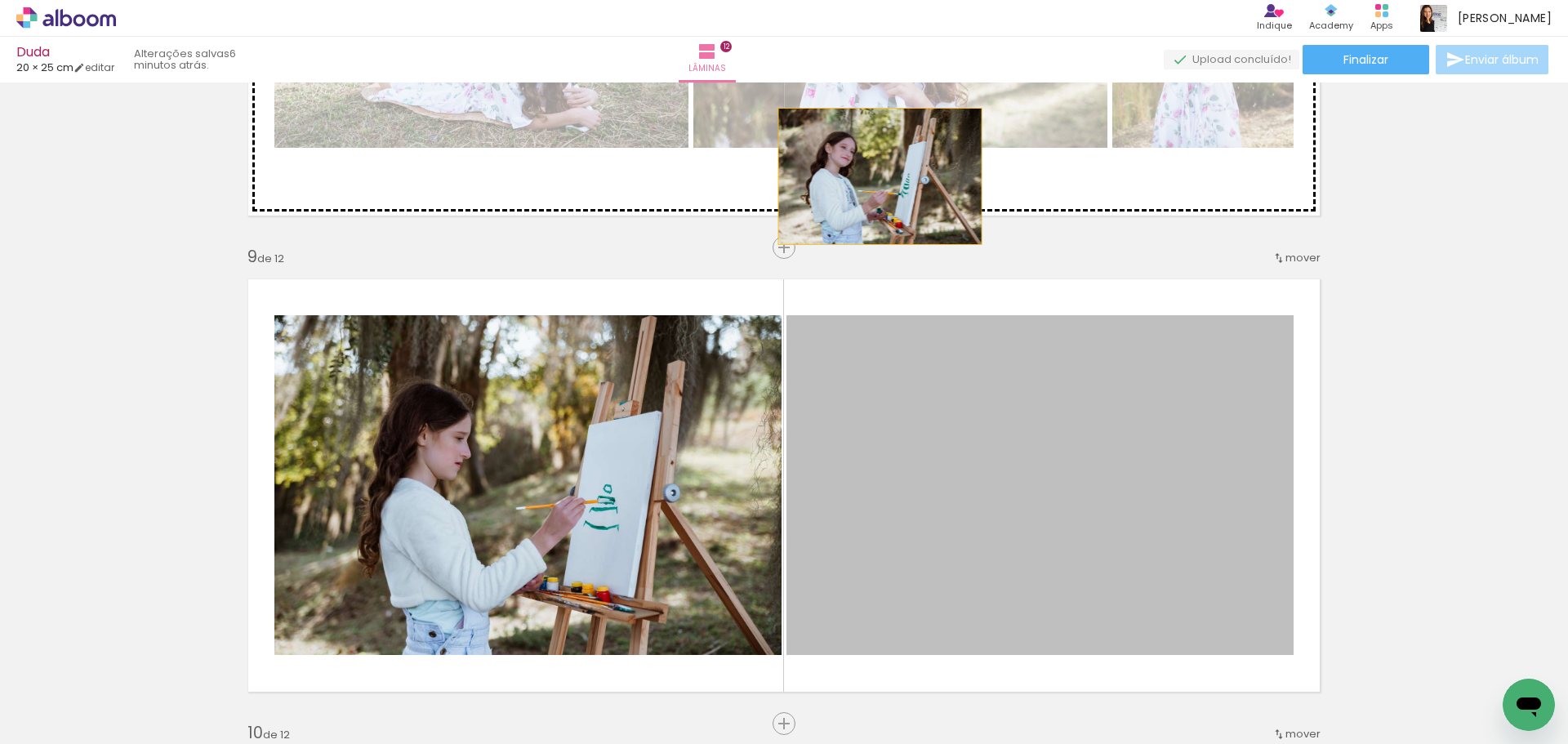
drag, startPoint x: 860, startPoint y: 404, endPoint x: 873, endPoint y: 176, distance: 228.4
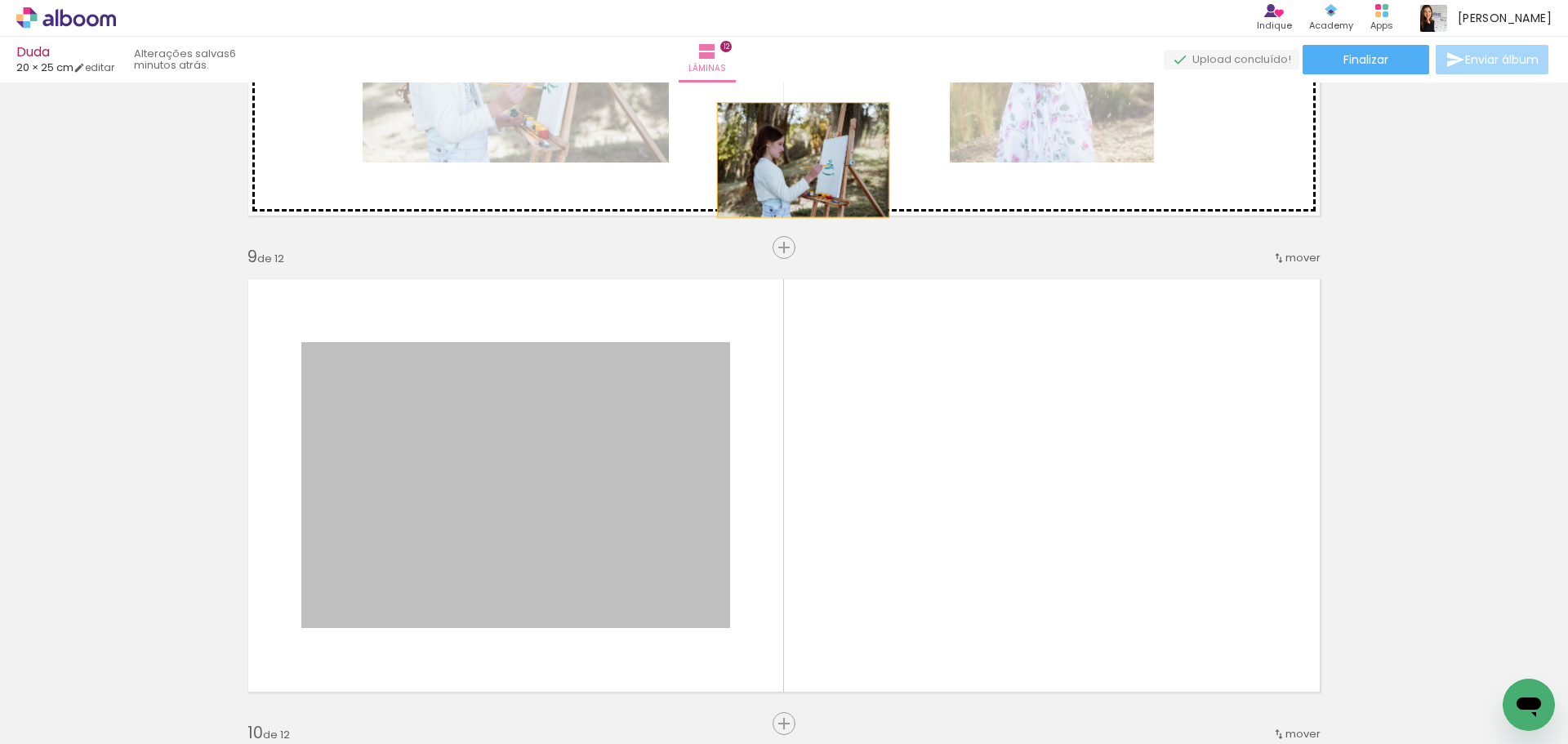
drag, startPoint x: 674, startPoint y: 414, endPoint x: 775, endPoint y: 267, distance: 178.4
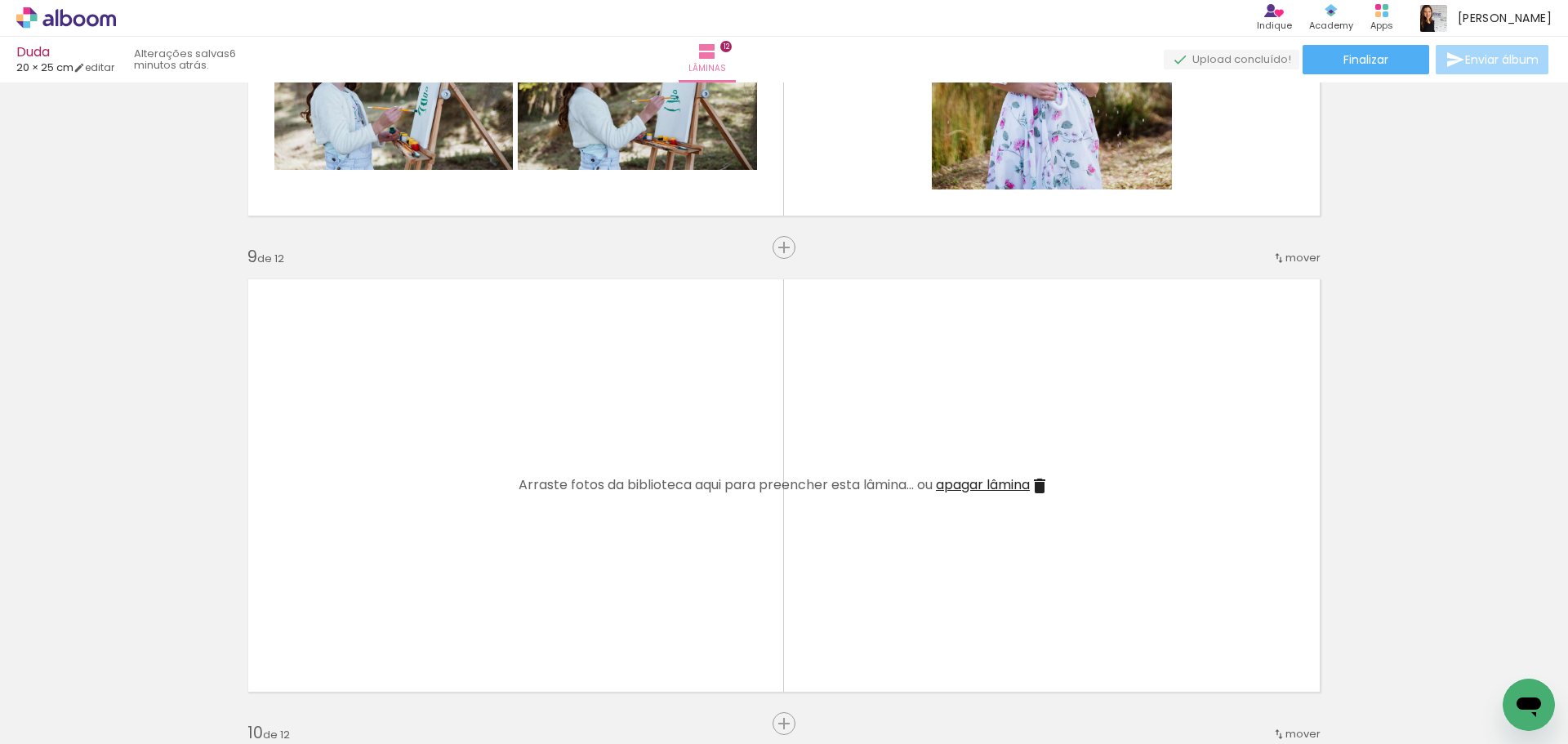
click at [994, 485] on span "apagar lâmina" at bounding box center [983, 484] width 94 height 19
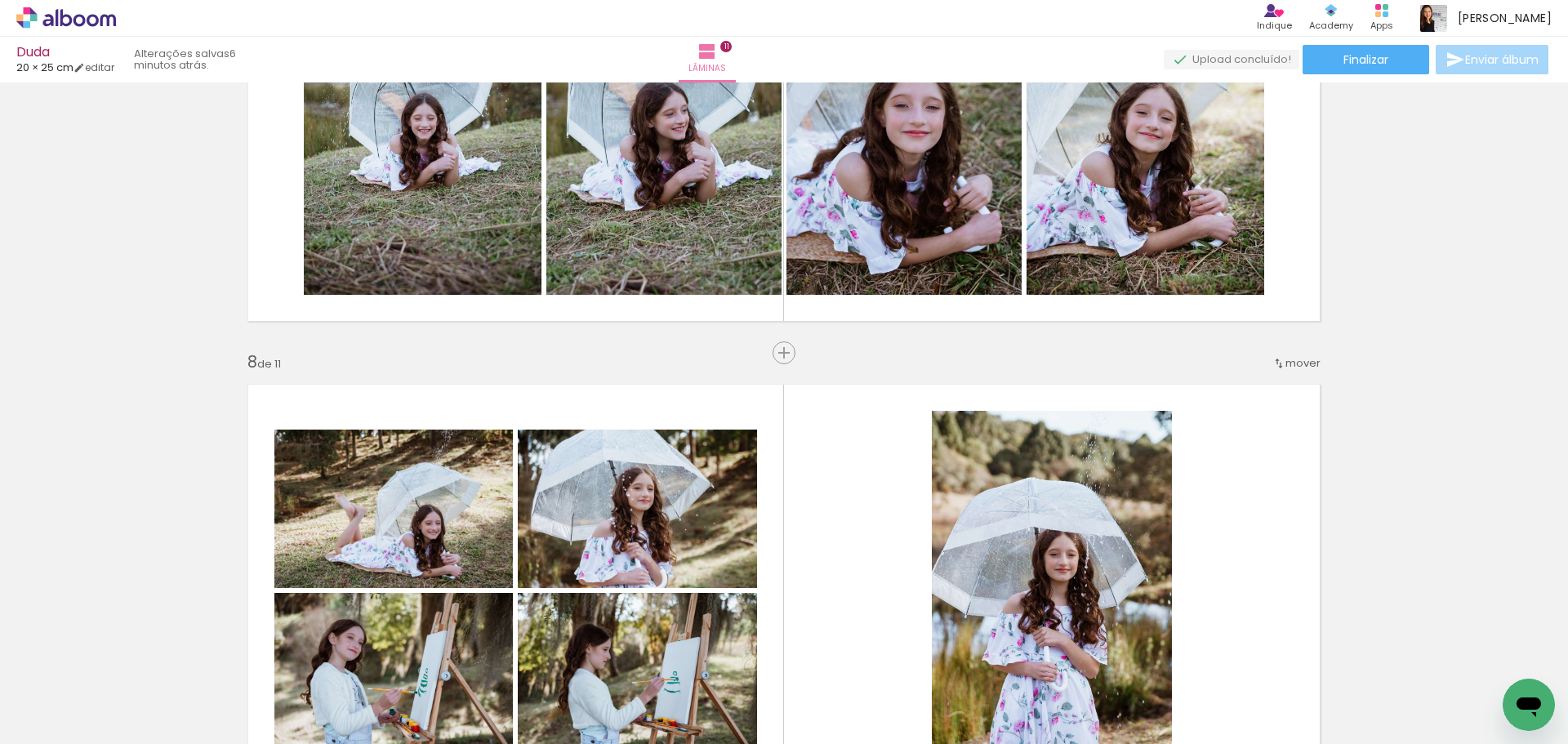
scroll to position [3345, 0]
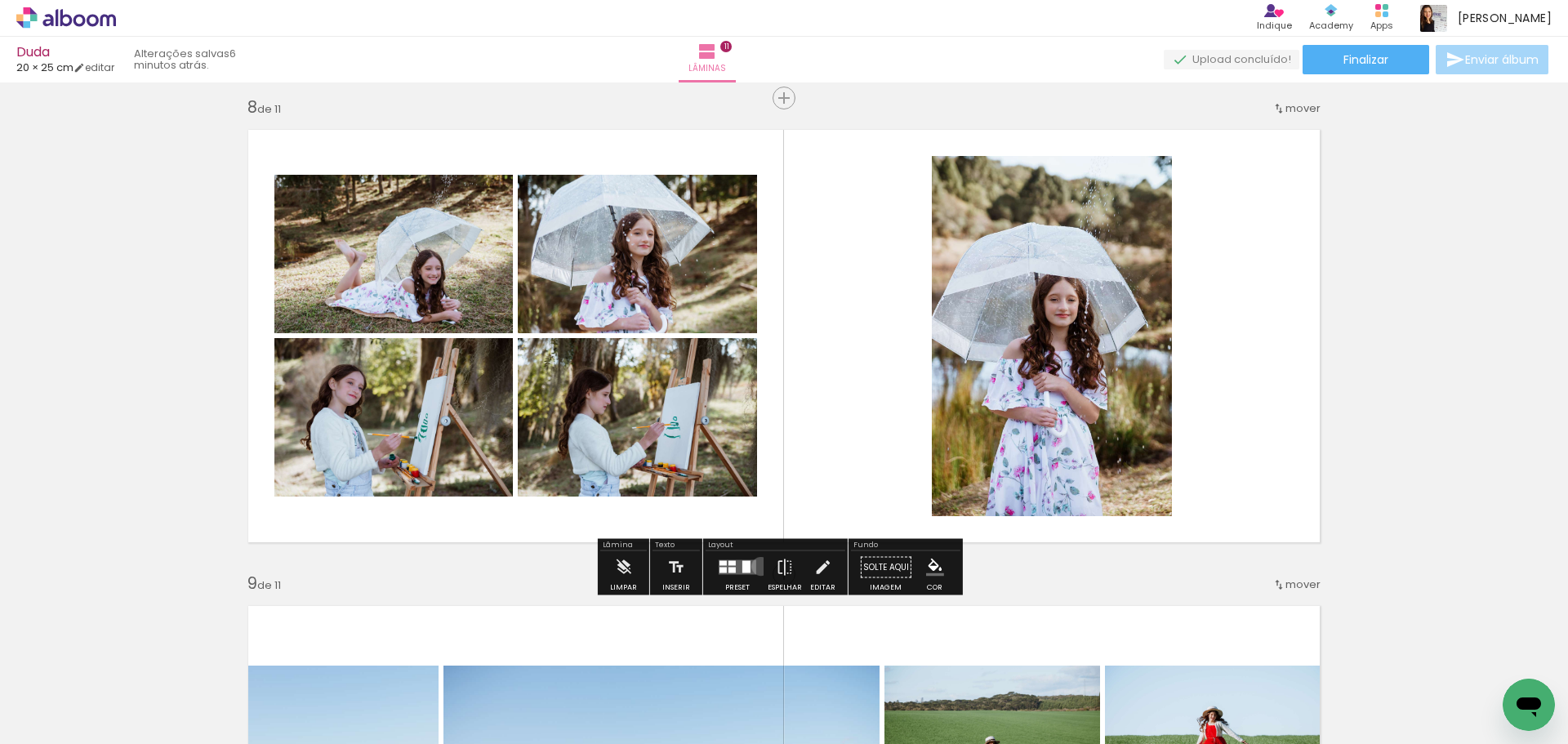
click at [757, 566] on paper-button "Preset" at bounding box center [737, 572] width 52 height 42
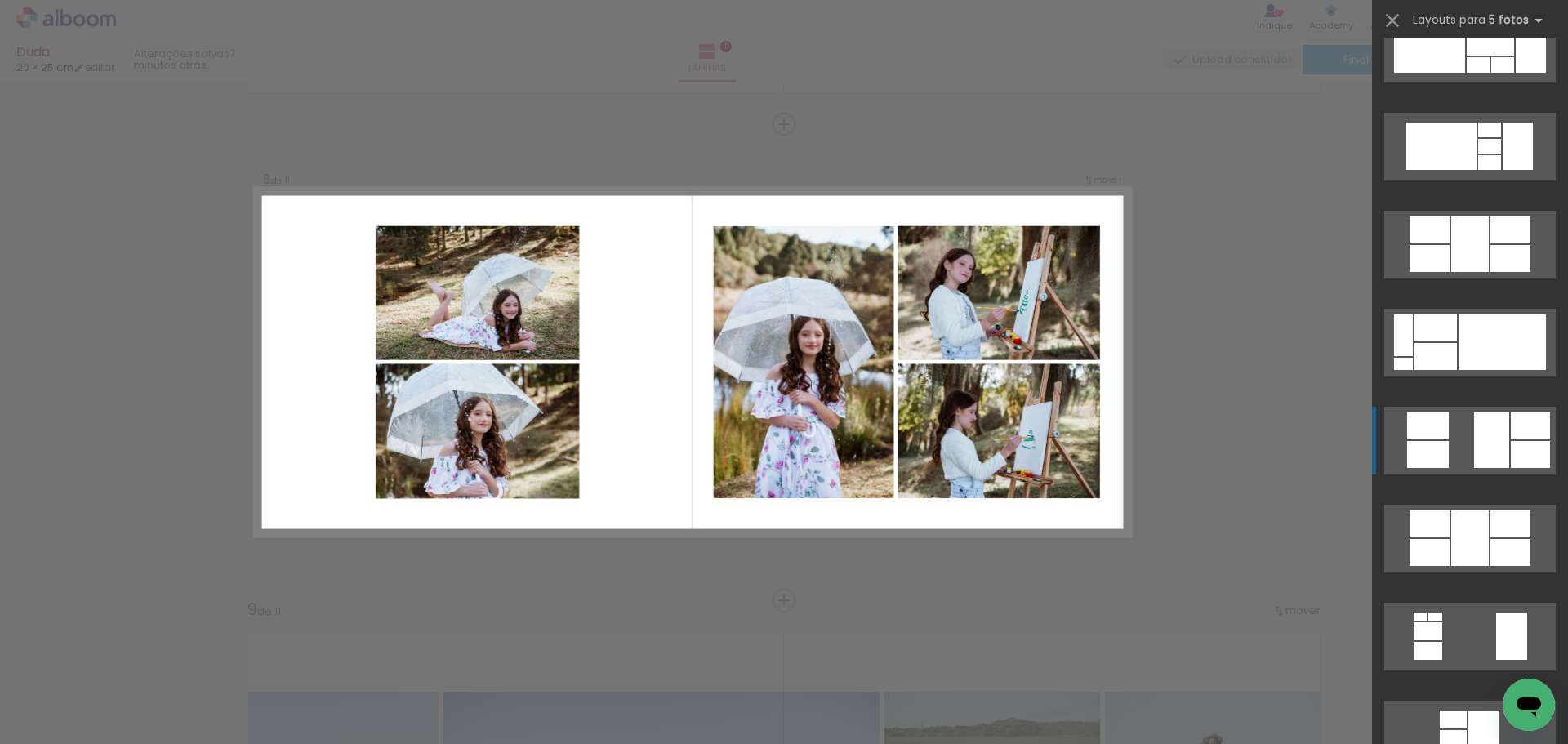
scroll to position [5637, 0]
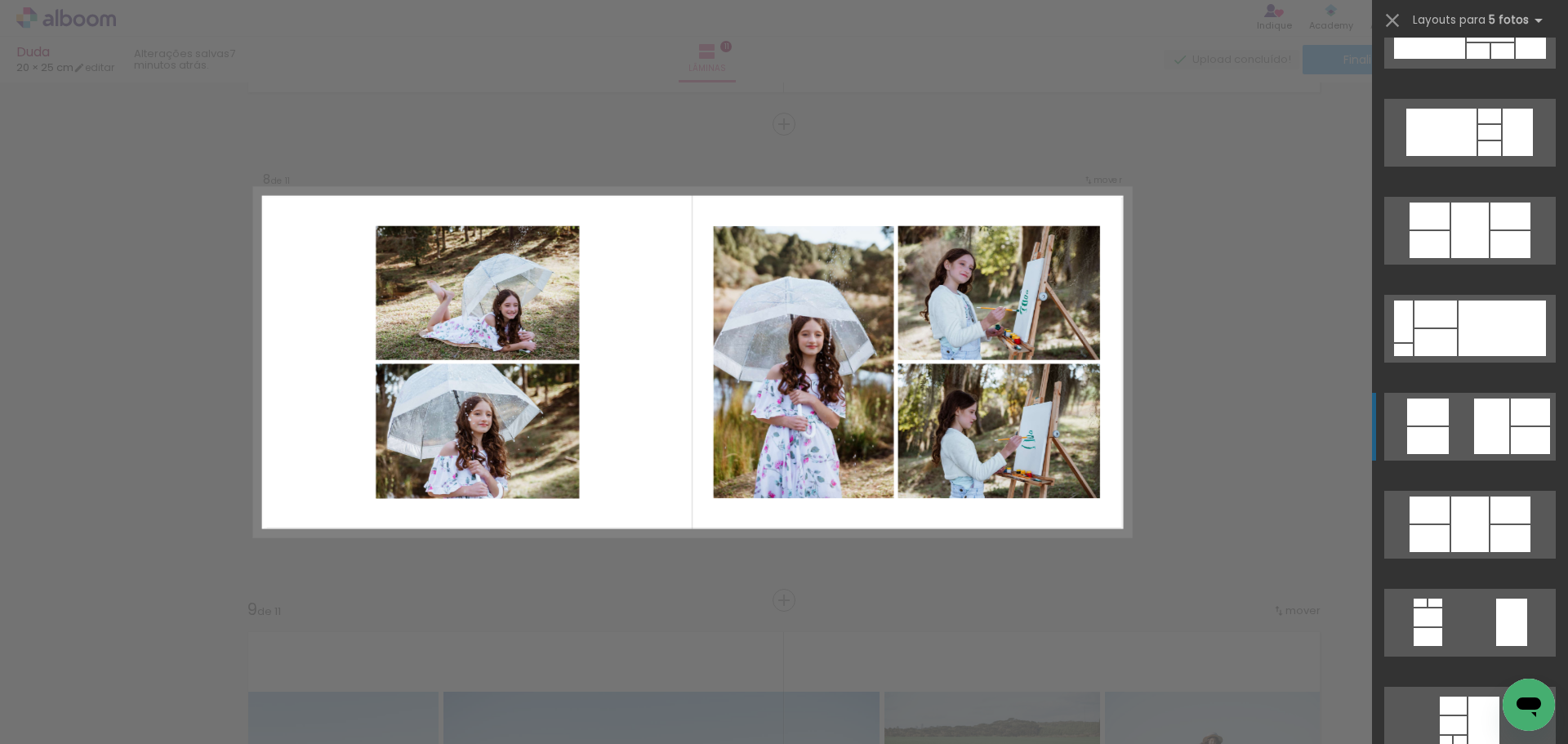
click at [1484, 427] on div at bounding box center [1491, 426] width 35 height 55
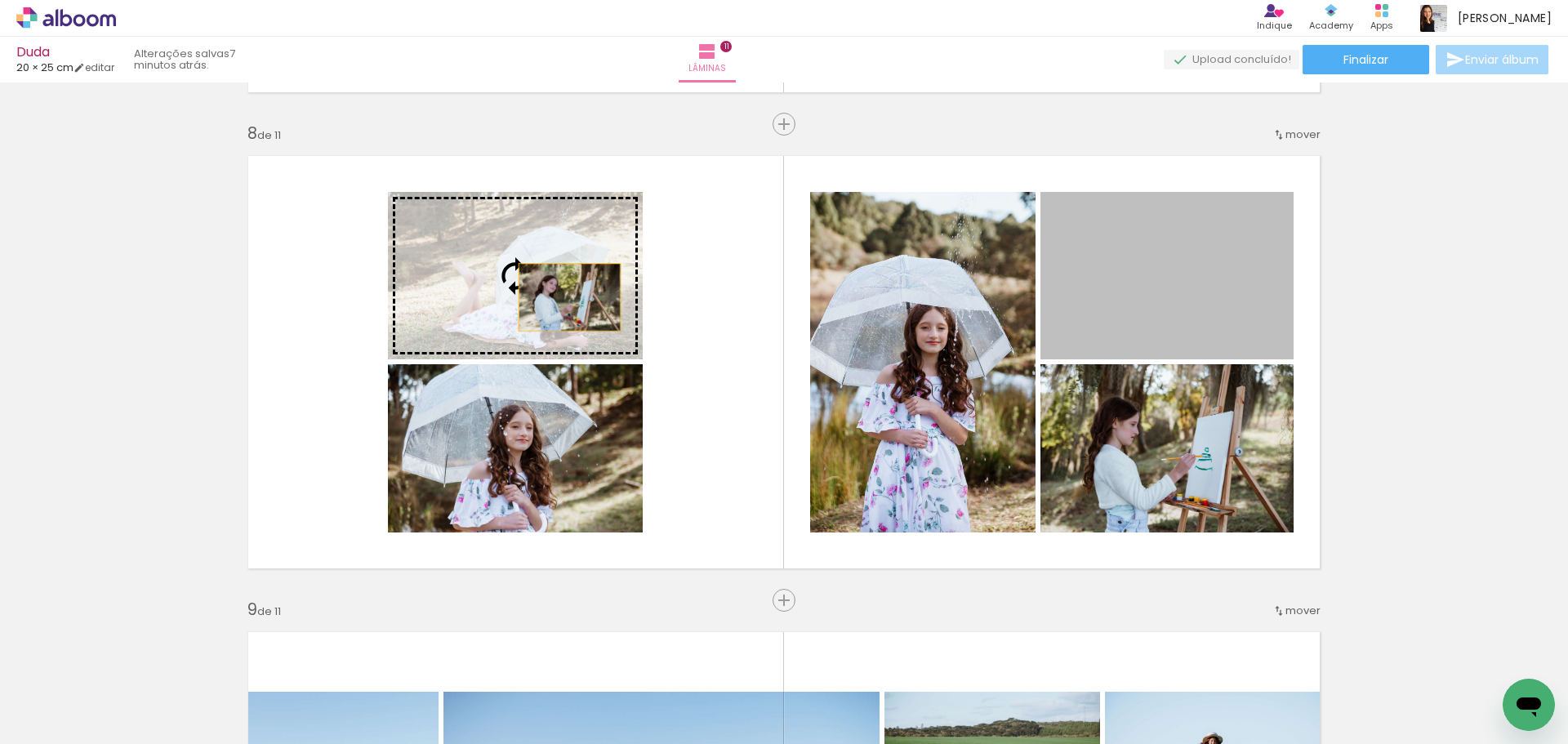
drag, startPoint x: 1187, startPoint y: 298, endPoint x: 561, endPoint y: 299, distance: 626.0
click at [0, 0] on slot at bounding box center [0, 0] width 0 height 0
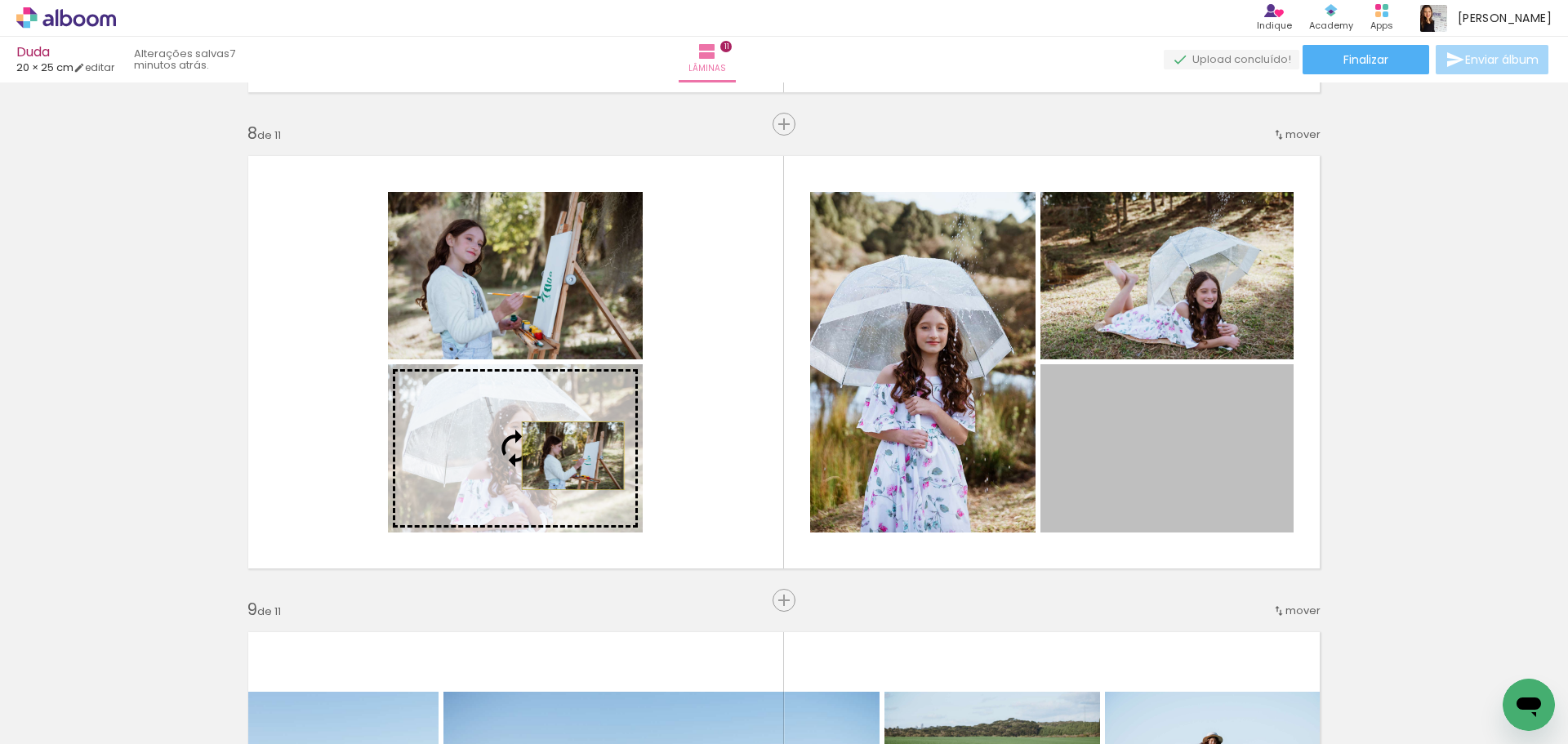
drag, startPoint x: 1157, startPoint y: 458, endPoint x: 566, endPoint y: 456, distance: 591.0
click at [0, 0] on slot at bounding box center [0, 0] width 0 height 0
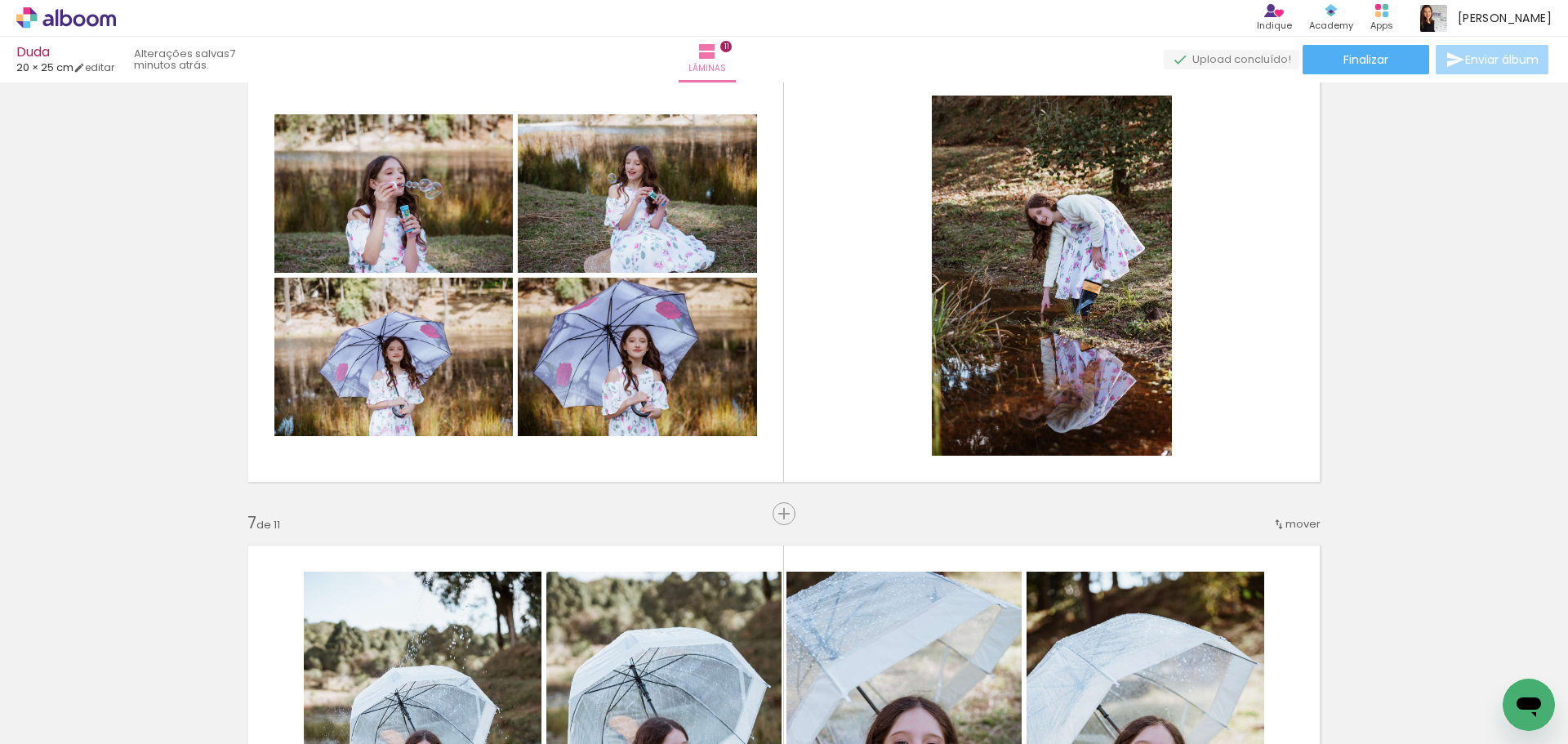
scroll to position [2421, 0]
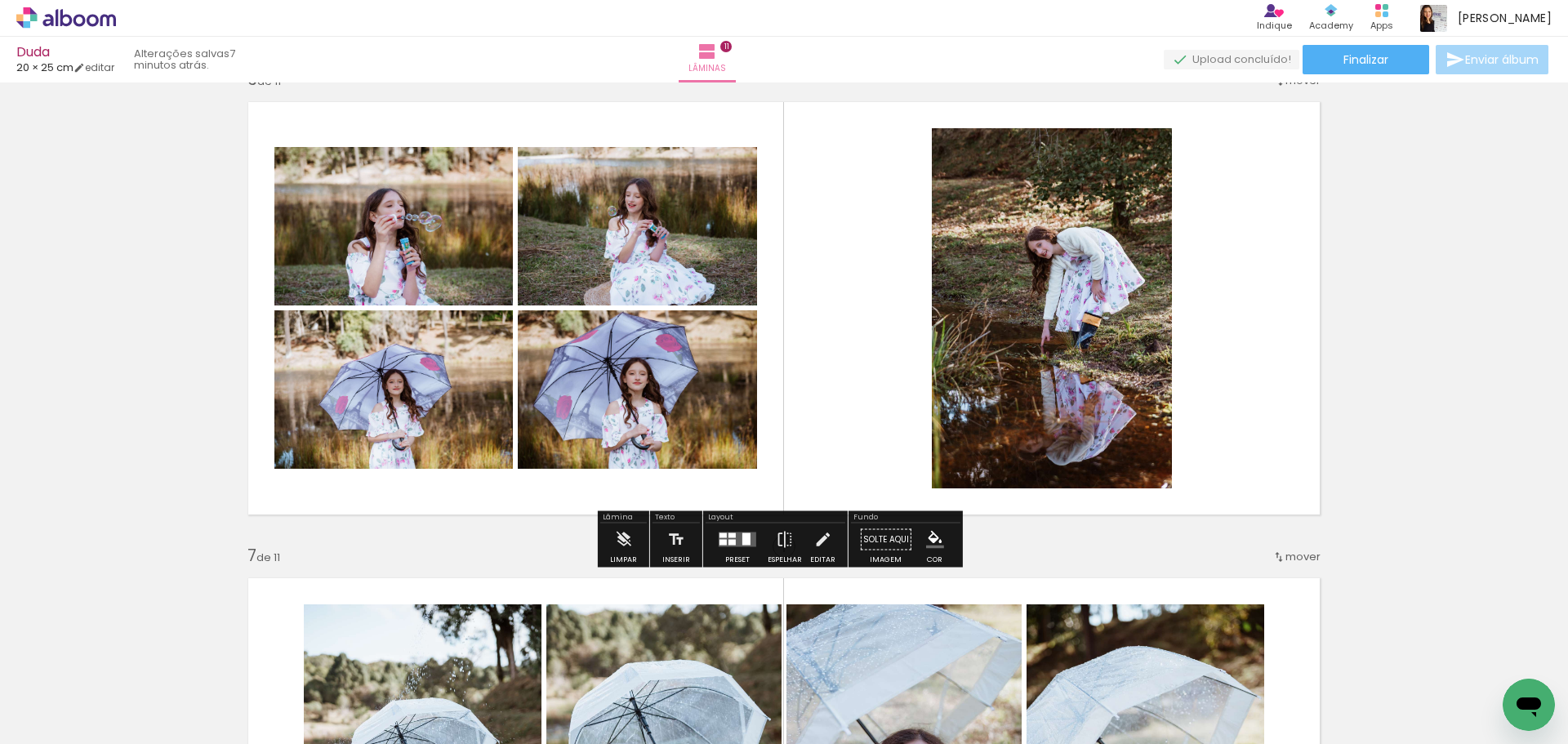
click at [751, 538] on quentale-layouter at bounding box center [737, 540] width 37 height 15
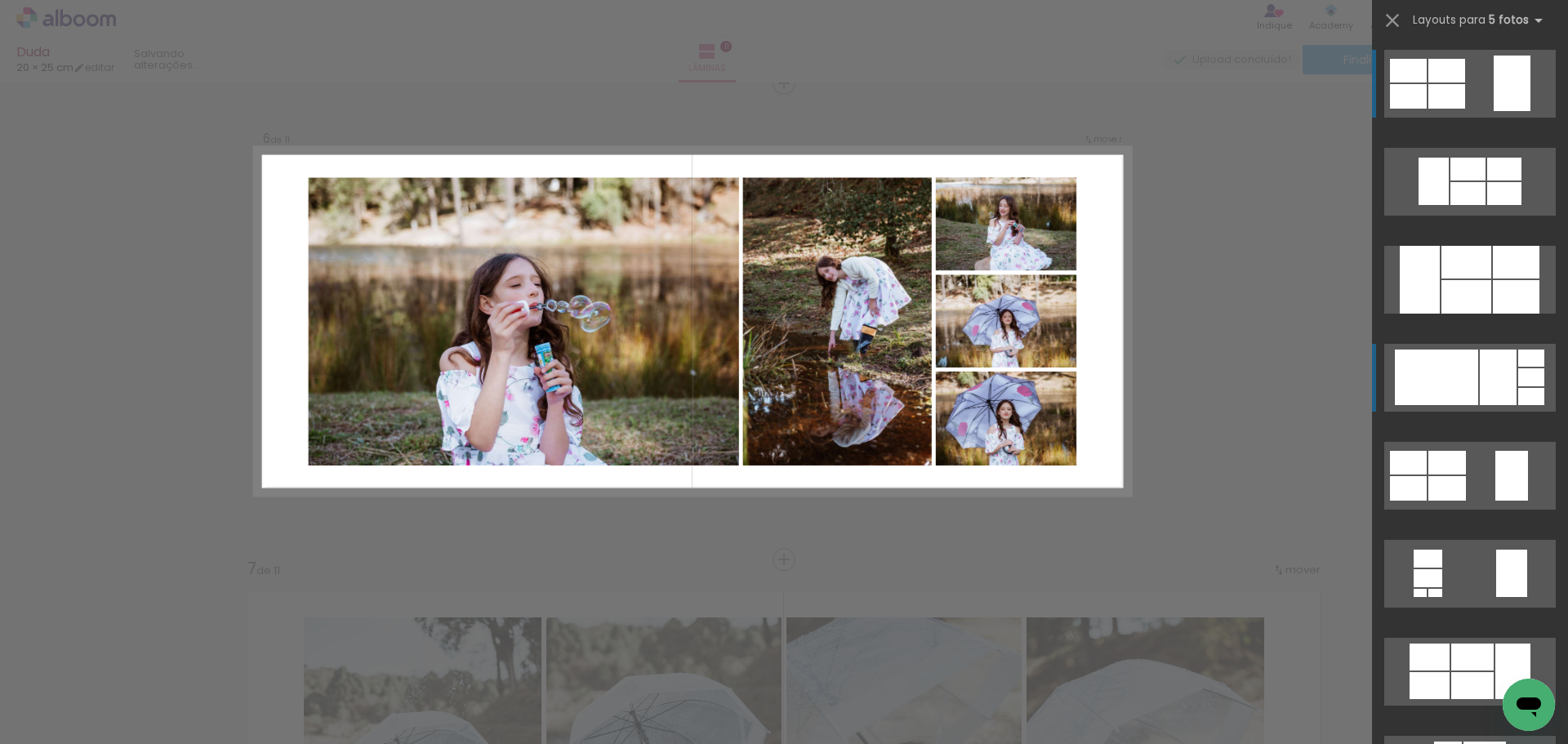
scroll to position [2367, 0]
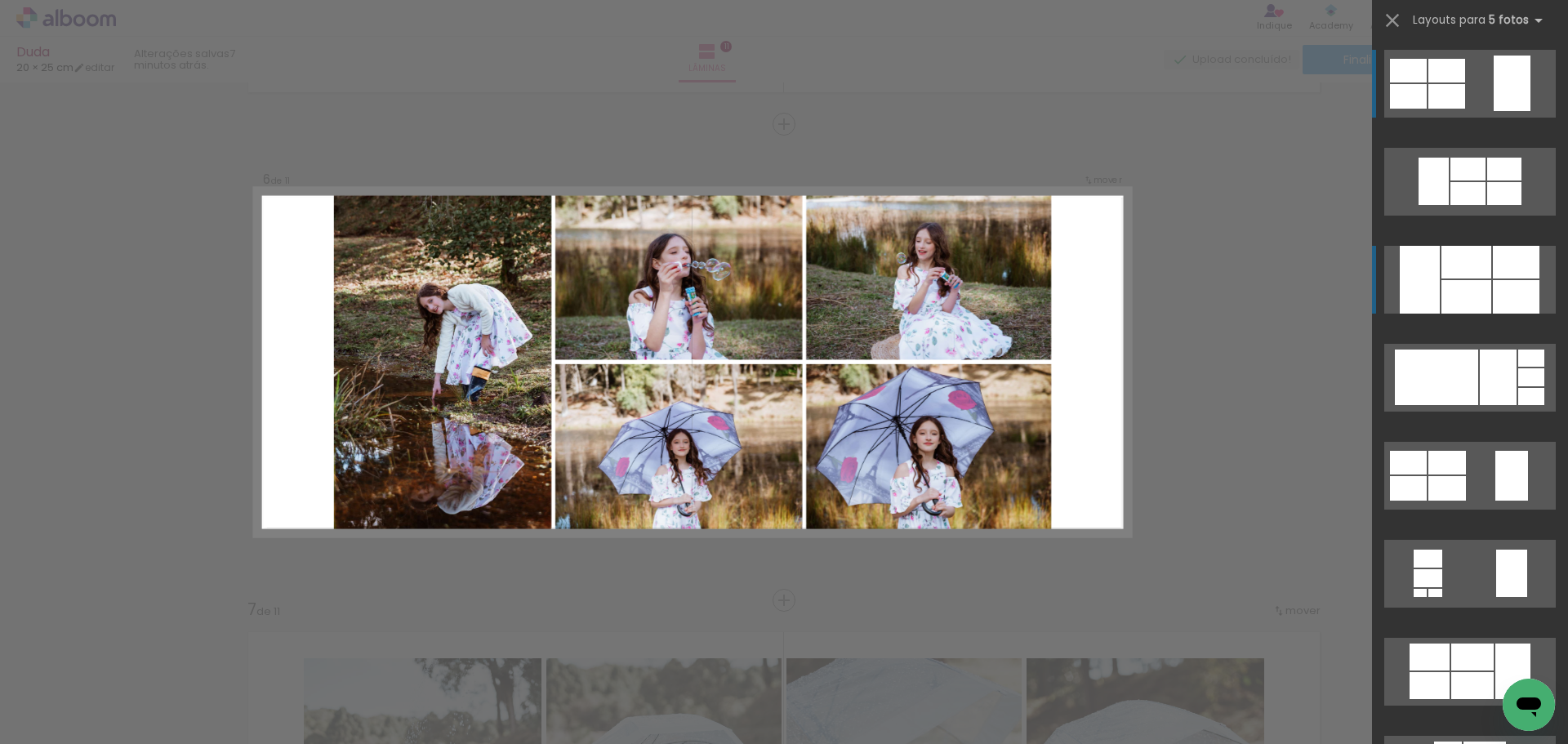
click at [1476, 272] on div at bounding box center [1466, 262] width 50 height 33
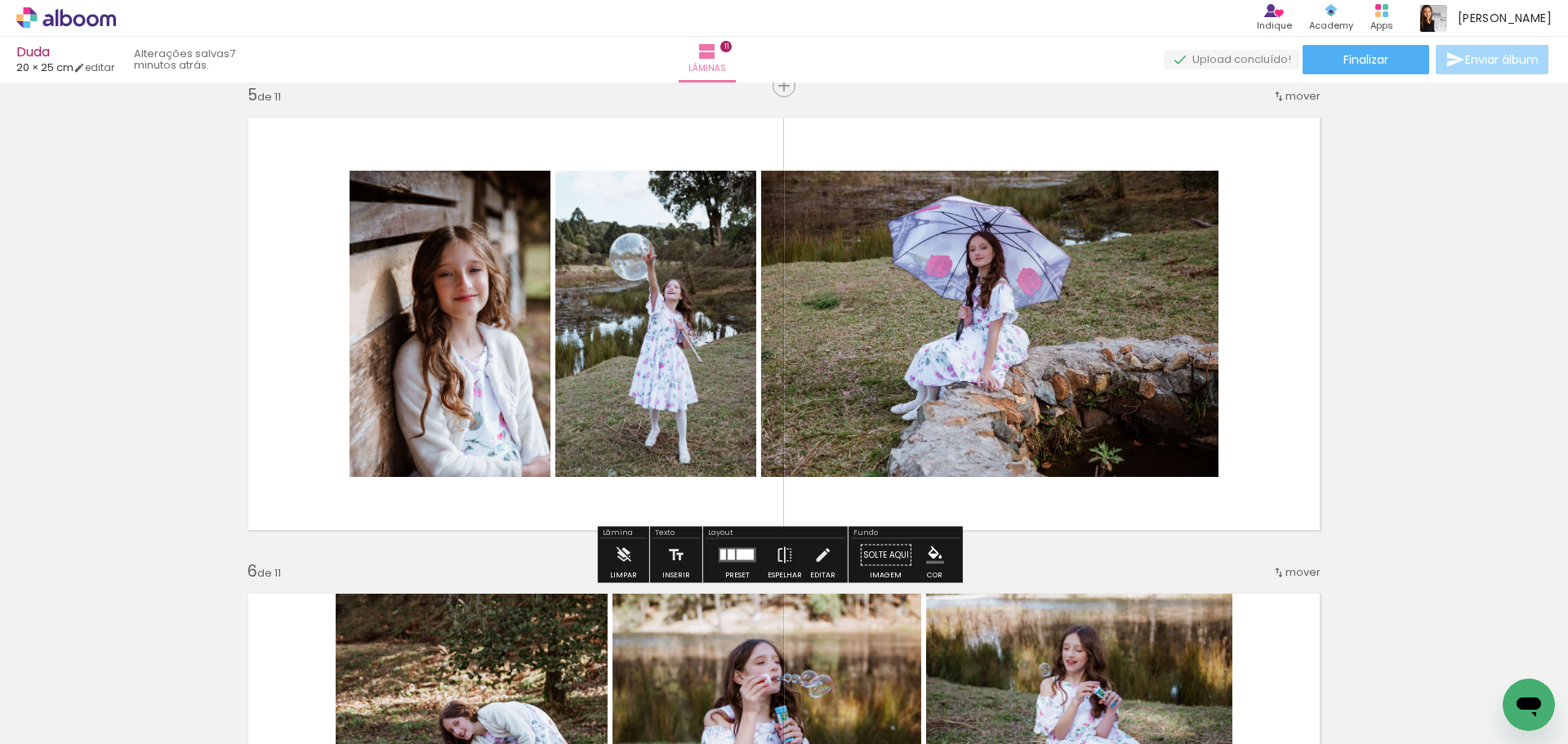
scroll to position [1959, 0]
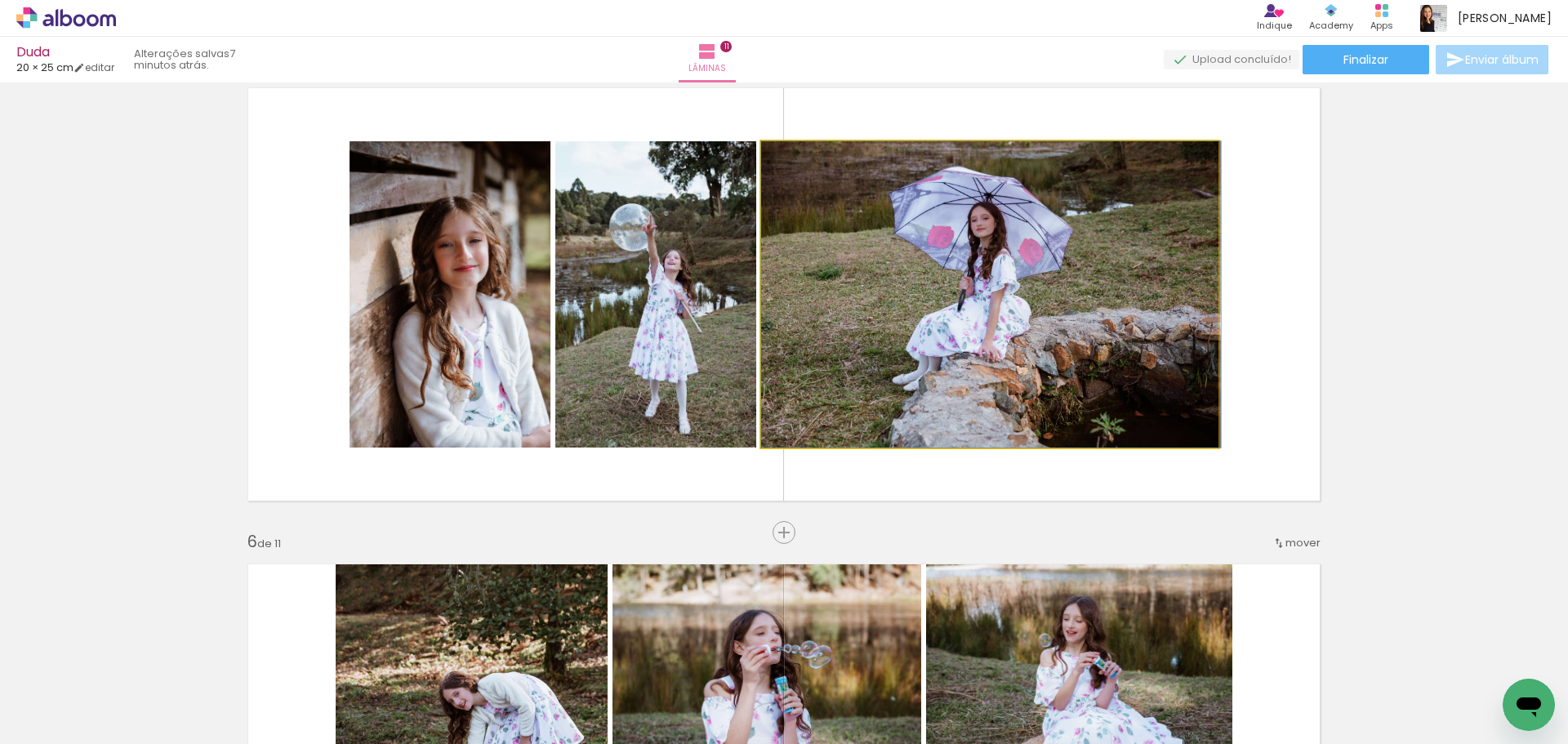
drag, startPoint x: 998, startPoint y: 368, endPoint x: 1002, endPoint y: 359, distance: 9.8
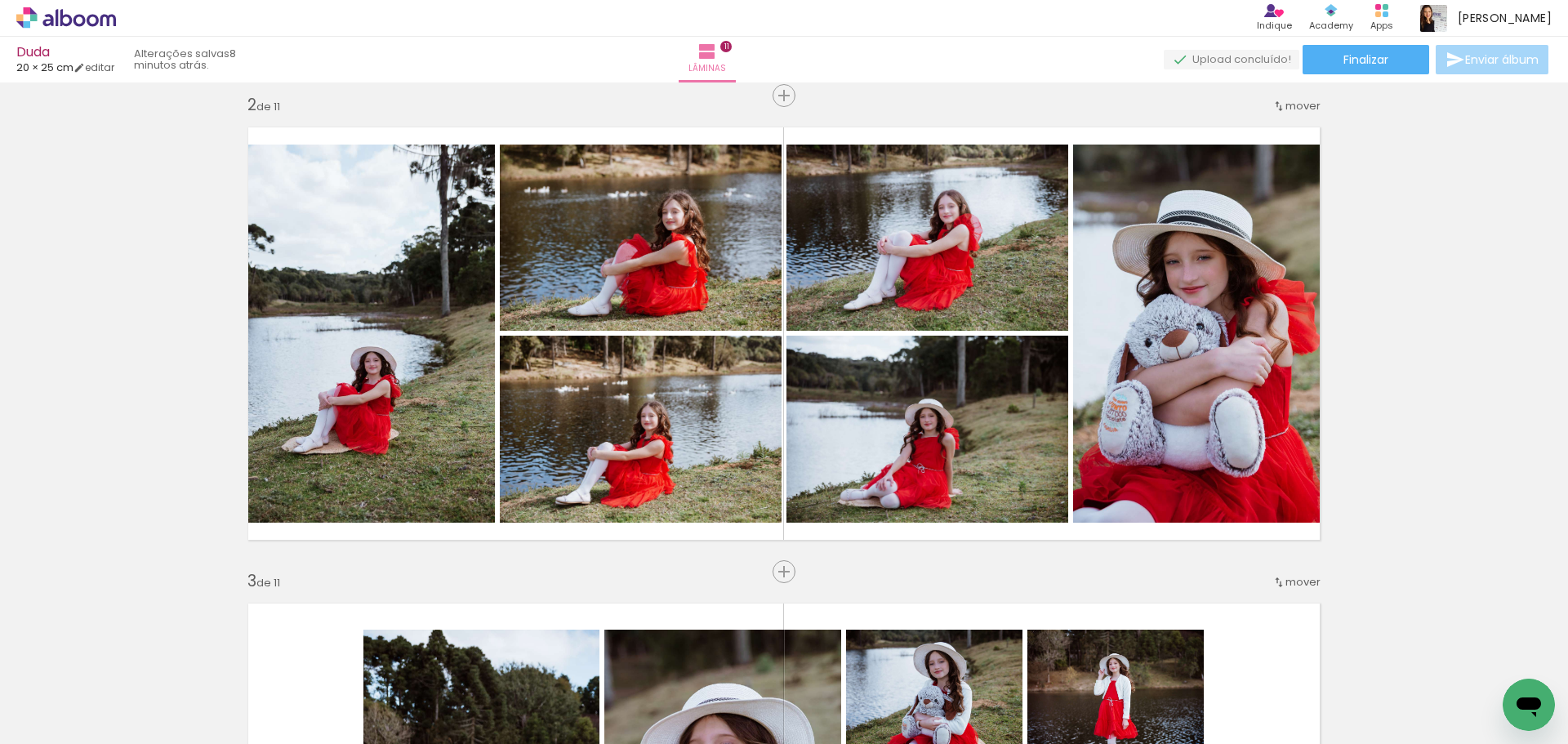
scroll to position [0, 987]
